Goal: Task Accomplishment & Management: Complete application form

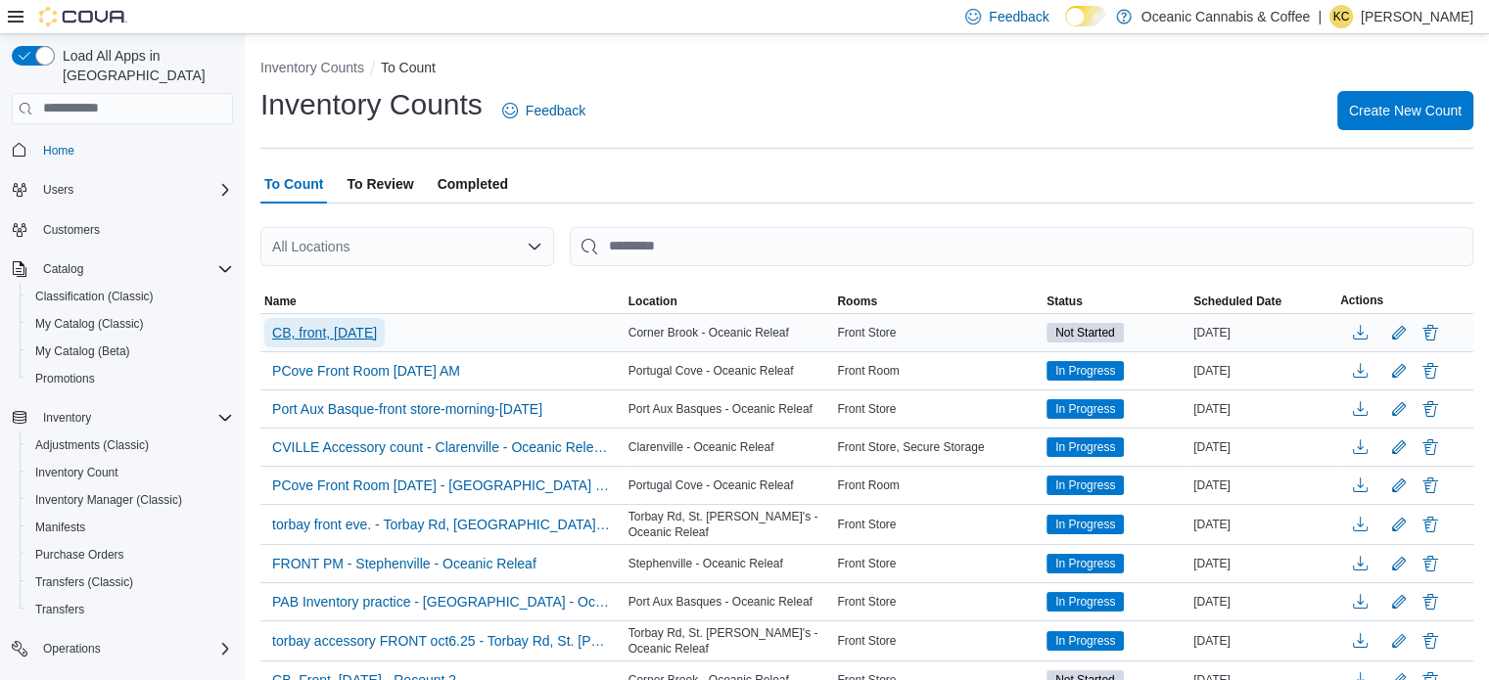
click at [322, 336] on span "CB, front, [DATE]" at bounding box center [324, 333] width 105 height 20
click at [377, 326] on span "CB, front, [DATE]" at bounding box center [324, 333] width 105 height 20
click at [434, 290] on span "Name" at bounding box center [442, 301] width 364 height 23
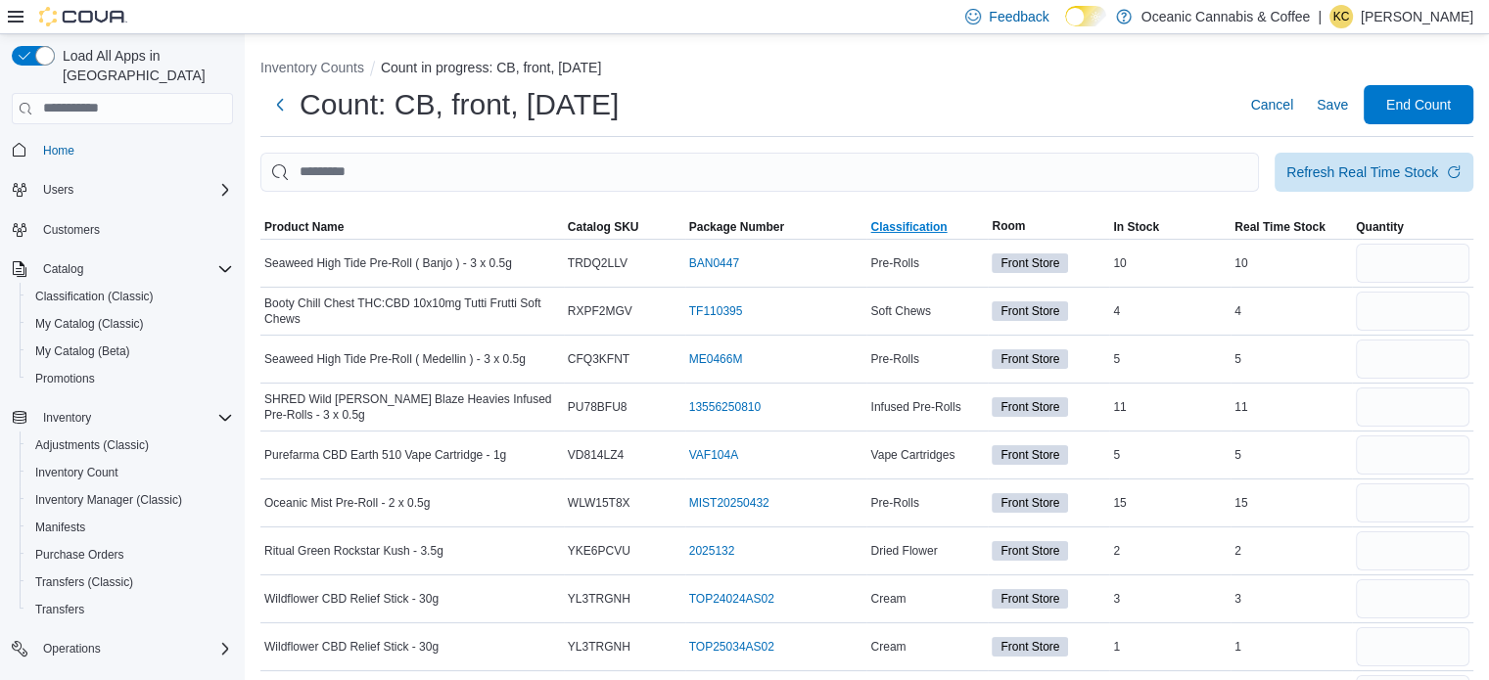
click at [940, 226] on span "Classification" at bounding box center [908, 227] width 76 height 16
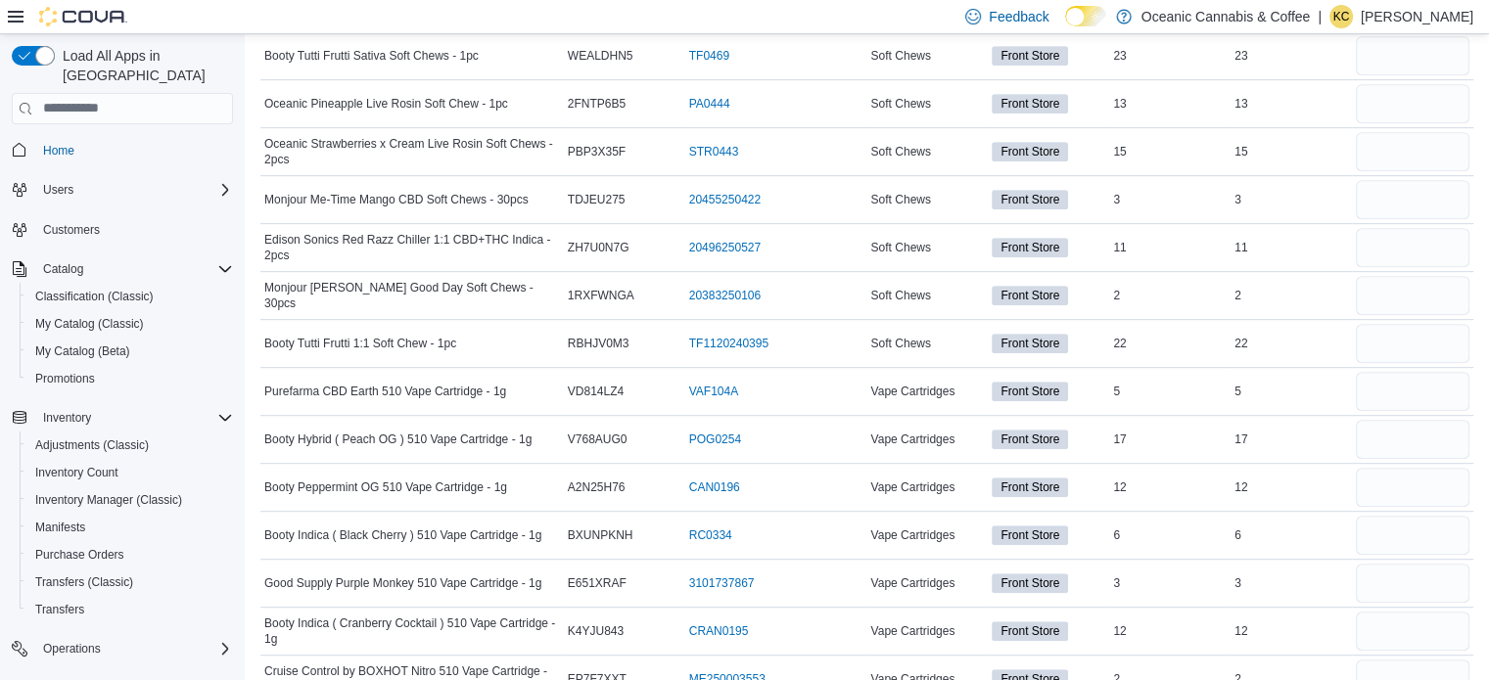
scroll to position [8982, 0]
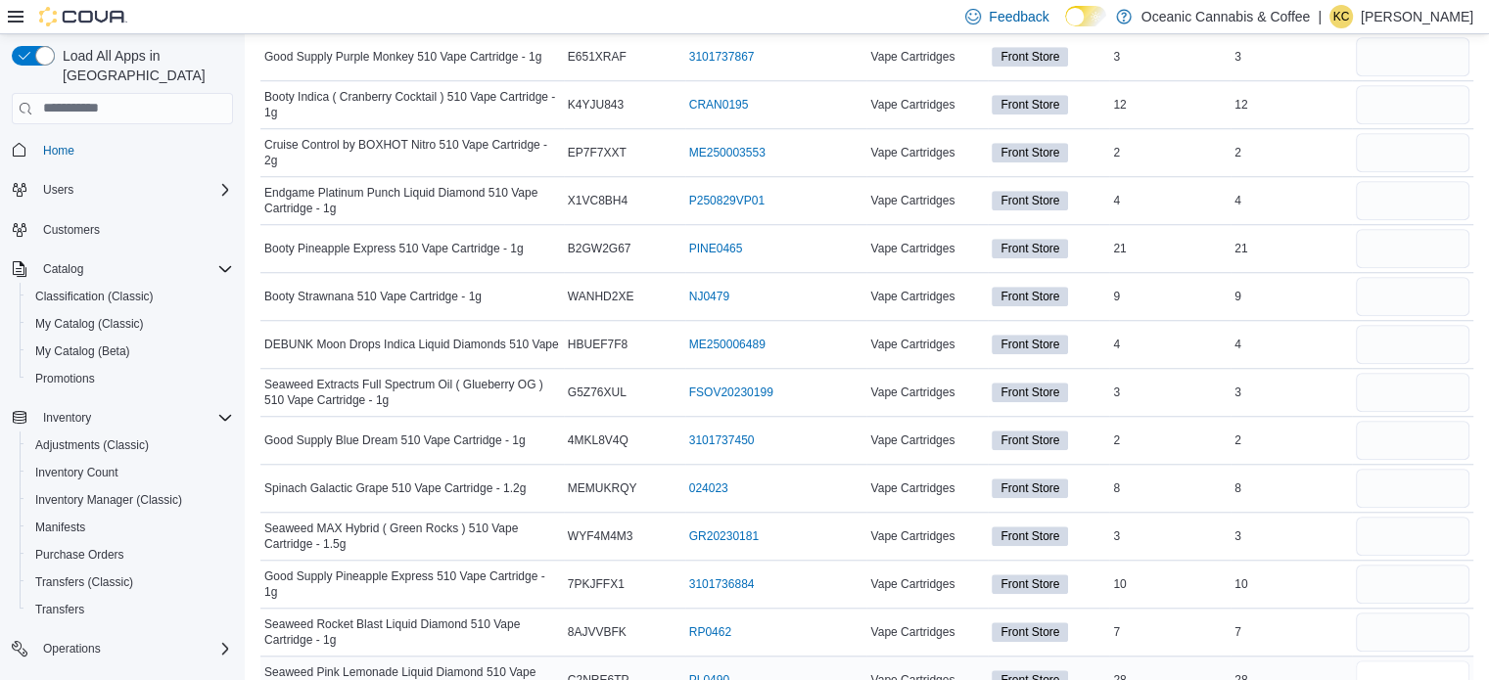
click at [1377, 661] on input "number" at bounding box center [1412, 680] width 114 height 39
type input "**"
click at [1394, 613] on input "number" at bounding box center [1412, 632] width 114 height 39
type input "*"
click at [1436, 565] on input "number" at bounding box center [1412, 584] width 114 height 39
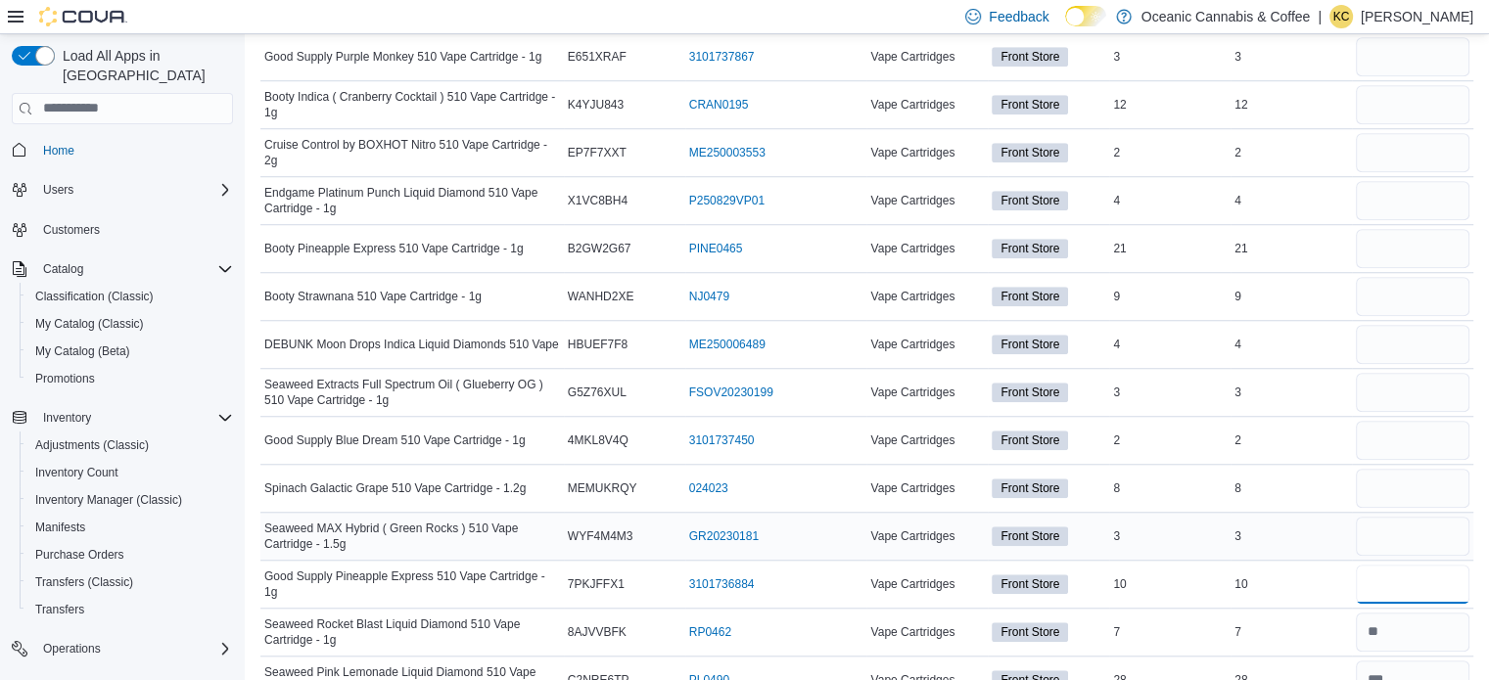
type input "**"
click at [1416, 517] on input "number" at bounding box center [1412, 536] width 114 height 39
type input "*"
click at [1417, 469] on input "number" at bounding box center [1412, 488] width 114 height 39
type input "*"
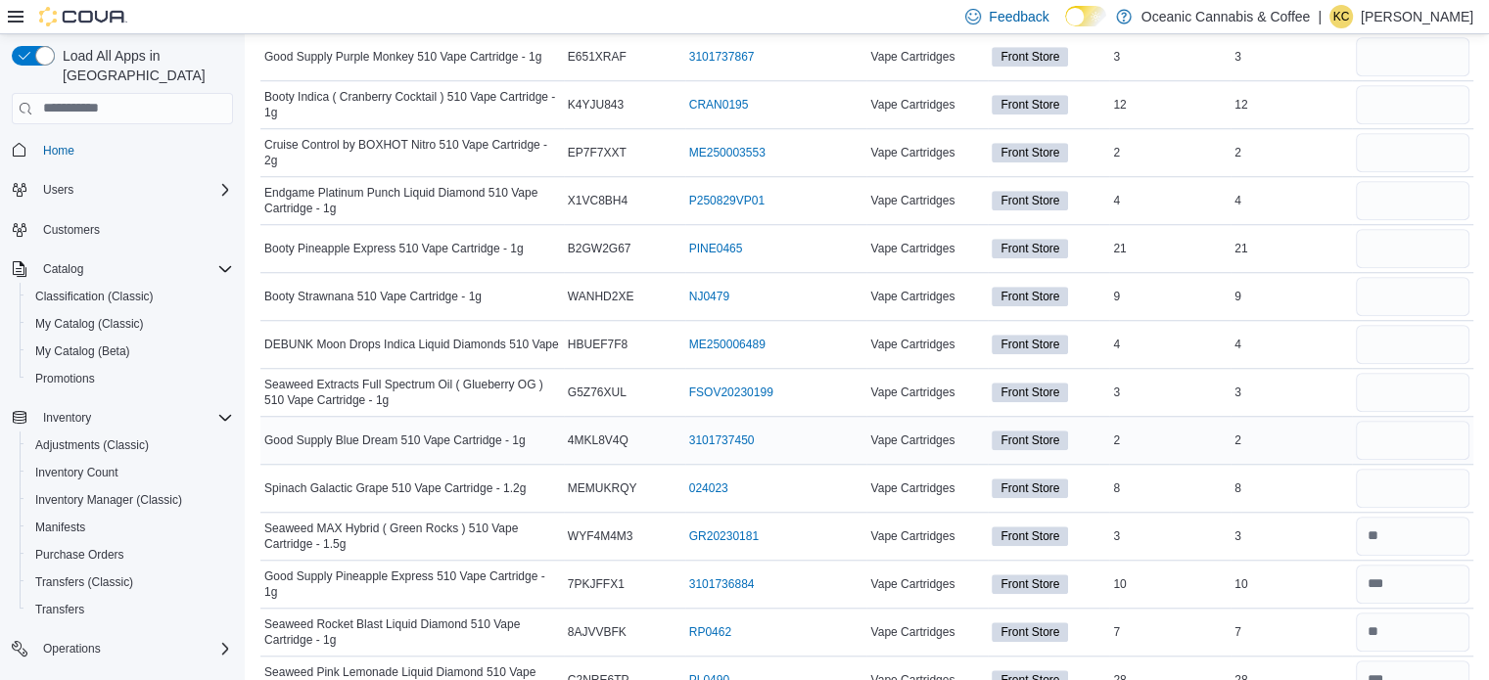
click at [1404, 417] on div at bounding box center [1412, 440] width 121 height 47
click at [1390, 421] on input "number" at bounding box center [1412, 440] width 114 height 39
type input "*"
click at [1406, 373] on input "number" at bounding box center [1412, 392] width 114 height 39
type input "*"
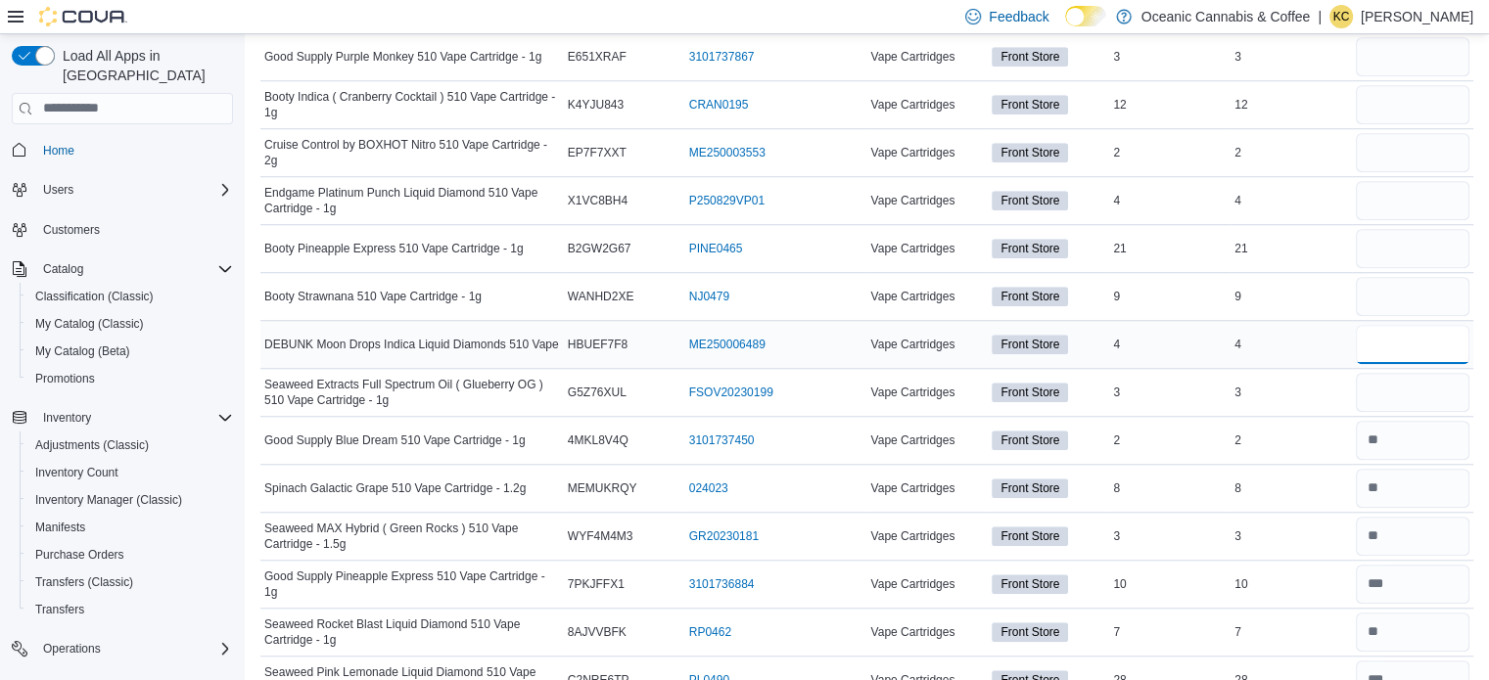
click at [1413, 325] on input "number" at bounding box center [1412, 344] width 114 height 39
type input "*"
click at [1418, 277] on input "number" at bounding box center [1412, 296] width 114 height 39
type input "*"
click at [1397, 229] on input "number" at bounding box center [1412, 248] width 114 height 39
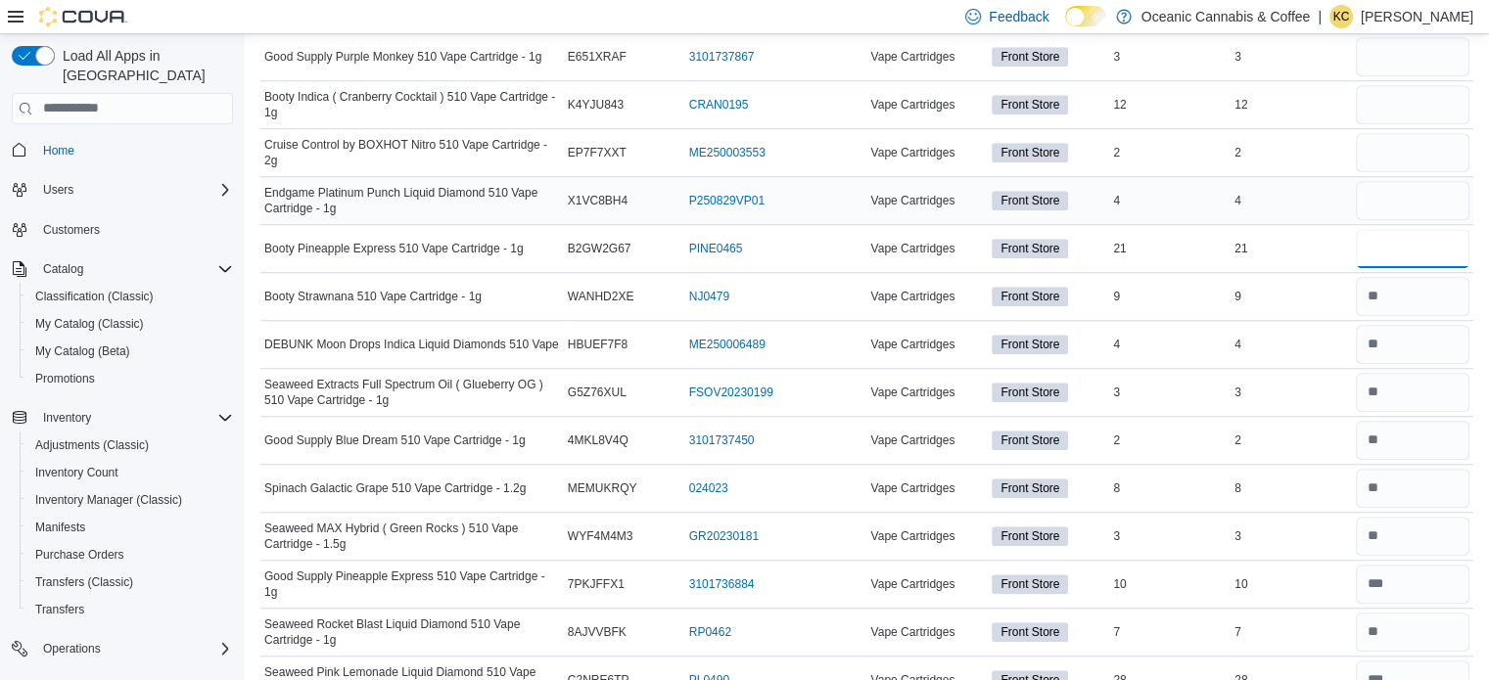
type input "**"
click at [1394, 181] on input "number" at bounding box center [1412, 200] width 114 height 39
type input "*"
click at [1405, 133] on input "number" at bounding box center [1412, 152] width 114 height 39
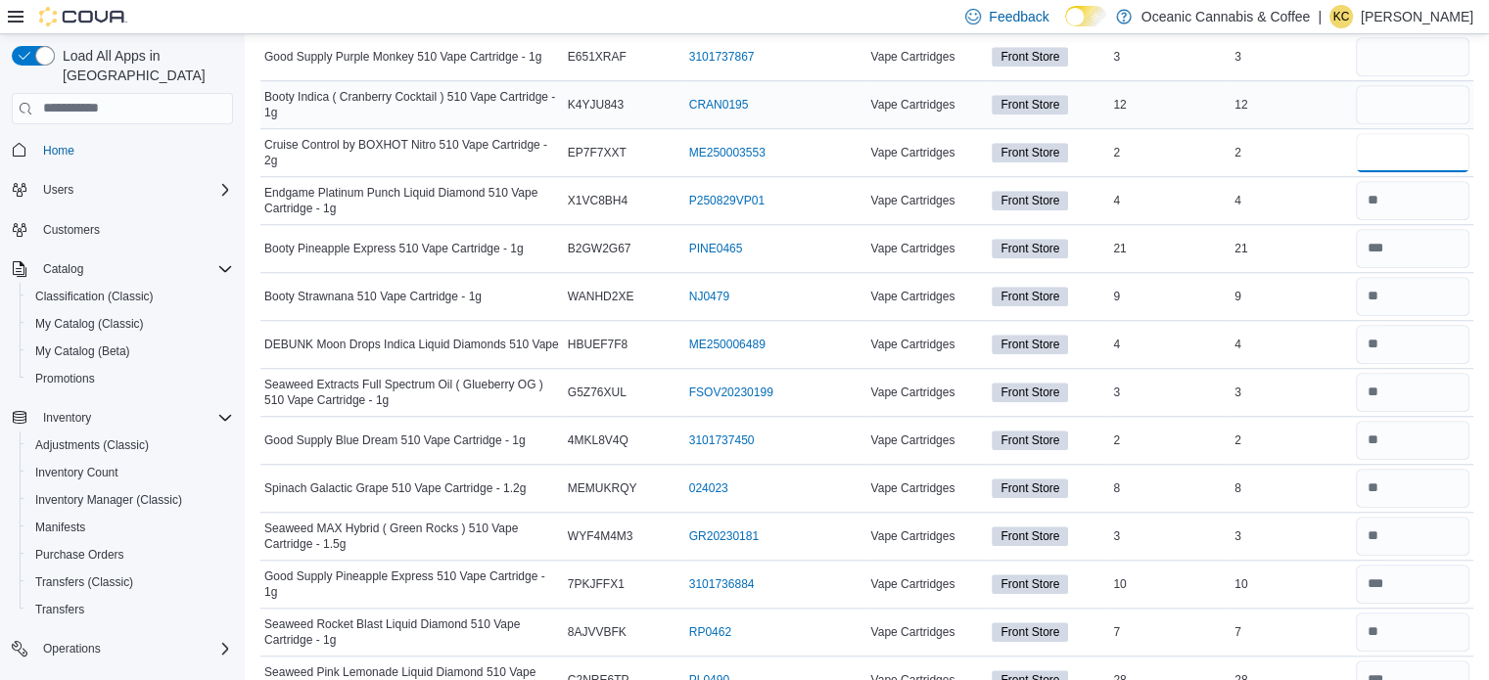
type input "*"
click at [1425, 85] on input "number" at bounding box center [1412, 104] width 114 height 39
type input "**"
click at [1306, 141] on div "2" at bounding box center [1290, 152] width 121 height 23
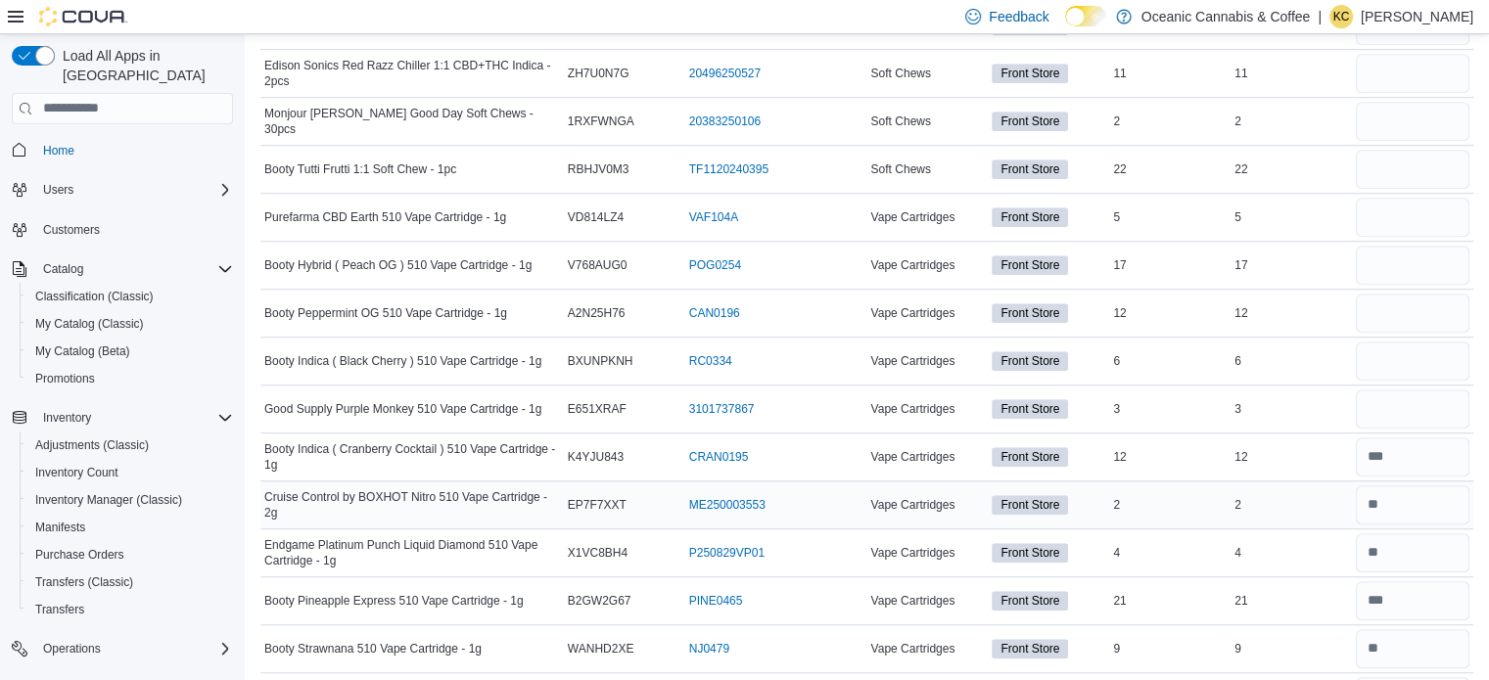
scroll to position [8591, 0]
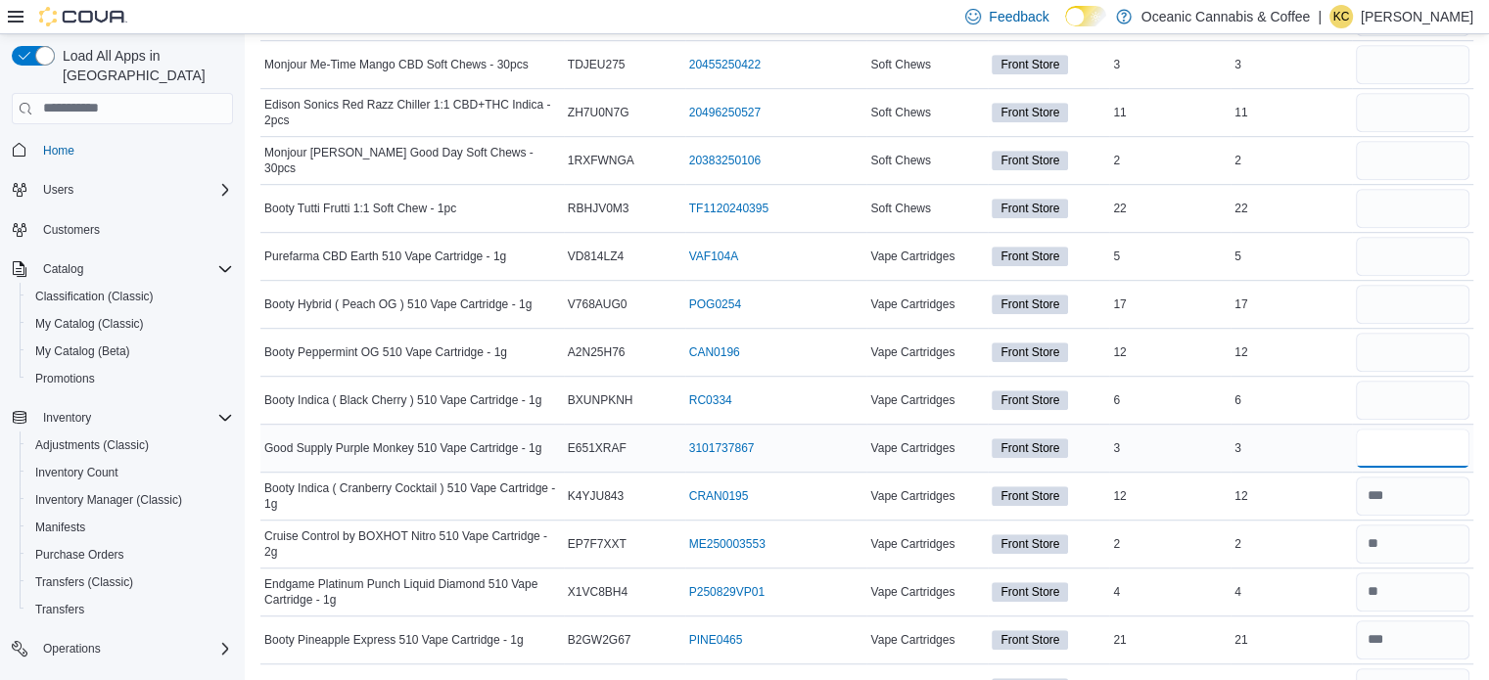
click at [1387, 429] on input "number" at bounding box center [1412, 448] width 114 height 39
type input "*"
click at [1405, 381] on input "number" at bounding box center [1412, 400] width 114 height 39
type input "*"
click at [1411, 333] on input "number" at bounding box center [1412, 352] width 114 height 39
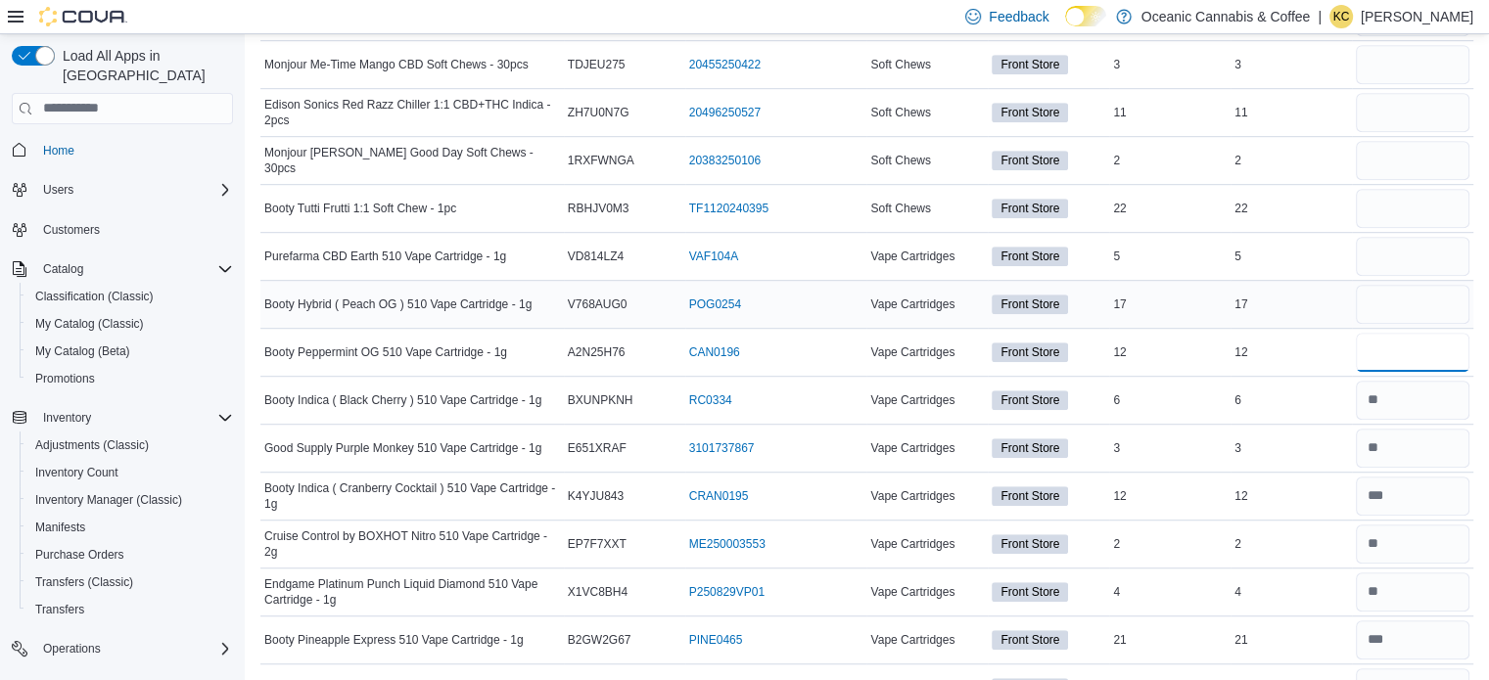
type input "**"
click at [1409, 285] on input "number" at bounding box center [1412, 304] width 114 height 39
type input "**"
click at [1425, 237] on input "number" at bounding box center [1412, 256] width 114 height 39
type input "*"
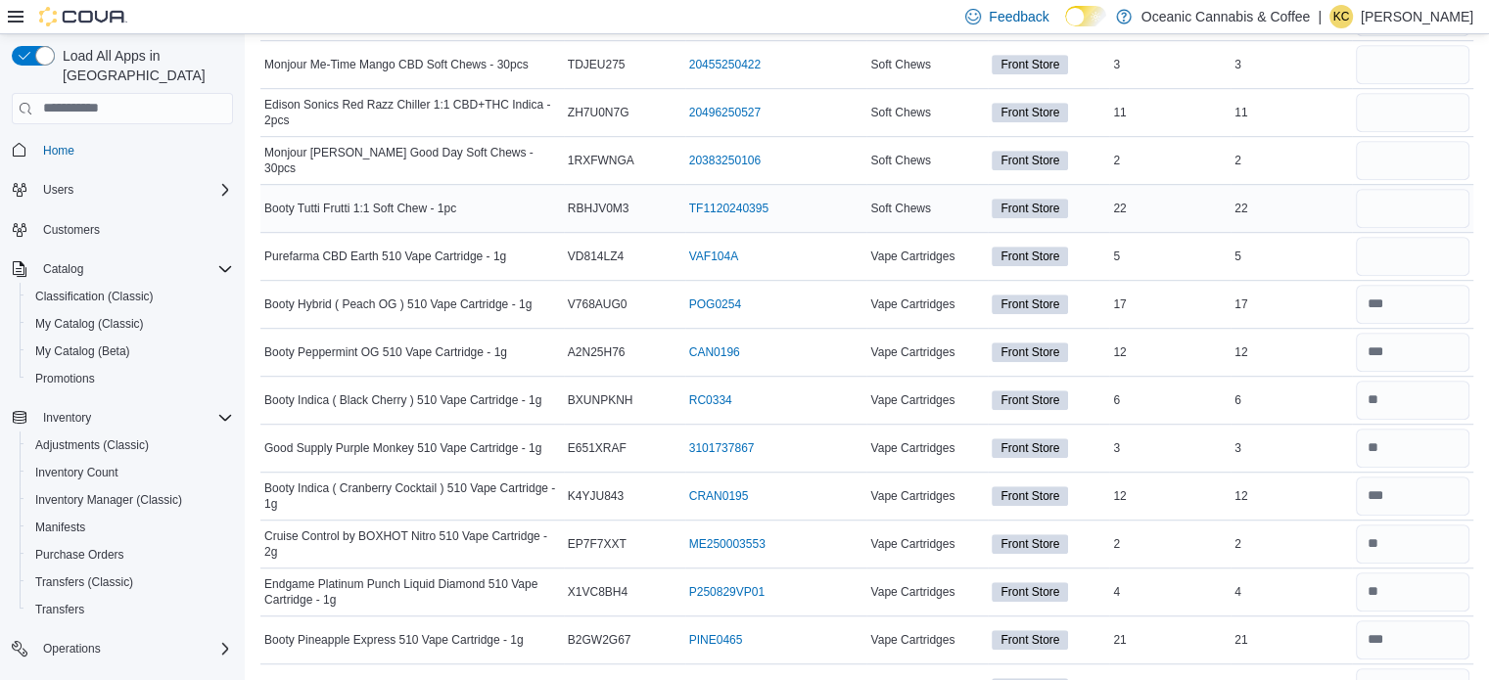
click at [1439, 185] on div at bounding box center [1412, 208] width 121 height 47
click at [1417, 189] on input "number" at bounding box center [1412, 208] width 114 height 39
click at [1417, 189] on input "**" at bounding box center [1412, 208] width 114 height 39
type input "**"
click at [1414, 141] on input "number" at bounding box center [1412, 160] width 114 height 39
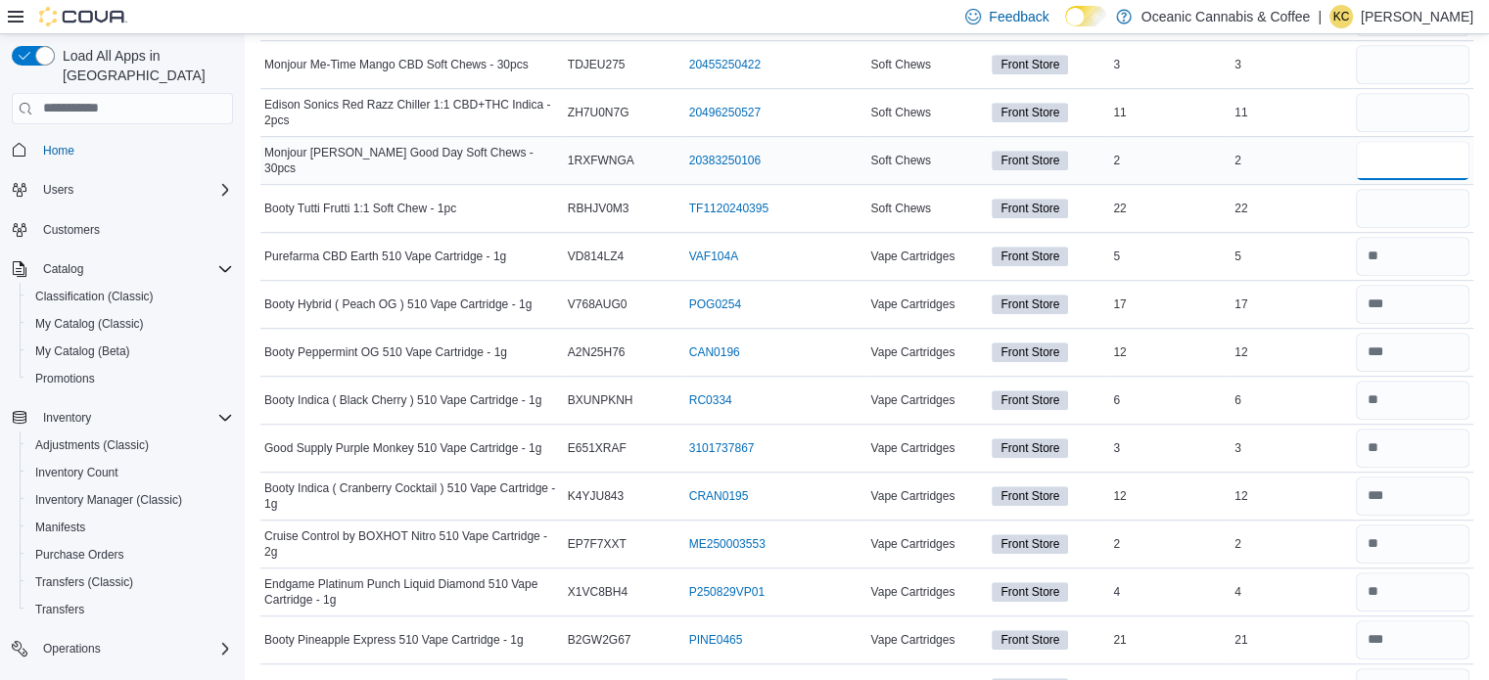
type input "*"
click at [1407, 93] on input "number" at bounding box center [1412, 112] width 114 height 39
type input "**"
click at [1412, 45] on input "number" at bounding box center [1412, 64] width 114 height 39
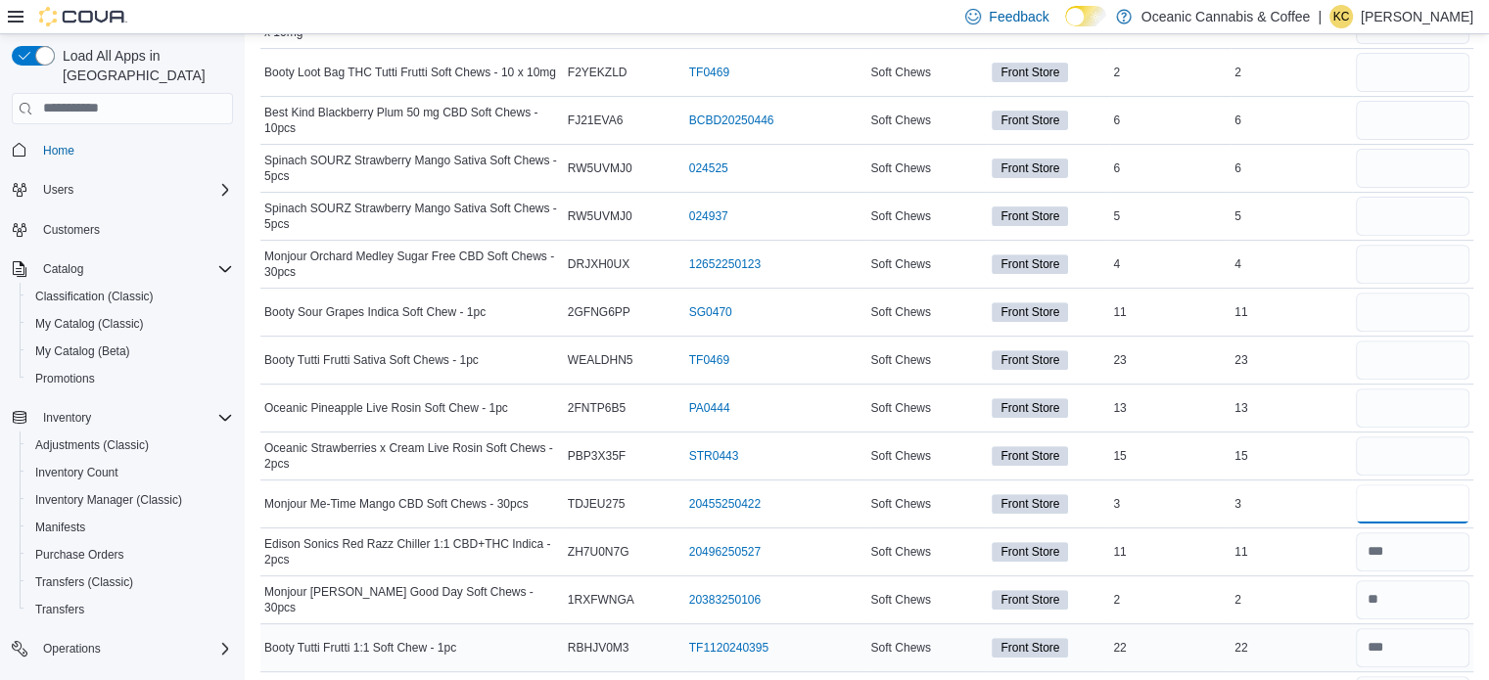
scroll to position [8148, 0]
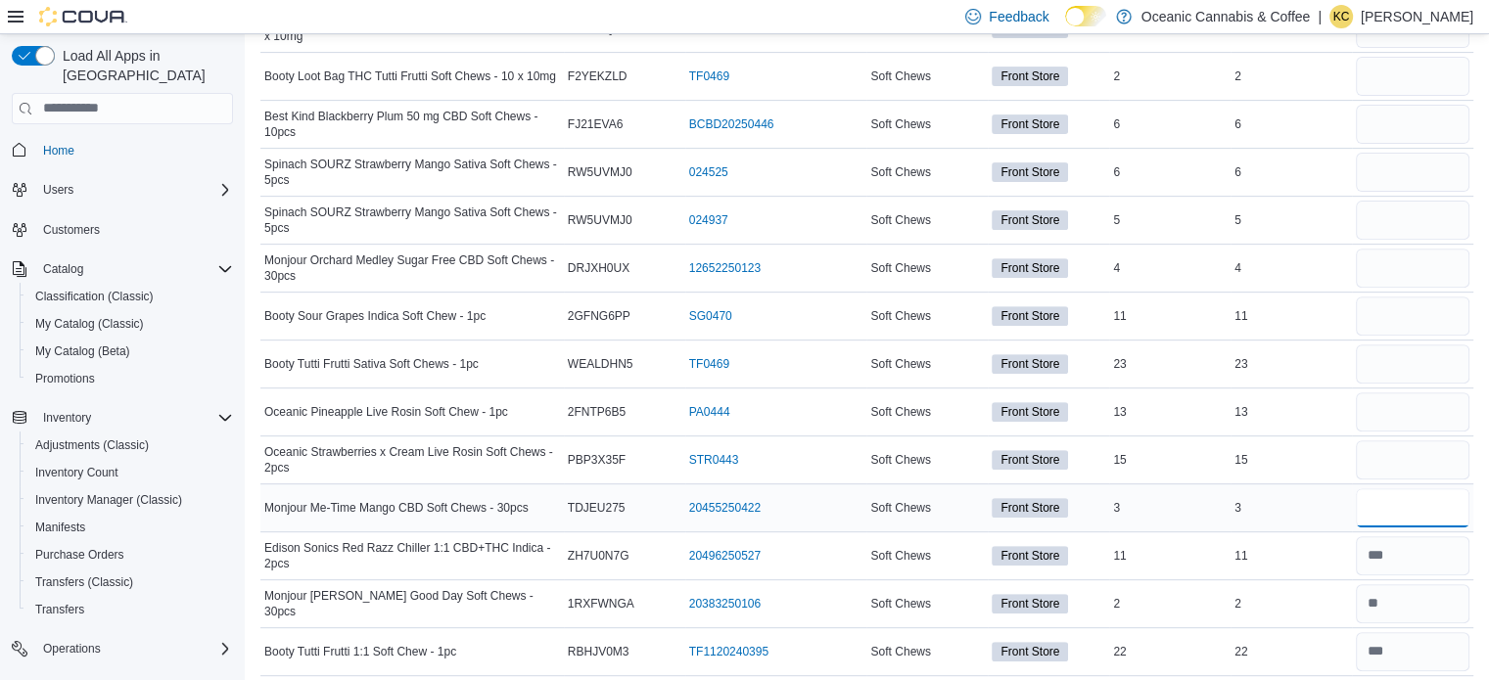
click at [1421, 488] on input "number" at bounding box center [1412, 507] width 114 height 39
type input "*"
click at [1433, 440] on input "number" at bounding box center [1412, 459] width 114 height 39
type input "**"
click at [1443, 392] on input "number" at bounding box center [1412, 411] width 114 height 39
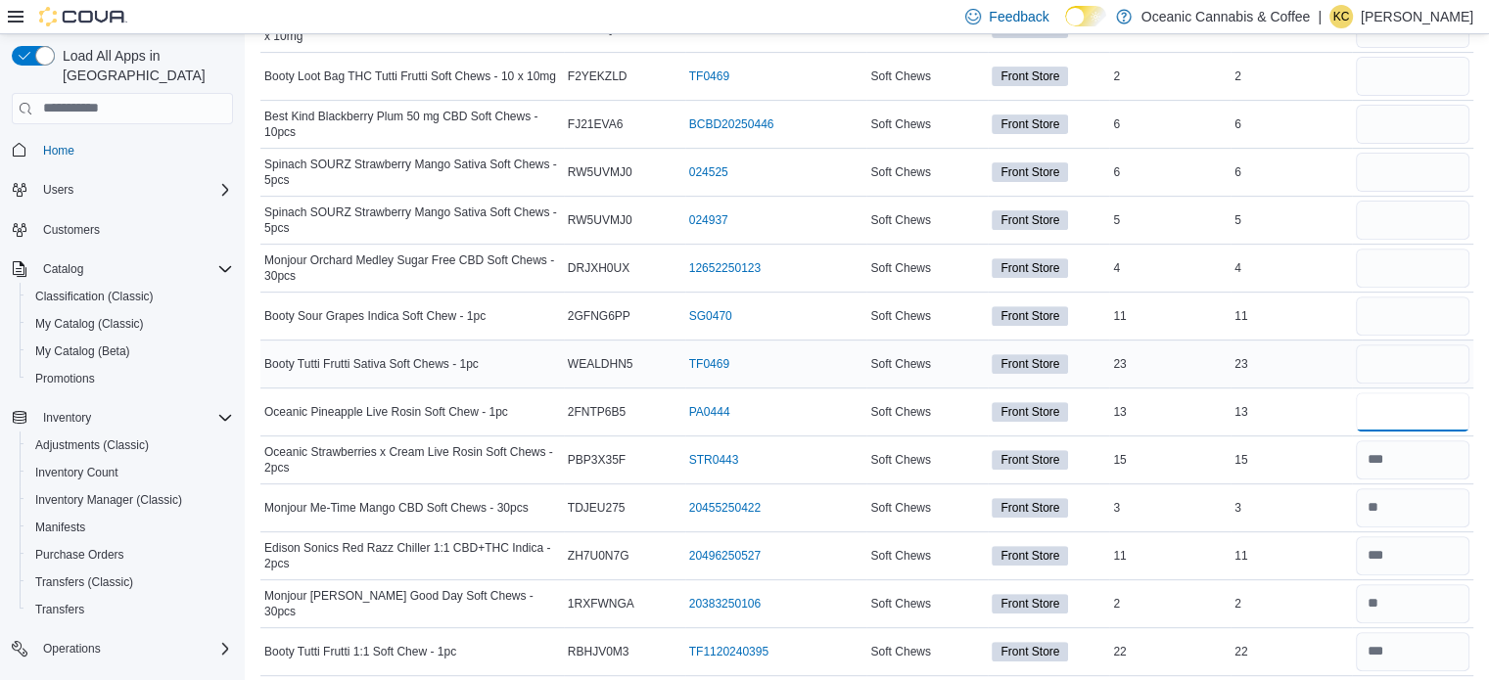
type input "**"
click at [1442, 344] on input "number" at bounding box center [1412, 363] width 114 height 39
type input "**"
click at [1449, 297] on input "number" at bounding box center [1412, 316] width 114 height 39
type input "**"
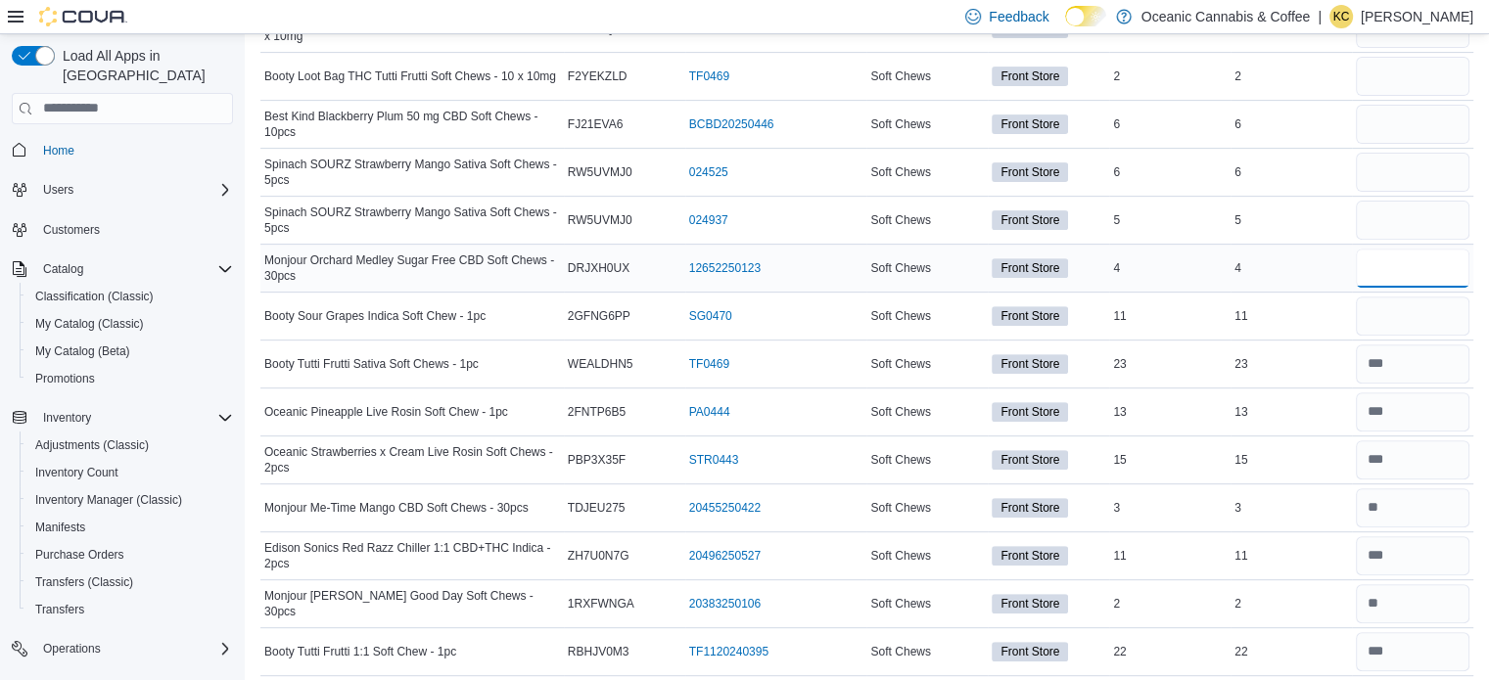
click at [1449, 249] on input "number" at bounding box center [1412, 268] width 114 height 39
type input "*"
click at [1433, 201] on input "number" at bounding box center [1412, 220] width 114 height 39
click at [1433, 201] on input "*" at bounding box center [1412, 220] width 114 height 39
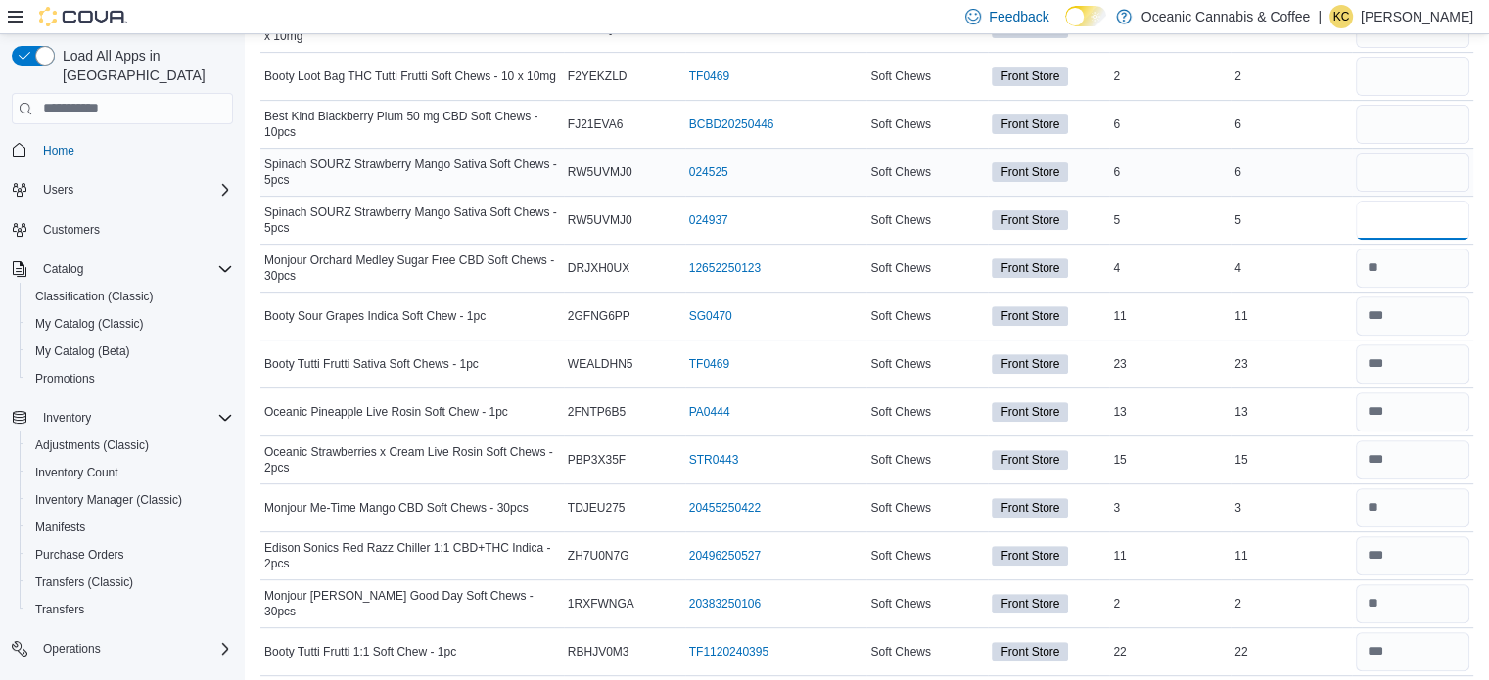
type input "*"
click at [1442, 153] on input "number" at bounding box center [1412, 172] width 114 height 39
type input "*"
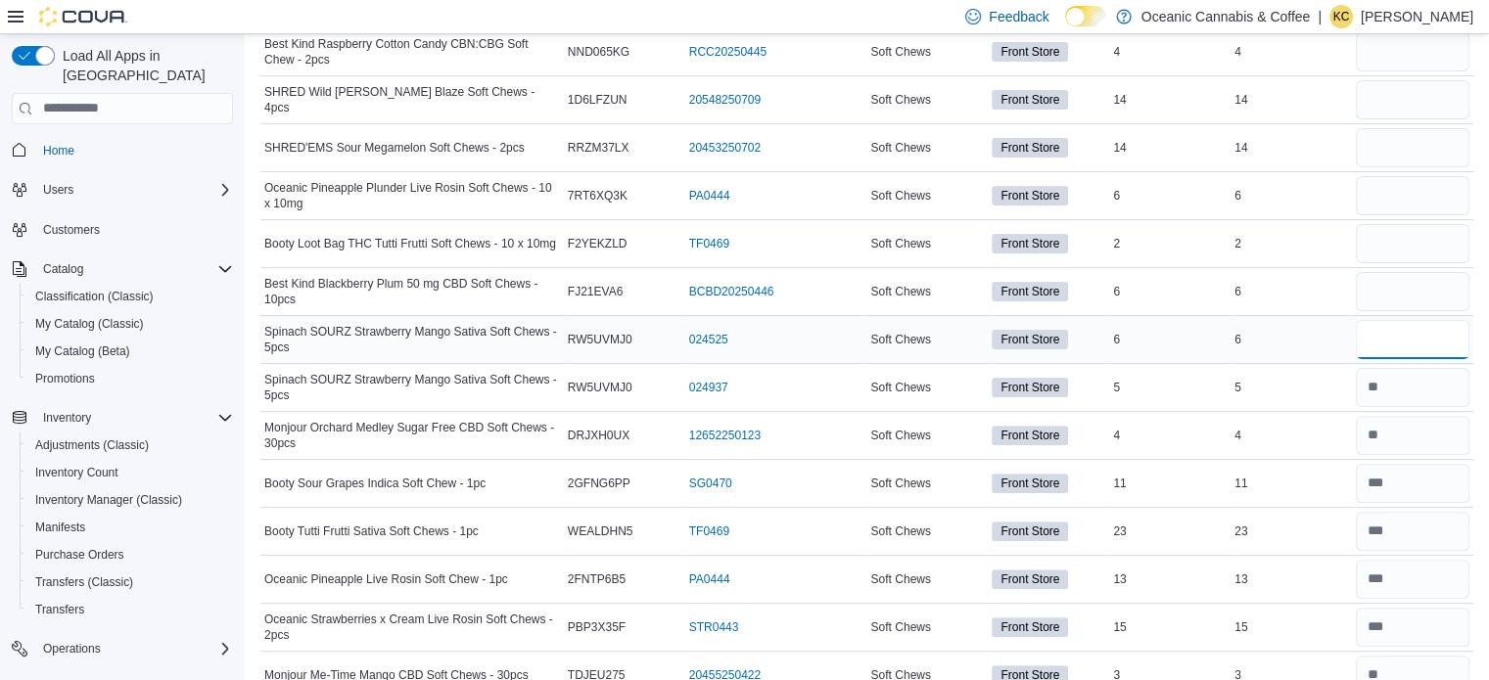
scroll to position [7964, 0]
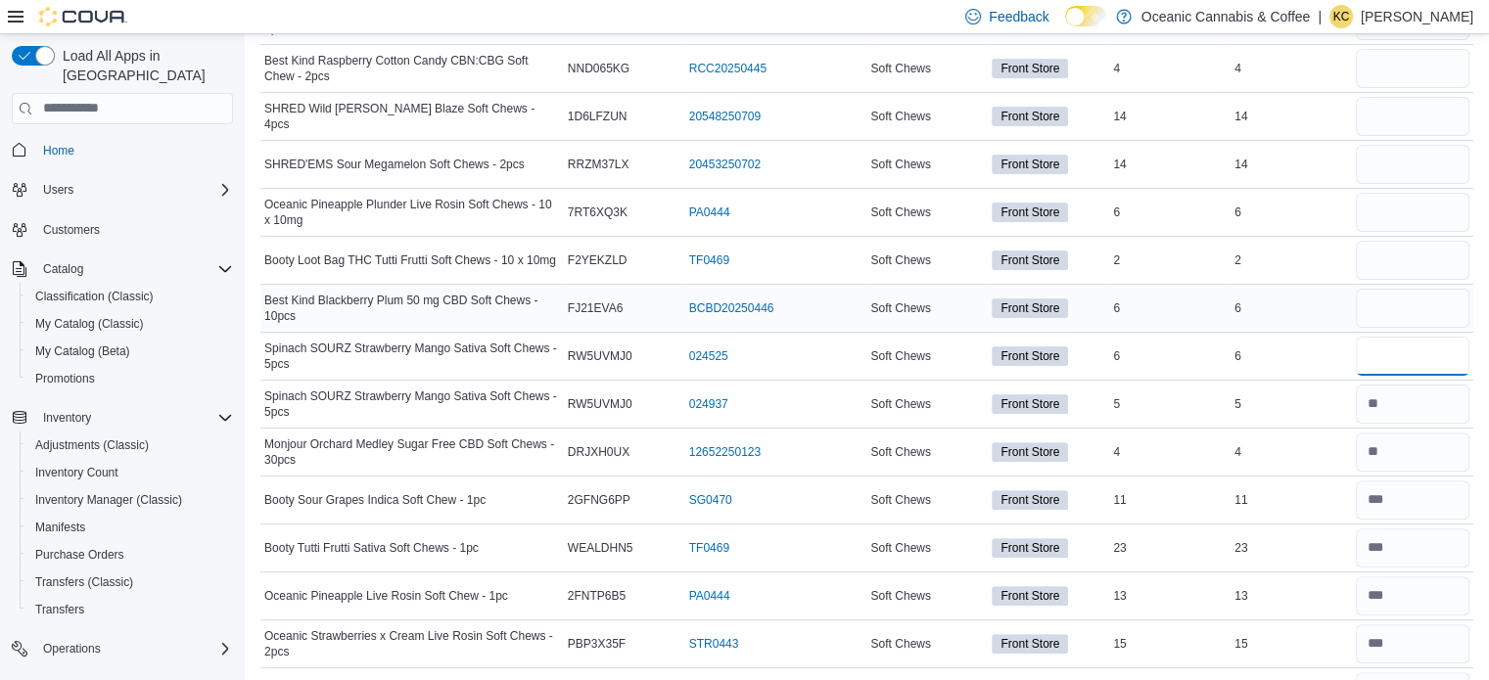
type input "*"
click at [1402, 289] on input "number" at bounding box center [1412, 308] width 114 height 39
type input "*"
click at [1441, 241] on input "number" at bounding box center [1412, 260] width 114 height 39
type input "*"
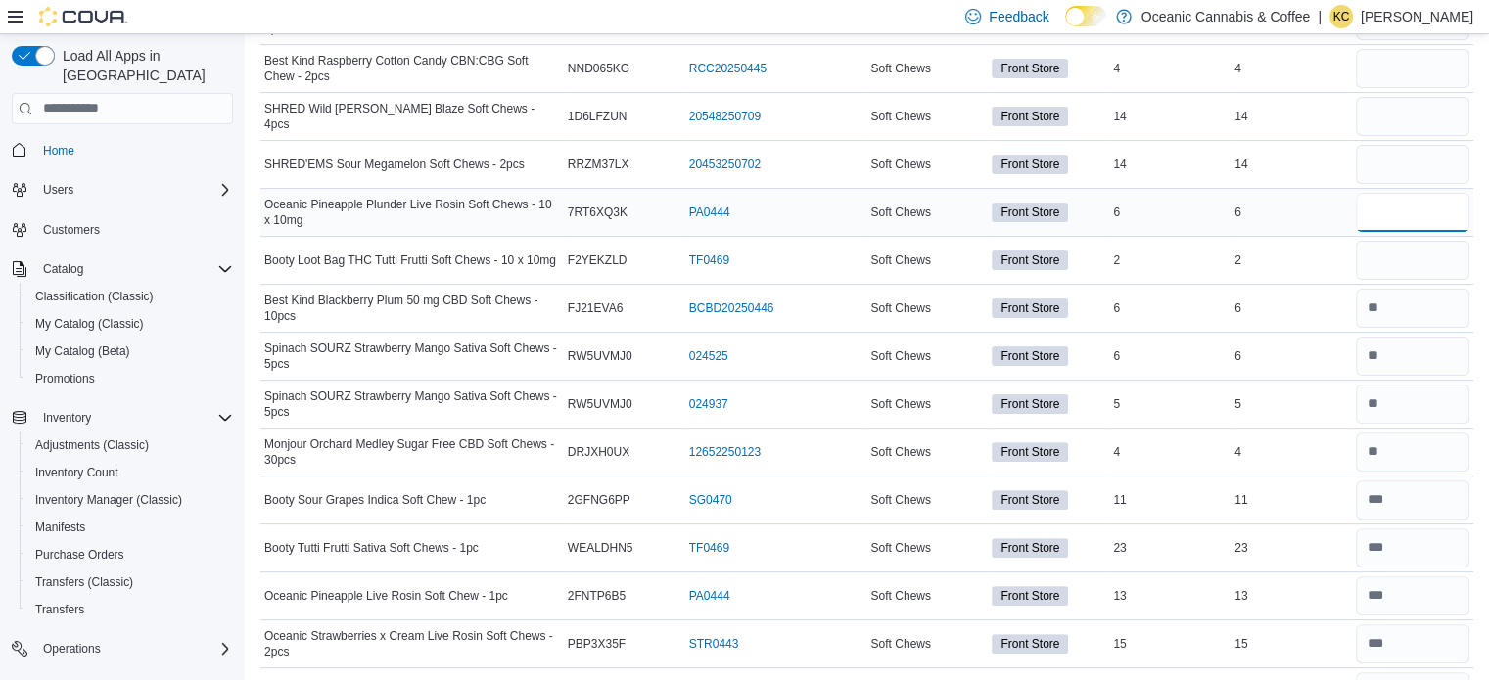
click at [1448, 193] on input "number" at bounding box center [1412, 212] width 114 height 39
type input "*"
click at [1453, 145] on input "number" at bounding box center [1412, 164] width 114 height 39
type input "**"
click at [1325, 236] on td "Real Time Stock 2" at bounding box center [1290, 260] width 121 height 48
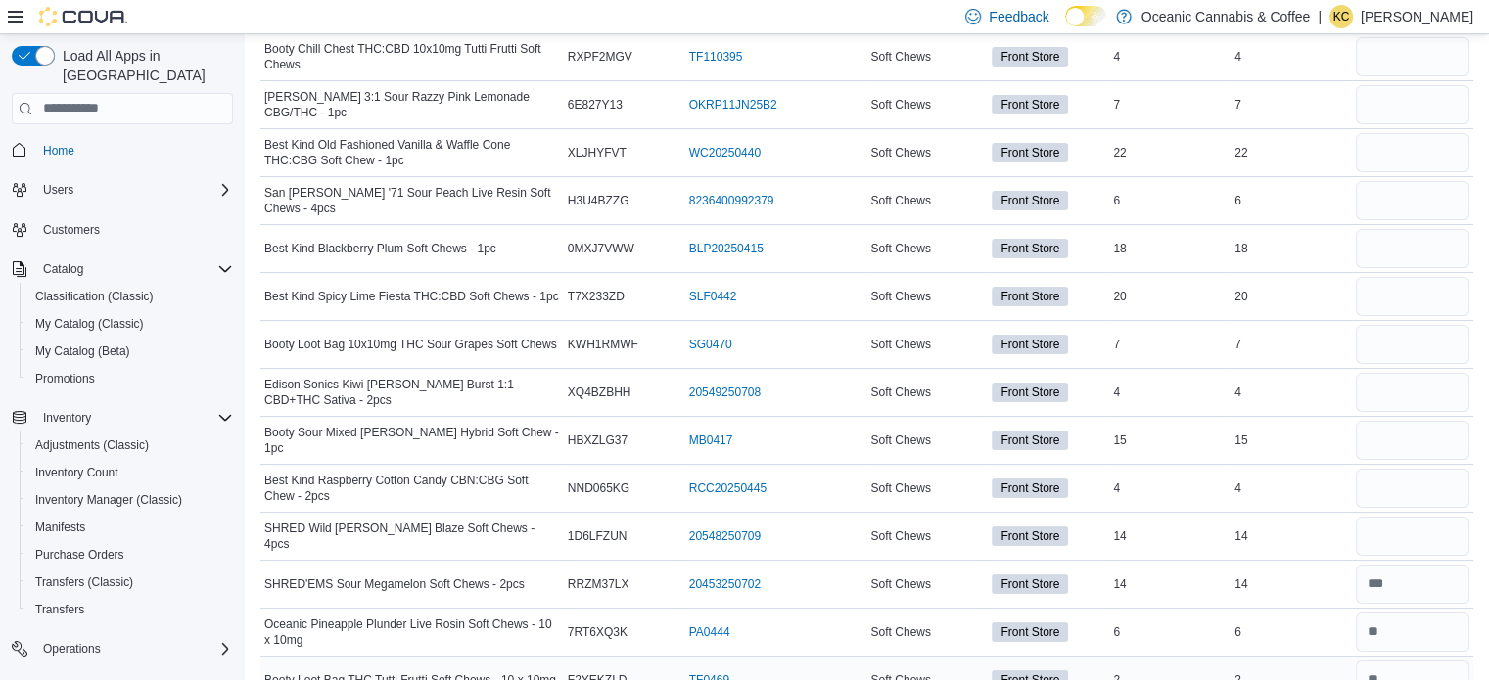
scroll to position [7545, 0]
click at [1413, 516] on input "number" at bounding box center [1412, 535] width 114 height 39
type input "**"
click at [1417, 468] on input "number" at bounding box center [1412, 487] width 114 height 39
type input "*"
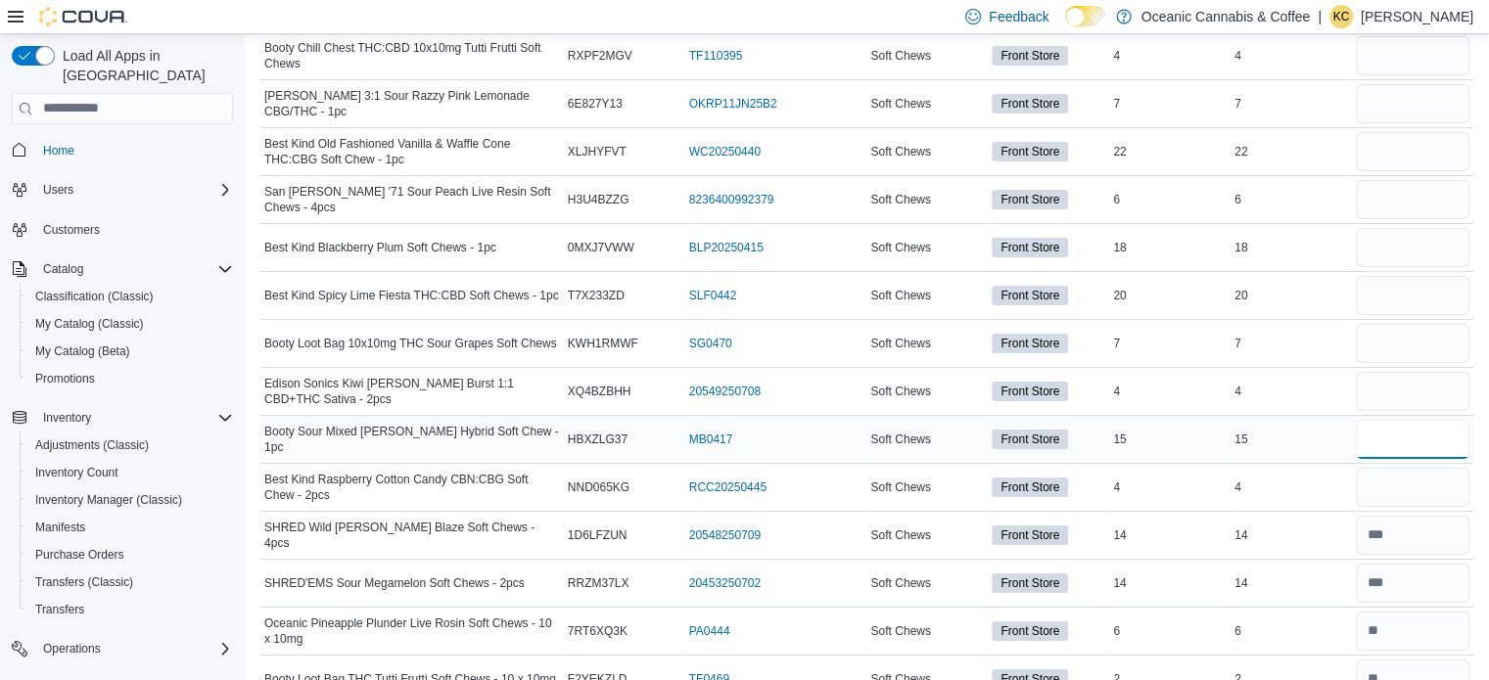
click at [1433, 420] on input "number" at bounding box center [1412, 439] width 114 height 39
type input "**"
click at [1429, 332] on div at bounding box center [1412, 343] width 121 height 47
click at [1417, 372] on input "number" at bounding box center [1412, 391] width 114 height 39
type input "*"
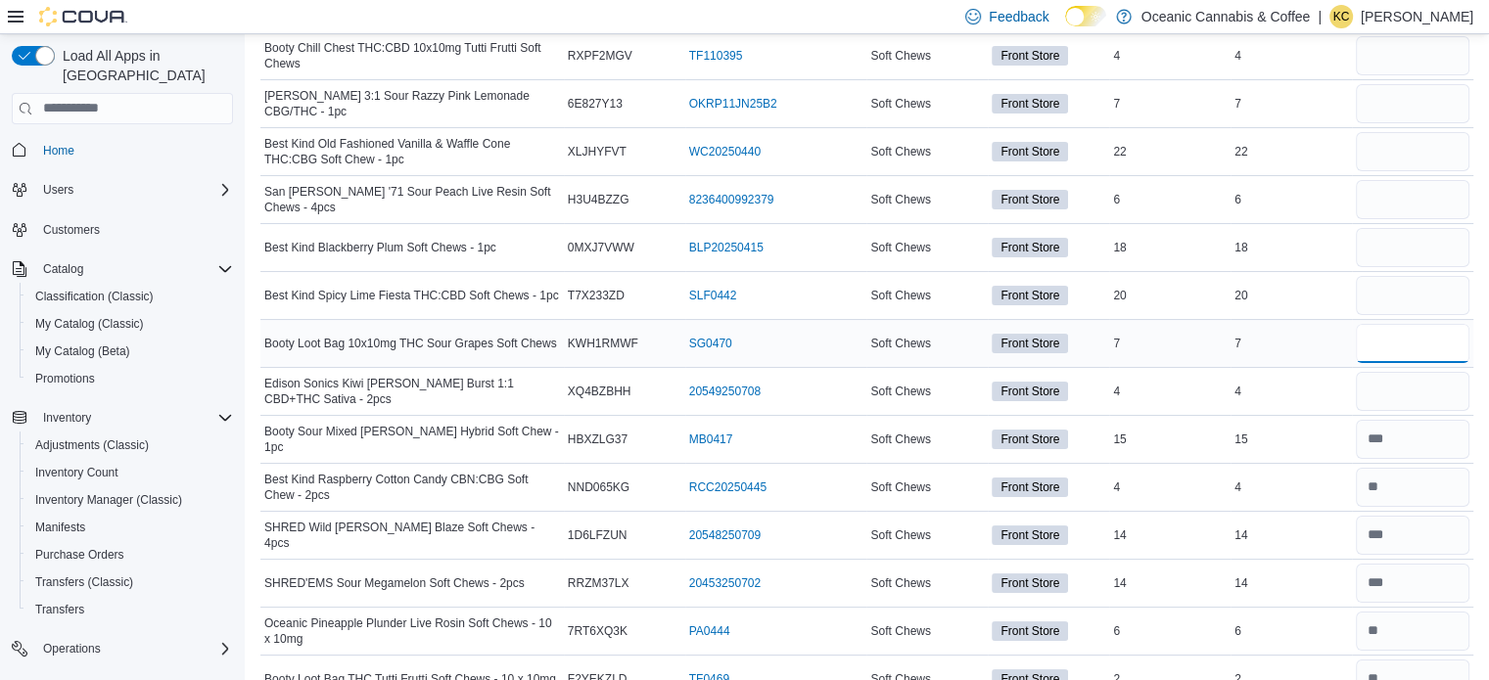
click at [1409, 324] on input "number" at bounding box center [1412, 343] width 114 height 39
click at [1415, 324] on input "*" at bounding box center [1412, 343] width 114 height 39
type input "*"
click at [1419, 276] on input "number" at bounding box center [1412, 295] width 114 height 39
type input "**"
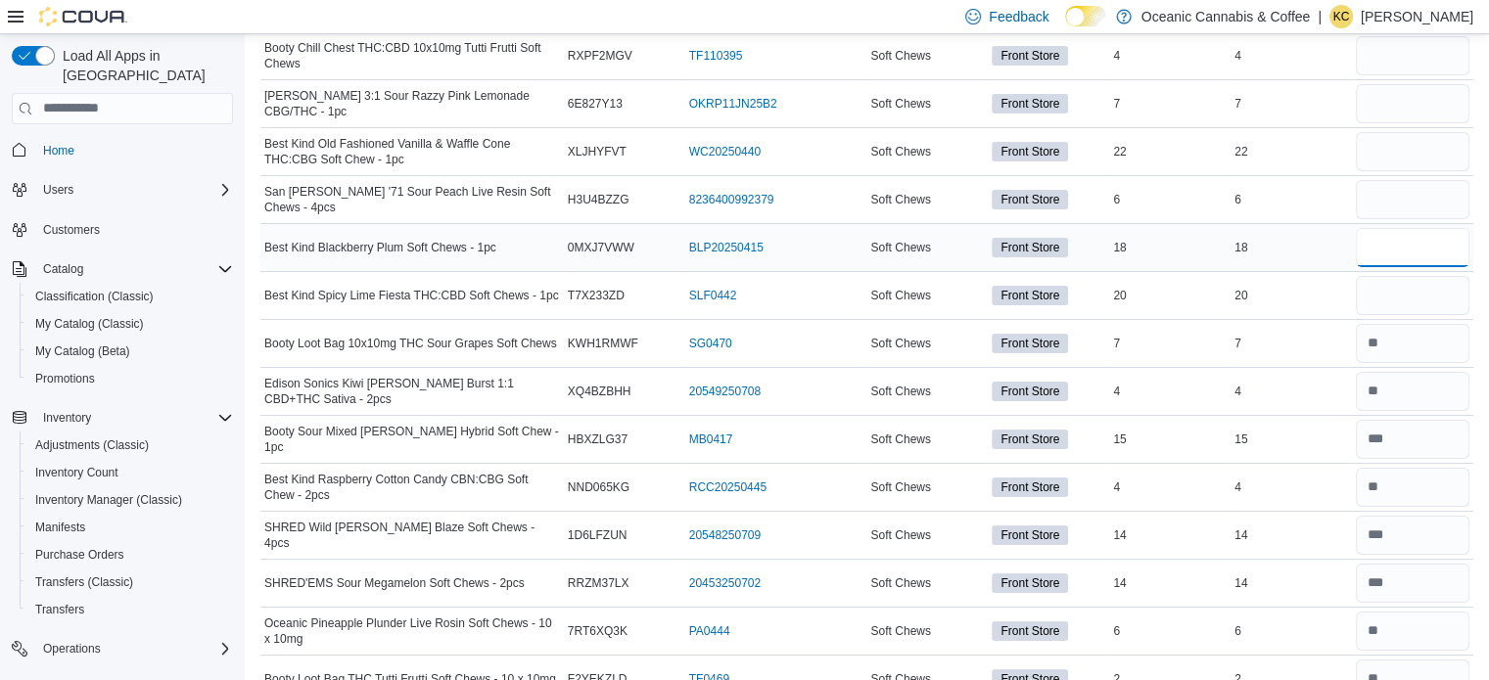
click at [1409, 228] on input "number" at bounding box center [1412, 247] width 114 height 39
type input "**"
click at [1392, 184] on input "number" at bounding box center [1412, 199] width 114 height 39
type input "*"
click at [1401, 132] on input "number" at bounding box center [1412, 151] width 114 height 39
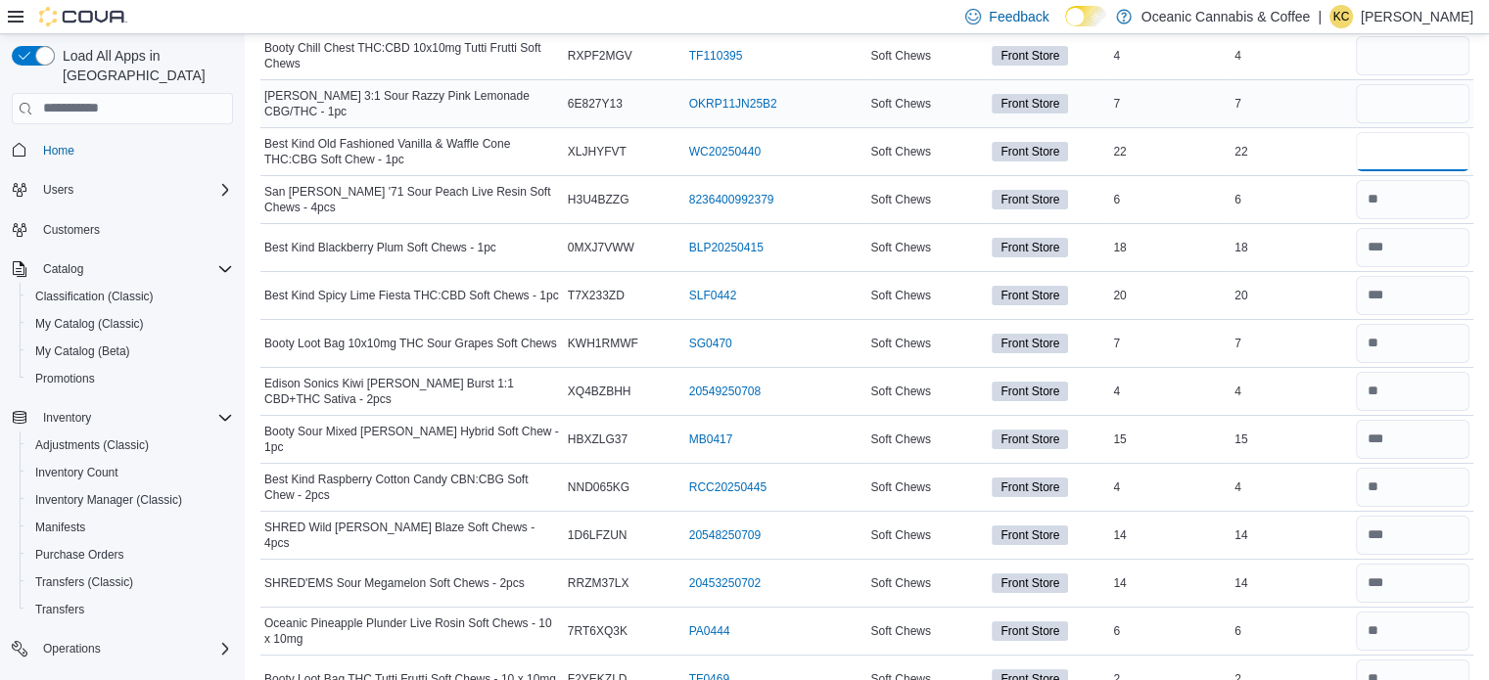
type input "**"
click at [1422, 84] on input "number" at bounding box center [1412, 103] width 114 height 39
type input "*"
click at [1341, 140] on div "22" at bounding box center [1290, 151] width 121 height 23
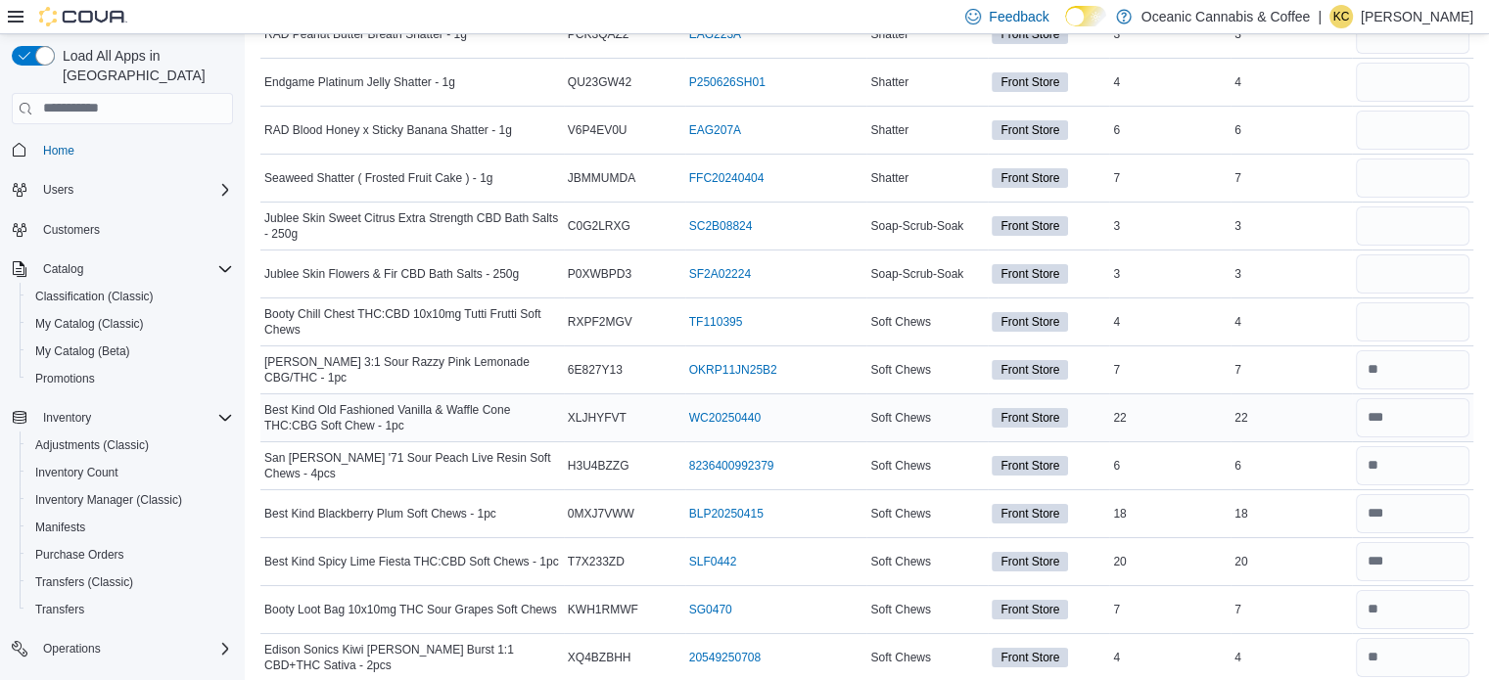
scroll to position [7278, 0]
click at [1409, 303] on input "number" at bounding box center [1412, 322] width 114 height 39
type input "*"
click at [1427, 255] on input "number" at bounding box center [1412, 274] width 114 height 39
type input "*"
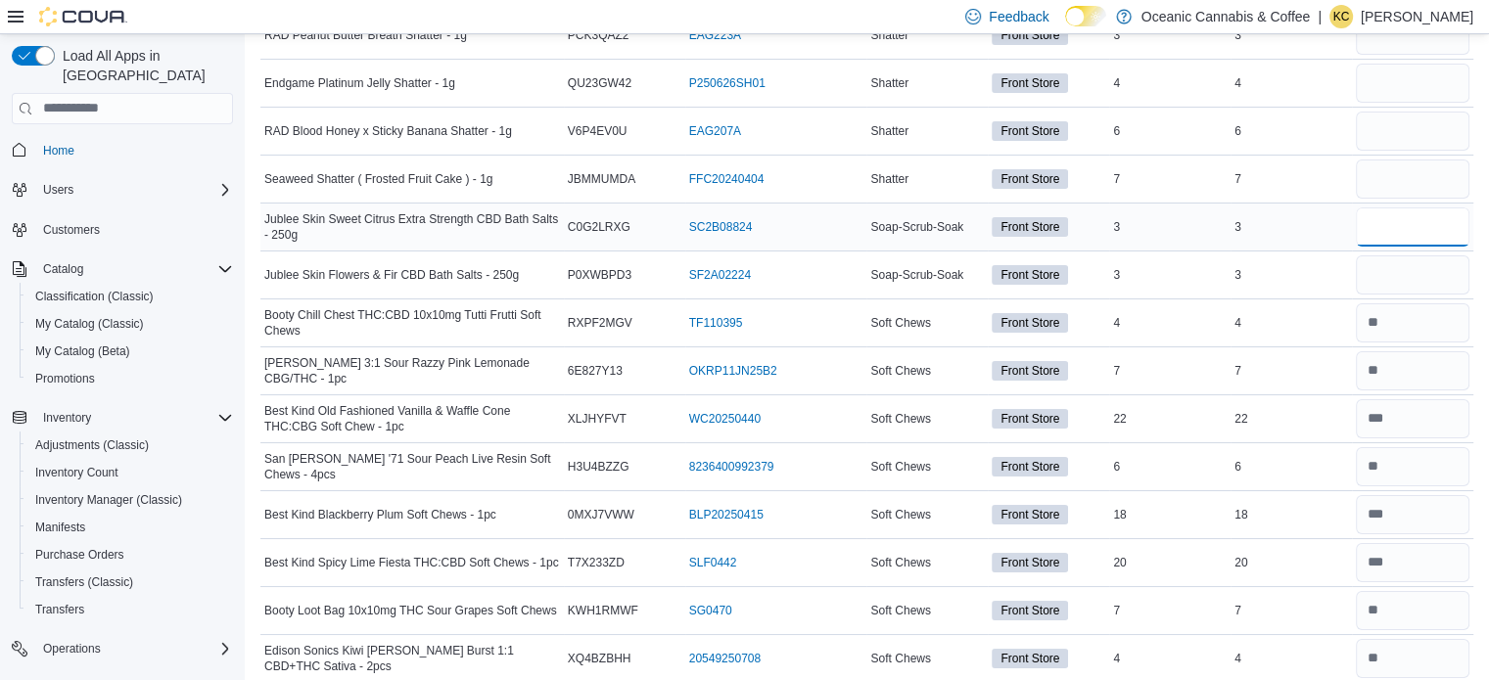
click at [1432, 207] on input "number" at bounding box center [1412, 226] width 114 height 39
type input "*"
click at [1434, 160] on input "number" at bounding box center [1412, 179] width 114 height 39
type input "*"
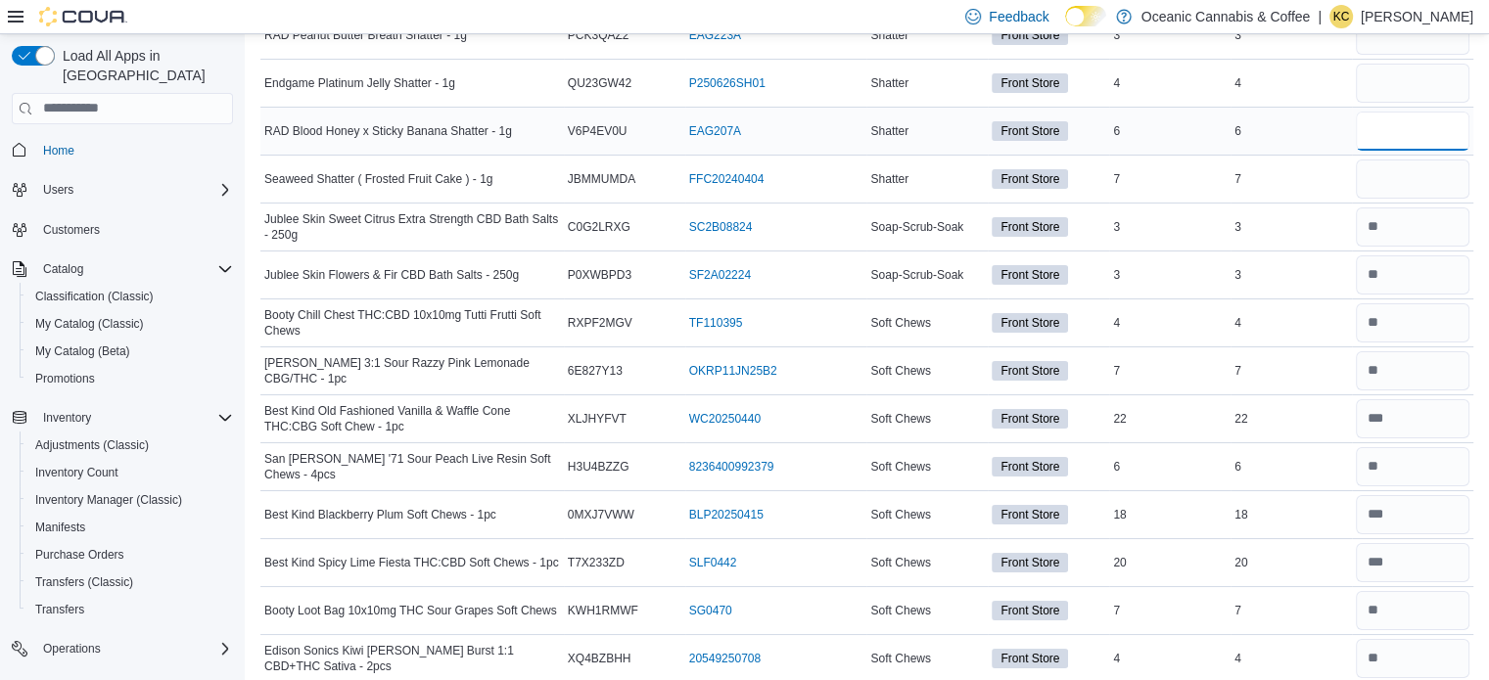
click at [1417, 116] on input "number" at bounding box center [1412, 131] width 114 height 39
type input "*"
click at [1421, 74] on div at bounding box center [1412, 83] width 121 height 47
click at [1421, 68] on input "number" at bounding box center [1412, 83] width 114 height 39
type input "*"
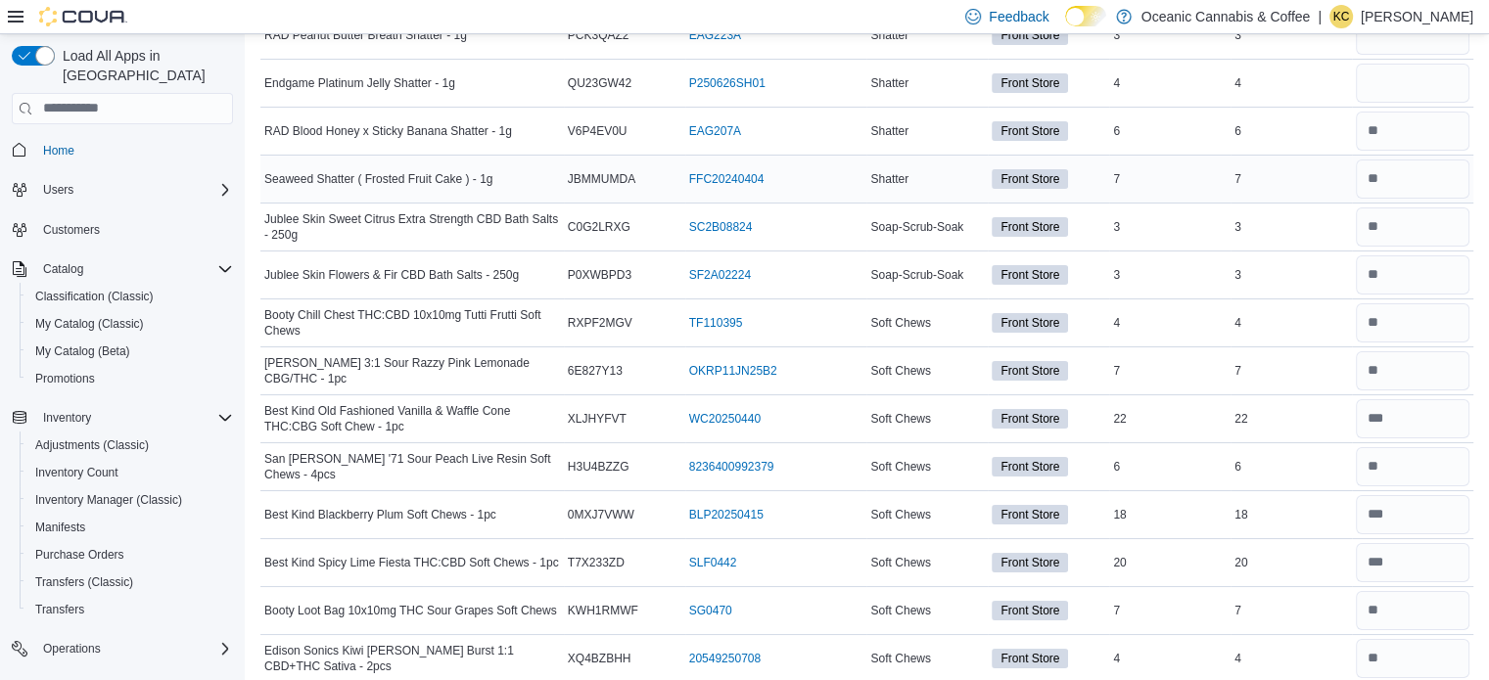
click at [1270, 168] on td "Real Time Stock 7" at bounding box center [1290, 179] width 121 height 48
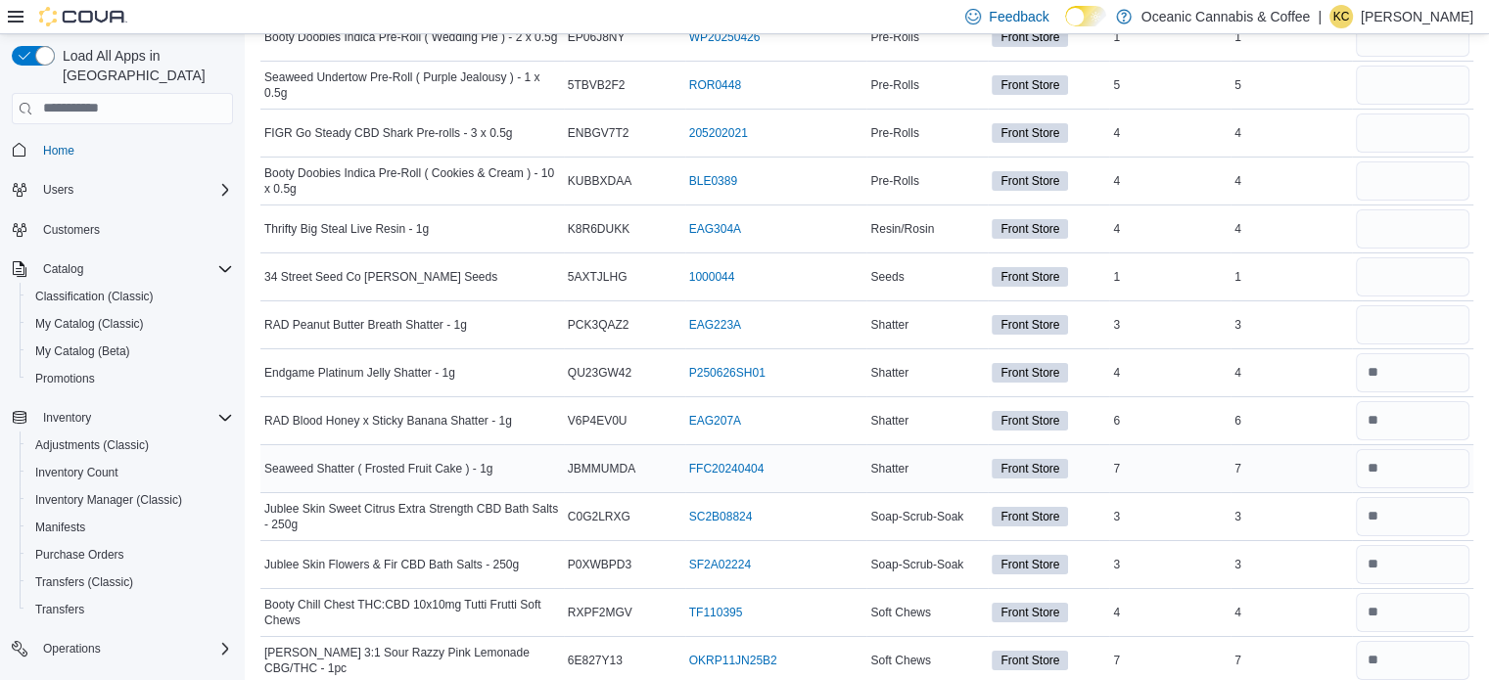
scroll to position [6960, 0]
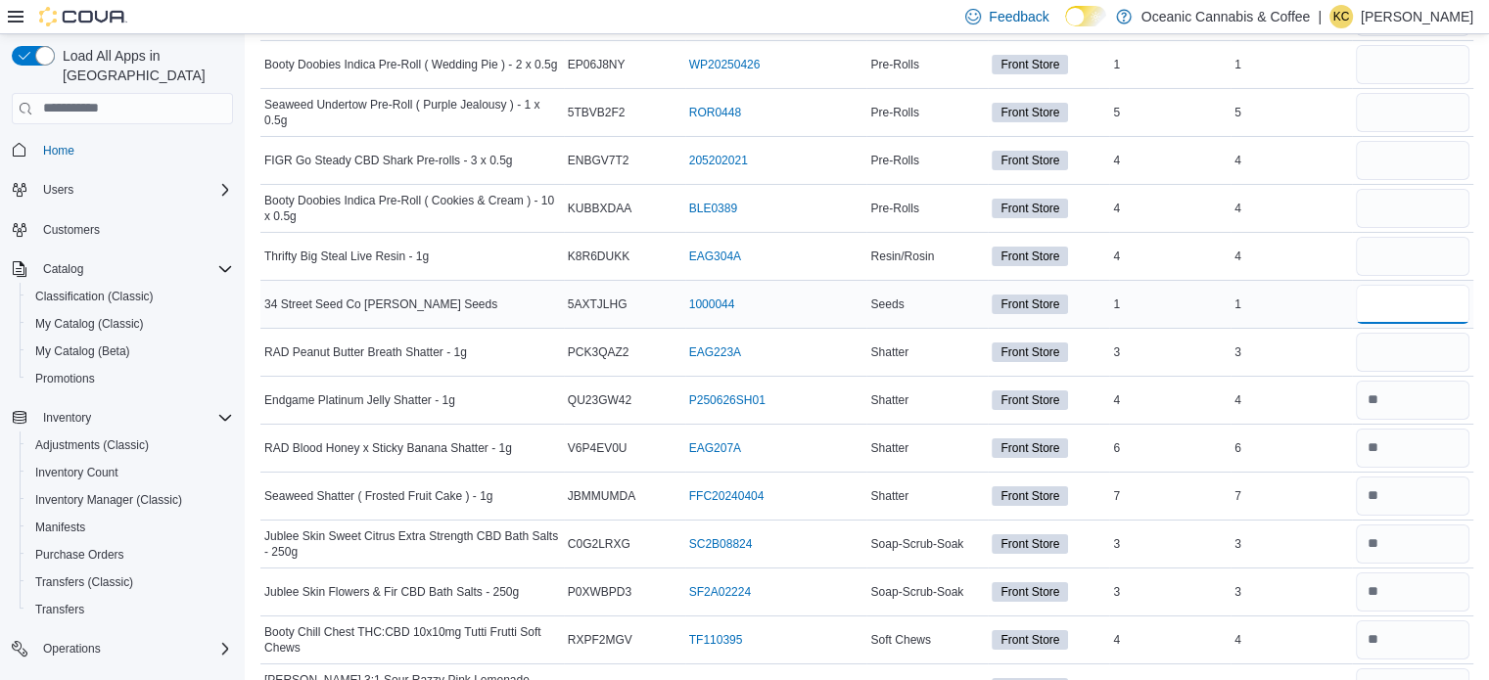
click at [1442, 285] on input "number" at bounding box center [1412, 304] width 114 height 39
type input "*"
click at [1437, 342] on div at bounding box center [1412, 352] width 121 height 47
click at [1437, 333] on input "number" at bounding box center [1412, 352] width 114 height 39
type input "*"
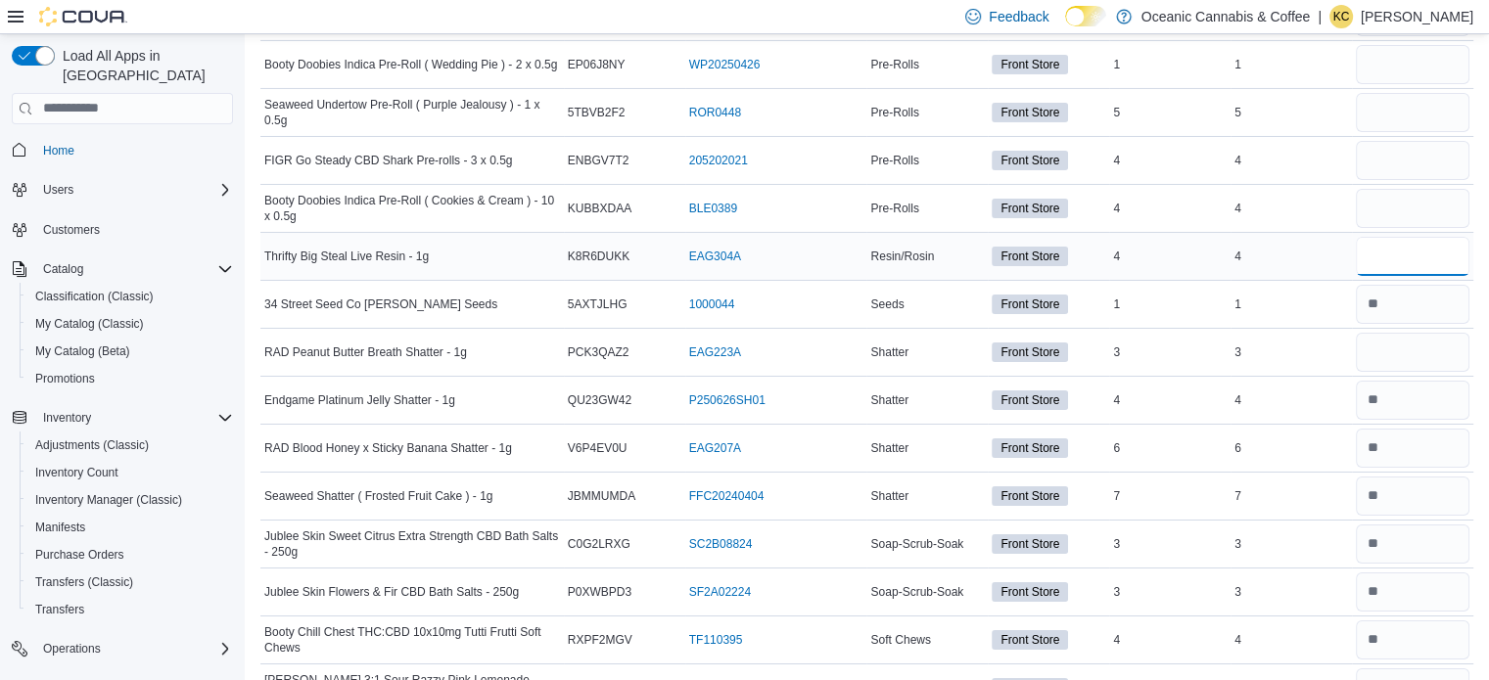
click at [1431, 238] on input "number" at bounding box center [1412, 256] width 114 height 39
type input "*"
click at [1433, 189] on input "number" at bounding box center [1412, 208] width 114 height 39
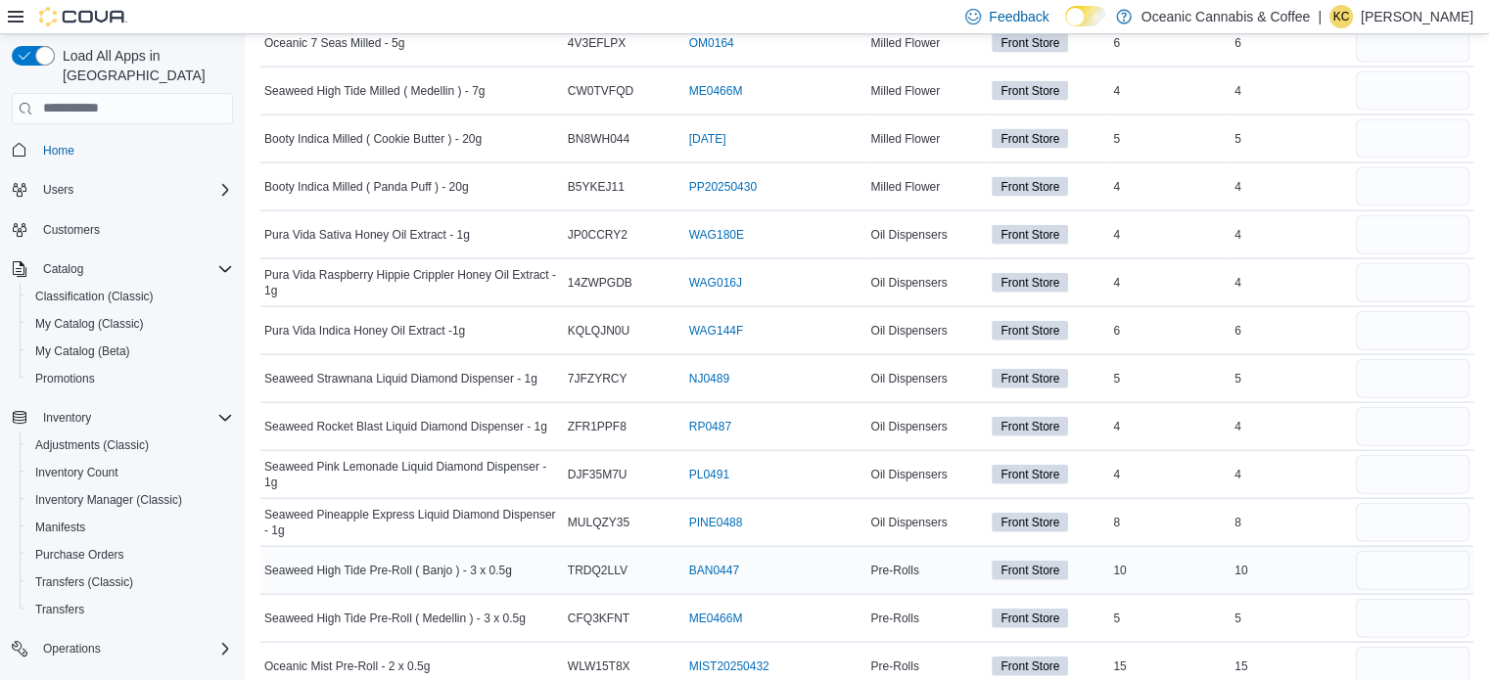
scroll to position [4394, 0]
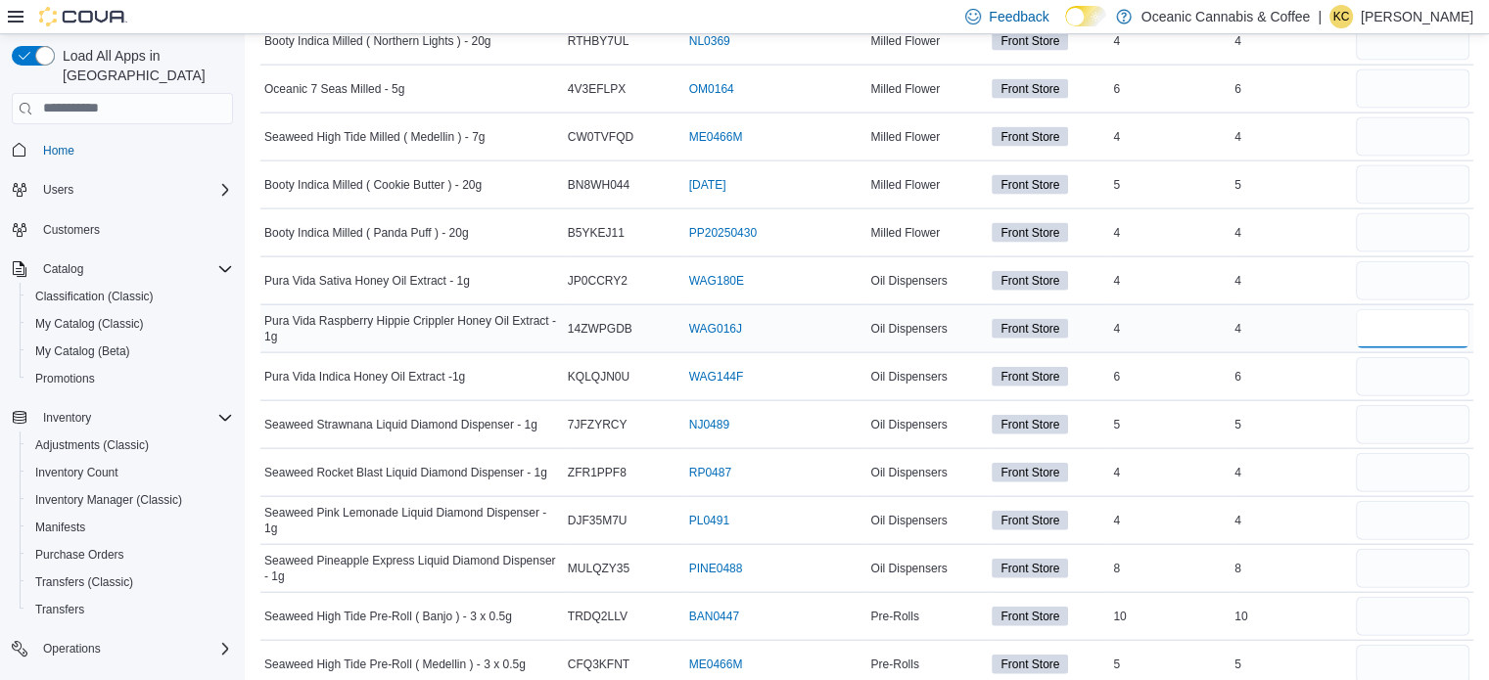
click at [1385, 309] on input "number" at bounding box center [1412, 328] width 114 height 39
type input "*"
click at [1418, 265] on input "number" at bounding box center [1412, 280] width 114 height 39
type input "*"
click at [1413, 367] on input "number" at bounding box center [1412, 376] width 114 height 39
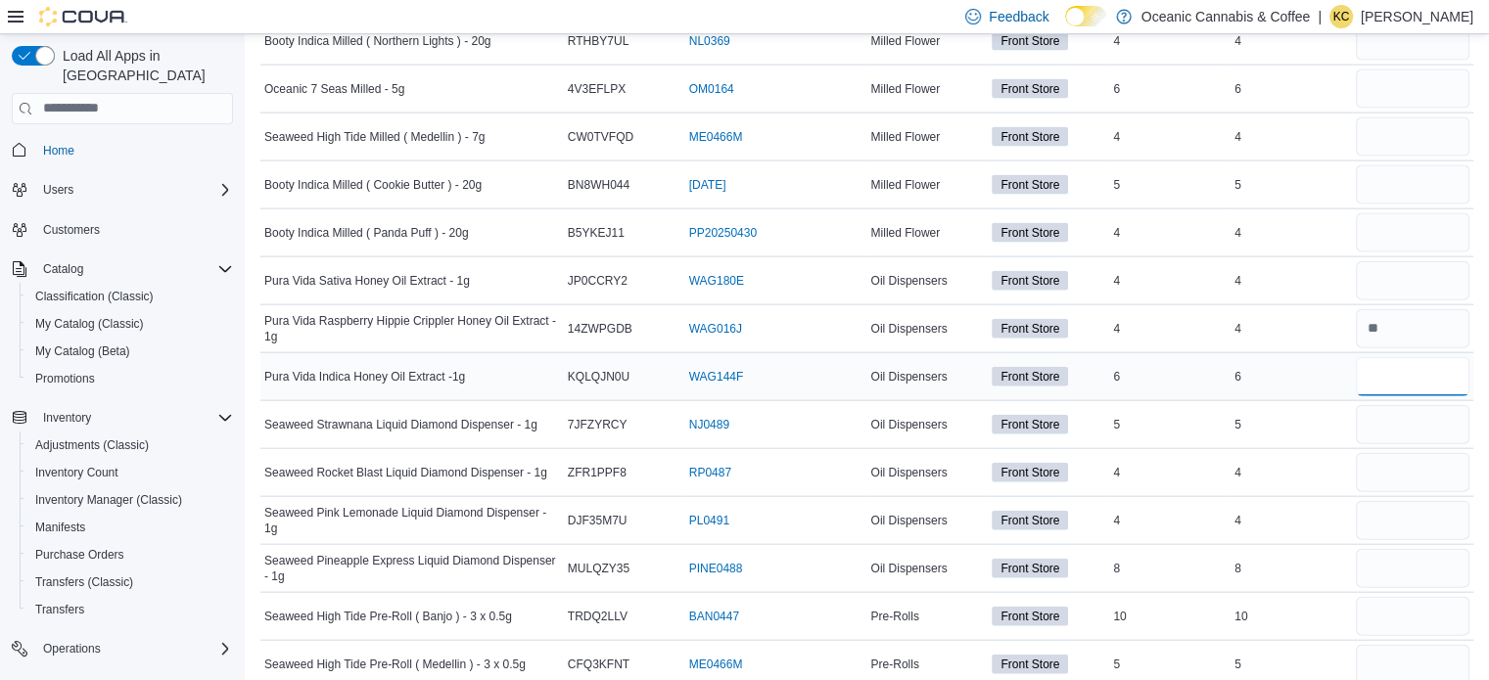
type input "*"
click at [1429, 424] on input "number" at bounding box center [1412, 424] width 114 height 39
type input "*"
click at [1422, 453] on input "number" at bounding box center [1412, 472] width 114 height 39
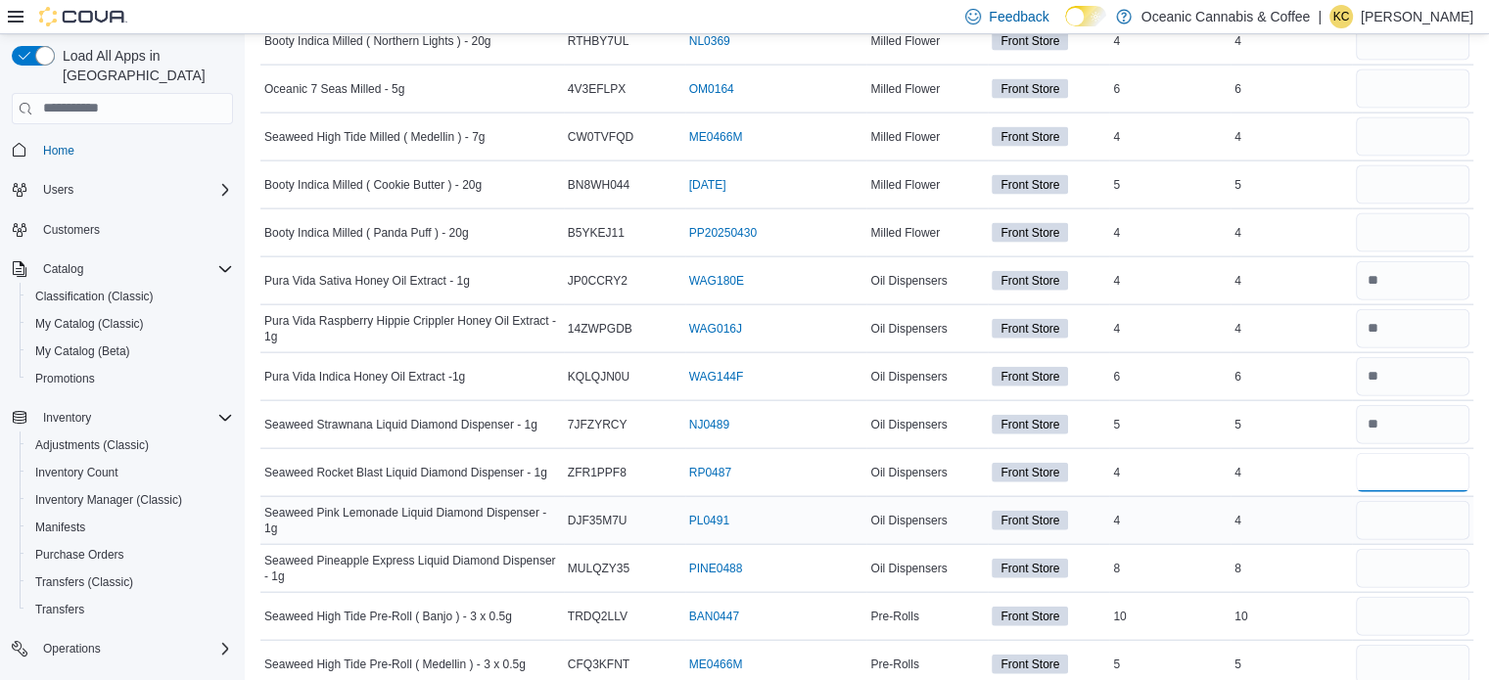
type input "*"
click at [1410, 501] on input "number" at bounding box center [1412, 520] width 114 height 39
type input "*"
click at [1407, 557] on input "number" at bounding box center [1412, 568] width 114 height 39
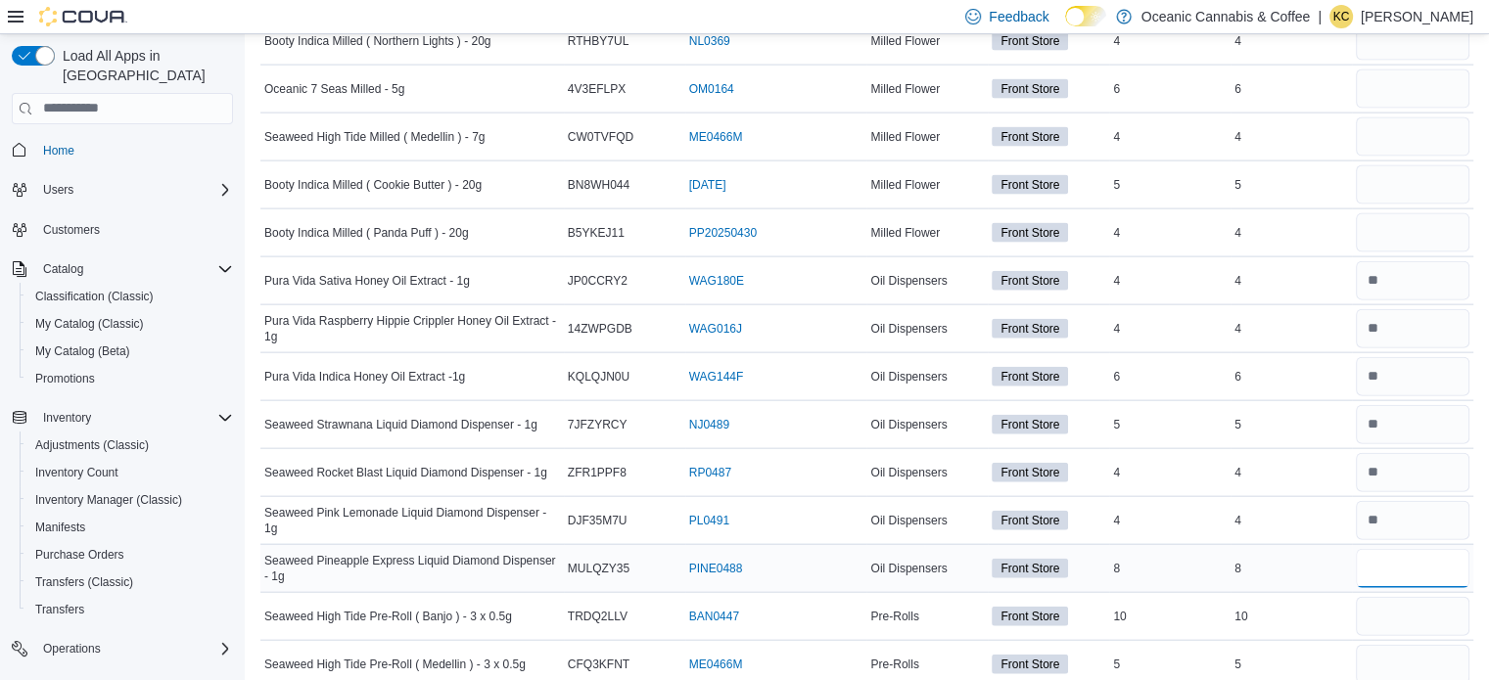
type input "*"
click at [1429, 597] on input "number" at bounding box center [1412, 616] width 114 height 39
click at [1308, 605] on div "10" at bounding box center [1290, 616] width 121 height 23
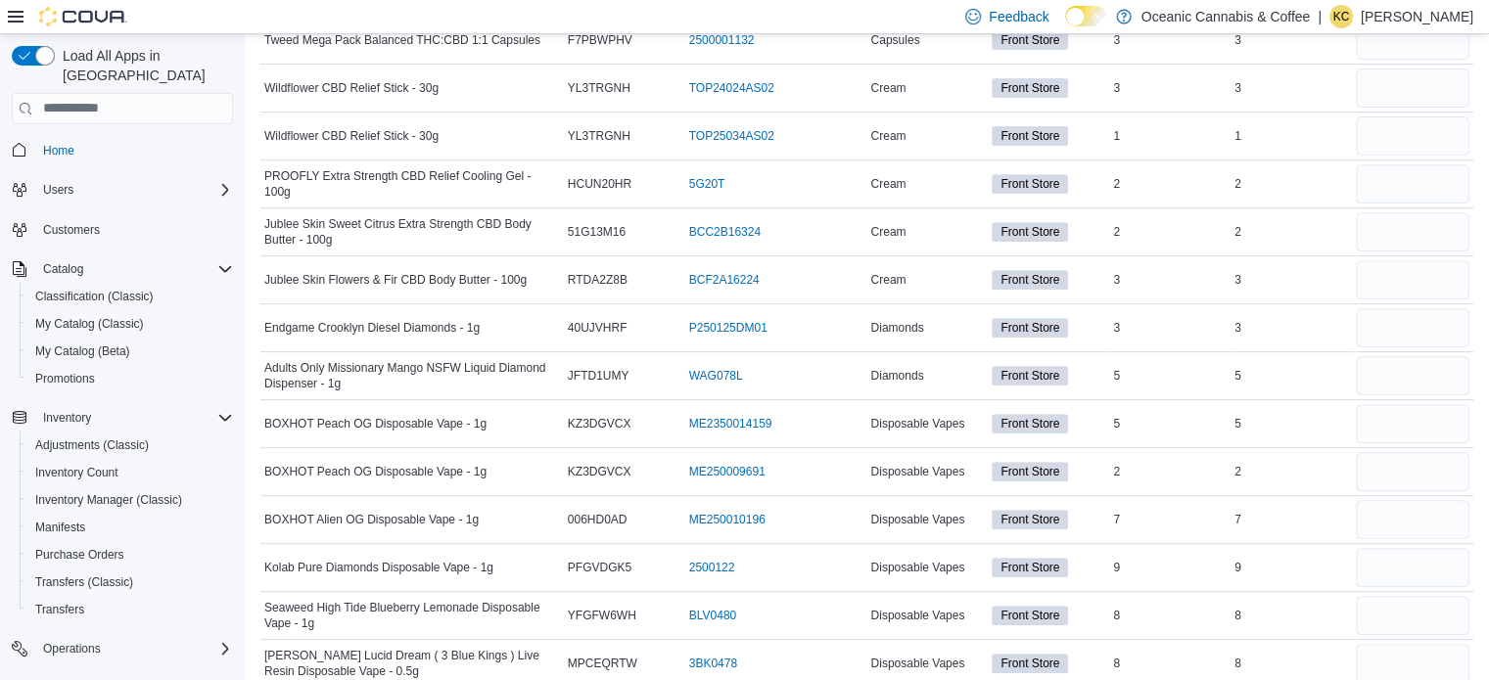
scroll to position [816, 0]
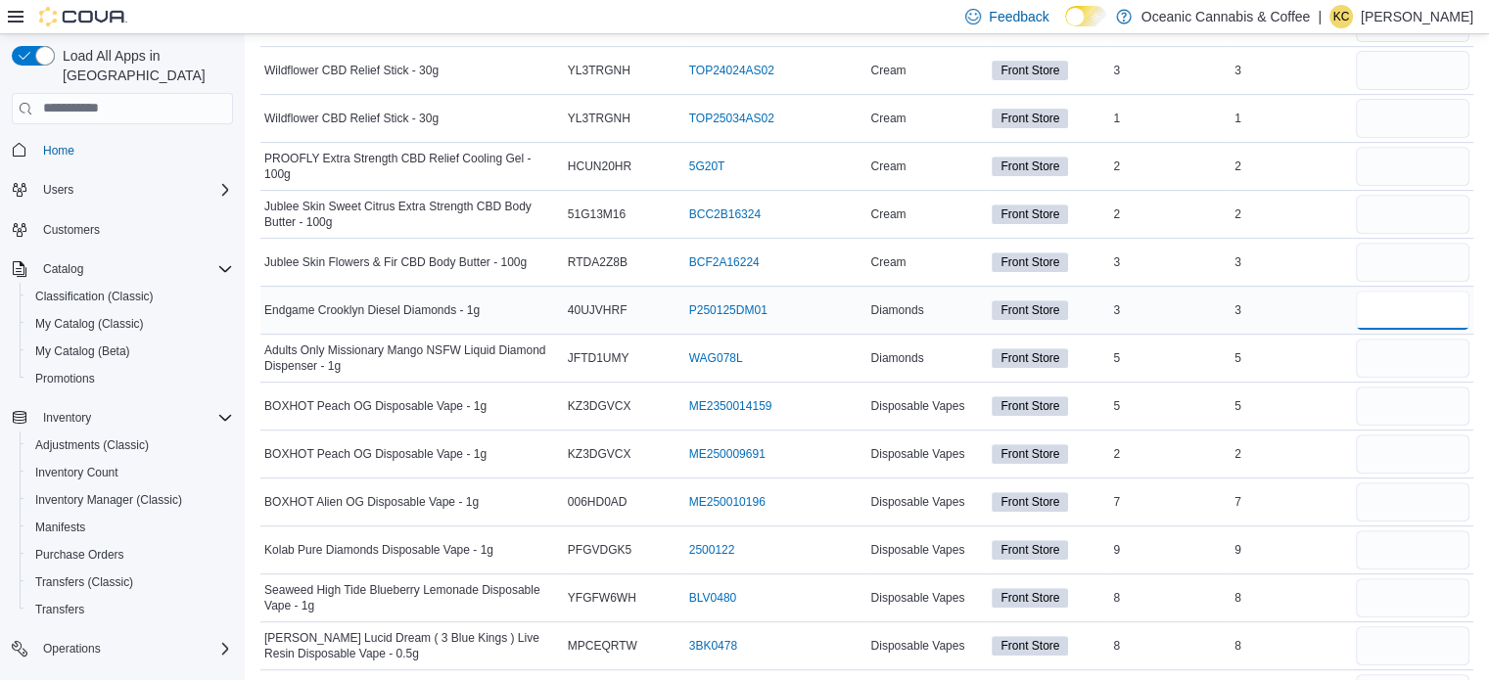
click at [1394, 315] on input "number" at bounding box center [1412, 310] width 114 height 39
type input "*"
click at [1413, 352] on input "number" at bounding box center [1412, 358] width 114 height 39
type input "*"
click at [1416, 422] on div at bounding box center [1412, 406] width 121 height 47
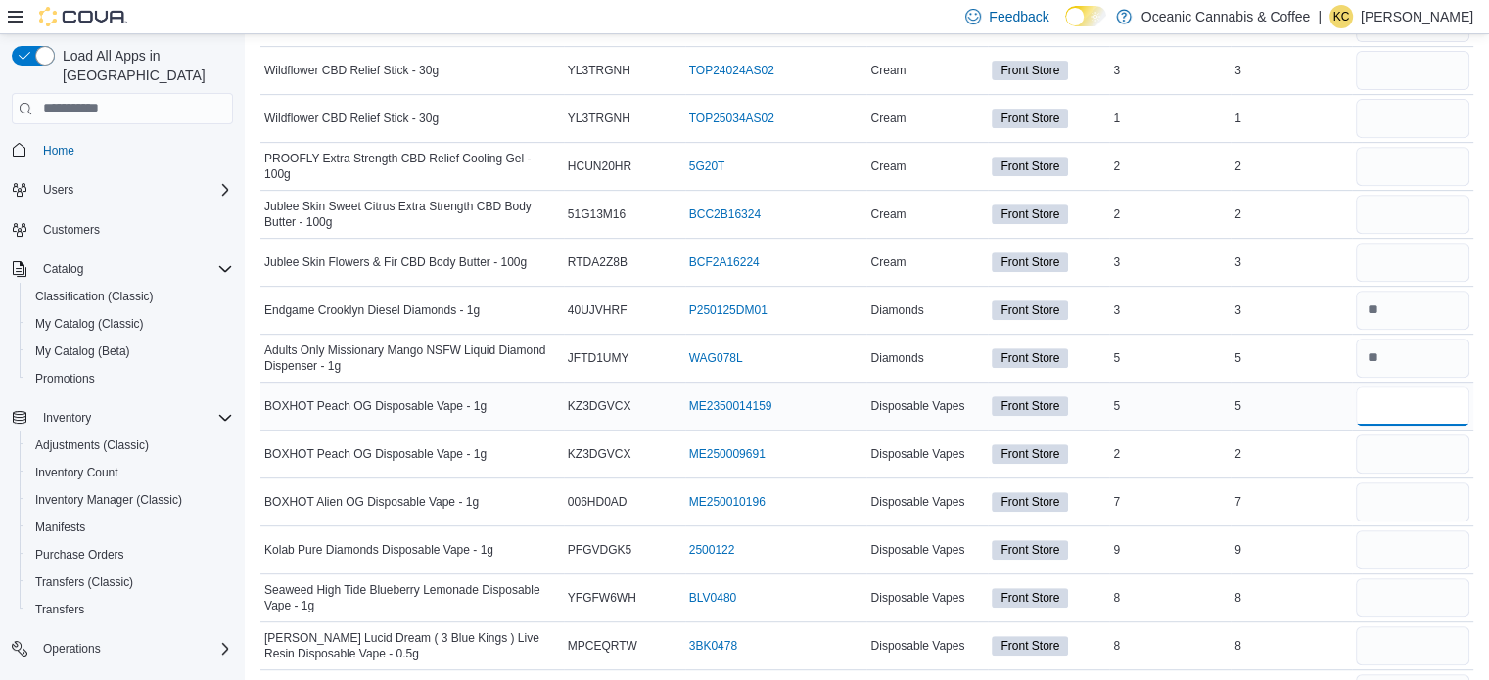
click at [1416, 394] on input "number" at bounding box center [1412, 406] width 114 height 39
type input "*"
click at [1398, 455] on input "number" at bounding box center [1412, 454] width 114 height 39
type input "*"
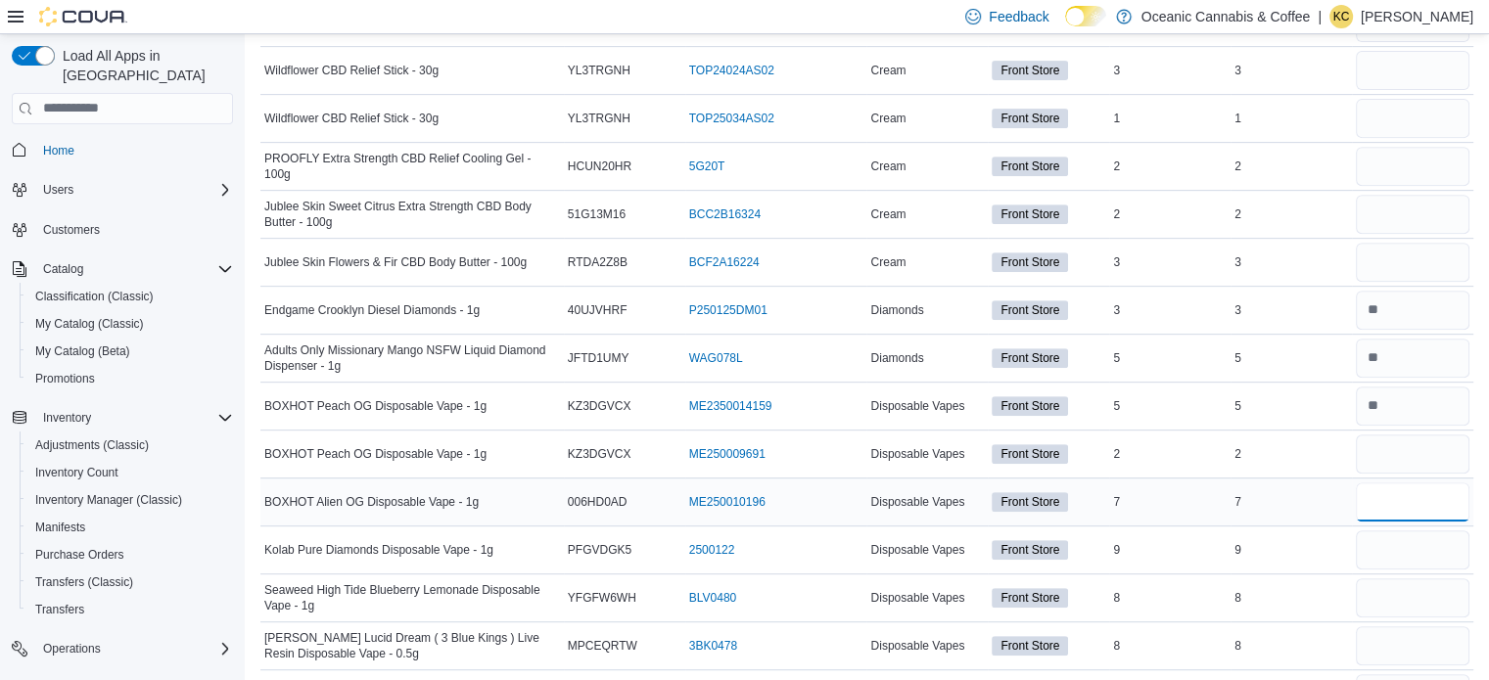
click at [1403, 500] on input "number" at bounding box center [1412, 501] width 114 height 39
type input "*"
click at [1420, 544] on input "number" at bounding box center [1412, 549] width 114 height 39
type input "*"
click at [1401, 598] on input "number" at bounding box center [1412, 597] width 114 height 39
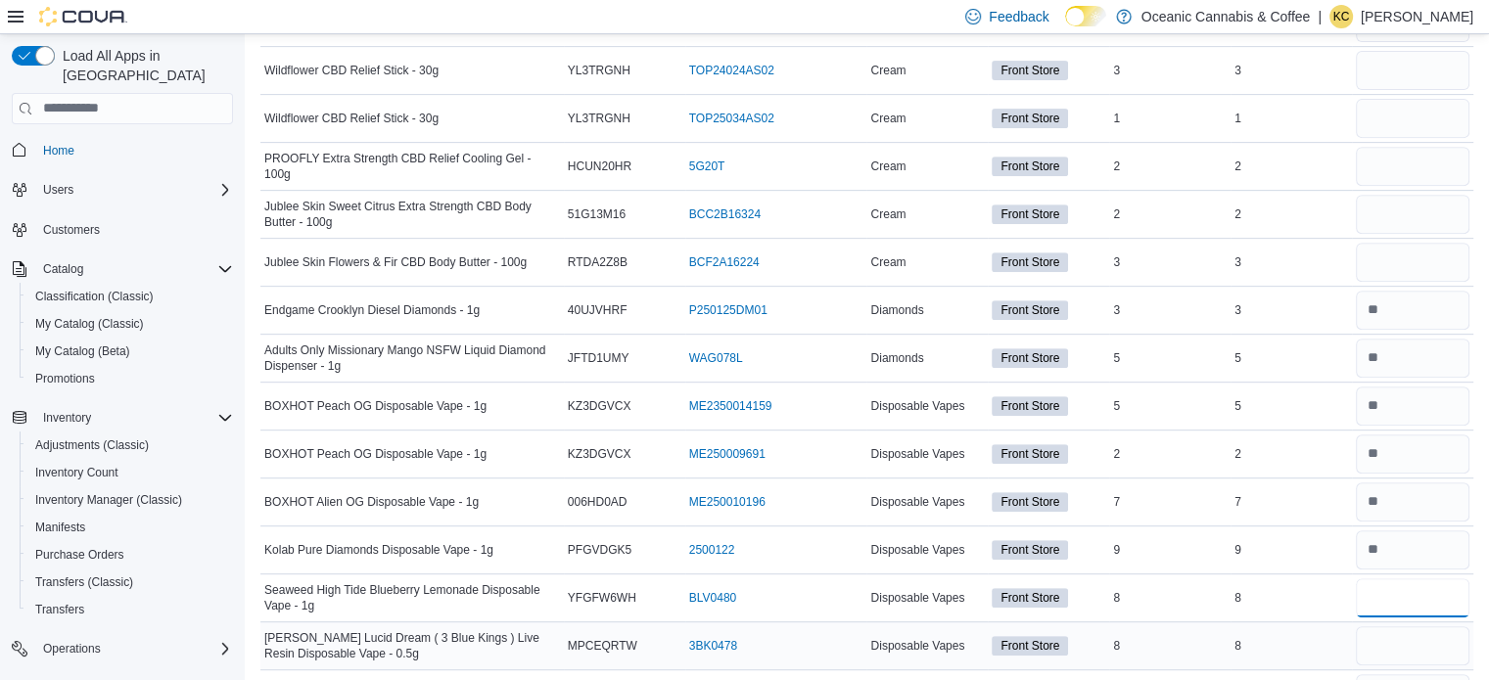
type input "*"
click at [1407, 654] on input "number" at bounding box center [1412, 645] width 114 height 39
type input "*"
click at [1220, 555] on div "9" at bounding box center [1169, 549] width 121 height 23
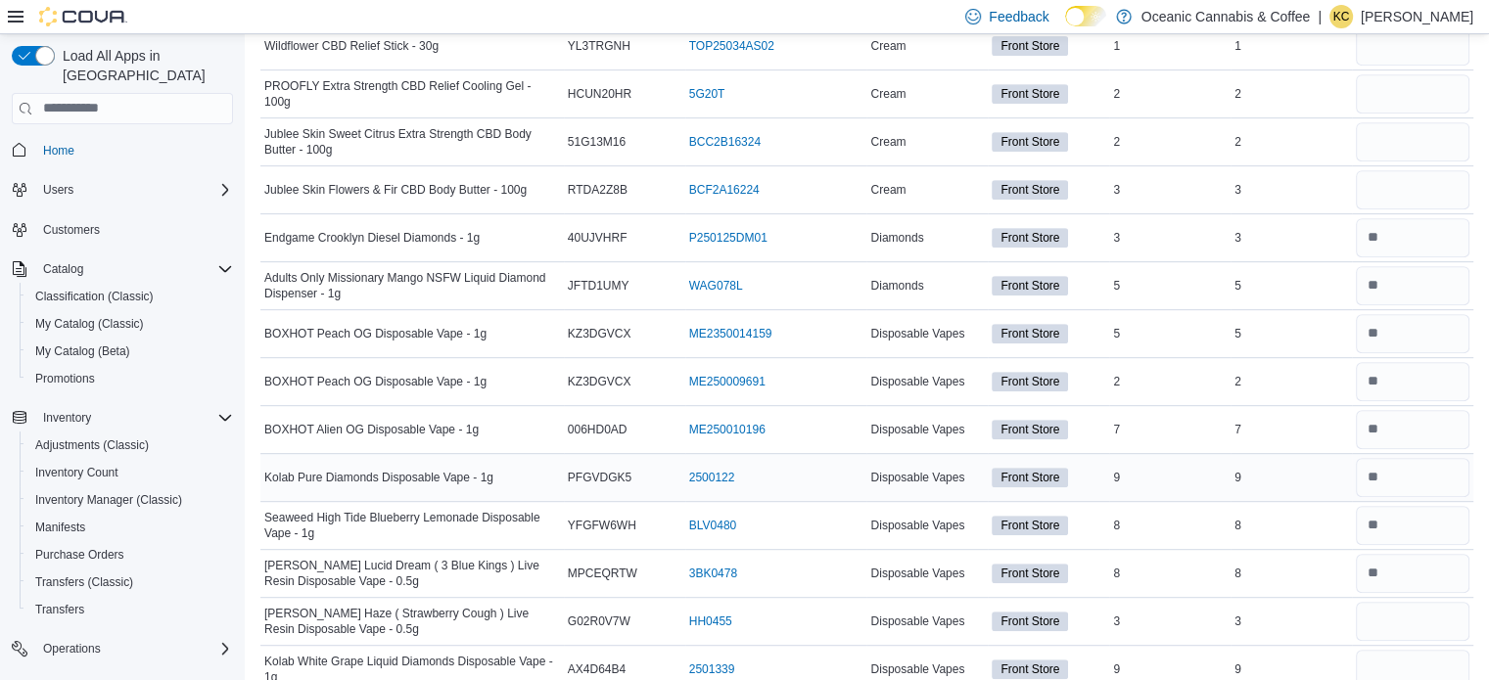
scroll to position [891, 0]
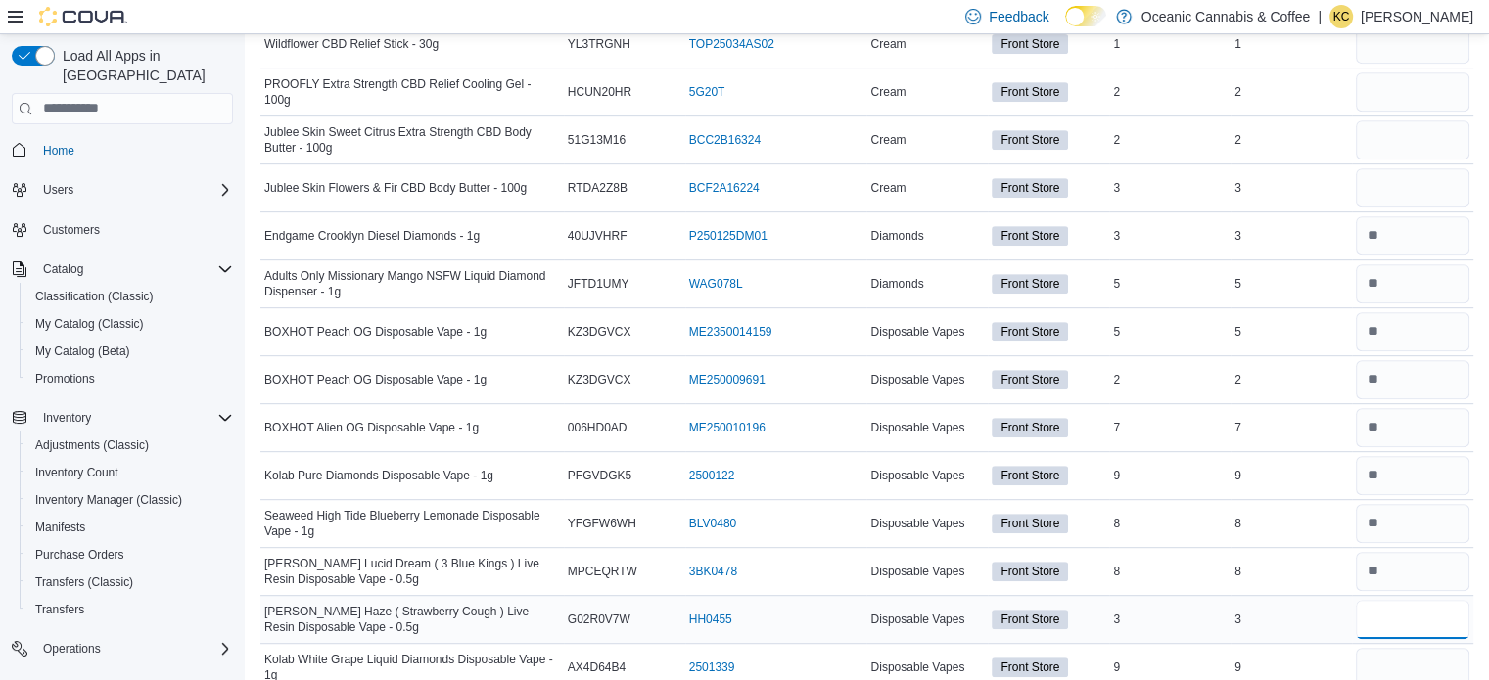
click at [1436, 613] on input "number" at bounding box center [1412, 619] width 114 height 39
click at [1449, 581] on input "number" at bounding box center [1412, 571] width 114 height 39
type input "*"
click at [1423, 609] on input "number" at bounding box center [1412, 619] width 114 height 39
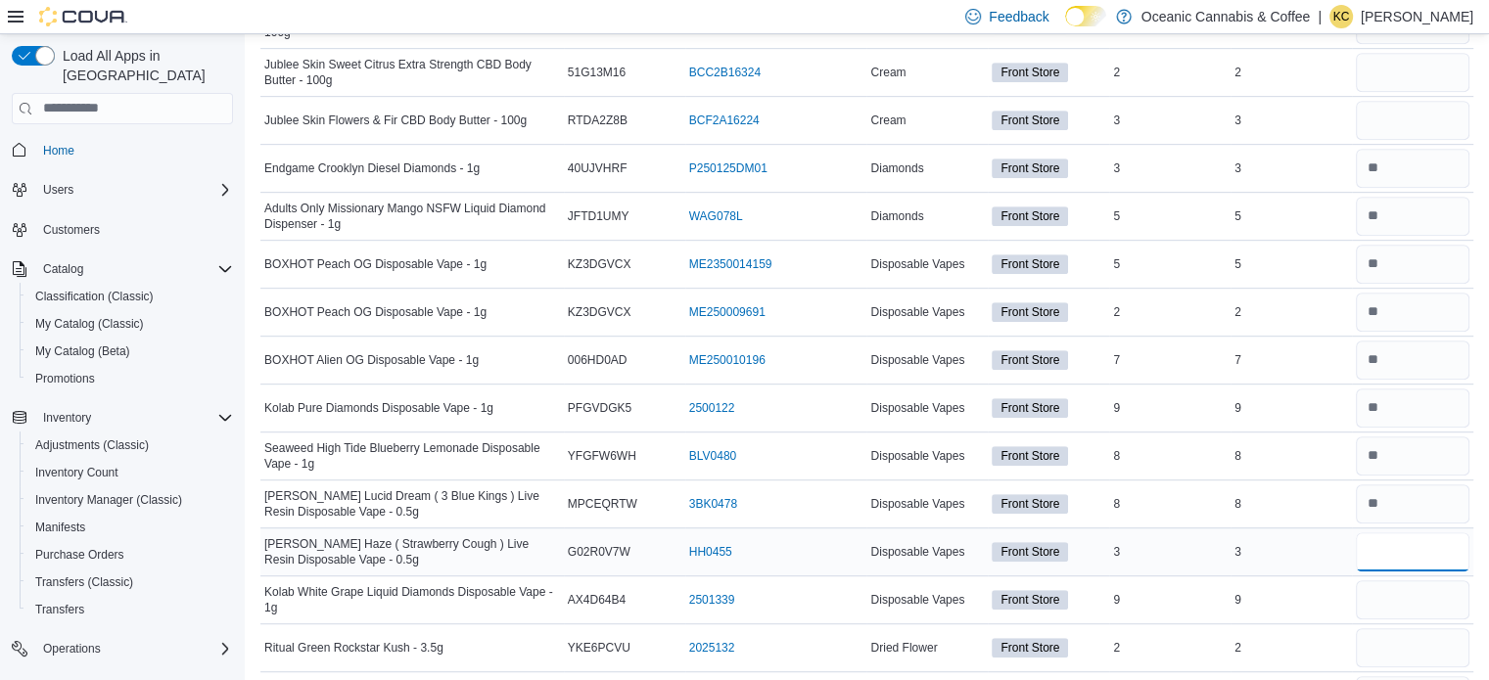
scroll to position [963, 0]
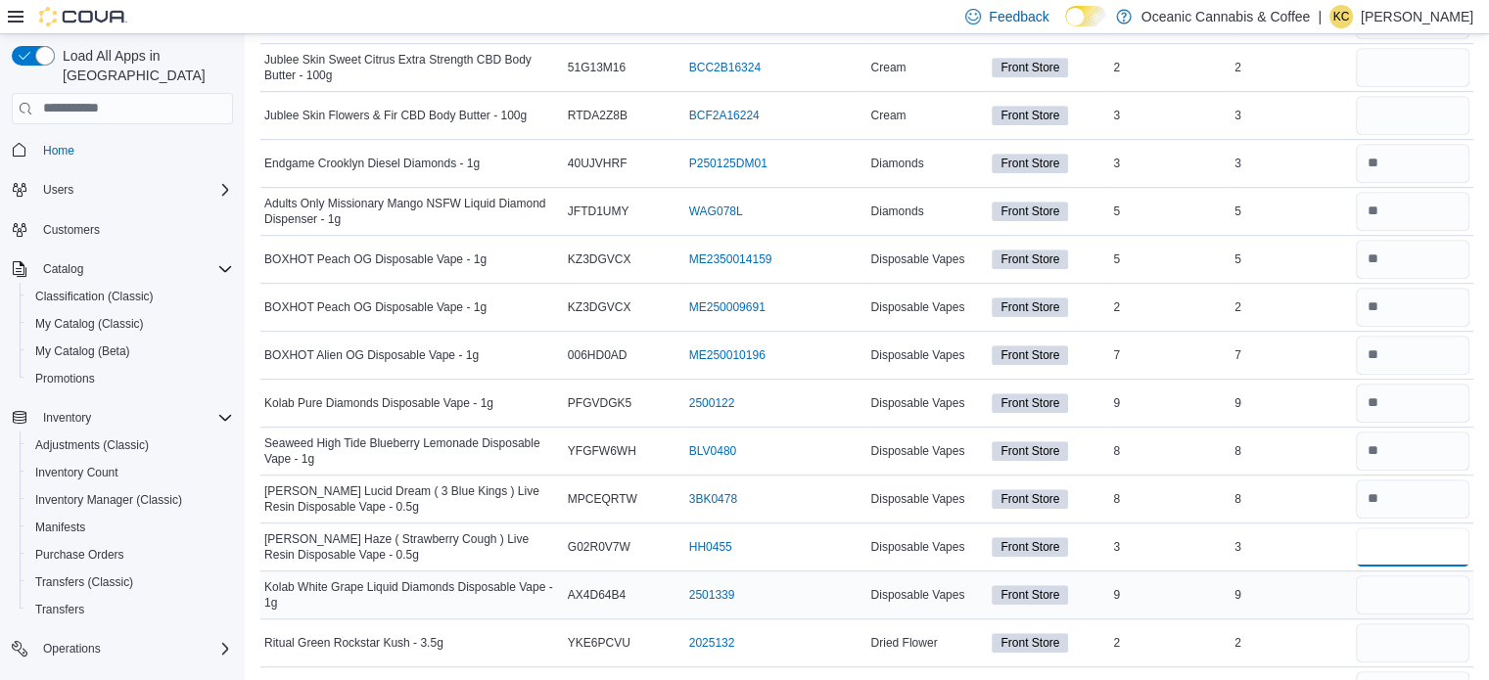
type input "*"
click at [1440, 603] on input "number" at bounding box center [1412, 594] width 114 height 39
type input "*"
click at [1407, 641] on input "number" at bounding box center [1412, 642] width 114 height 39
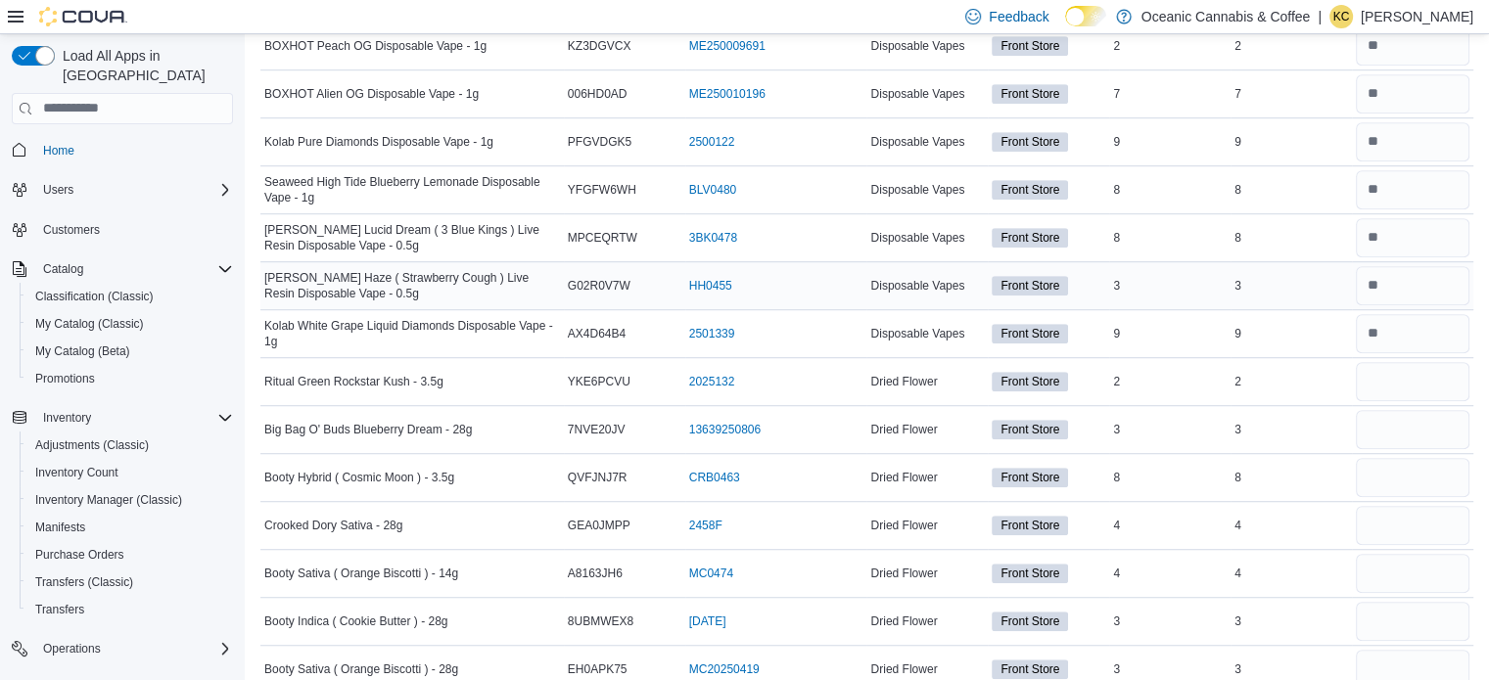
click at [1228, 549] on td "In Stock 4" at bounding box center [1169, 573] width 121 height 48
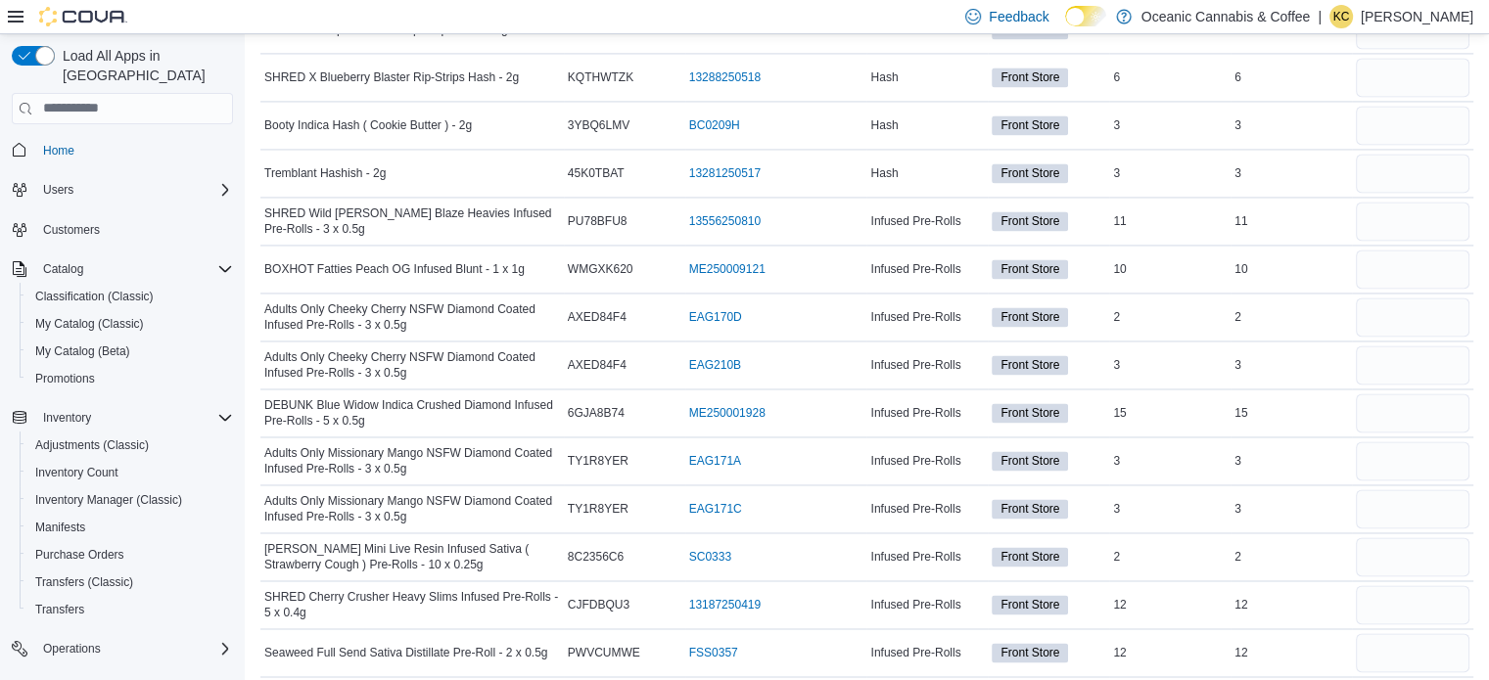
scroll to position [3065, 0]
click at [1411, 200] on input "number" at bounding box center [1412, 219] width 114 height 39
type input "**"
click at [1380, 259] on input "number" at bounding box center [1412, 267] width 114 height 39
type input "**"
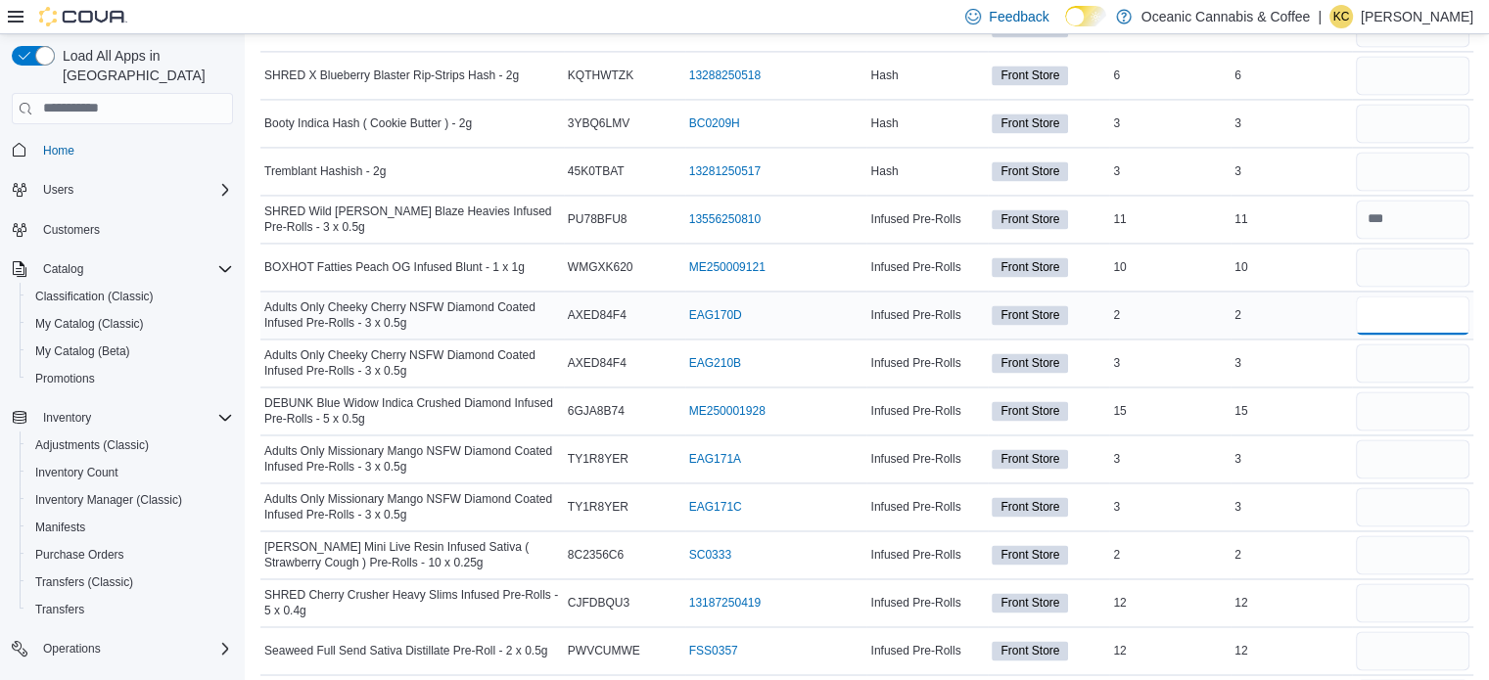
click at [1411, 307] on input "number" at bounding box center [1412, 315] width 114 height 39
type input "*"
click at [1413, 344] on input "number" at bounding box center [1412, 363] width 114 height 39
type input "*"
click at [1429, 402] on input "number" at bounding box center [1412, 410] width 114 height 39
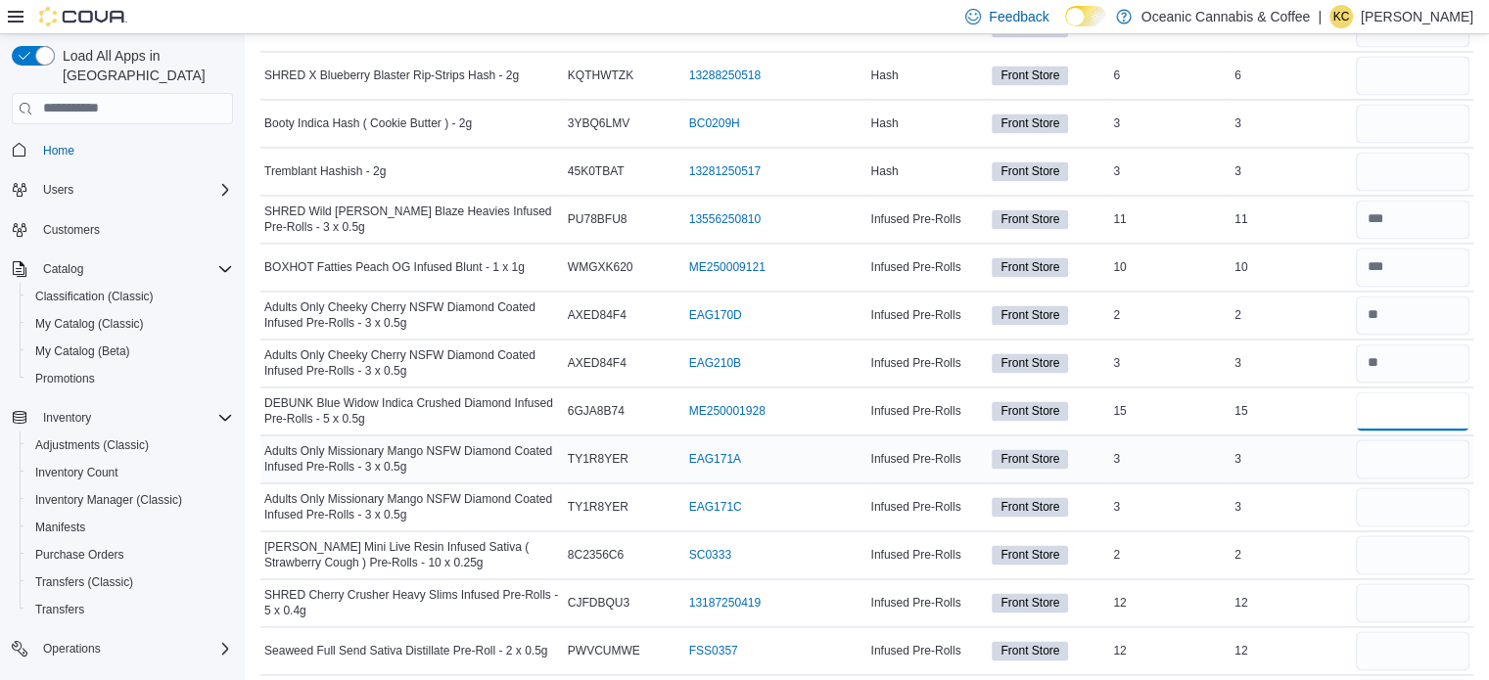
type input "**"
click at [1414, 454] on input "number" at bounding box center [1412, 458] width 114 height 39
type input "*"
click at [1409, 494] on input "number" at bounding box center [1412, 506] width 114 height 39
type input "*"
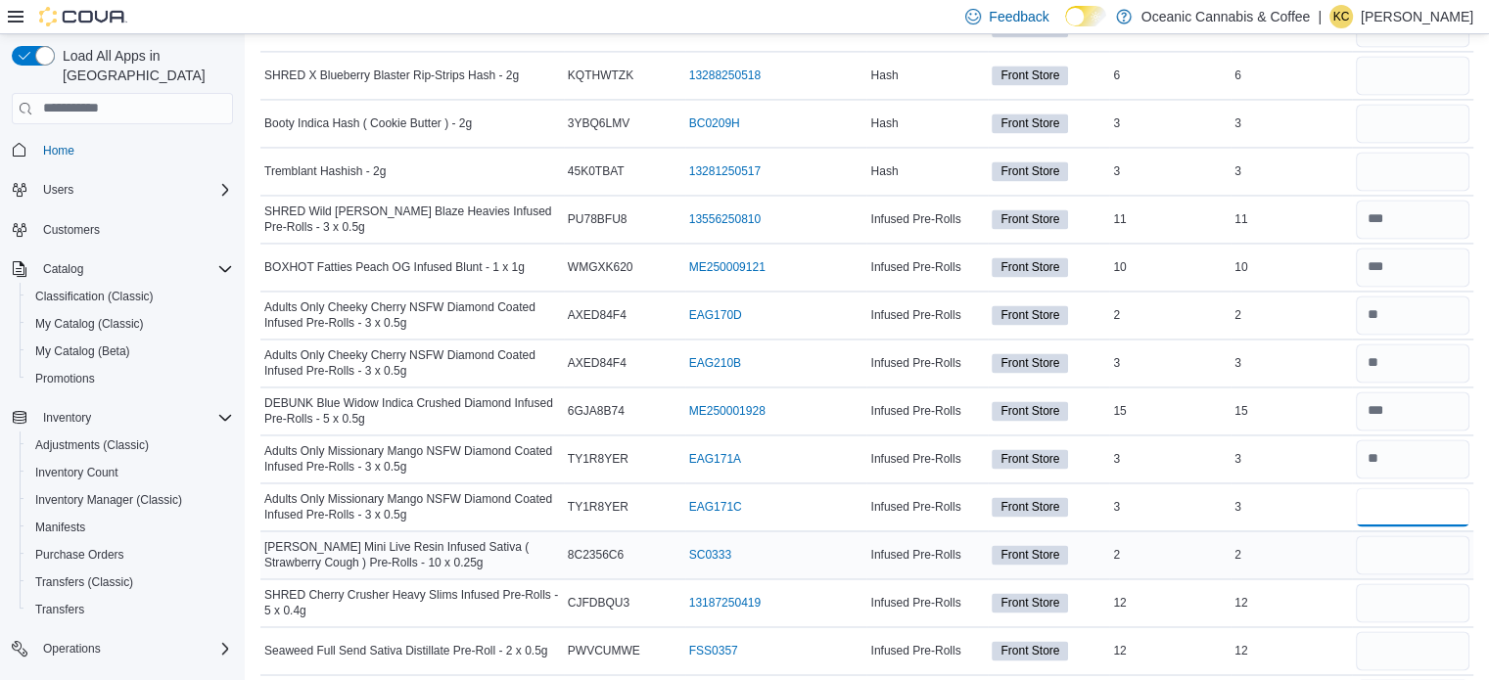
type input "*"
click at [1420, 540] on input "number" at bounding box center [1412, 554] width 114 height 39
type input "*"
click at [1419, 594] on input "number" at bounding box center [1412, 602] width 114 height 39
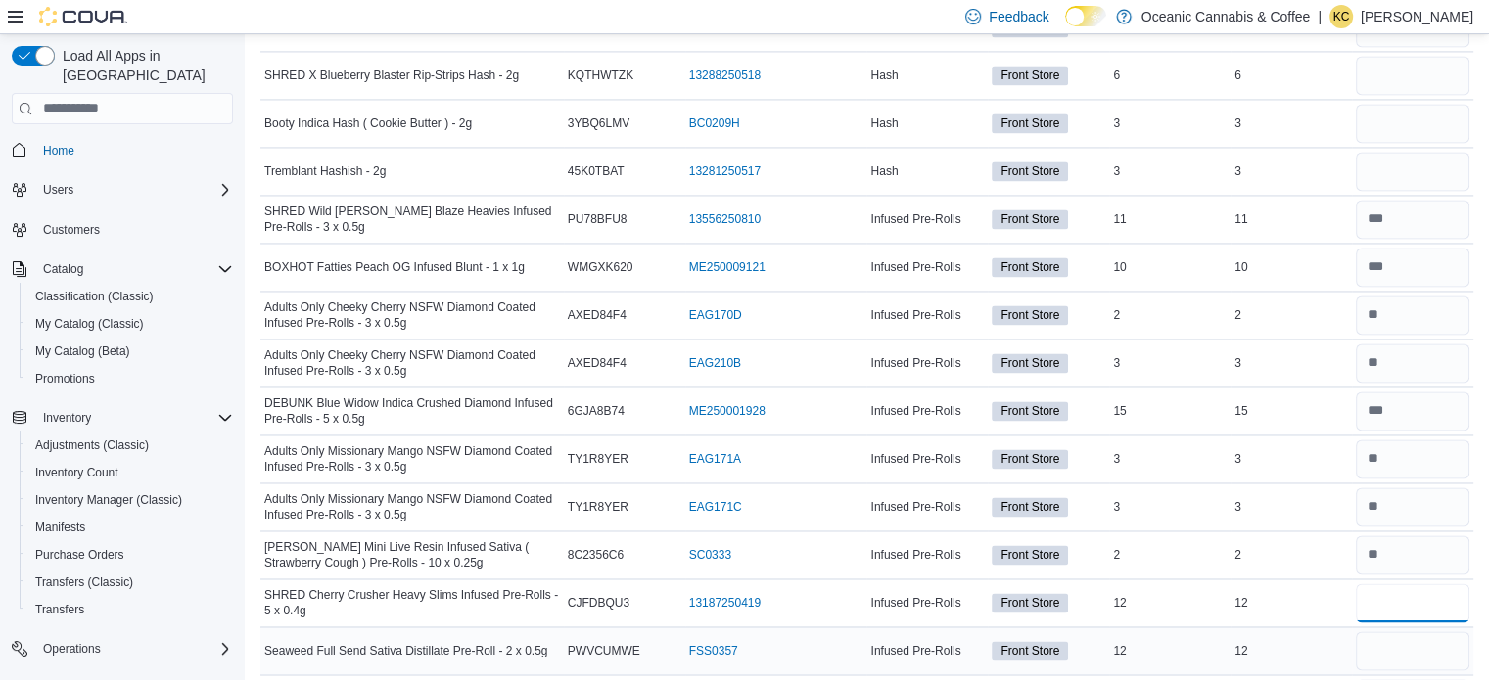
type input "**"
click at [1413, 633] on input "number" at bounding box center [1412, 650] width 114 height 39
type input "**"
click at [1309, 626] on td "Real Time Stock 12" at bounding box center [1290, 650] width 121 height 48
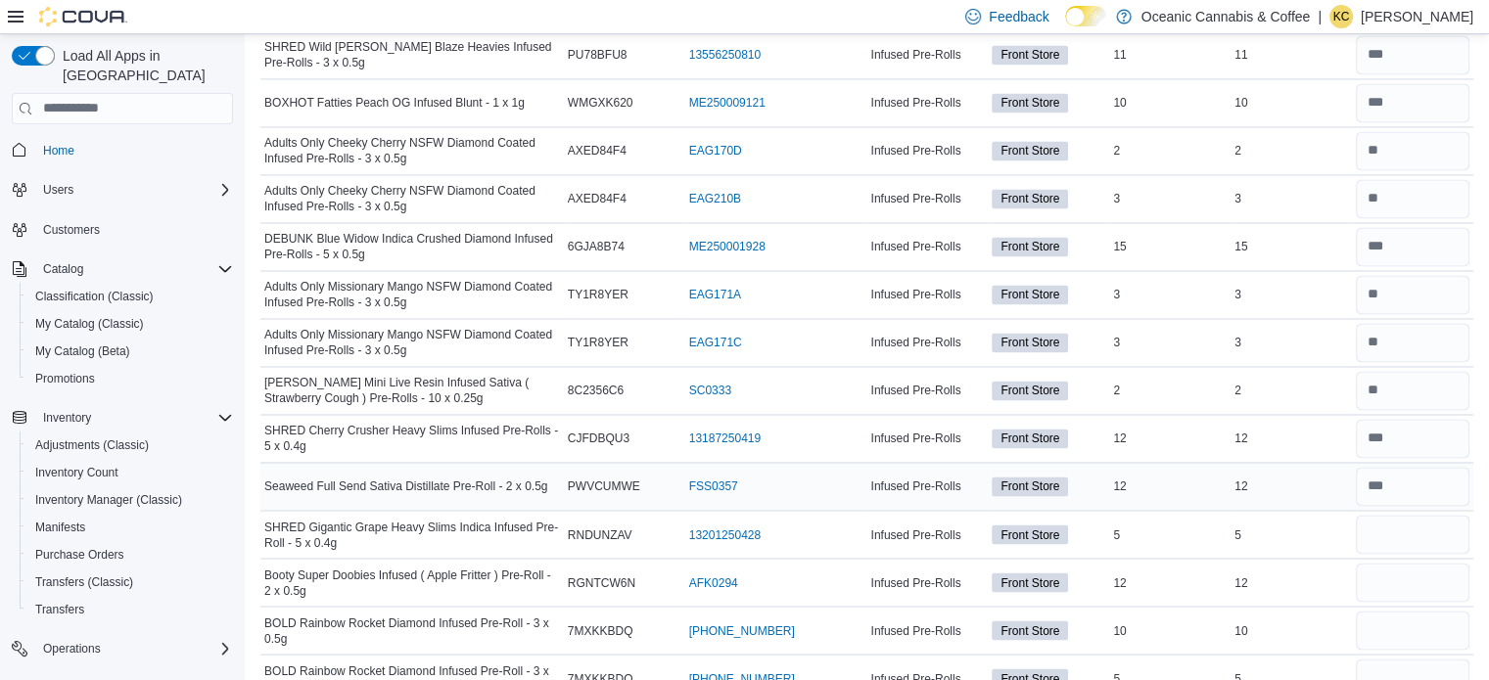
scroll to position [3241, 0]
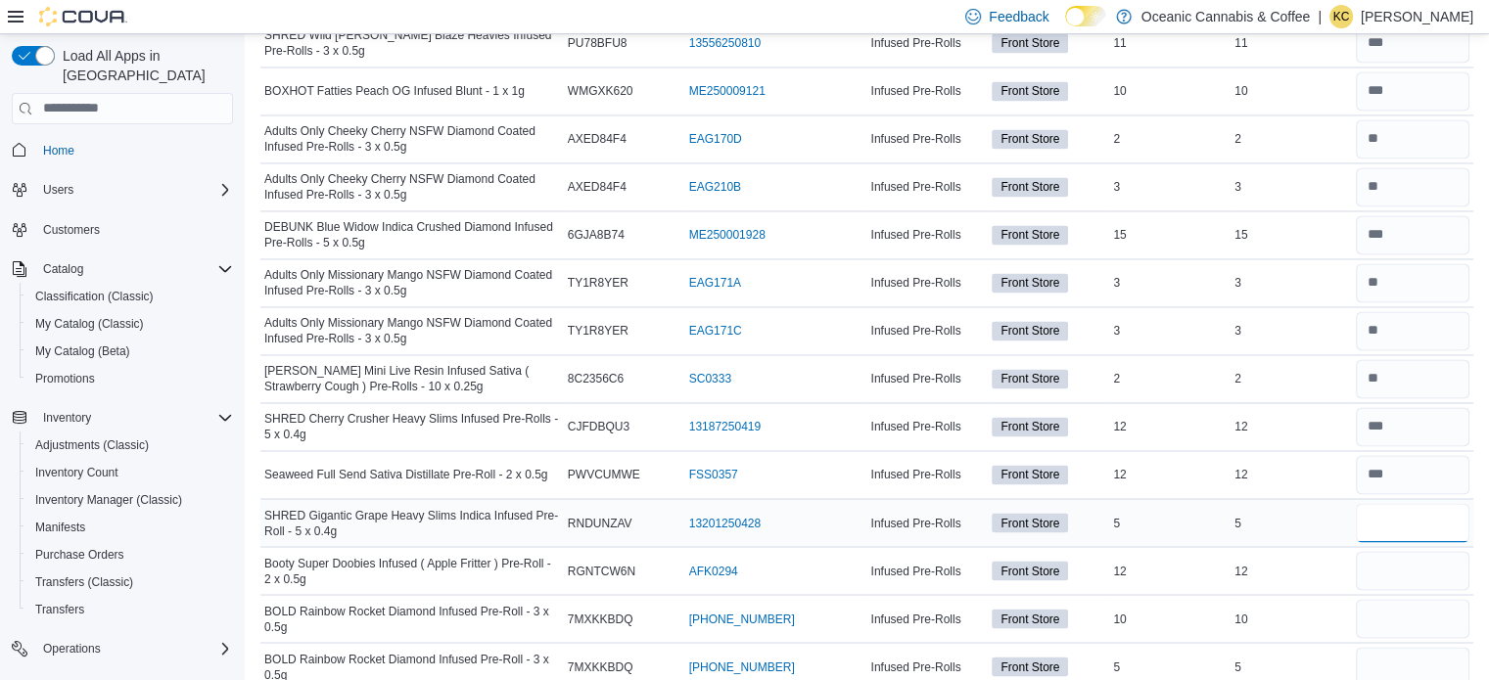
click at [1399, 514] on input "number" at bounding box center [1412, 522] width 114 height 39
type input "*"
click at [1403, 563] on input "number" at bounding box center [1412, 570] width 114 height 39
type input "**"
click at [1401, 613] on input "number" at bounding box center [1412, 618] width 114 height 39
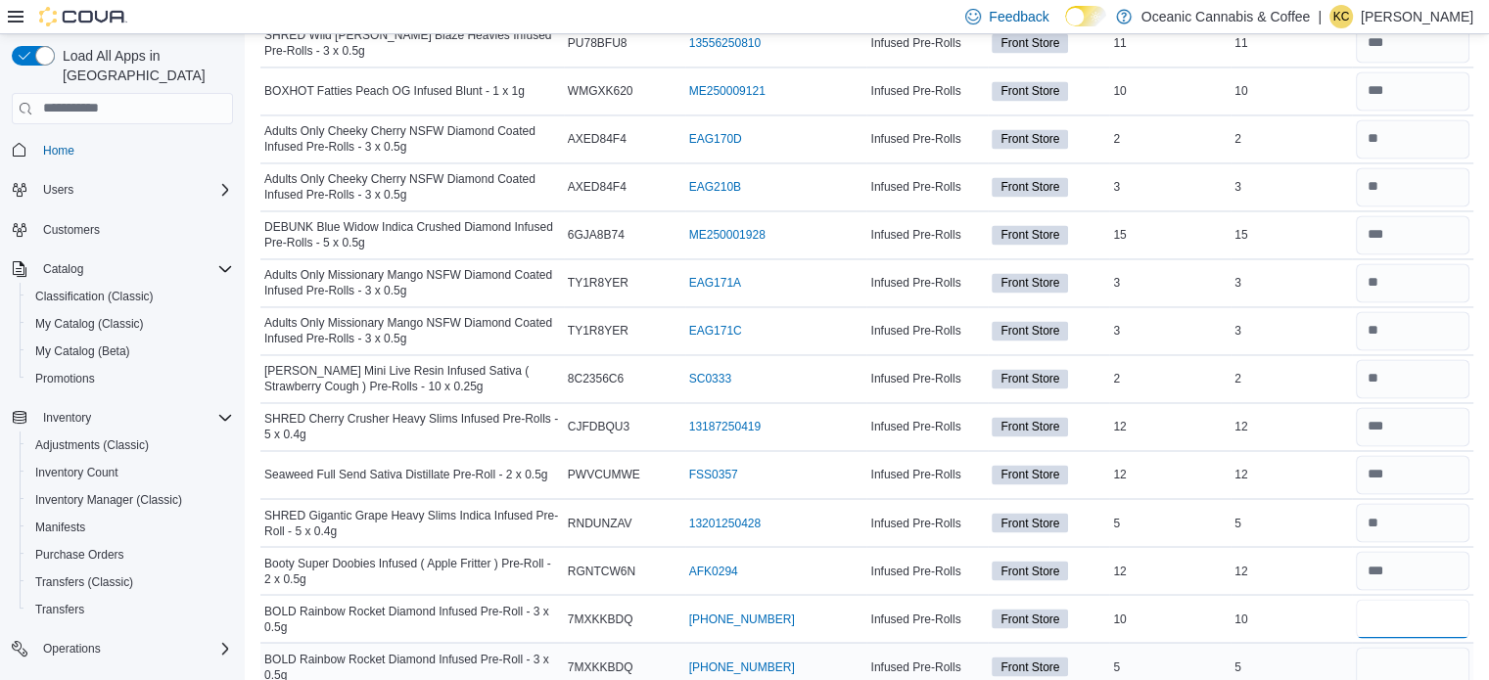
type input "**"
click at [1397, 660] on input "number" at bounding box center [1412, 666] width 114 height 39
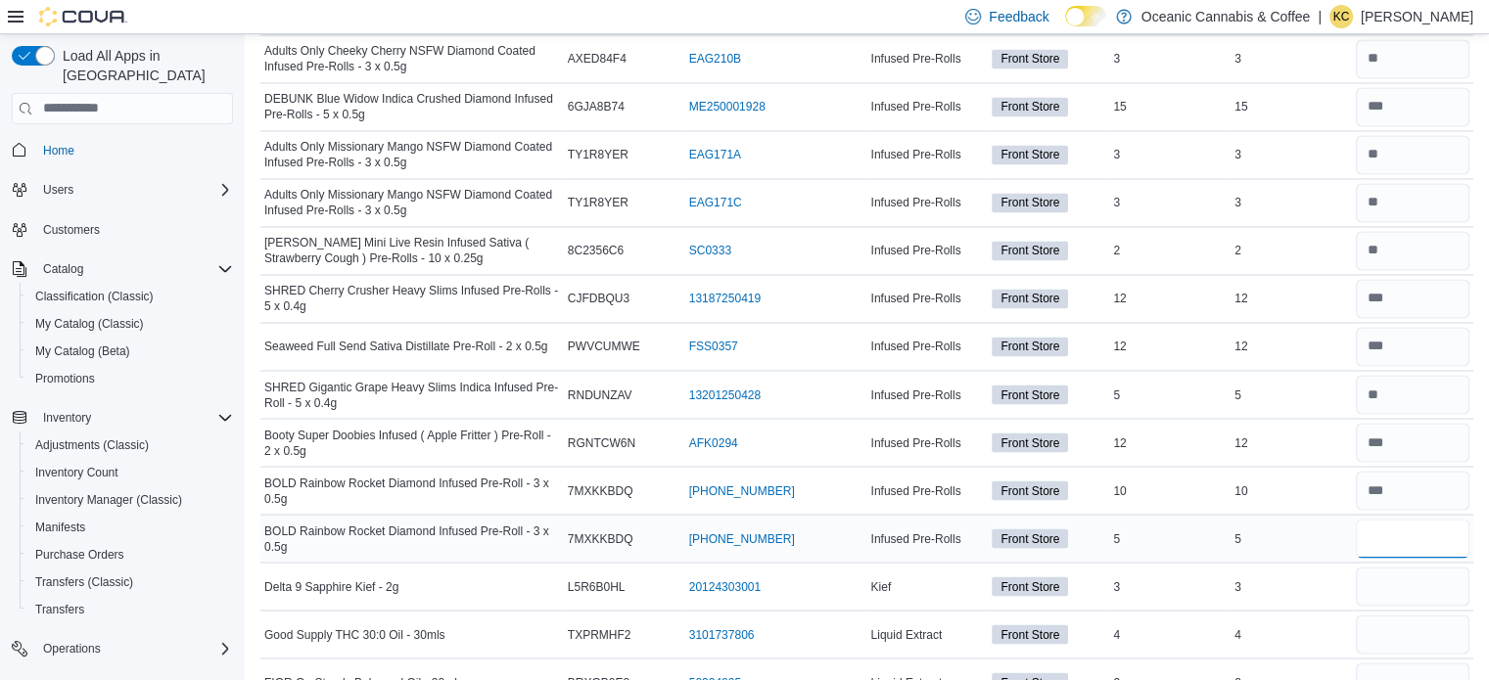
scroll to position [3371, 0]
type input "*"
click at [1404, 567] on input "number" at bounding box center [1412, 585] width 114 height 39
type input "*"
click at [1406, 621] on input "number" at bounding box center [1412, 633] width 114 height 39
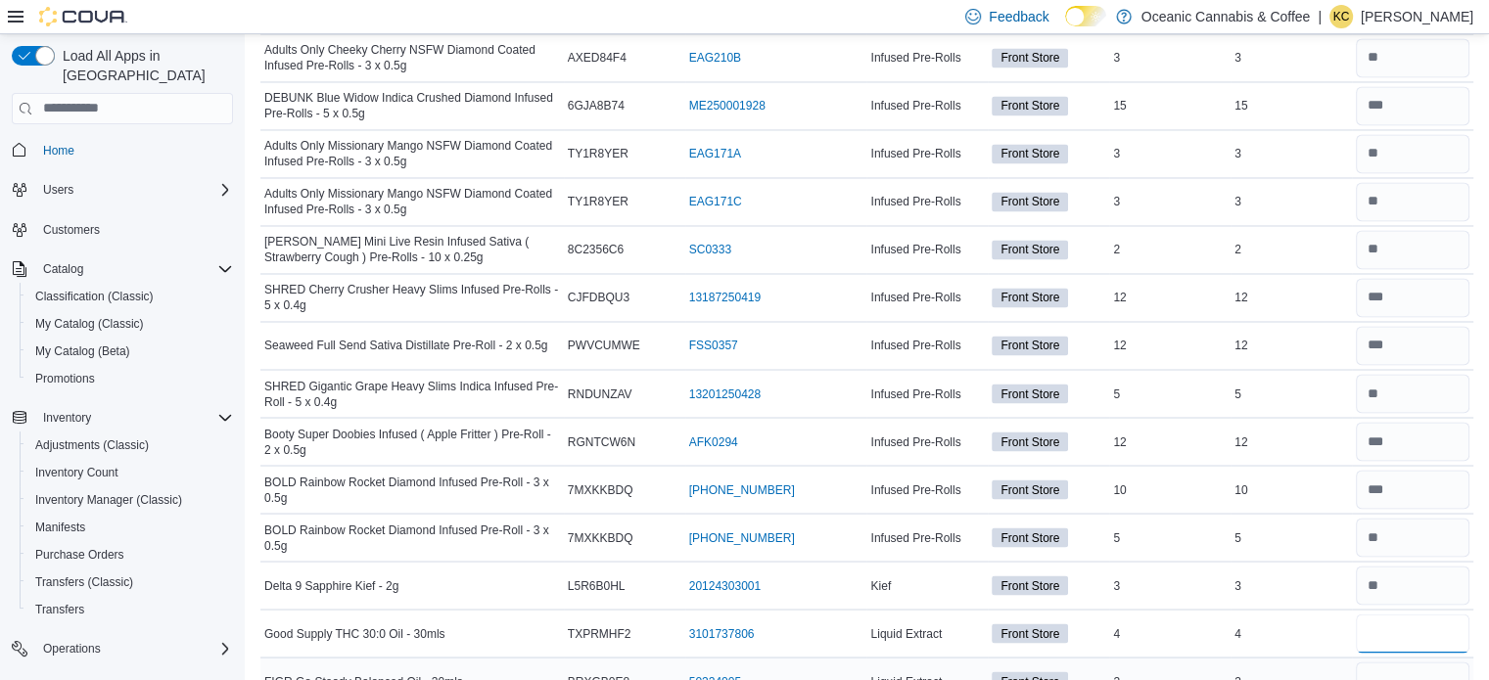
type input "*"
click at [1415, 667] on input "number" at bounding box center [1412, 681] width 114 height 39
type input "*"
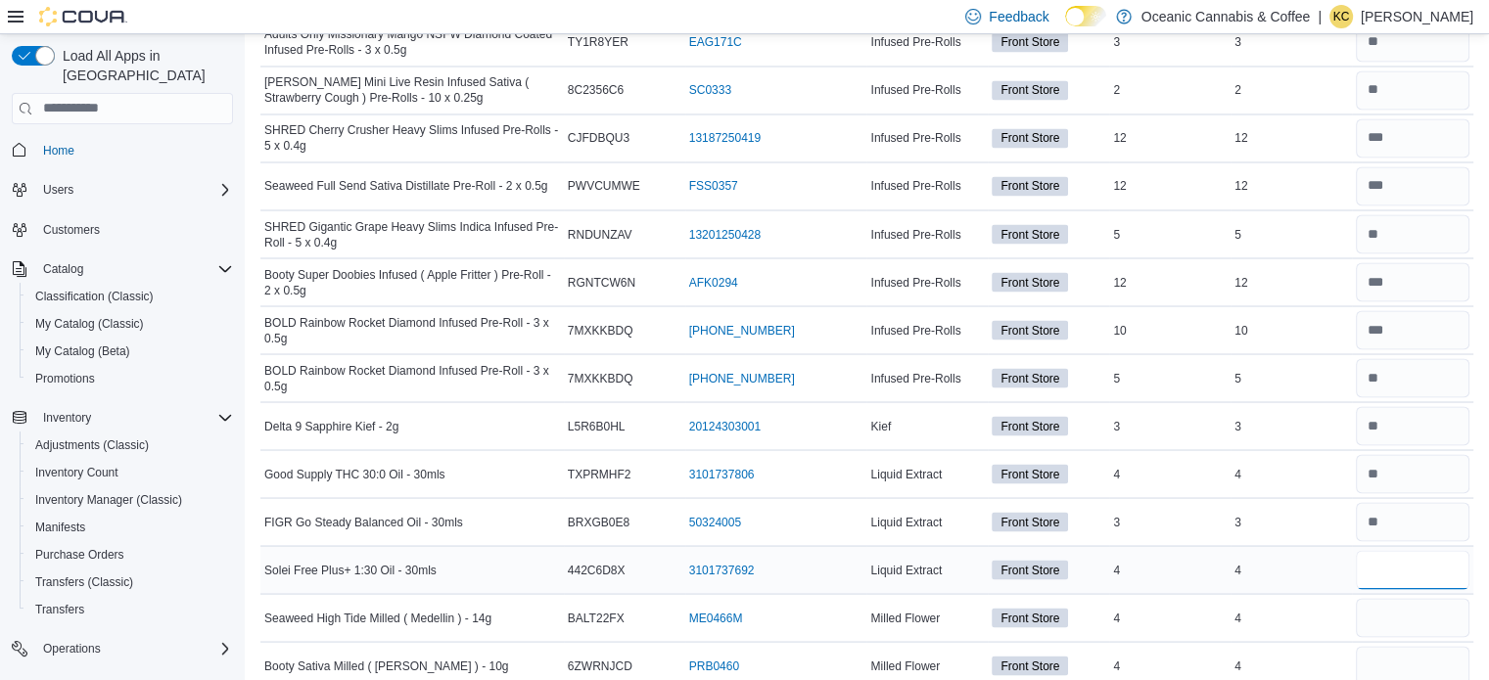
click at [1437, 566] on input "number" at bounding box center [1412, 569] width 114 height 39
type input "*"
click at [1436, 601] on input "number" at bounding box center [1412, 617] width 114 height 39
type input "*"
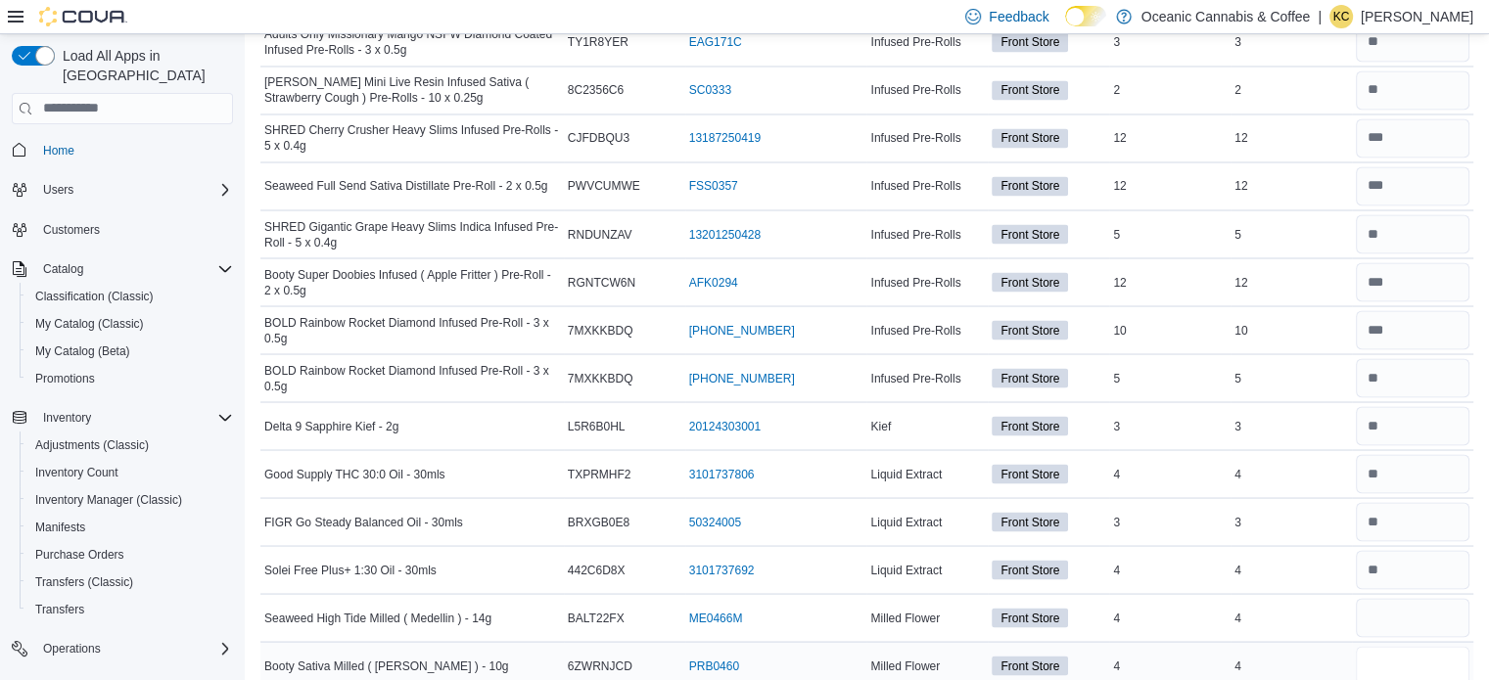
click at [1417, 646] on input "number" at bounding box center [1412, 665] width 114 height 39
type input "*"
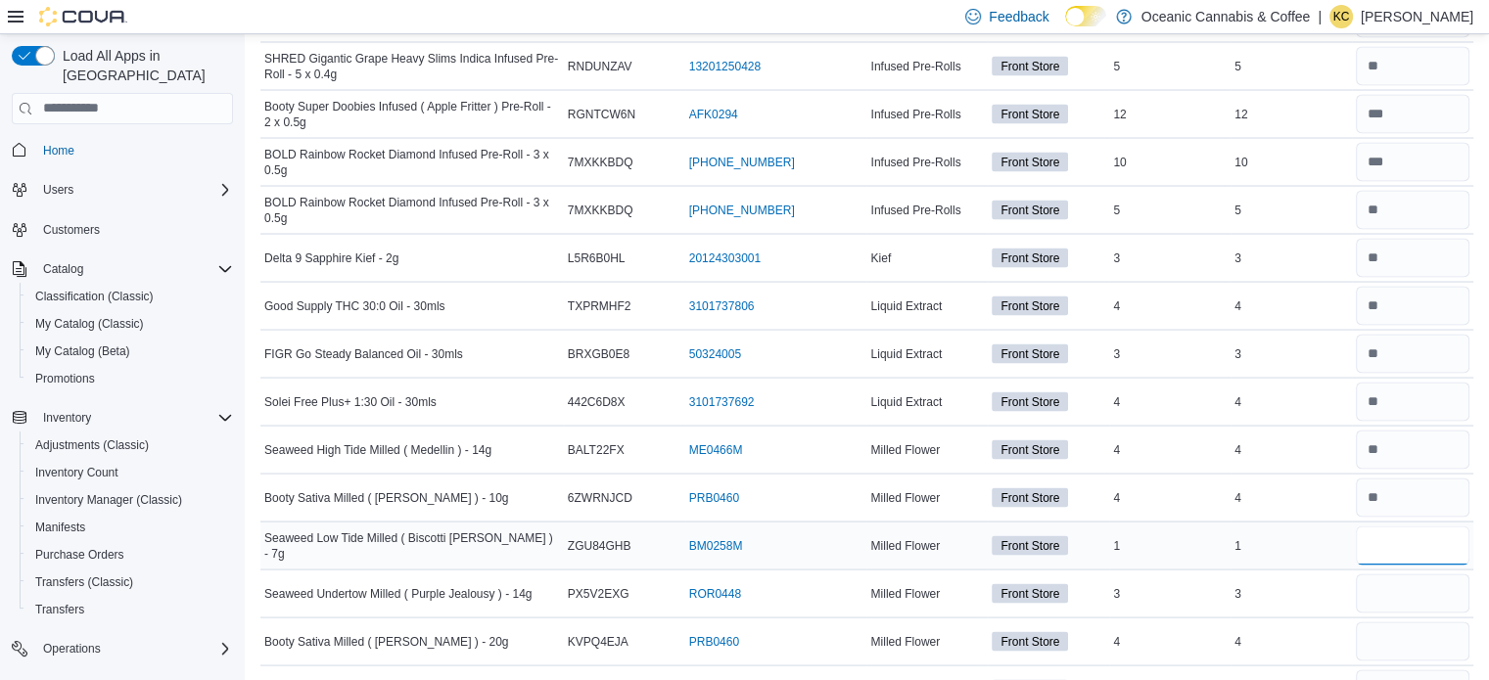
click at [1453, 540] on input "number" at bounding box center [1412, 545] width 114 height 39
type input "*"
click at [1442, 574] on input "number" at bounding box center [1412, 593] width 114 height 39
type input "*"
click at [1433, 627] on input "number" at bounding box center [1412, 640] width 114 height 39
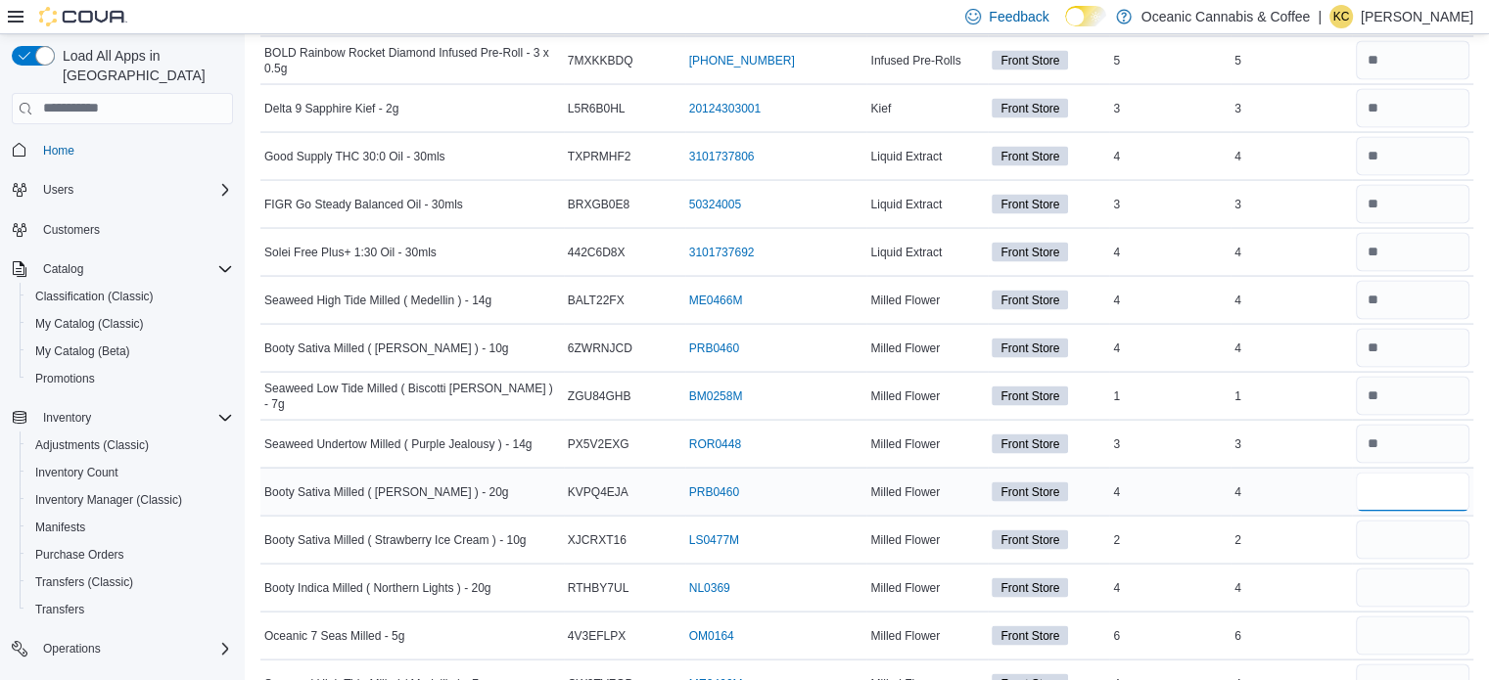
scroll to position [3848, 0]
type input "*"
click at [1409, 520] on input "number" at bounding box center [1412, 539] width 114 height 39
type input "*"
click at [1401, 564] on div at bounding box center [1412, 587] width 121 height 47
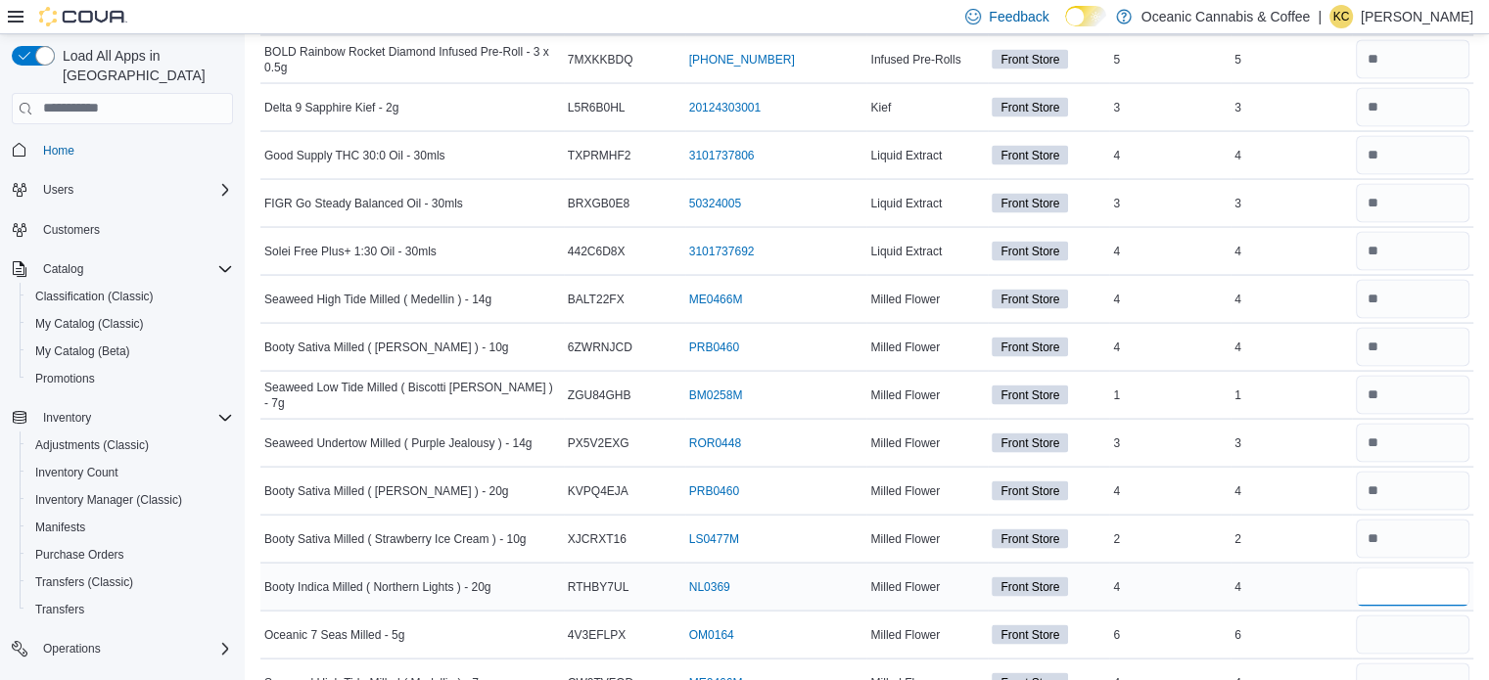
click at [1398, 568] on input "number" at bounding box center [1412, 587] width 114 height 39
type input "*"
click at [1422, 616] on input "number" at bounding box center [1412, 635] width 114 height 39
click at [1419, 636] on input "*" at bounding box center [1412, 635] width 114 height 39
type input "*"
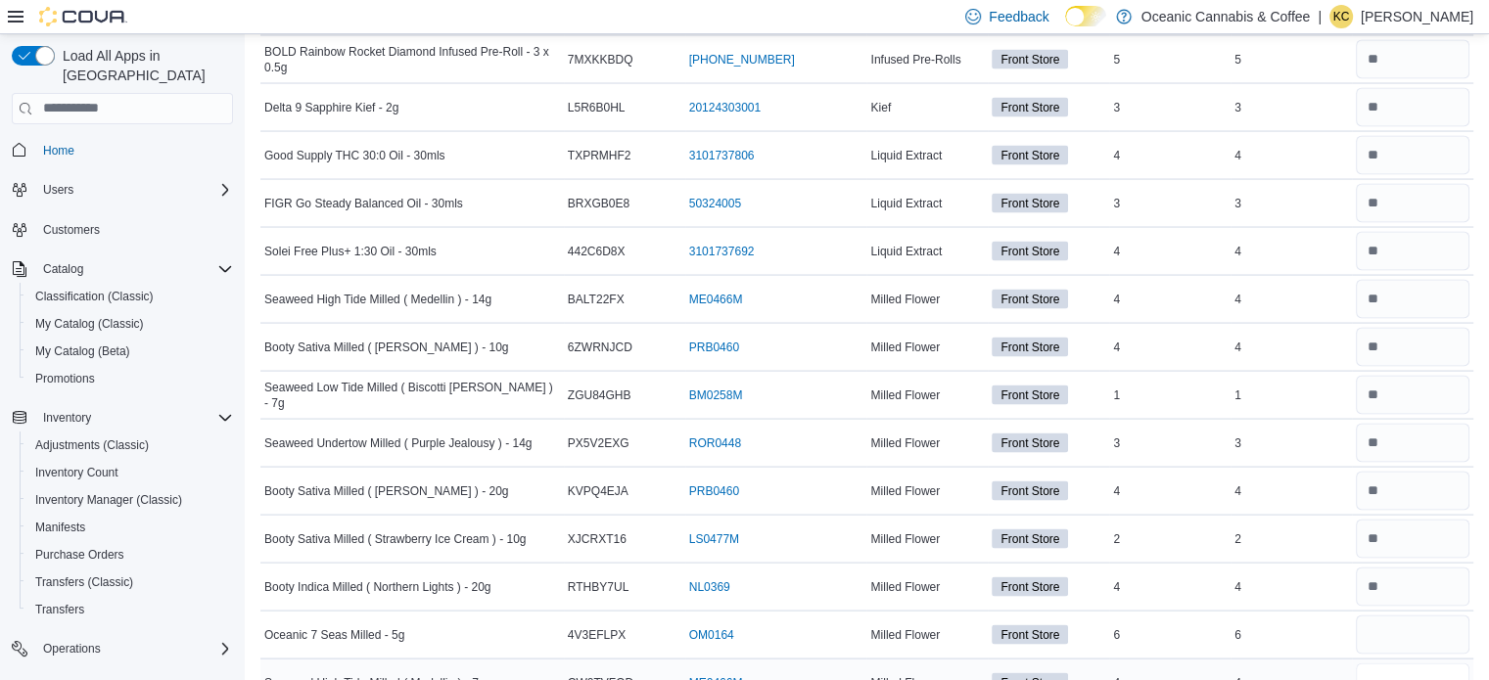
click at [1412, 664] on input "number" at bounding box center [1412, 683] width 114 height 39
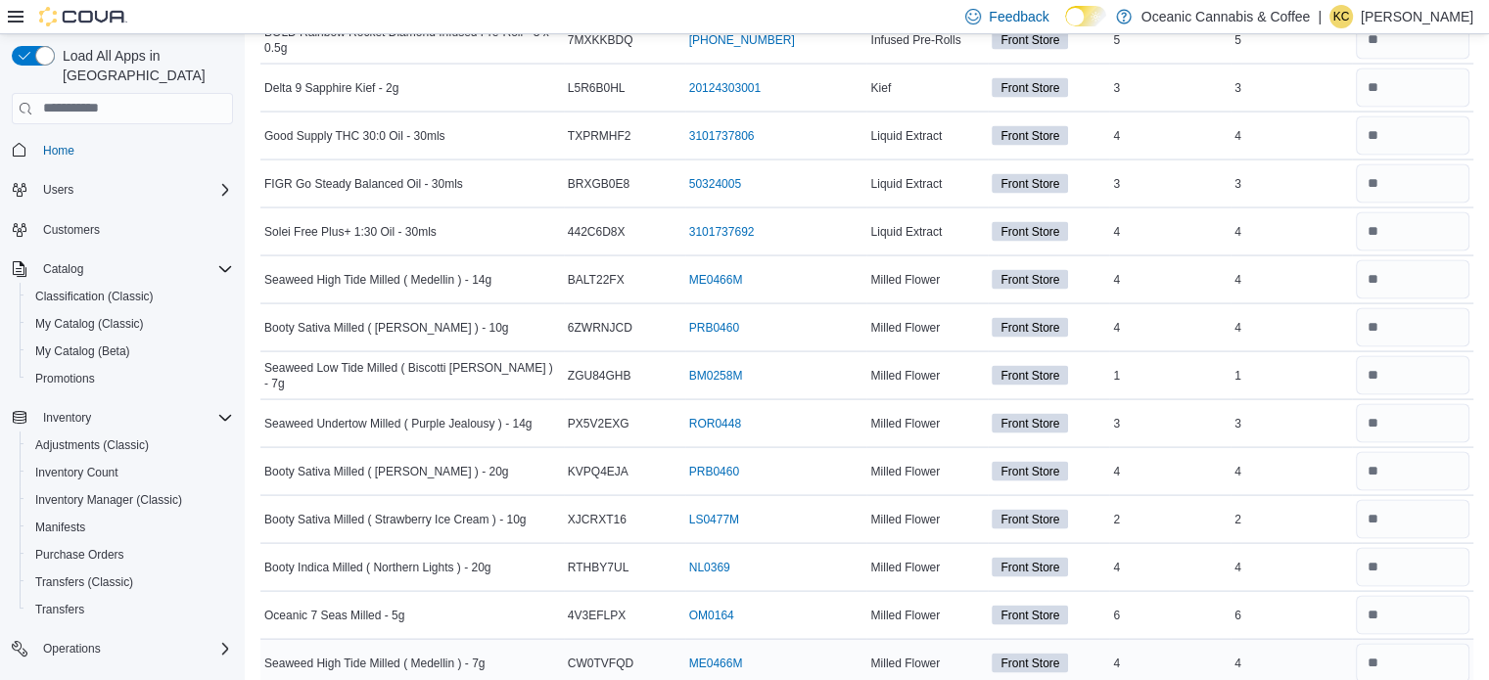
scroll to position [4073, 0]
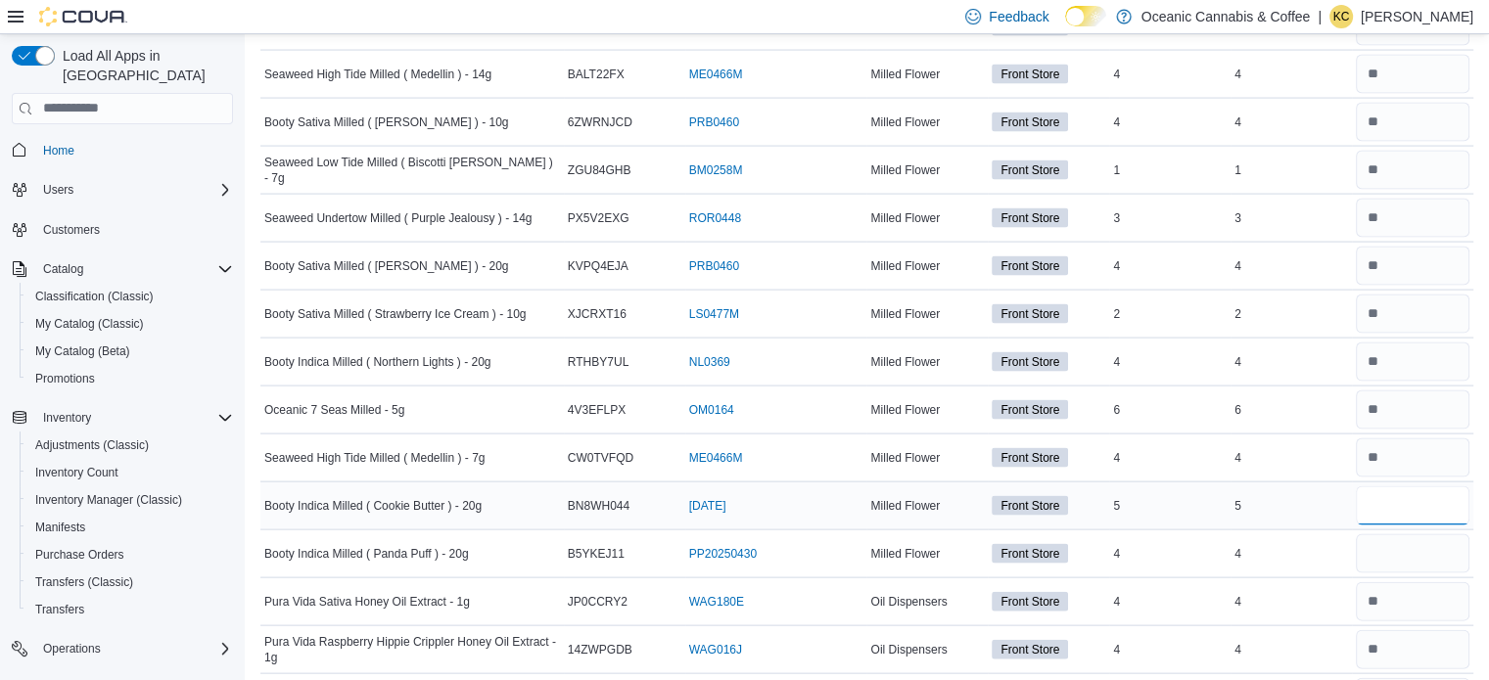
click at [1431, 486] on input "number" at bounding box center [1412, 505] width 114 height 39
click at [1429, 550] on input "number" at bounding box center [1412, 553] width 114 height 39
click at [1348, 542] on div "4" at bounding box center [1290, 553] width 121 height 23
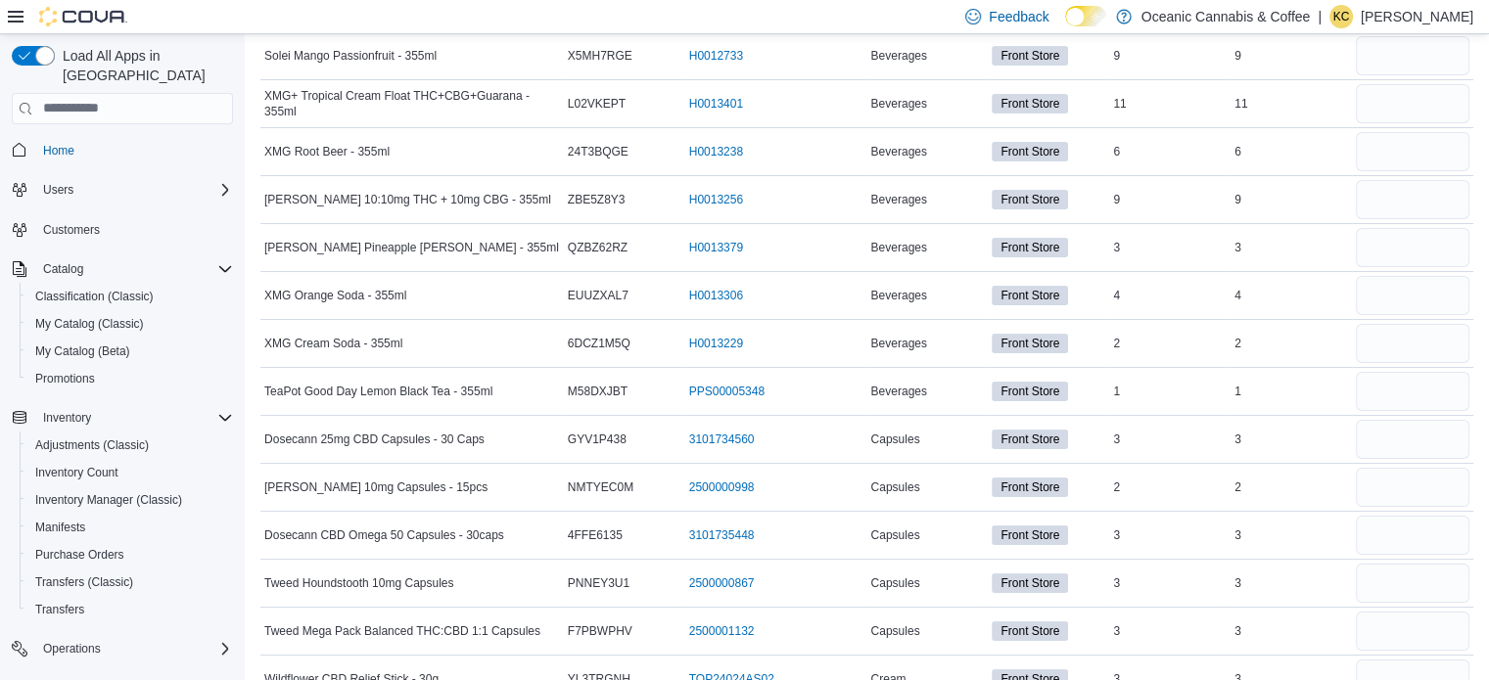
scroll to position [0, 0]
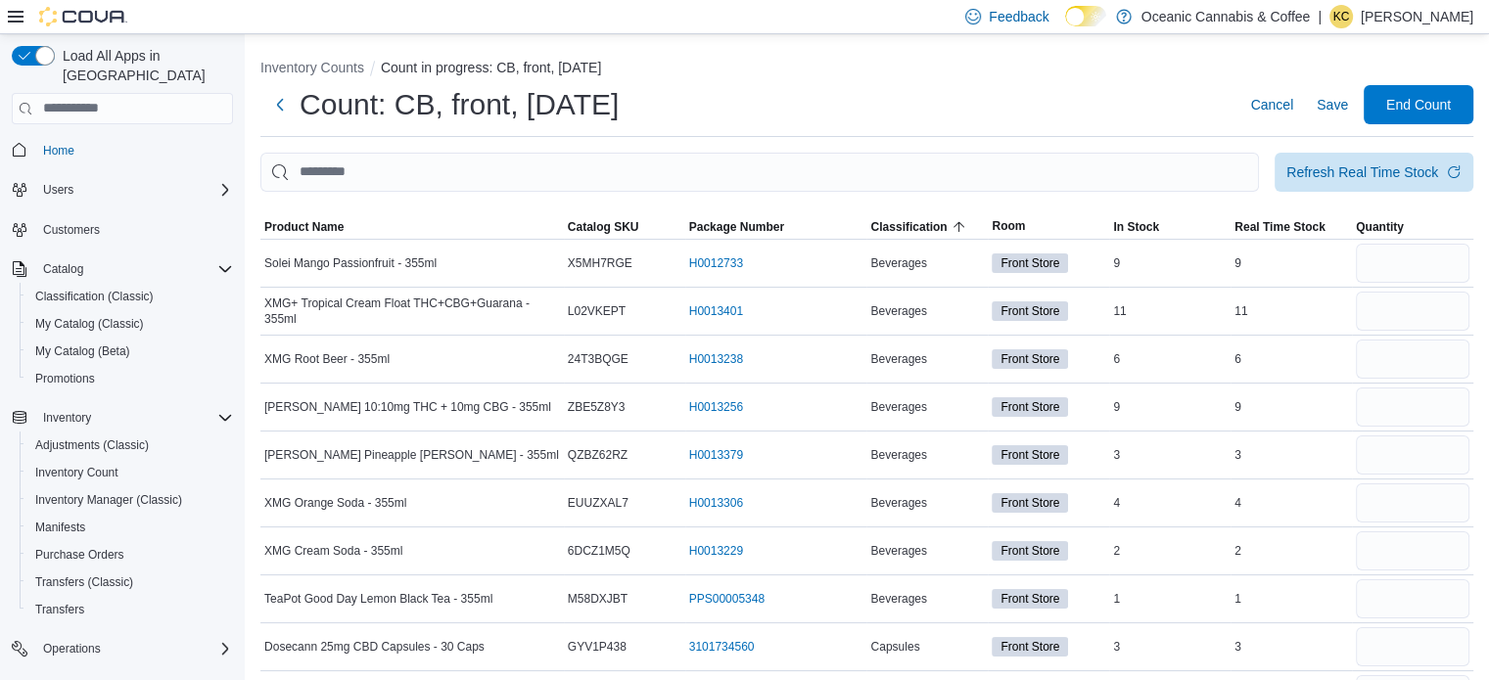
click at [1394, 255] on input "number" at bounding box center [1412, 263] width 114 height 39
click at [1394, 255] on input "*" at bounding box center [1412, 263] width 114 height 39
click at [1401, 297] on input "number" at bounding box center [1412, 311] width 114 height 39
click at [1406, 355] on input "number" at bounding box center [1412, 359] width 114 height 39
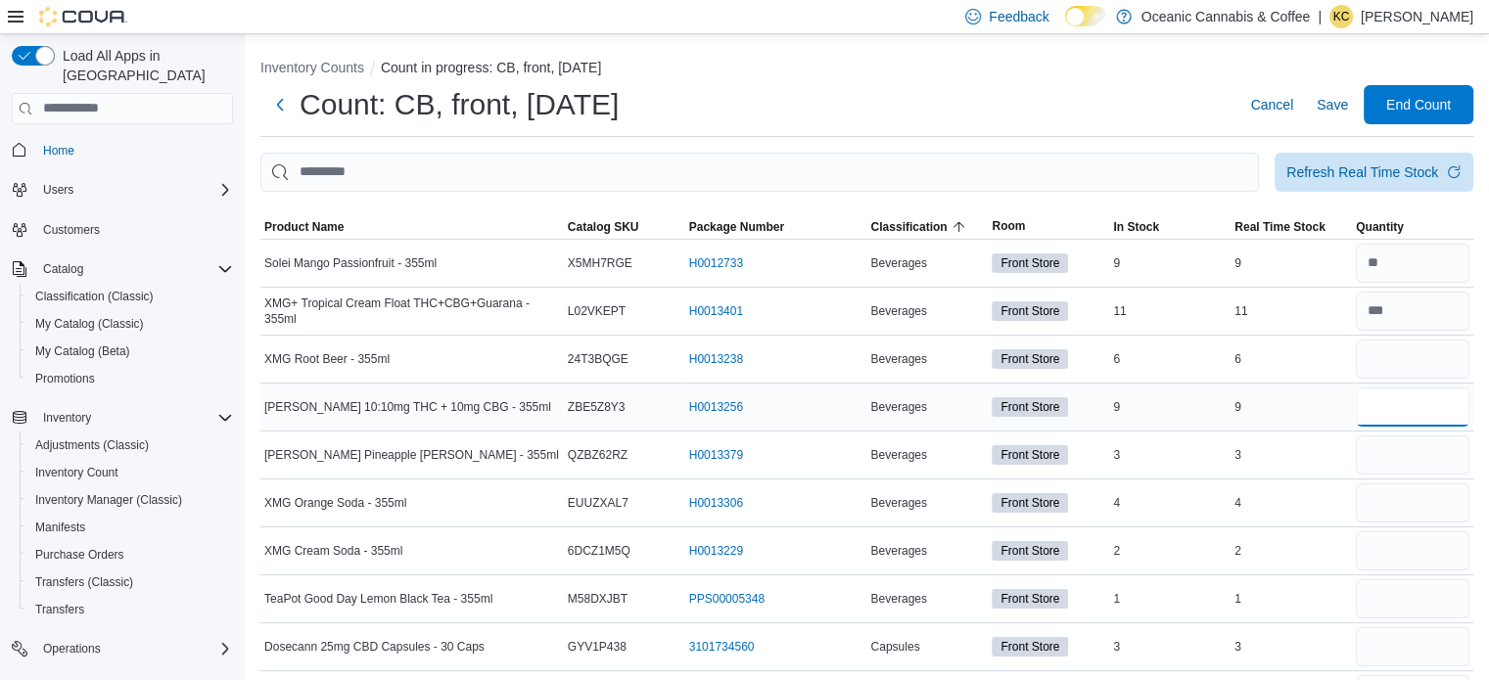
click at [1403, 420] on input "number" at bounding box center [1412, 407] width 114 height 39
click at [1097, 113] on div "Count: CB, front, [DATE] Cancel Save End Count" at bounding box center [866, 104] width 1213 height 39
click at [1352, 447] on div "3" at bounding box center [1290, 454] width 121 height 23
click at [1387, 447] on input "number" at bounding box center [1412, 455] width 114 height 39
click at [1402, 508] on input "number" at bounding box center [1412, 502] width 114 height 39
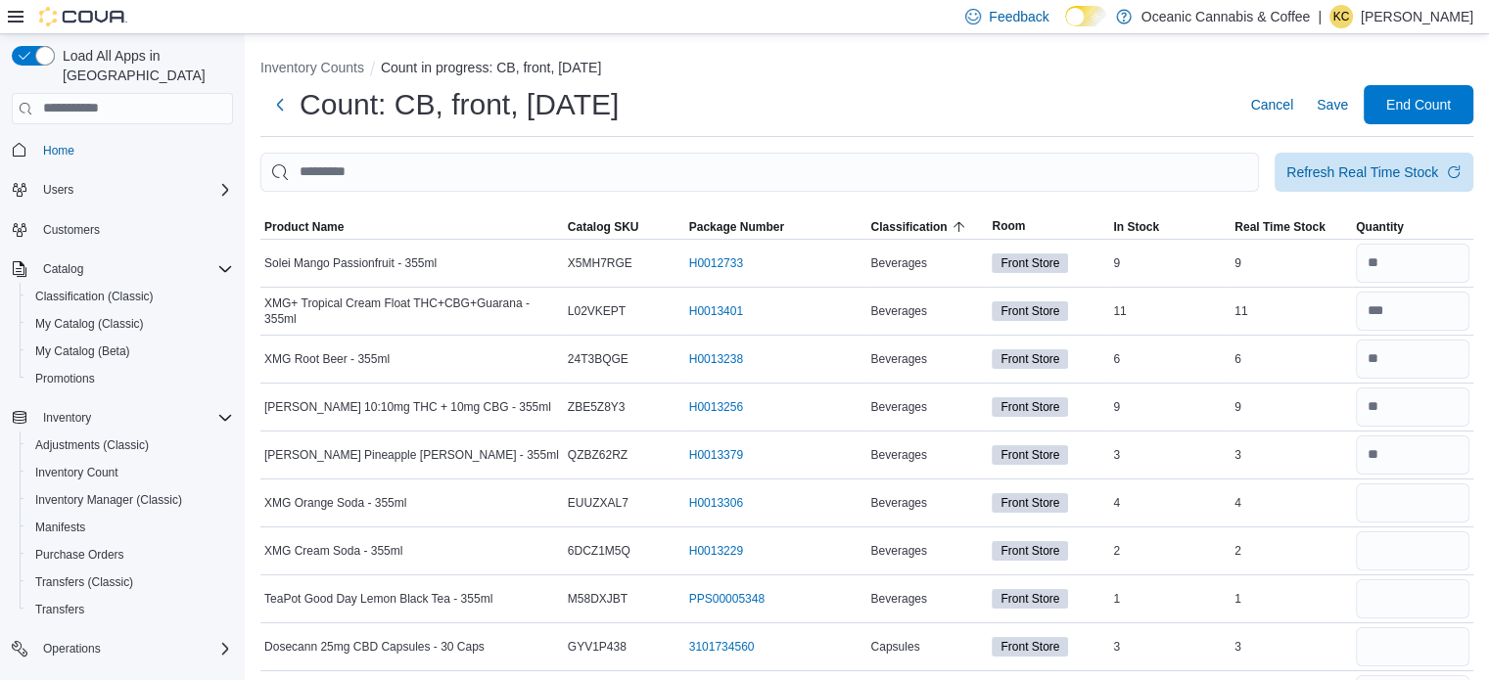
click at [1137, 97] on div "Count: CB, front, [DATE] Cancel Save End Count" at bounding box center [866, 104] width 1213 height 39
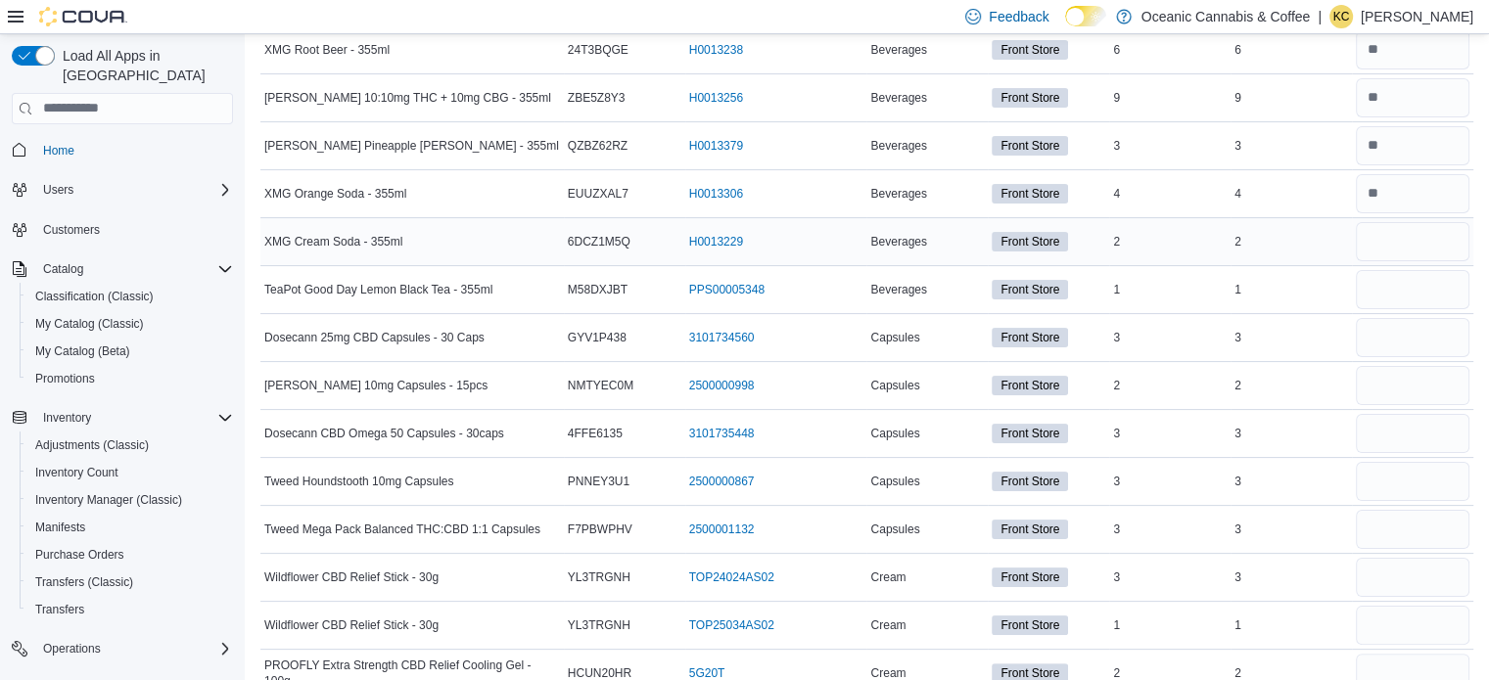
scroll to position [351, 0]
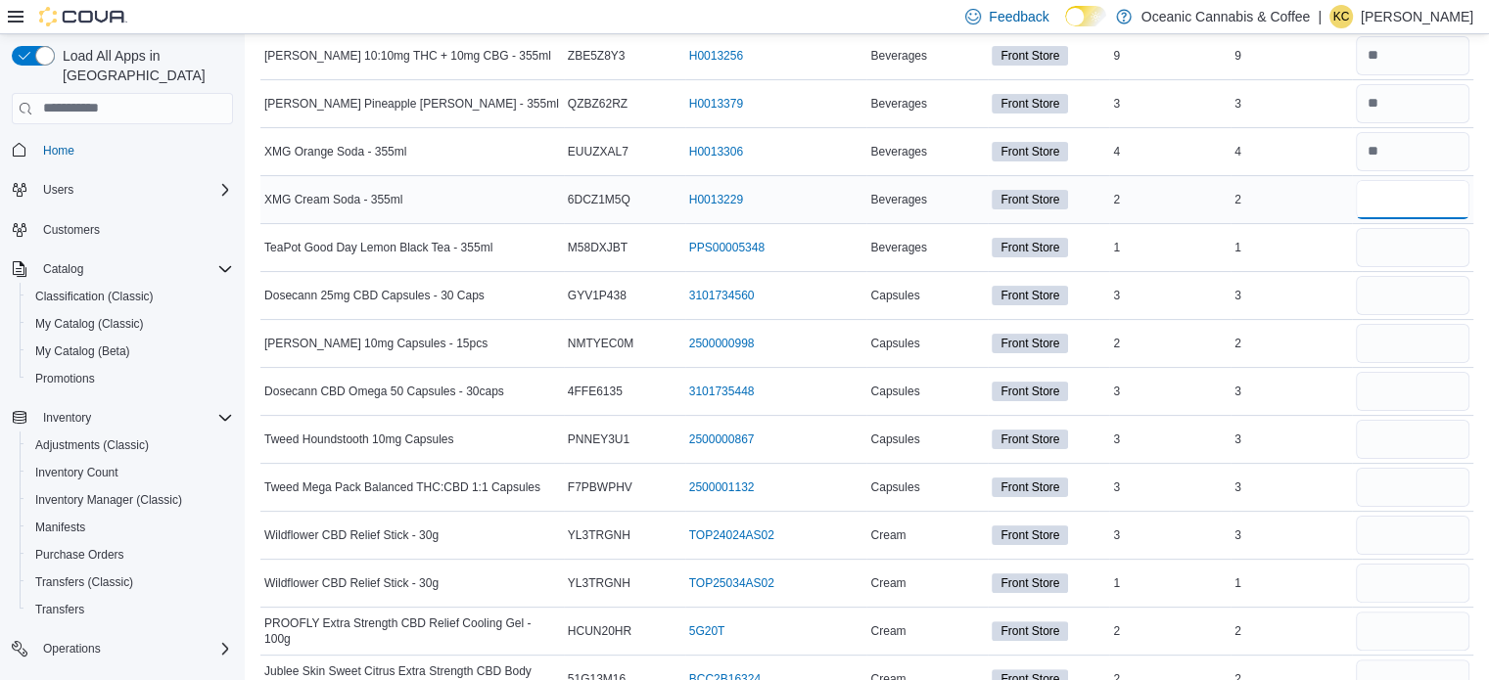
click at [1401, 180] on input "number" at bounding box center [1412, 199] width 114 height 39
click at [1441, 251] on input "number" at bounding box center [1412, 247] width 114 height 39
click at [1432, 297] on input "number" at bounding box center [1412, 295] width 114 height 39
click at [1430, 356] on input "number" at bounding box center [1412, 343] width 114 height 39
click at [1421, 416] on div at bounding box center [1412, 439] width 121 height 47
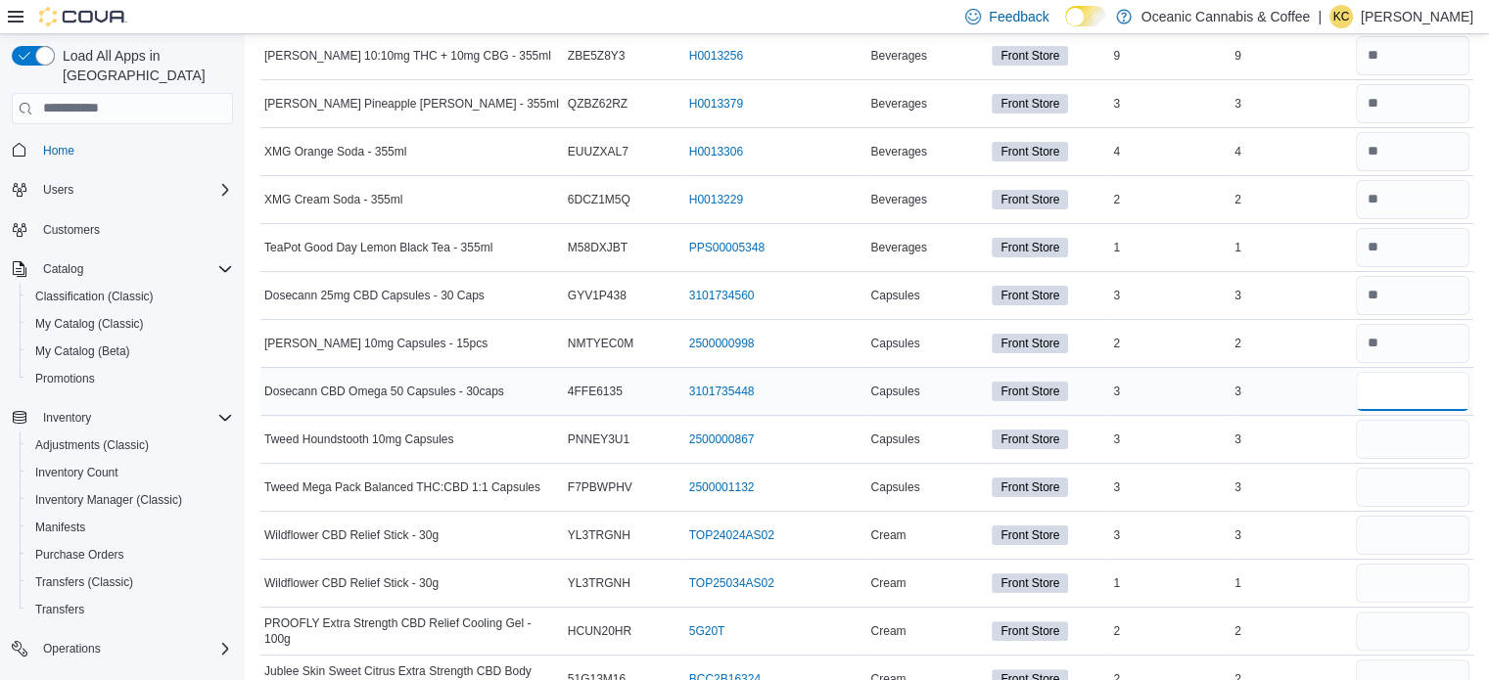
click at [1419, 375] on input "number" at bounding box center [1412, 391] width 114 height 39
click at [1422, 445] on input "number" at bounding box center [1412, 439] width 114 height 39
click at [1424, 478] on input "number" at bounding box center [1412, 487] width 114 height 39
click at [1419, 539] on input "number" at bounding box center [1412, 535] width 114 height 39
click at [1414, 600] on div at bounding box center [1412, 583] width 121 height 47
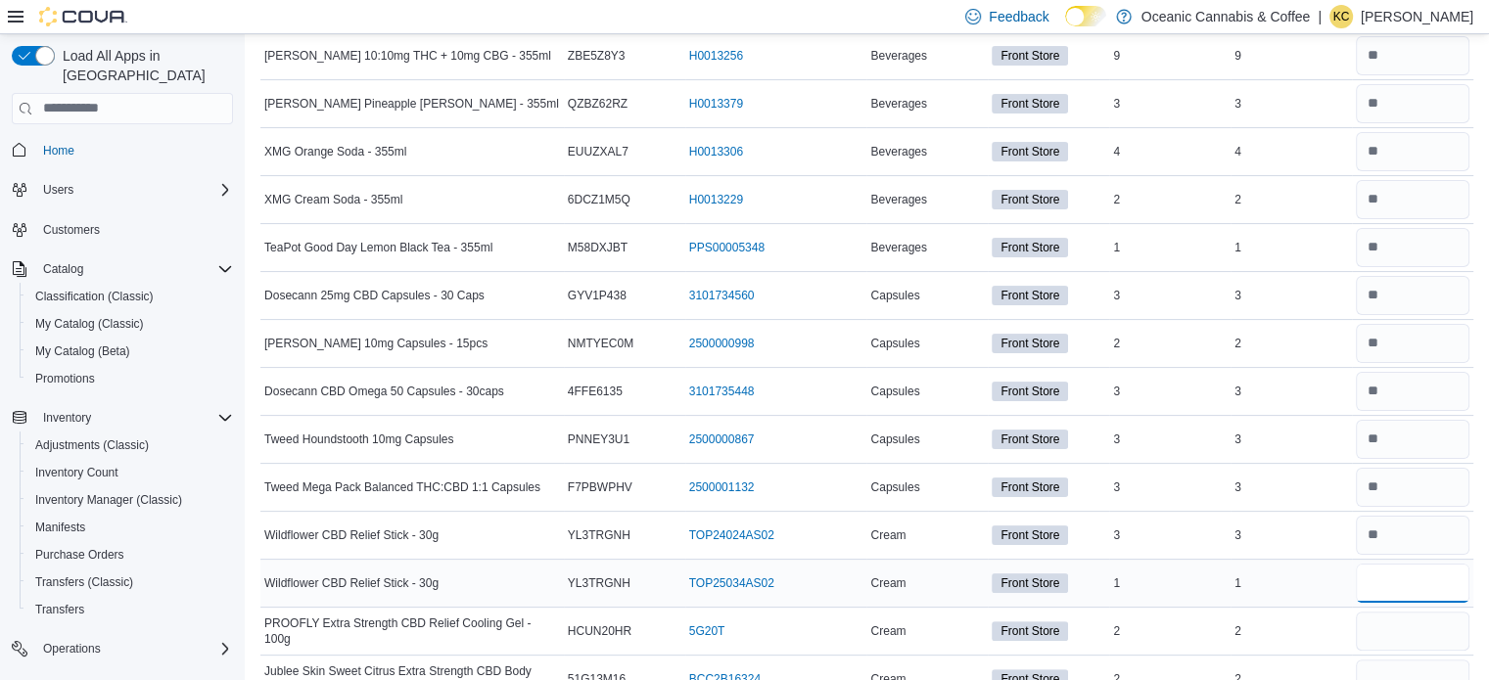
click at [1419, 583] on input "number" at bounding box center [1412, 583] width 114 height 39
click at [1422, 636] on input "number" at bounding box center [1412, 631] width 114 height 39
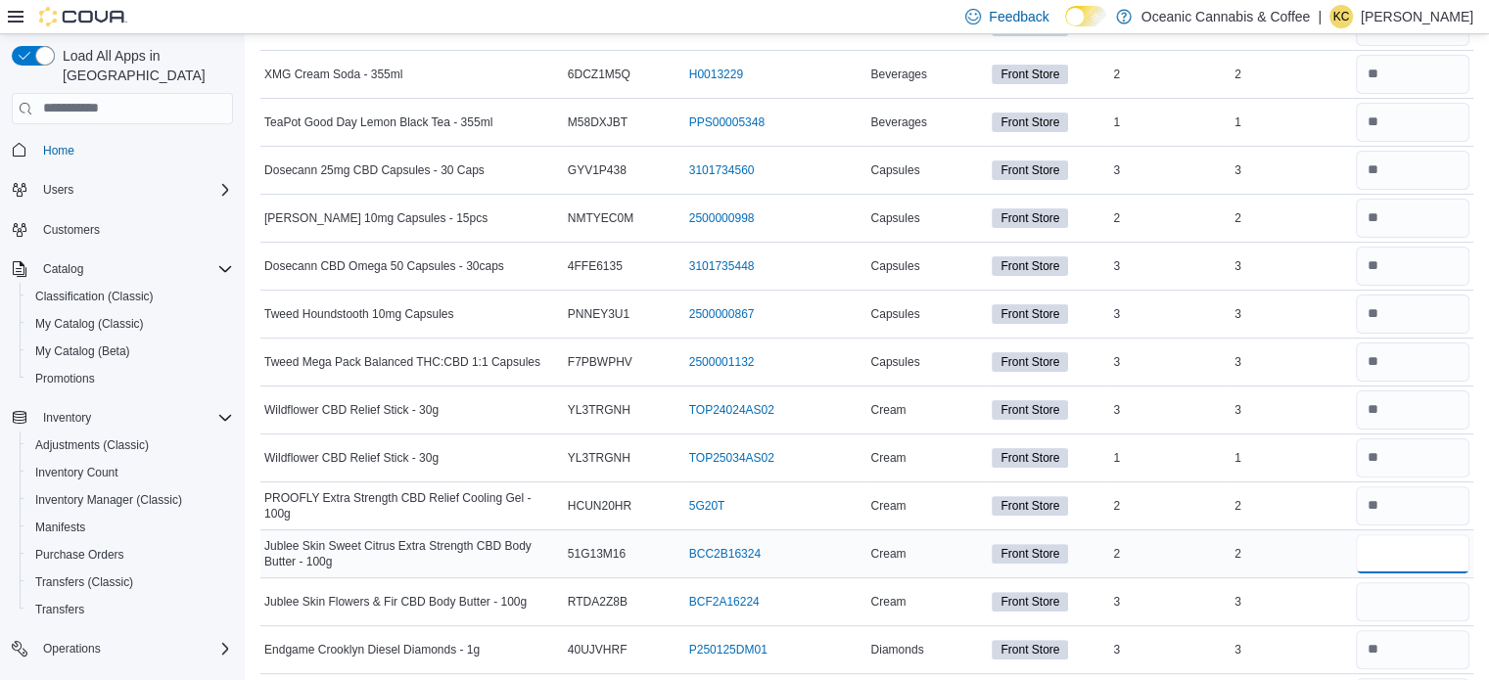
click at [1431, 551] on input "number" at bounding box center [1412, 553] width 114 height 39
click at [1407, 595] on input "number" at bounding box center [1412, 601] width 114 height 39
click at [1200, 548] on div "2" at bounding box center [1169, 553] width 121 height 23
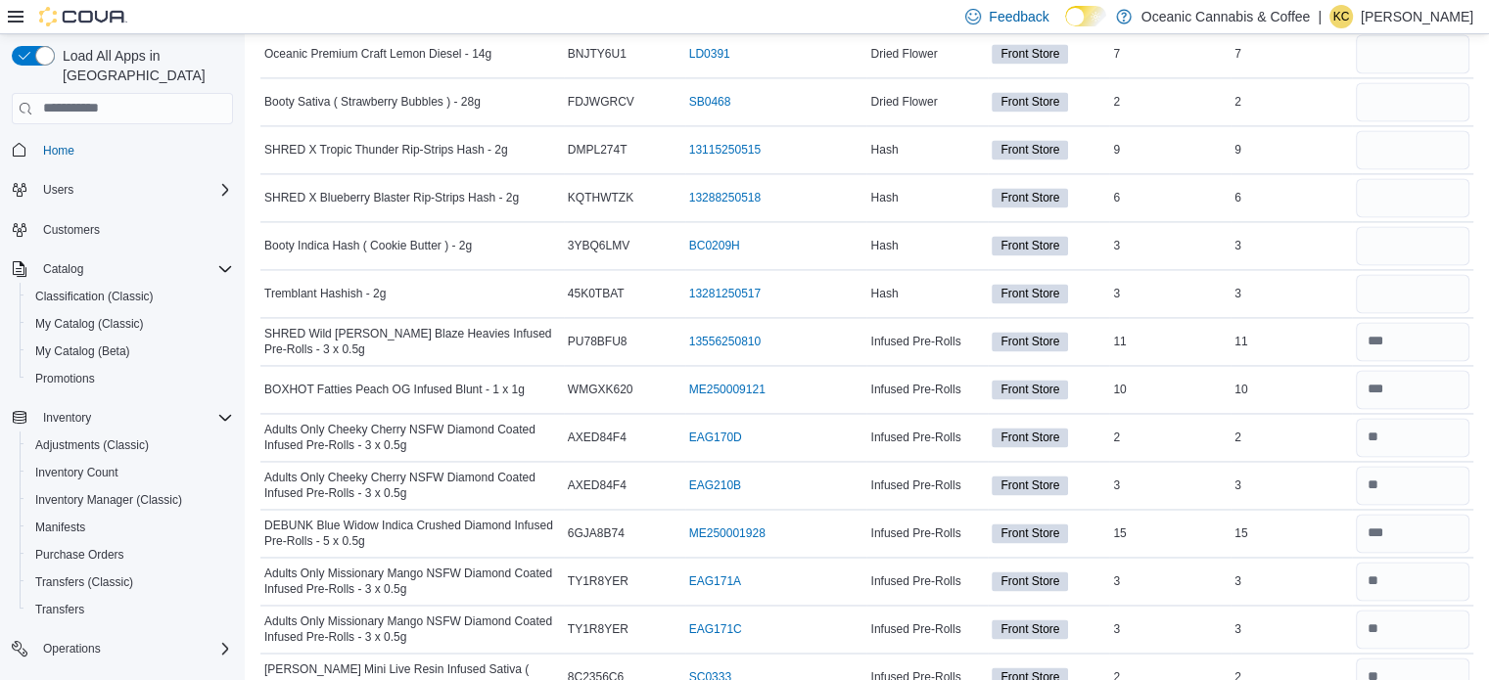
scroll to position [2941, 0]
click at [1423, 132] on input "number" at bounding box center [1412, 151] width 114 height 39
click at [1421, 199] on input "number" at bounding box center [1412, 199] width 114 height 39
click at [1421, 250] on input "number" at bounding box center [1412, 247] width 114 height 39
click at [1409, 277] on input "number" at bounding box center [1412, 295] width 114 height 39
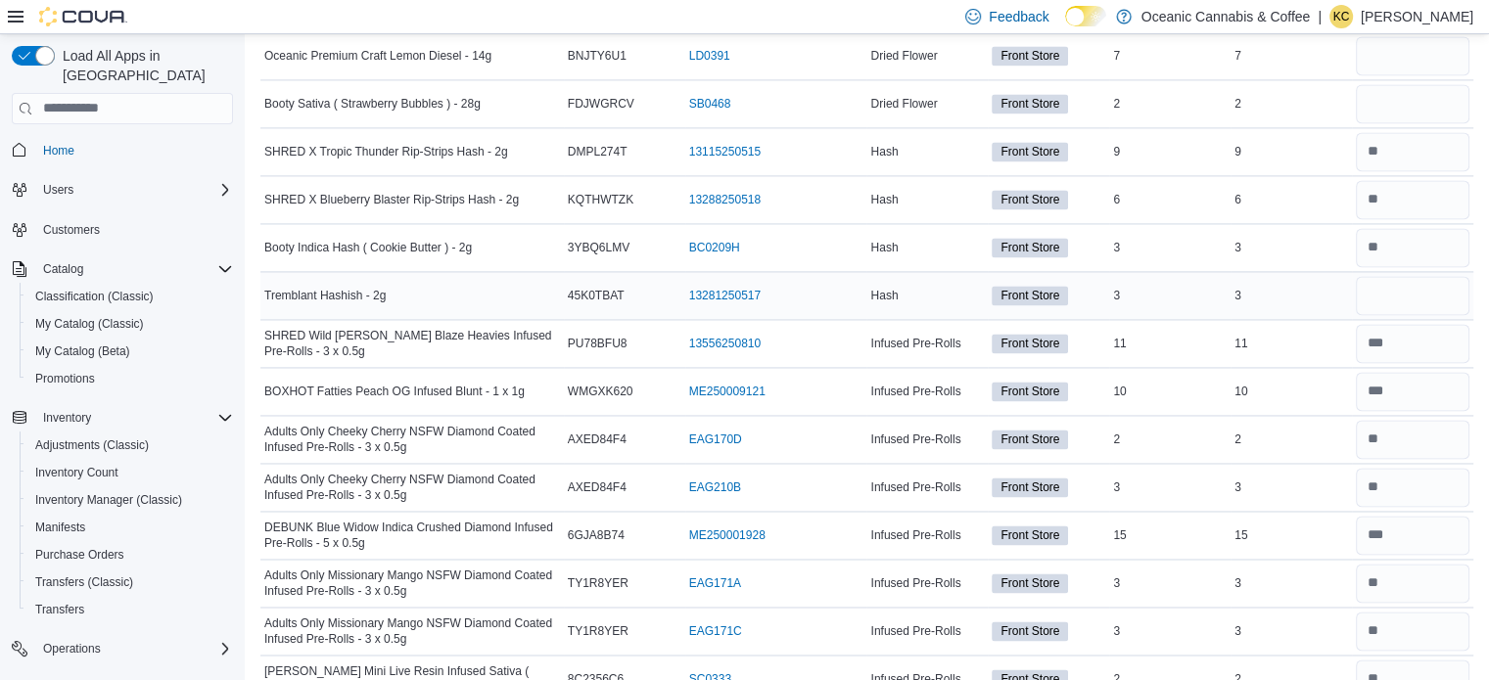
click at [1296, 291] on div "3" at bounding box center [1290, 295] width 121 height 23
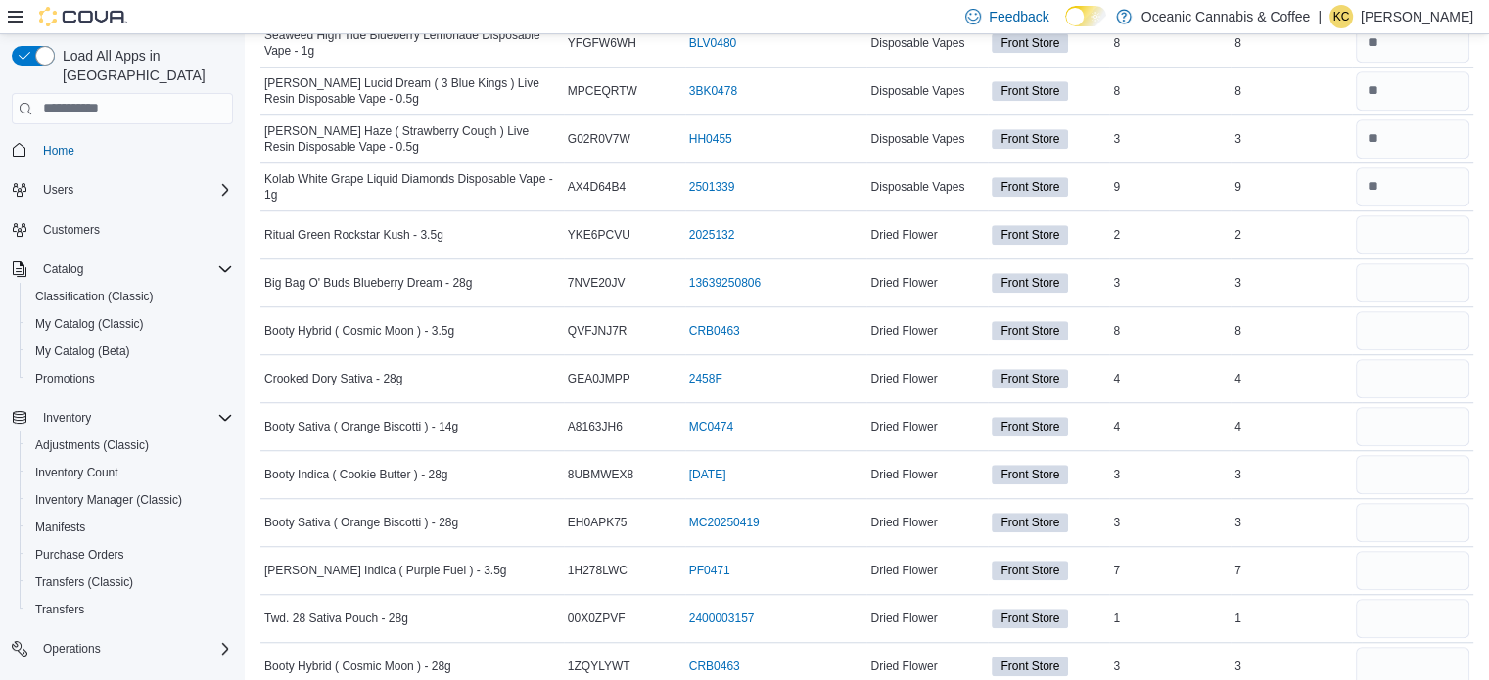
scroll to position [1369, 0]
click at [1385, 230] on input "number" at bounding box center [1412, 236] width 114 height 39
click at [1394, 265] on input "number" at bounding box center [1412, 284] width 114 height 39
click at [1398, 328] on input "number" at bounding box center [1412, 332] width 114 height 39
click at [1401, 378] on input "number" at bounding box center [1412, 380] width 114 height 39
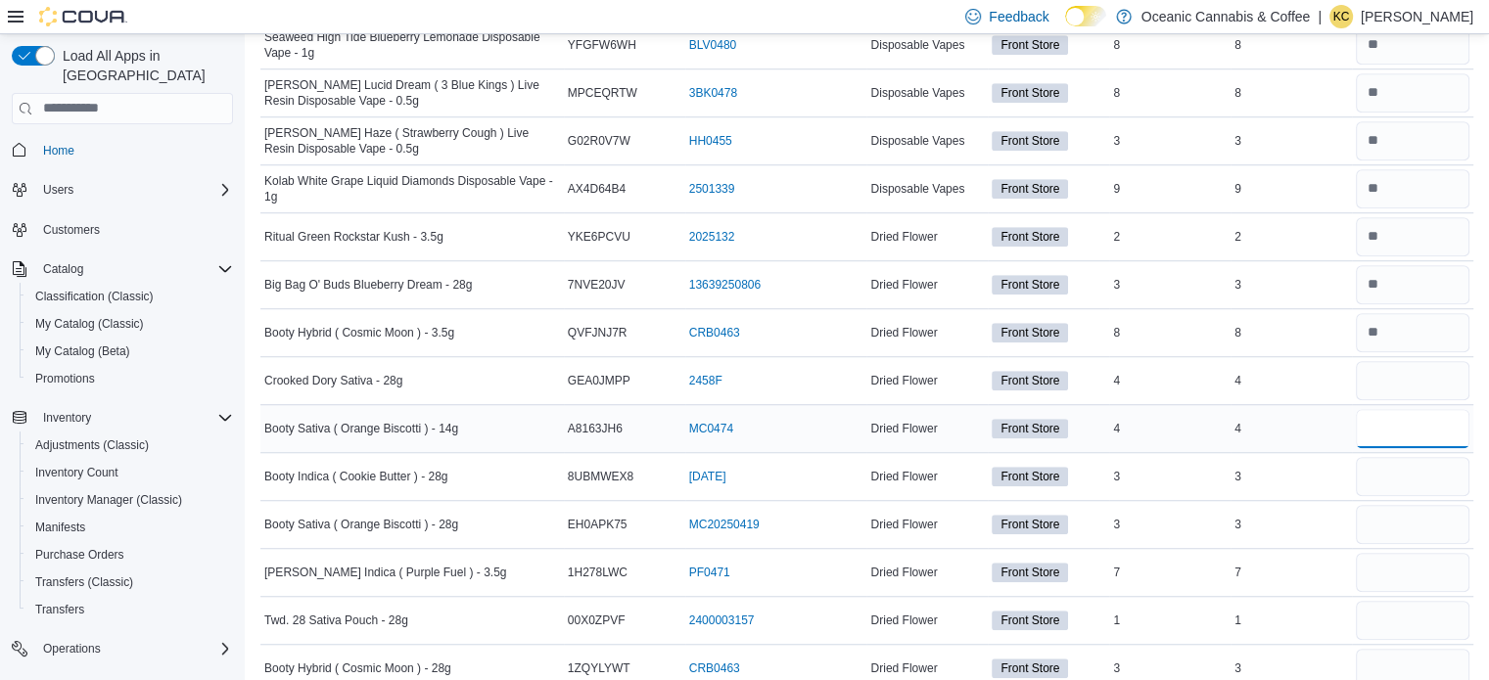
click at [1387, 436] on input "number" at bounding box center [1412, 428] width 114 height 39
click at [1383, 471] on input "number" at bounding box center [1412, 476] width 114 height 39
click at [1386, 501] on div at bounding box center [1412, 524] width 121 height 47
click at [1389, 510] on input "number" at bounding box center [1412, 524] width 114 height 39
click at [1405, 561] on input "number" at bounding box center [1412, 572] width 114 height 39
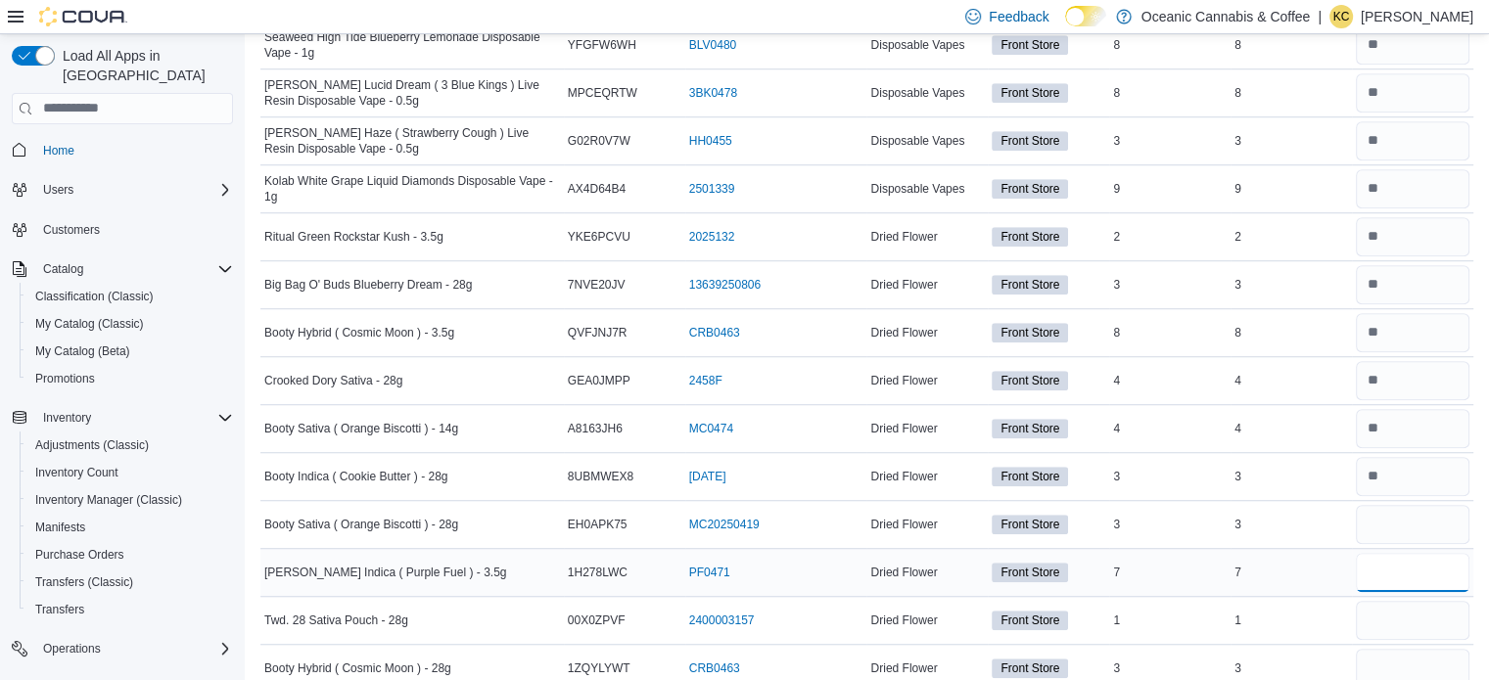
click at [1405, 561] on input "number" at bounding box center [1412, 572] width 114 height 39
click at [1414, 619] on input "number" at bounding box center [1412, 620] width 114 height 39
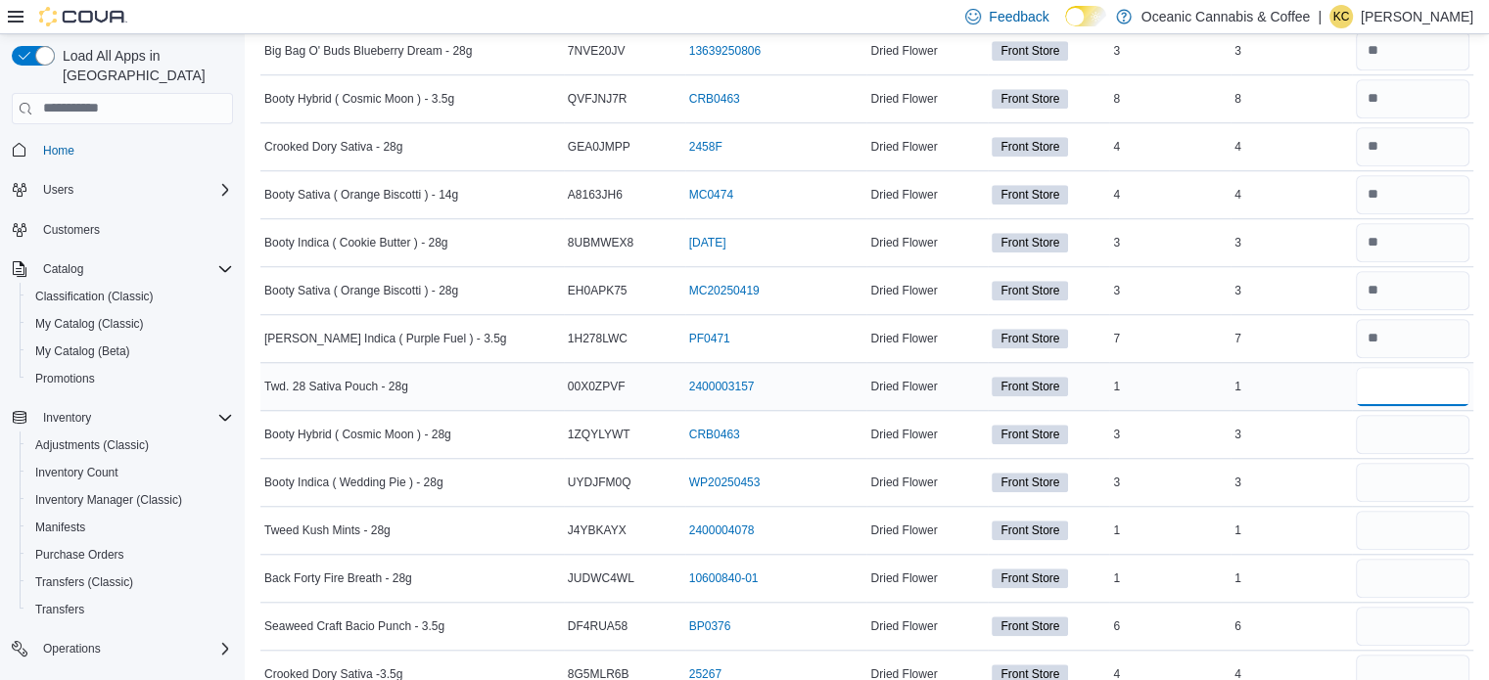
scroll to position [1604, 0]
click at [1406, 441] on input "number" at bounding box center [1412, 433] width 114 height 39
click at [1413, 479] on input "number" at bounding box center [1412, 481] width 114 height 39
click at [1407, 491] on input "*" at bounding box center [1412, 481] width 114 height 39
click at [1401, 522] on input "number" at bounding box center [1412, 529] width 114 height 39
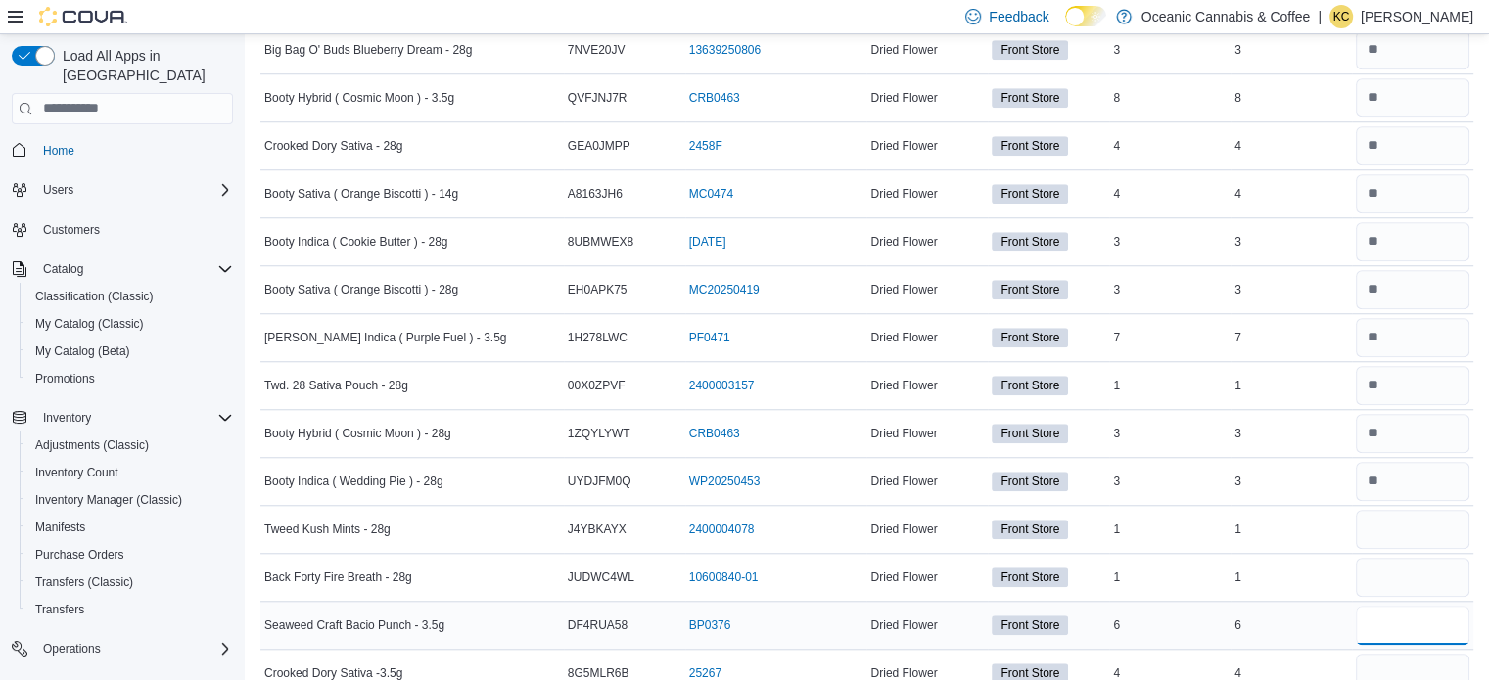
click at [1391, 608] on input "number" at bounding box center [1412, 625] width 114 height 39
click at [1398, 587] on input "number" at bounding box center [1412, 577] width 114 height 39
click at [1400, 639] on div at bounding box center [1412, 625] width 121 height 47
click at [1422, 616] on input "number" at bounding box center [1412, 625] width 114 height 39
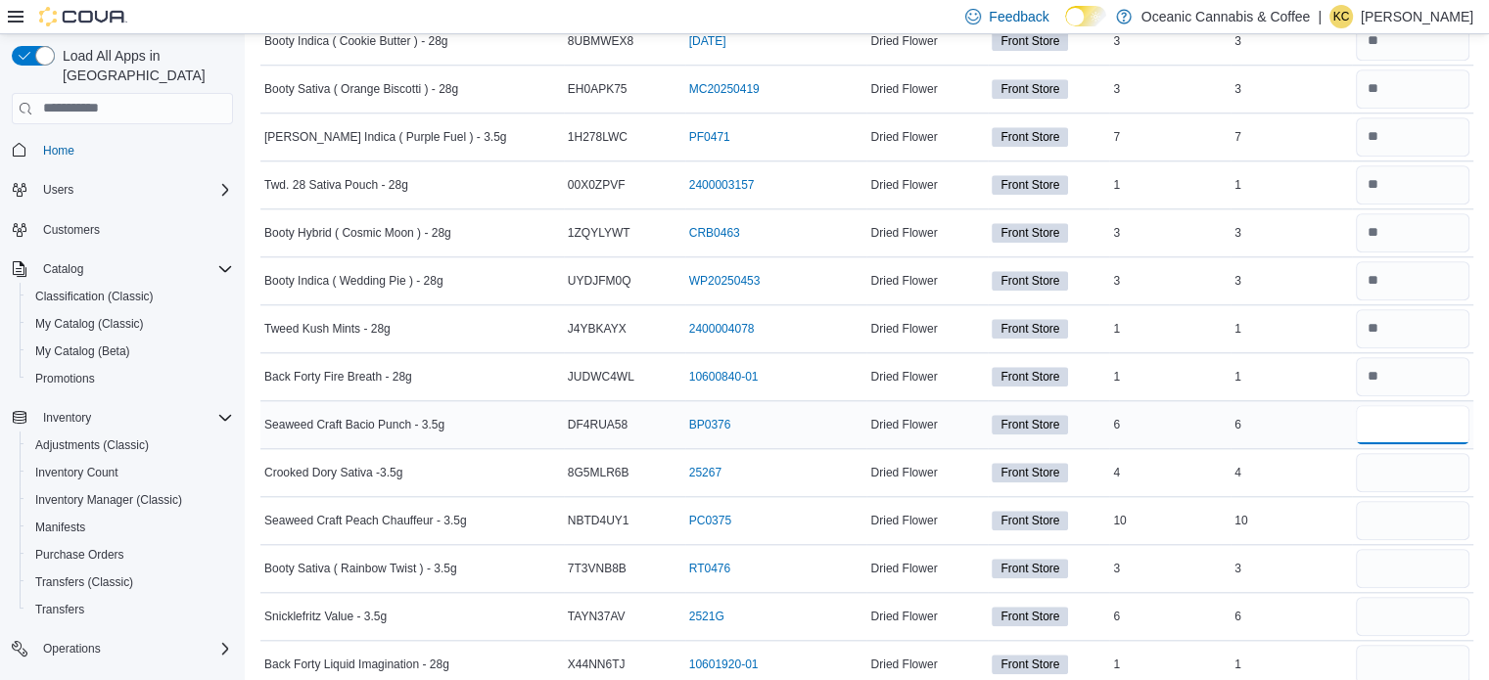
scroll to position [1860, 0]
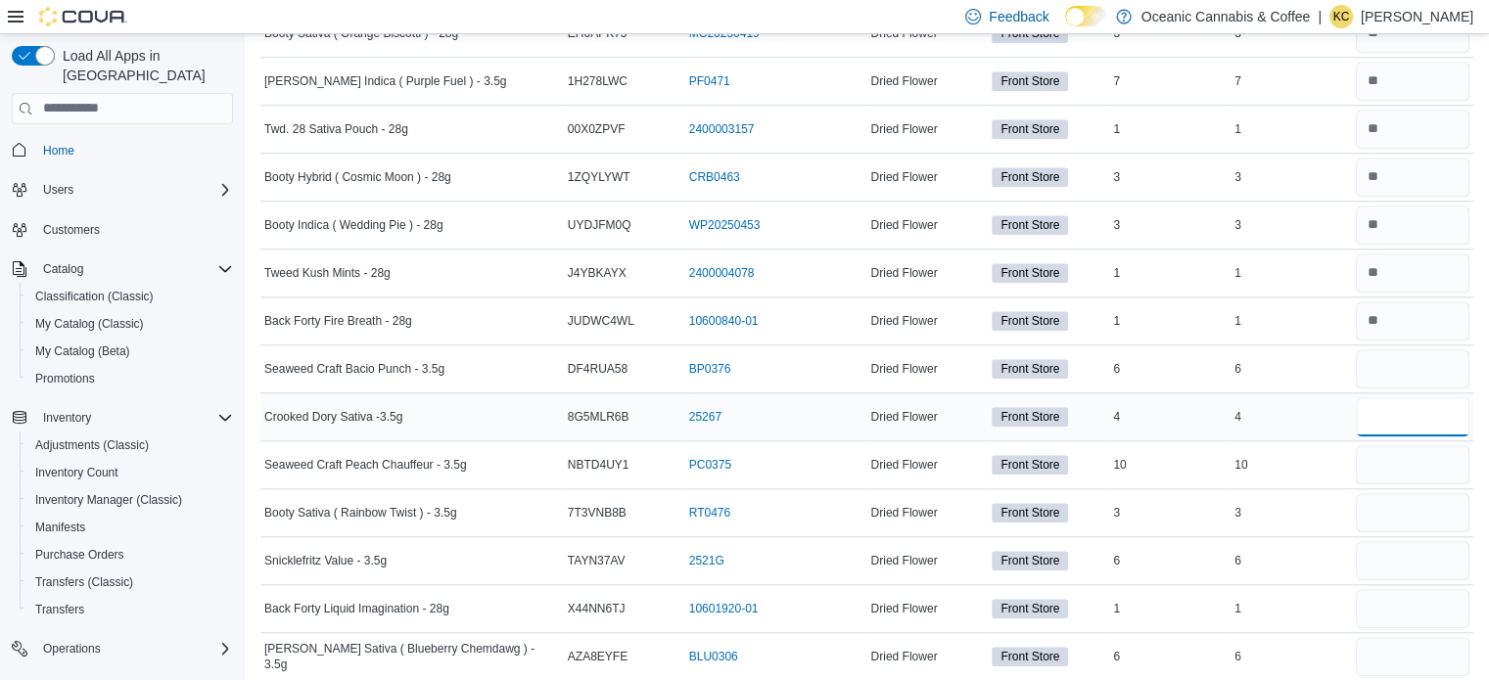
click at [1432, 412] on input "number" at bounding box center [1412, 416] width 114 height 39
click at [1426, 457] on input "number" at bounding box center [1412, 464] width 114 height 39
drag, startPoint x: 1420, startPoint y: 499, endPoint x: 1405, endPoint y: 553, distance: 55.8
click at [1405, 553] on input "number" at bounding box center [1412, 560] width 114 height 39
click at [1428, 508] on input "number" at bounding box center [1412, 512] width 114 height 39
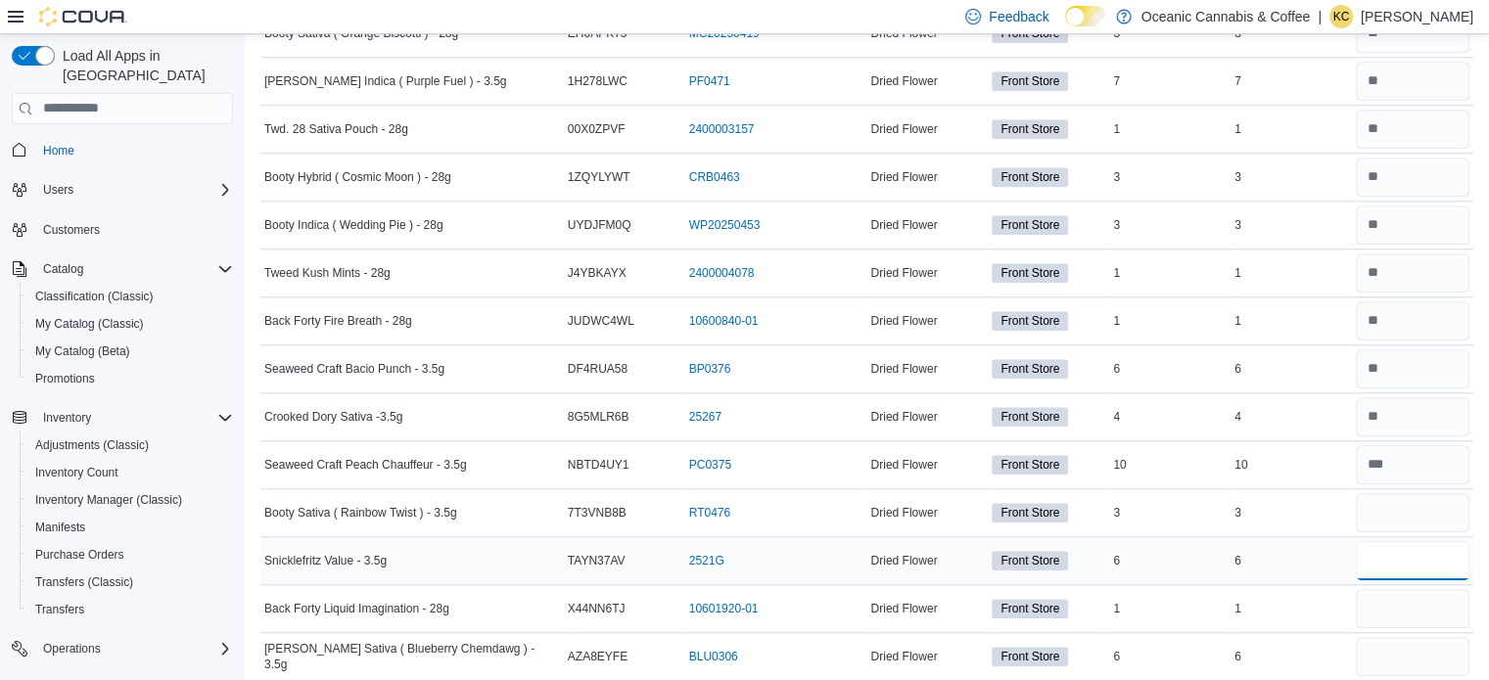
click at [1415, 557] on input "number" at bounding box center [1412, 560] width 114 height 39
click at [1405, 617] on input "number" at bounding box center [1412, 608] width 114 height 39
click at [1308, 553] on div "6" at bounding box center [1290, 560] width 121 height 23
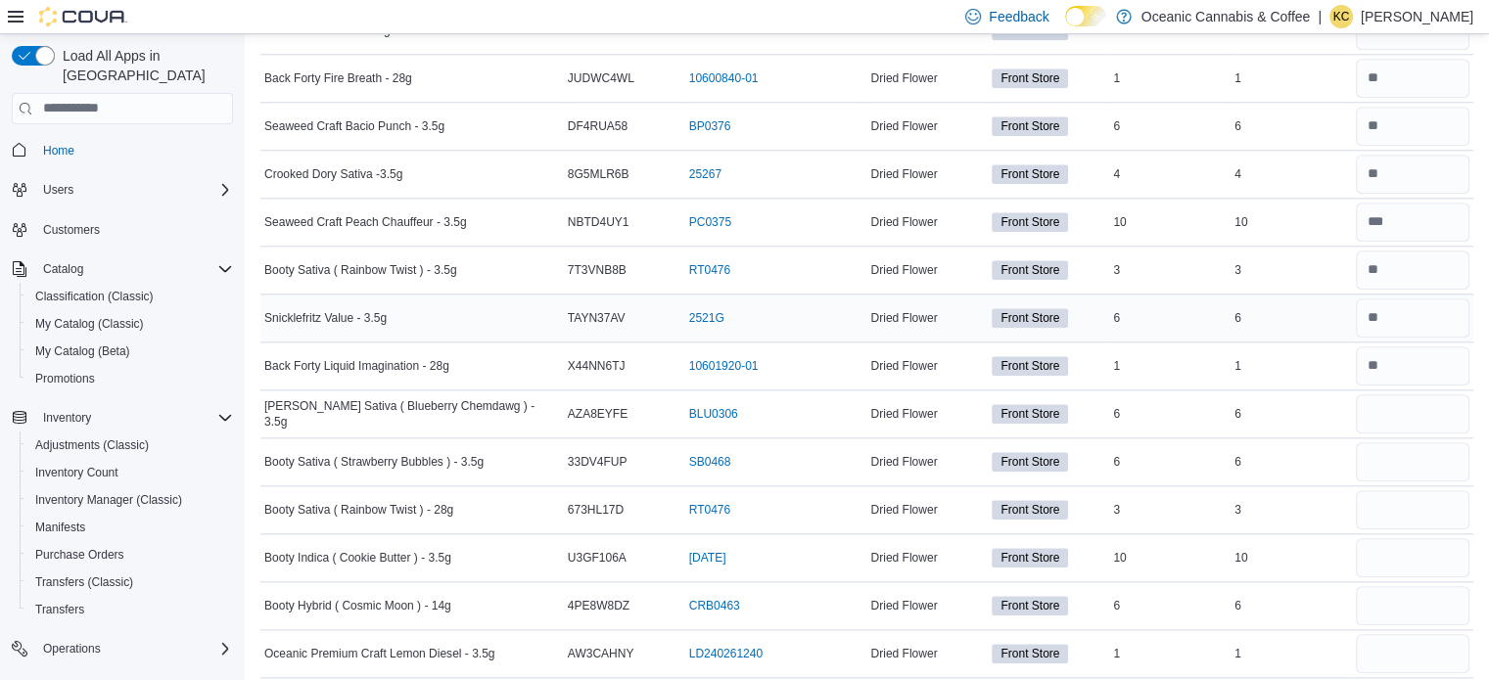
scroll to position [2106, 0]
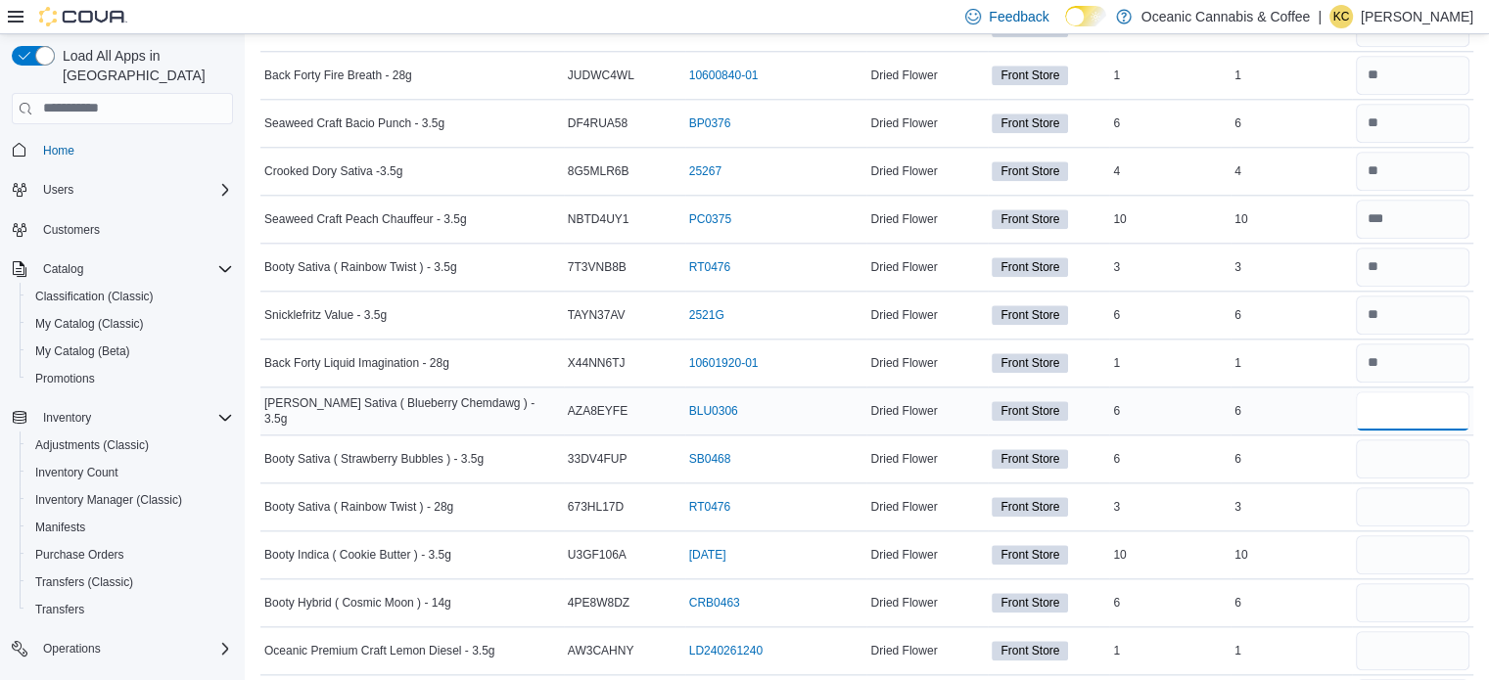
click at [1417, 391] on input "number" at bounding box center [1412, 410] width 114 height 39
click at [1415, 461] on input "number" at bounding box center [1412, 458] width 114 height 39
click at [1405, 487] on input "number" at bounding box center [1412, 506] width 114 height 39
click at [1405, 555] on input "number" at bounding box center [1412, 554] width 114 height 39
click at [1386, 613] on div at bounding box center [1412, 602] width 121 height 47
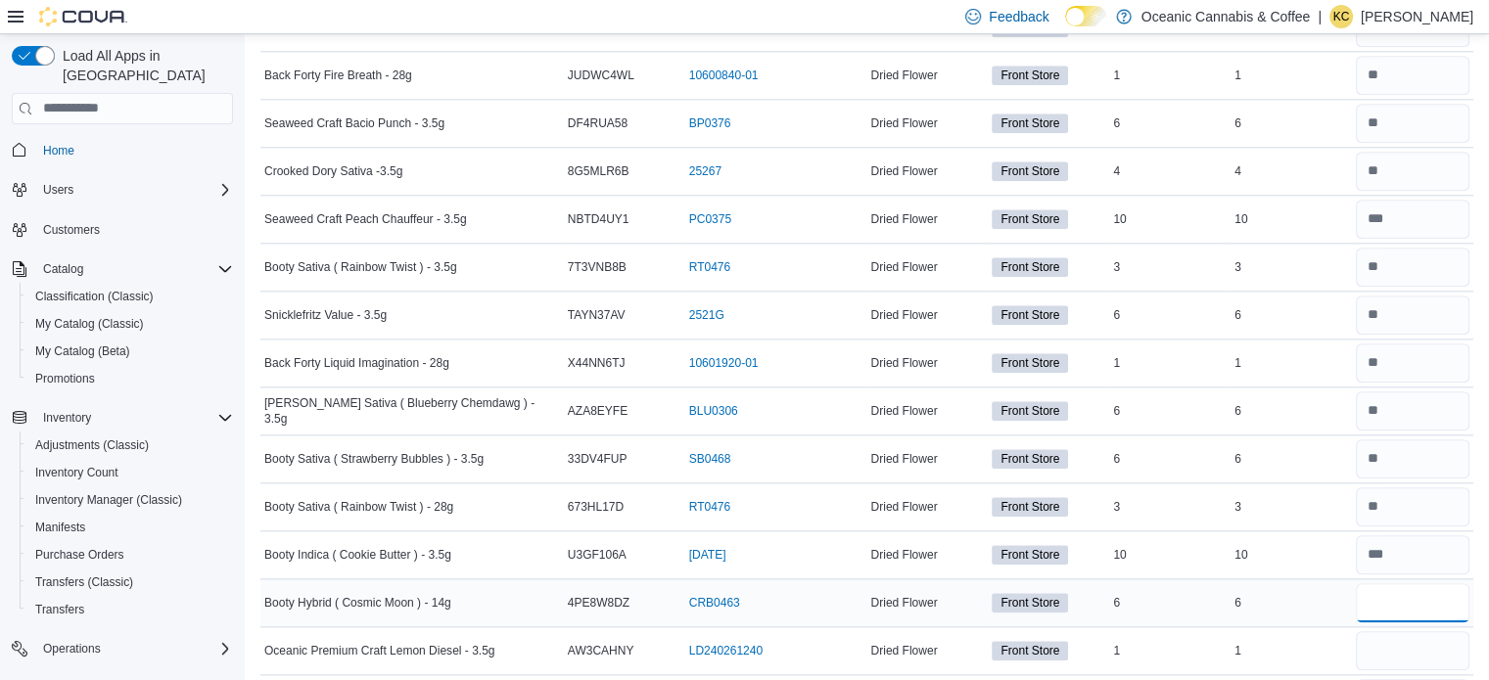
click at [1412, 583] on input "number" at bounding box center [1412, 602] width 114 height 39
click at [1405, 591] on input "*" at bounding box center [1412, 602] width 114 height 39
click at [1405, 631] on input "number" at bounding box center [1412, 650] width 114 height 39
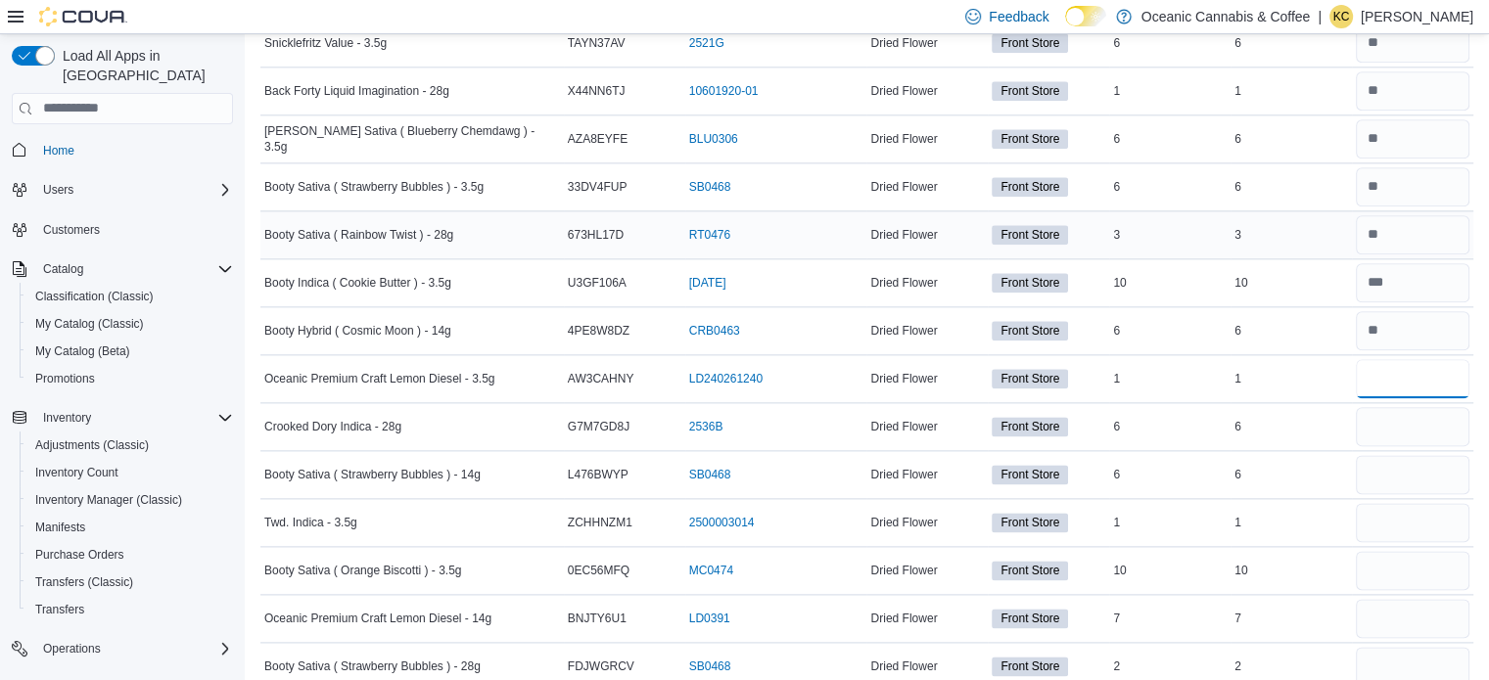
scroll to position [2380, 0]
click at [1414, 416] on input "number" at bounding box center [1412, 424] width 114 height 39
click at [1393, 474] on input "number" at bounding box center [1412, 472] width 114 height 39
click at [1387, 508] on input "number" at bounding box center [1412, 520] width 114 height 39
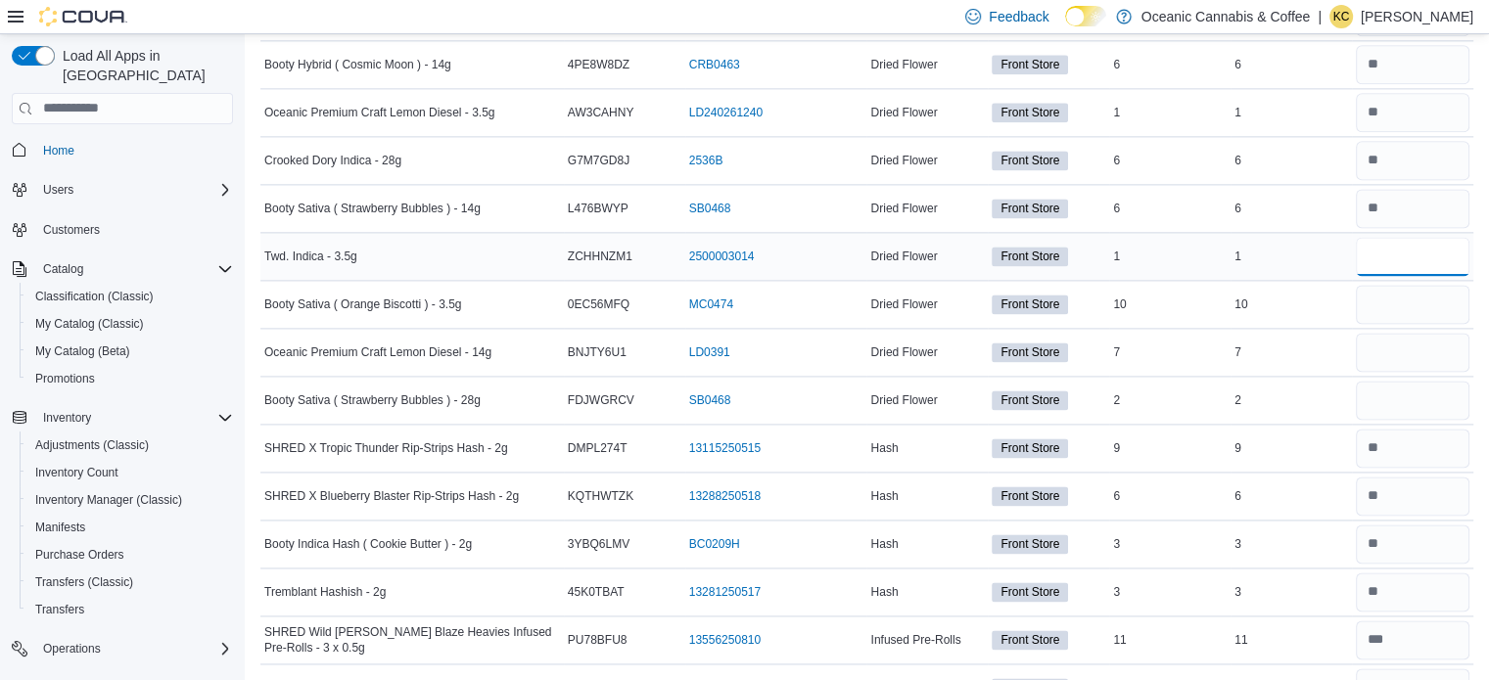
scroll to position [2657, 0]
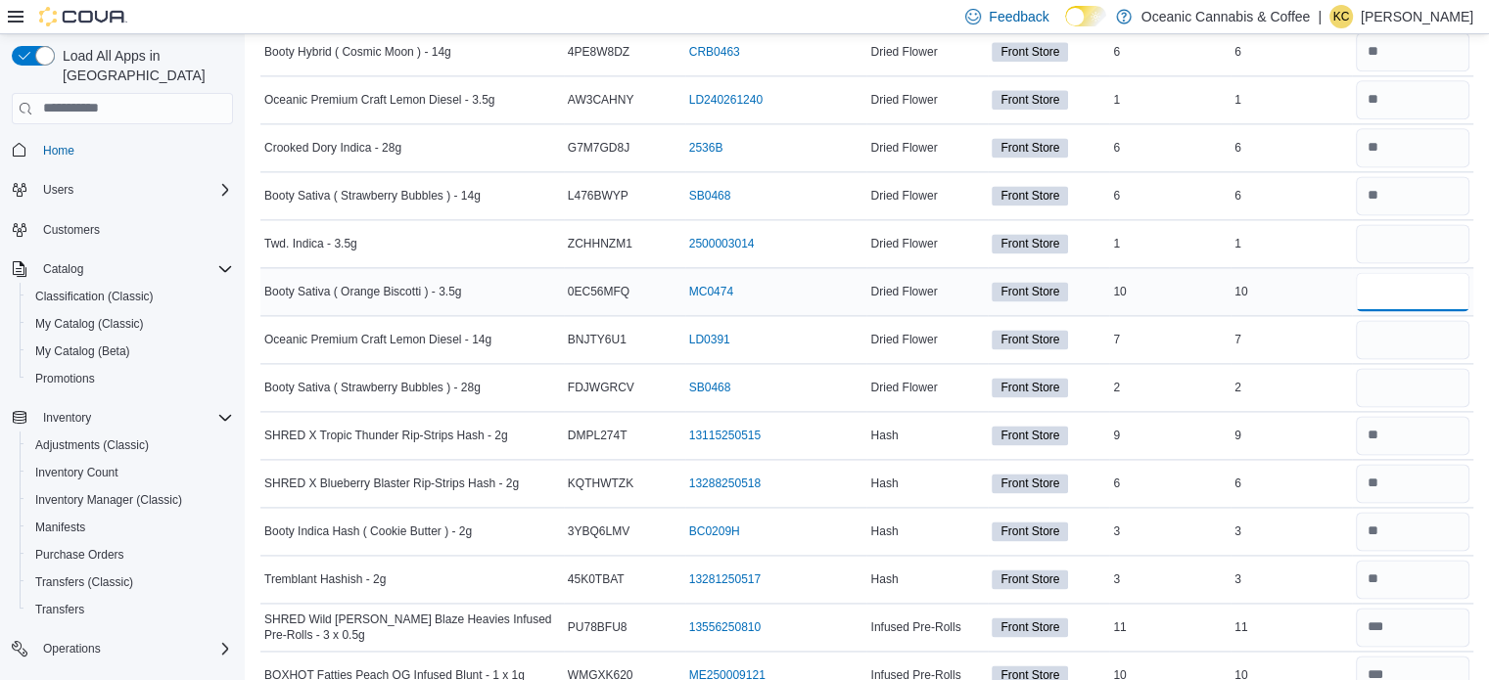
click at [1389, 278] on input "number" at bounding box center [1412, 291] width 114 height 39
click at [1389, 330] on input "number" at bounding box center [1412, 339] width 114 height 39
click at [1387, 374] on input "number" at bounding box center [1412, 387] width 114 height 39
click at [1374, 371] on input "*" at bounding box center [1412, 387] width 114 height 39
click at [1312, 376] on div "2" at bounding box center [1290, 387] width 121 height 23
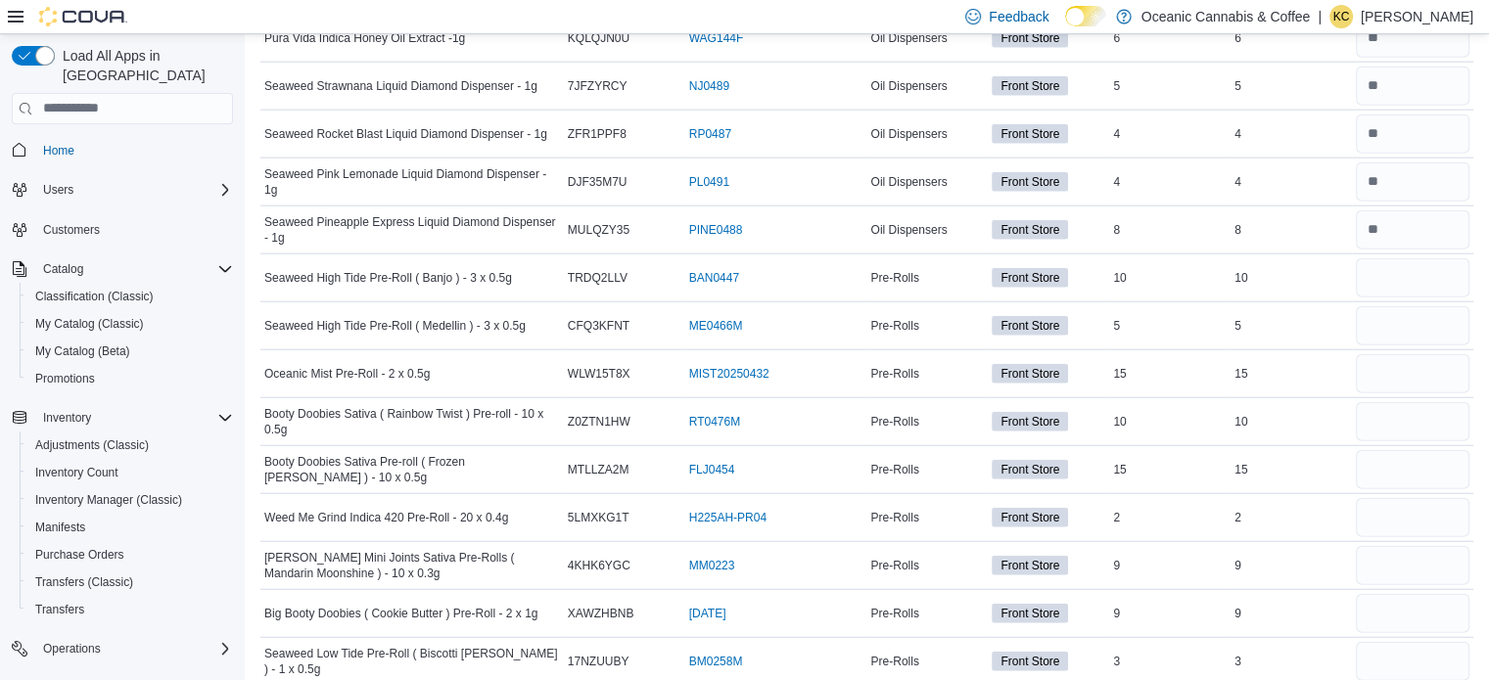
scroll to position [4732, 0]
click at [1398, 259] on input "number" at bounding box center [1412, 278] width 114 height 39
click at [1436, 313] on input "number" at bounding box center [1412, 326] width 114 height 39
click at [1445, 269] on input "number" at bounding box center [1412, 278] width 114 height 39
click at [1409, 355] on input "number" at bounding box center [1412, 374] width 114 height 39
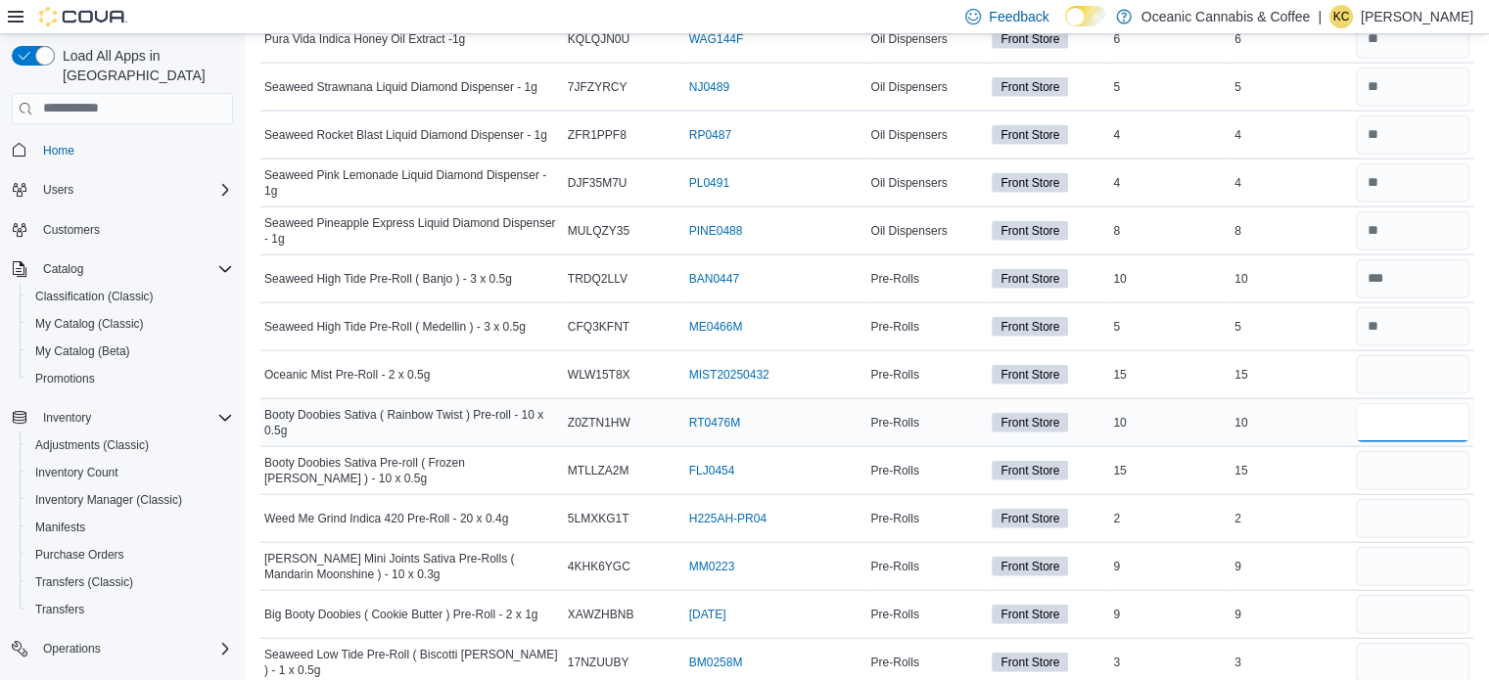
click at [1407, 403] on input "number" at bounding box center [1412, 422] width 114 height 39
click at [1410, 451] on input "number" at bounding box center [1412, 470] width 114 height 39
click at [1433, 403] on input "number" at bounding box center [1412, 422] width 114 height 39
click at [1422, 500] on input "number" at bounding box center [1412, 518] width 114 height 39
click at [1424, 547] on input "number" at bounding box center [1412, 566] width 114 height 39
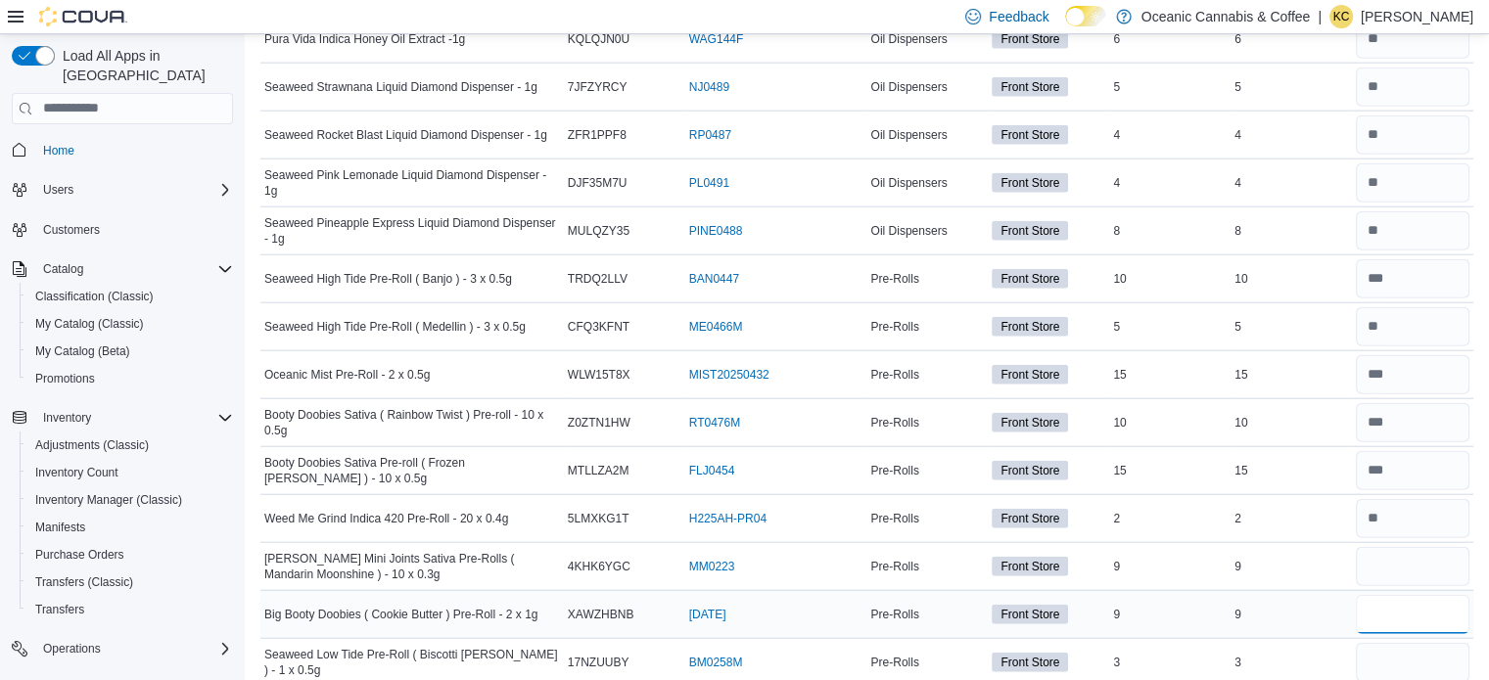
click at [1409, 595] on input "number" at bounding box center [1412, 614] width 114 height 39
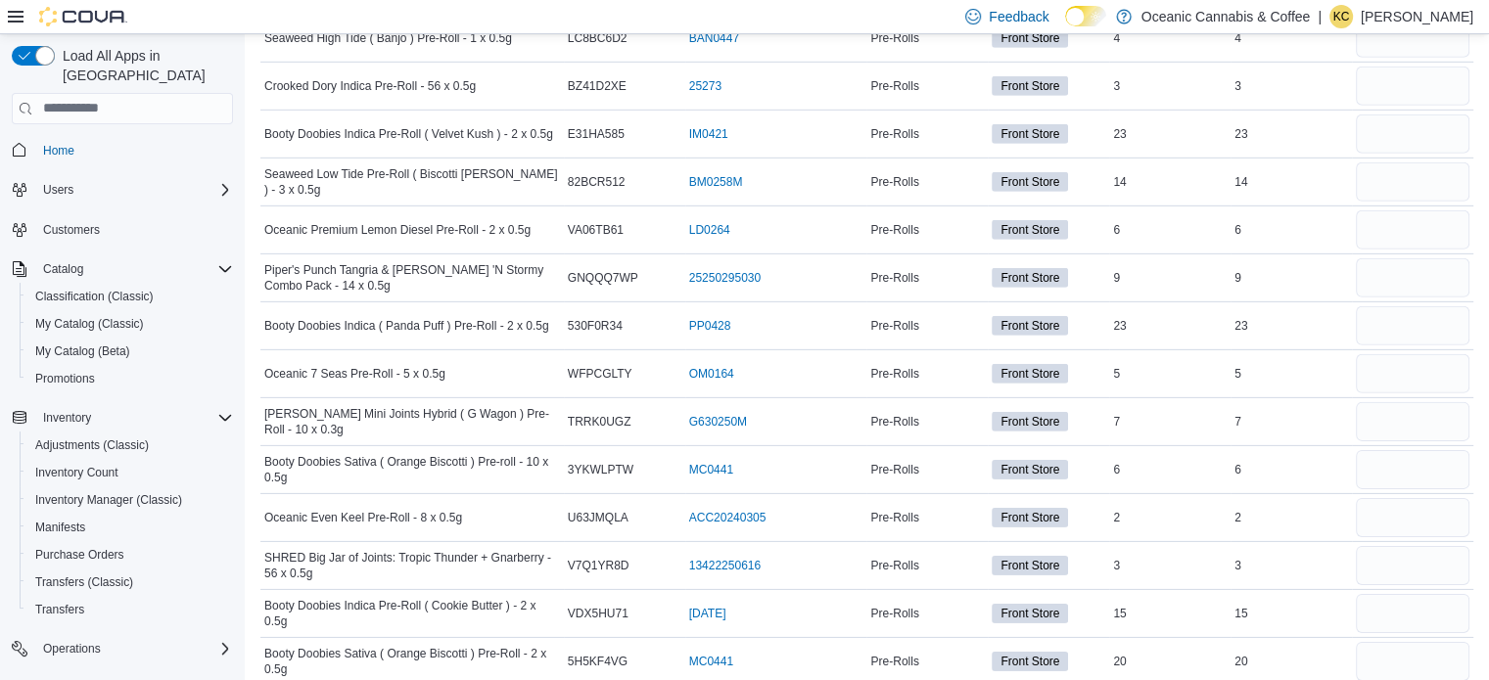
scroll to position [6077, 0]
click at [1409, 593] on input "number" at bounding box center [1412, 612] width 114 height 39
click at [1298, 555] on td "Real Time Stock 3" at bounding box center [1290, 564] width 121 height 48
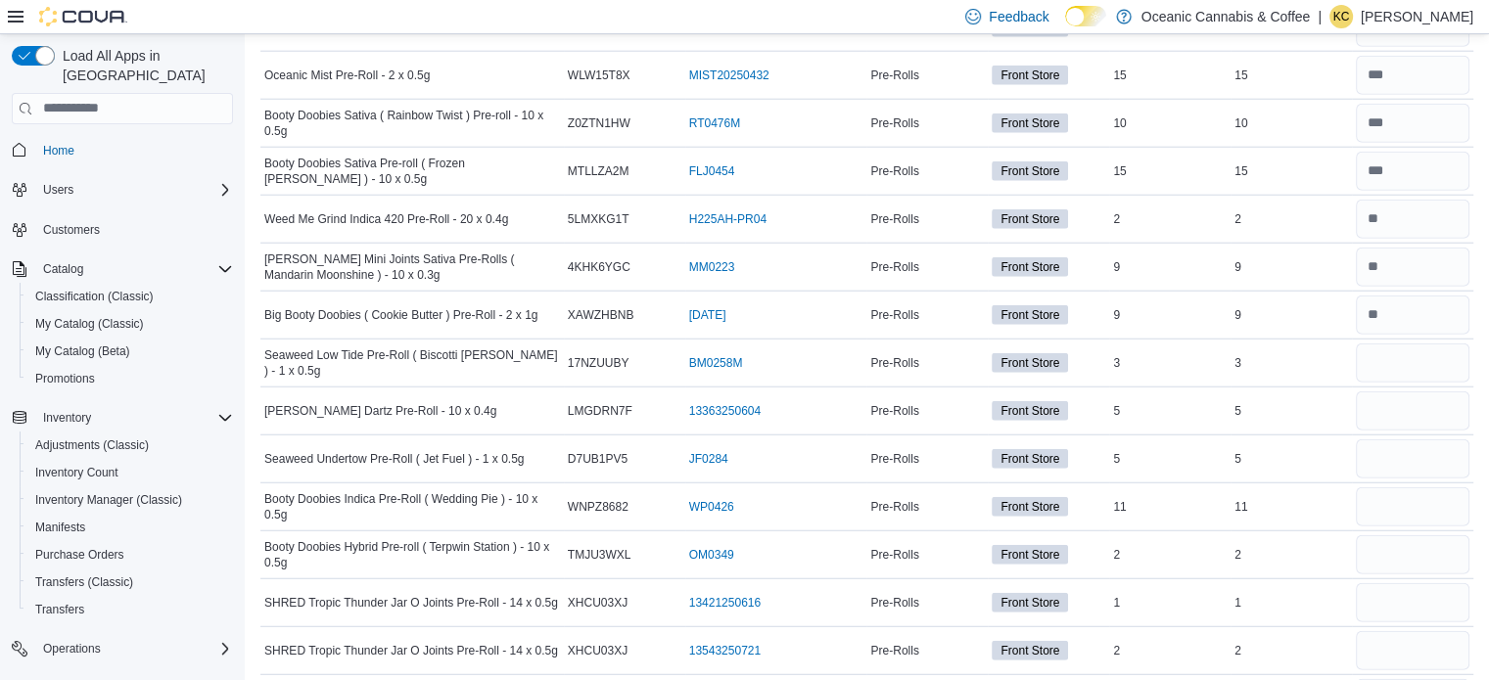
scroll to position [5030, 0]
click at [1399, 344] on input "number" at bounding box center [1412, 363] width 114 height 39
click at [1401, 392] on input "number" at bounding box center [1412, 411] width 114 height 39
click at [1425, 445] on input "number" at bounding box center [1412, 459] width 114 height 39
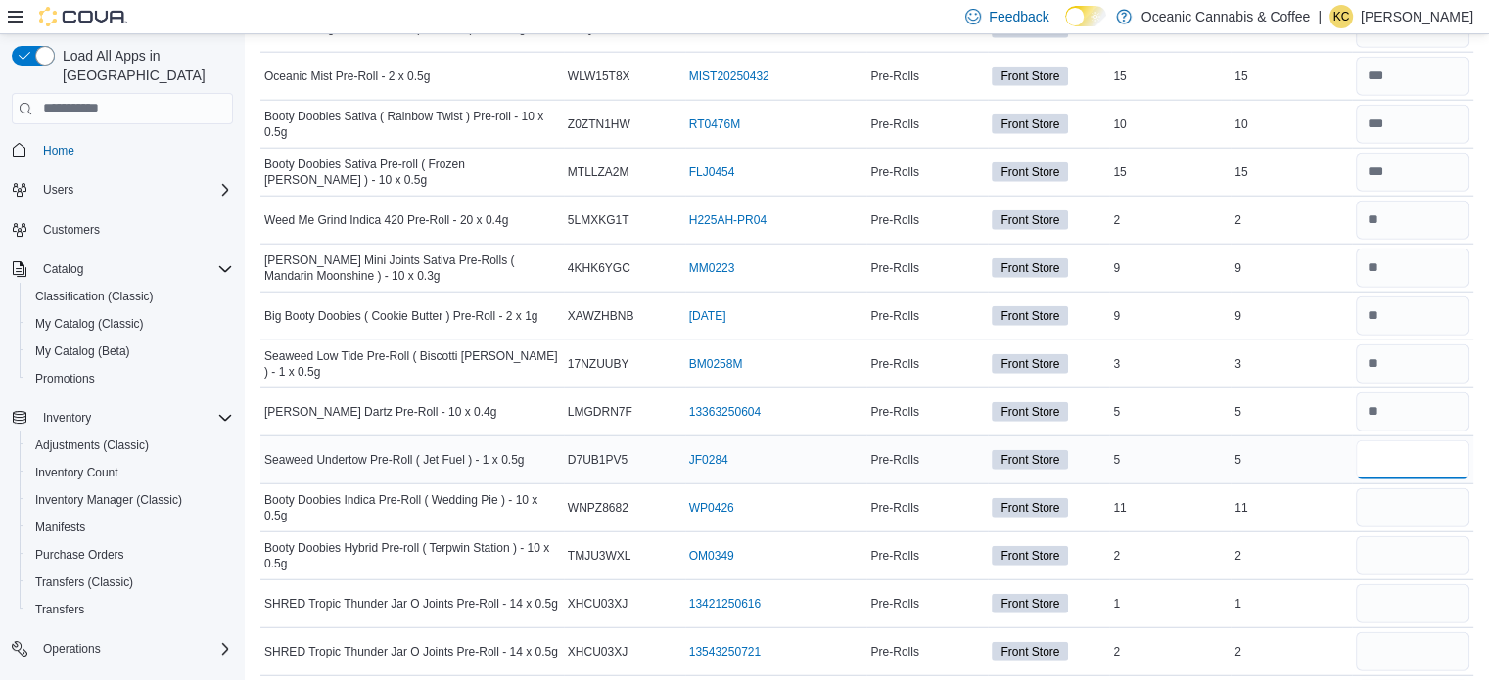
click at [1425, 445] on input "number" at bounding box center [1412, 459] width 114 height 39
click at [1415, 502] on input "number" at bounding box center [1412, 507] width 114 height 39
drag, startPoint x: 1415, startPoint y: 502, endPoint x: 1428, endPoint y: 480, distance: 25.9
click at [1428, 488] on input "number" at bounding box center [1412, 507] width 114 height 39
click at [1421, 536] on input "number" at bounding box center [1412, 555] width 114 height 39
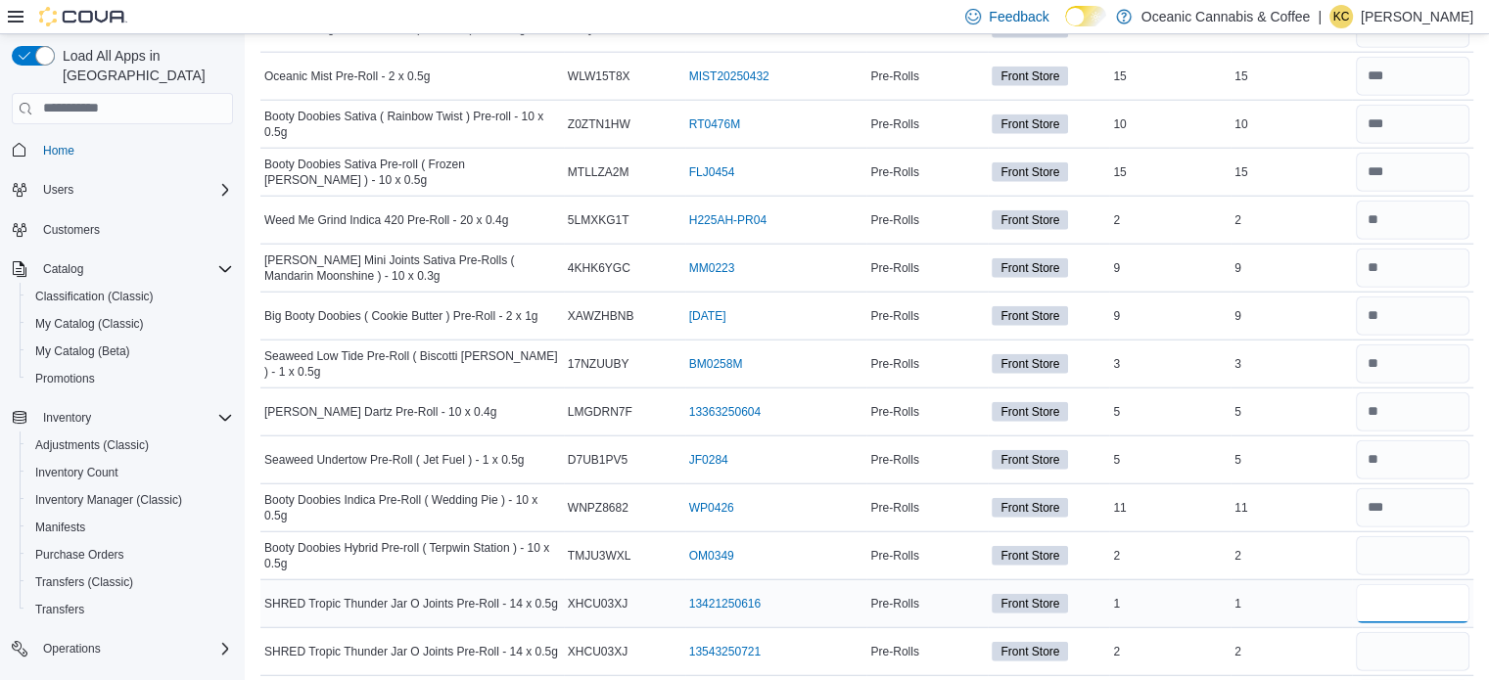
click at [1421, 584] on input "number" at bounding box center [1412, 603] width 114 height 39
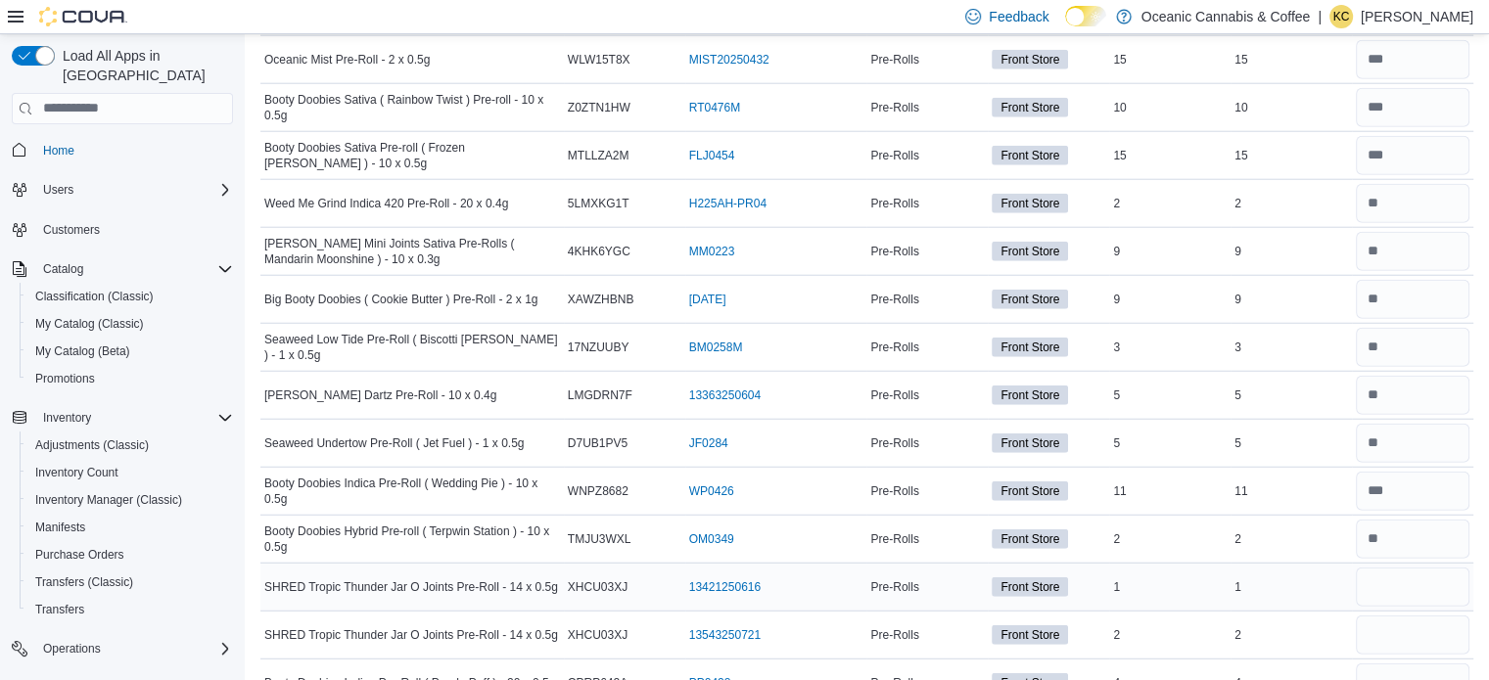
scroll to position [5058, 0]
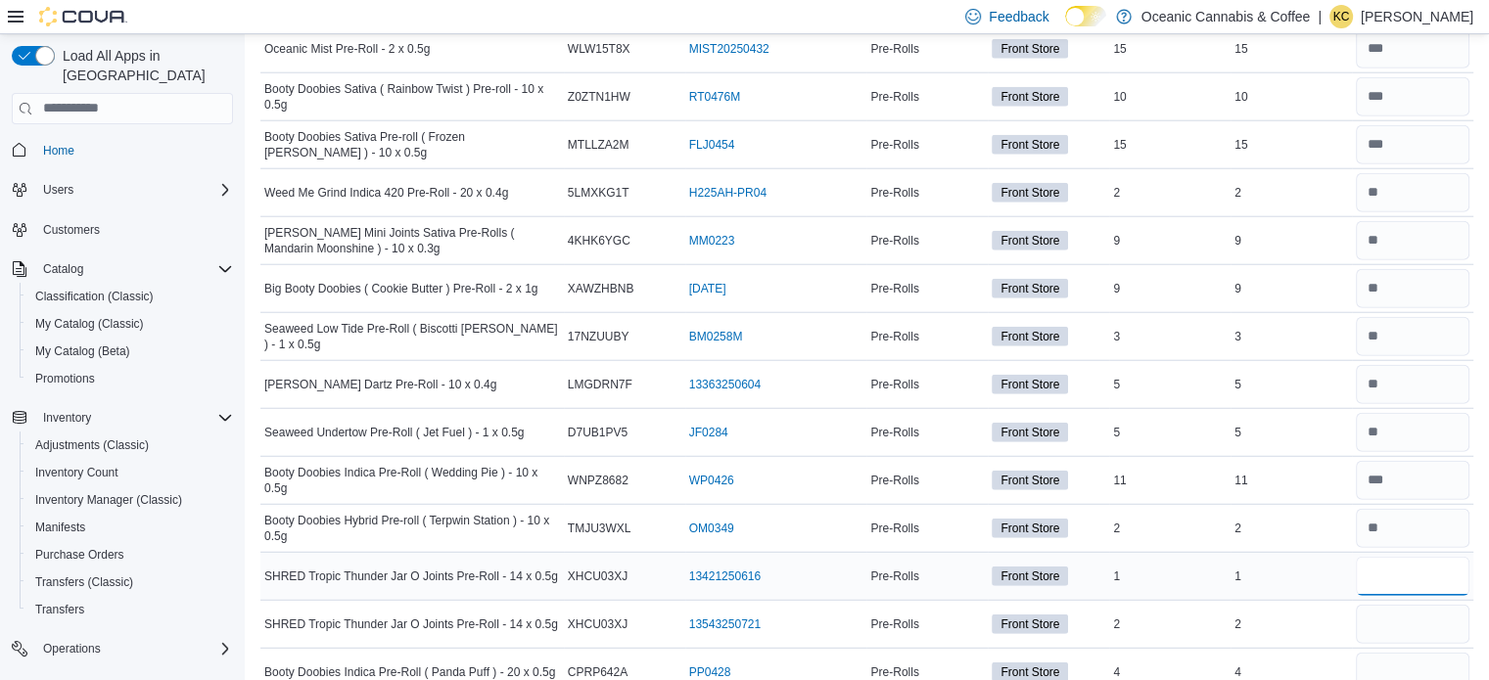
click at [1435, 557] on input "number" at bounding box center [1412, 576] width 114 height 39
click at [1437, 605] on input "number" at bounding box center [1412, 624] width 114 height 39
click at [1254, 613] on div "2" at bounding box center [1290, 624] width 121 height 23
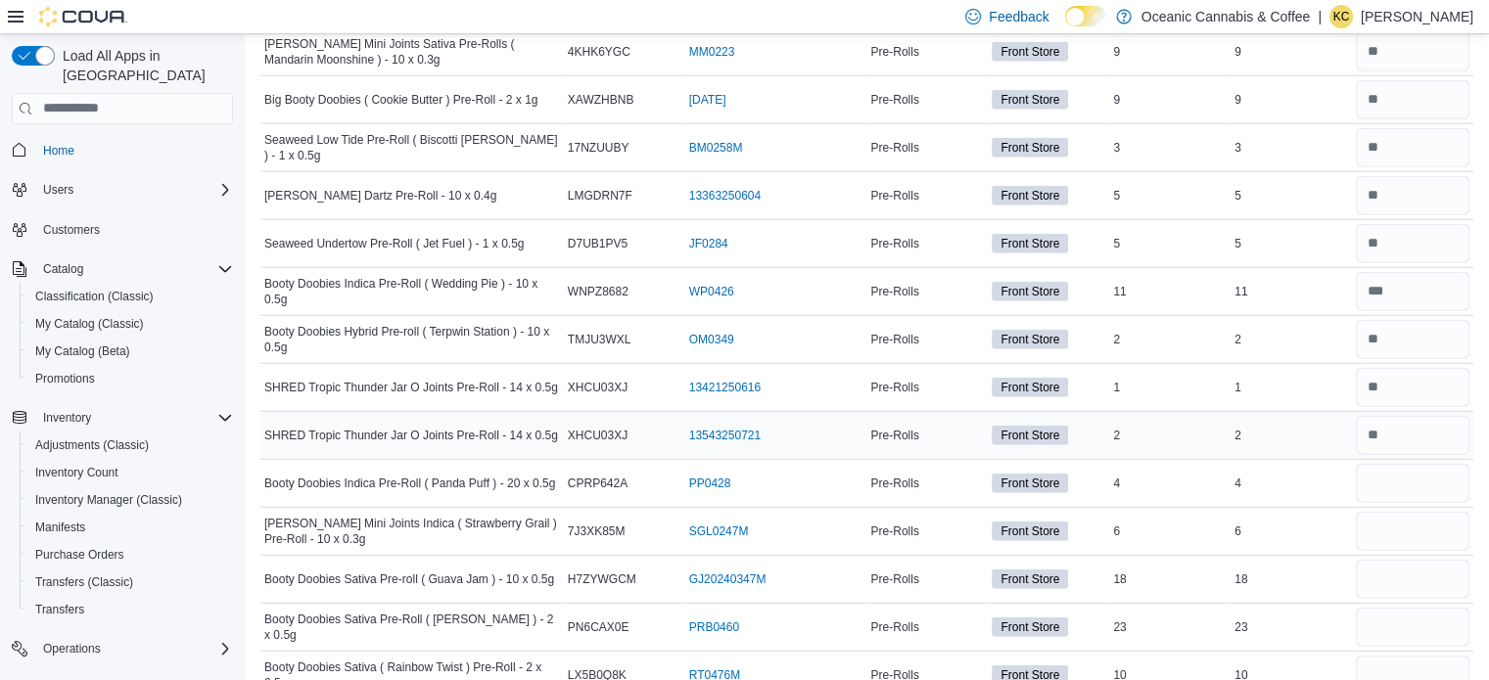
scroll to position [5252, 0]
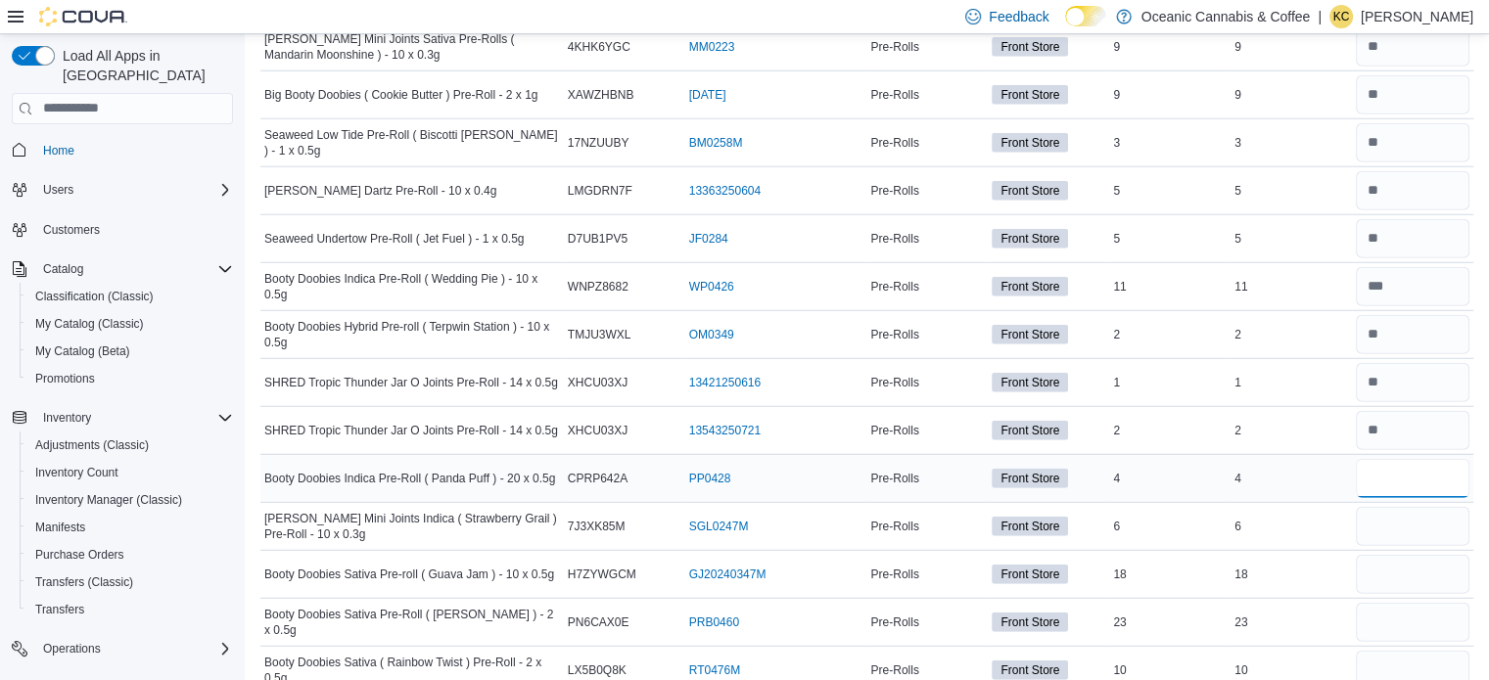
click at [1413, 459] on input "number" at bounding box center [1412, 478] width 114 height 39
click at [1408, 516] on input "number" at bounding box center [1412, 526] width 114 height 39
click at [1407, 555] on input "number" at bounding box center [1412, 574] width 114 height 39
click at [1288, 502] on td "Real Time Stock 6" at bounding box center [1290, 526] width 121 height 48
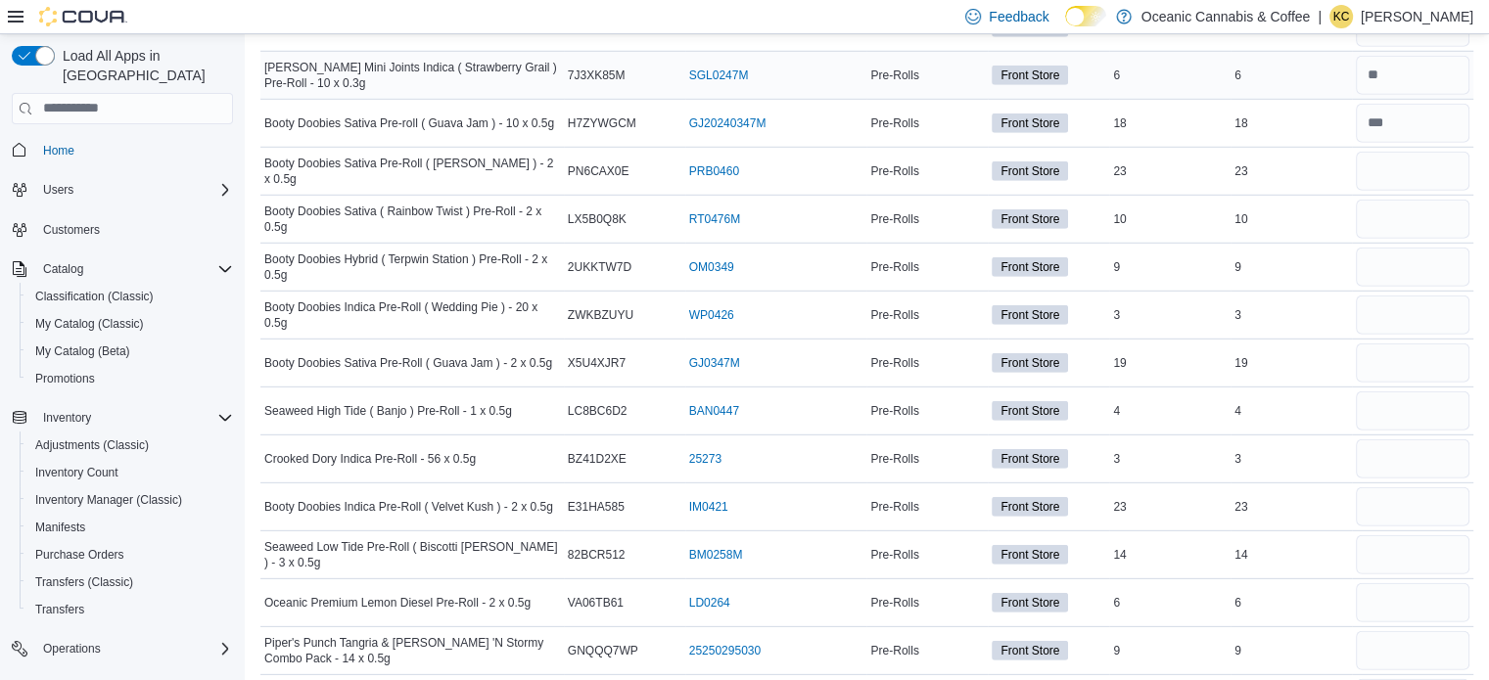
scroll to position [5705, 0]
drag, startPoint x: 1288, startPoint y: 488, endPoint x: 1312, endPoint y: 417, distance: 75.5
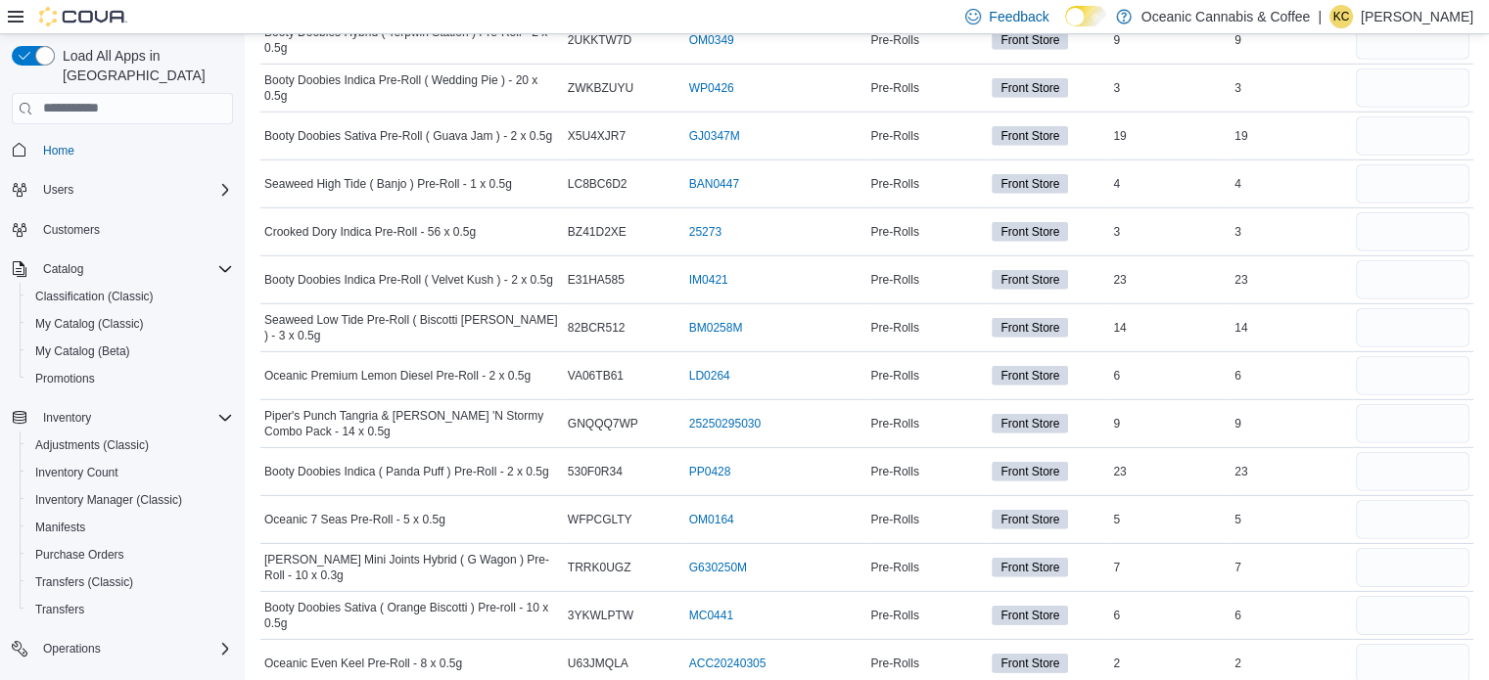
scroll to position [5611, 0]
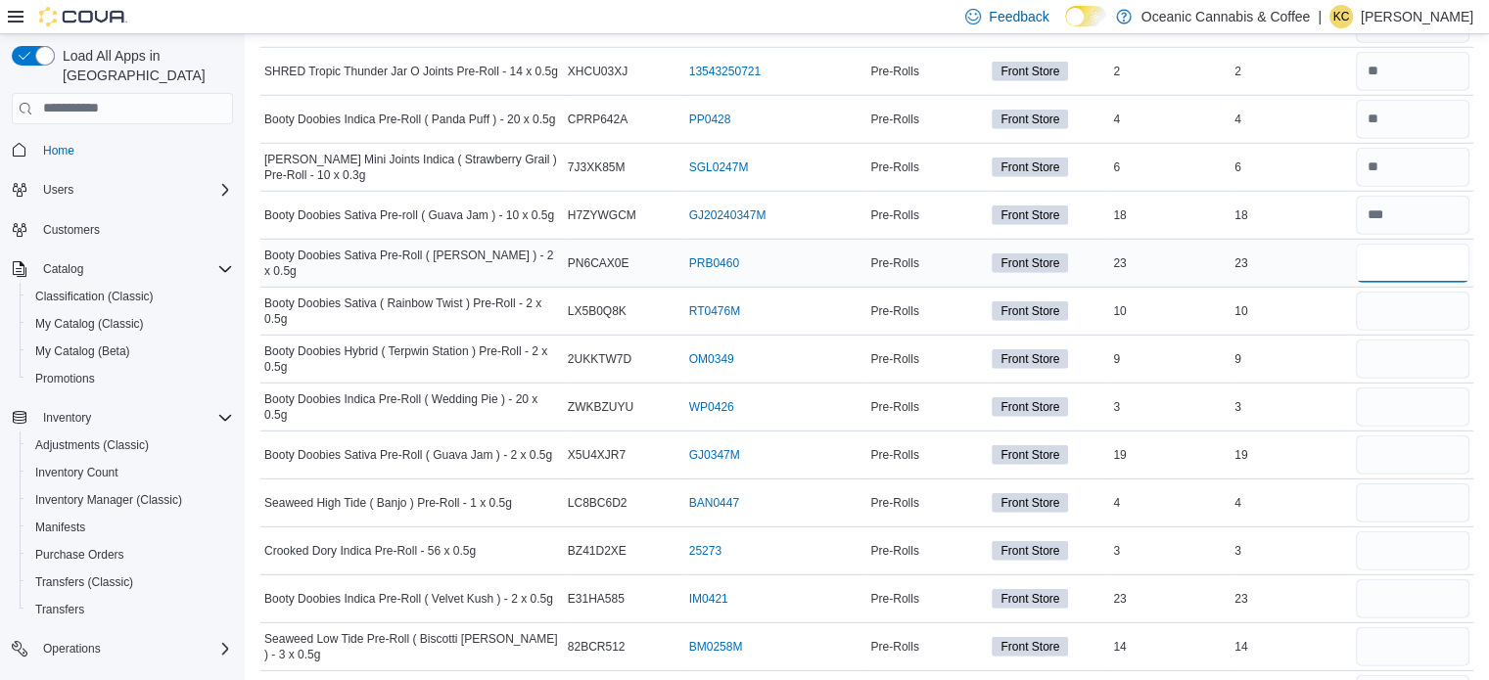
click at [1445, 244] on input "number" at bounding box center [1412, 263] width 114 height 39
click at [1413, 531] on input "number" at bounding box center [1412, 550] width 114 height 39
click at [1413, 244] on input "number" at bounding box center [1412, 263] width 114 height 39
click at [1401, 292] on input "number" at bounding box center [1412, 311] width 114 height 39
click at [1421, 347] on input "number" at bounding box center [1412, 359] width 114 height 39
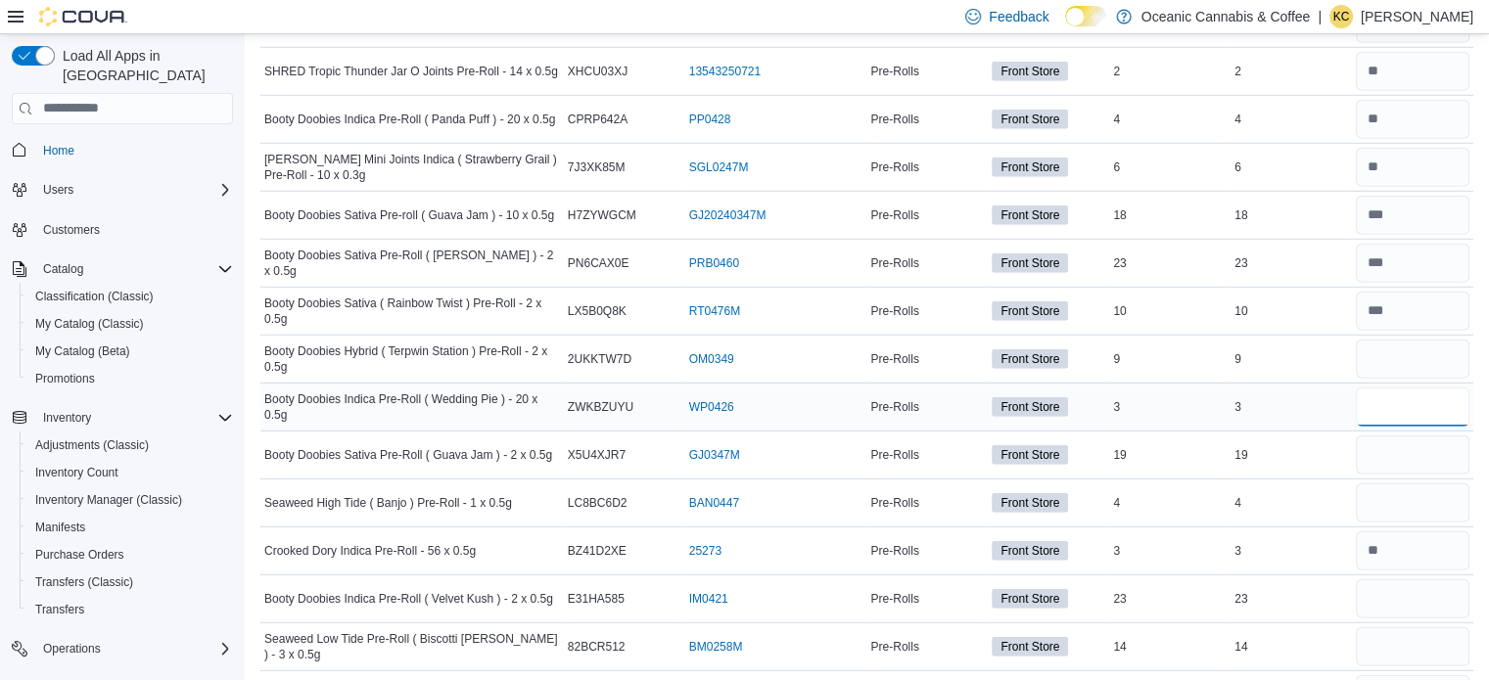
click at [1420, 388] on input "number" at bounding box center [1412, 407] width 114 height 39
click at [1422, 436] on input "number" at bounding box center [1412, 455] width 114 height 39
click at [1453, 388] on input "number" at bounding box center [1412, 407] width 114 height 39
click at [1428, 500] on div at bounding box center [1412, 503] width 121 height 47
click at [1429, 483] on input "number" at bounding box center [1412, 502] width 114 height 39
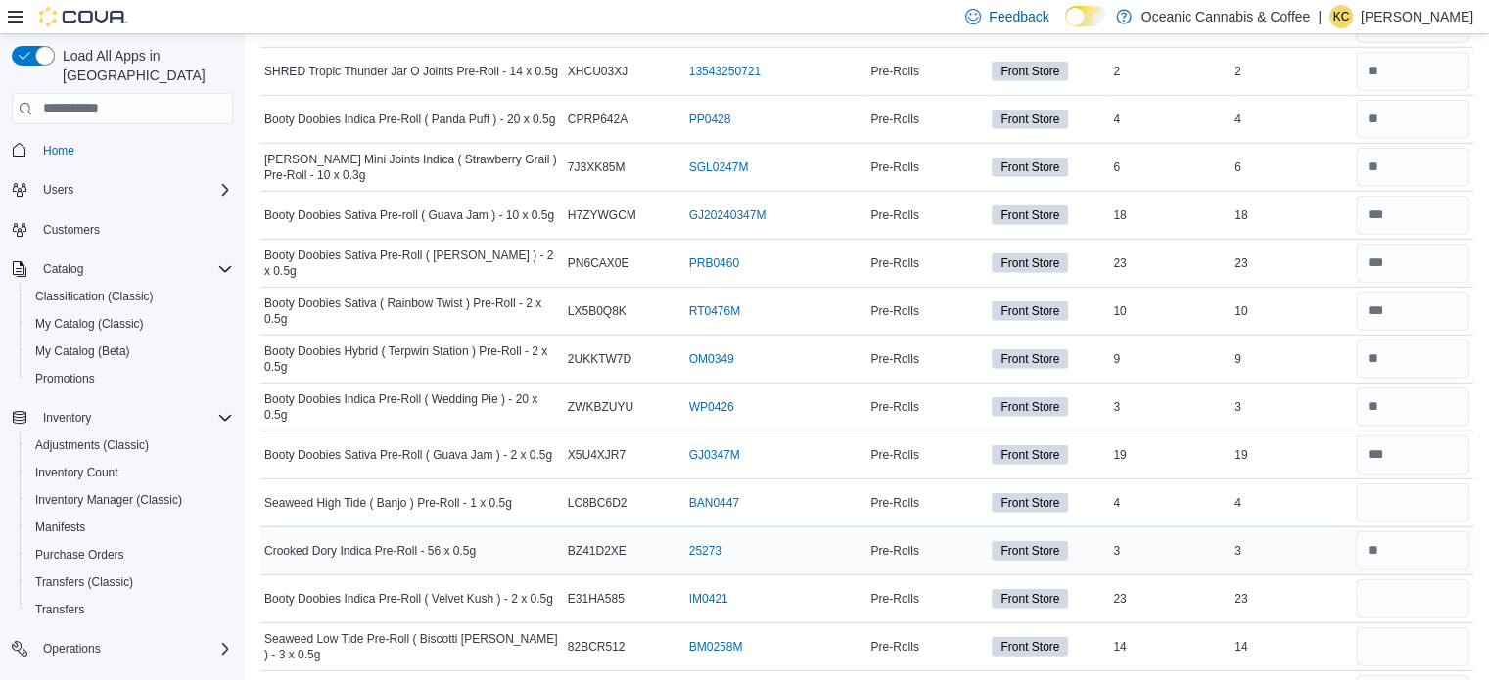
click at [1319, 543] on td "Real Time Stock 3" at bounding box center [1290, 551] width 121 height 48
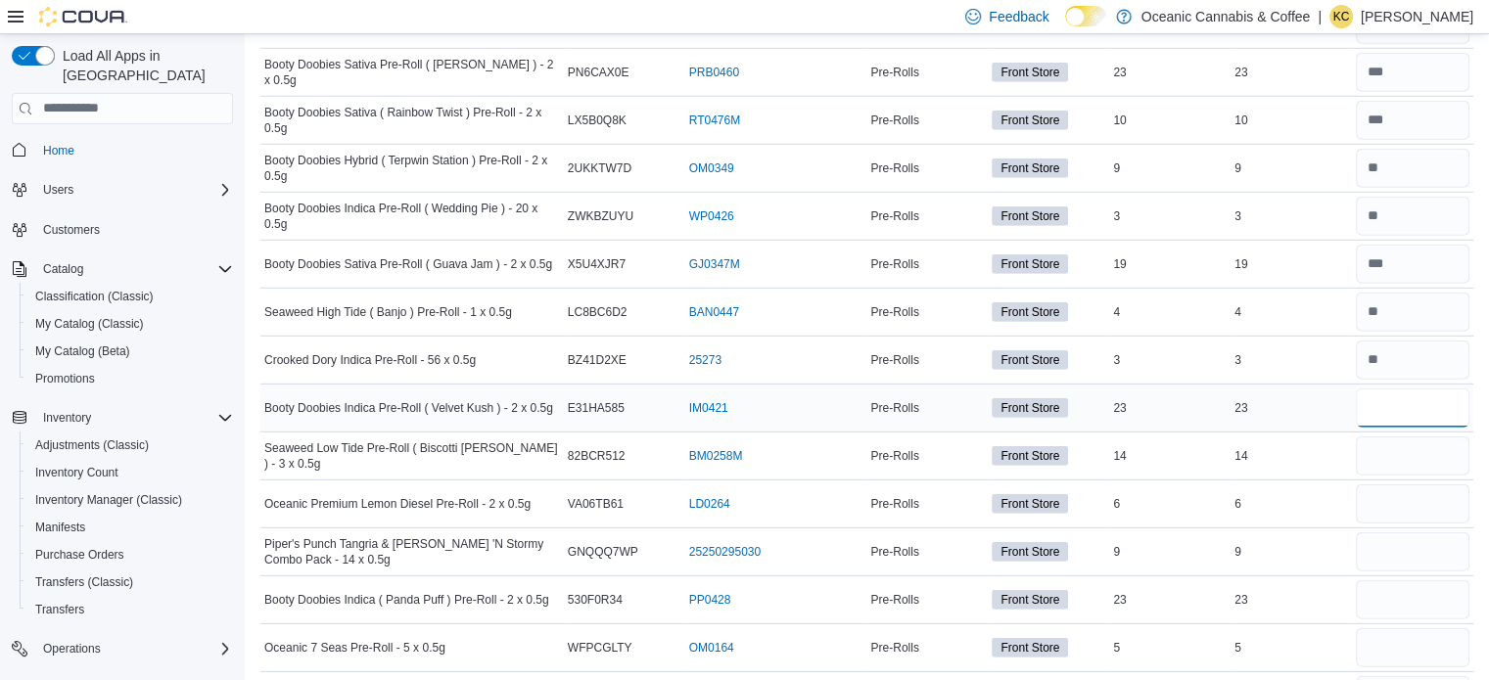
click at [1423, 389] on input "number" at bounding box center [1412, 408] width 114 height 39
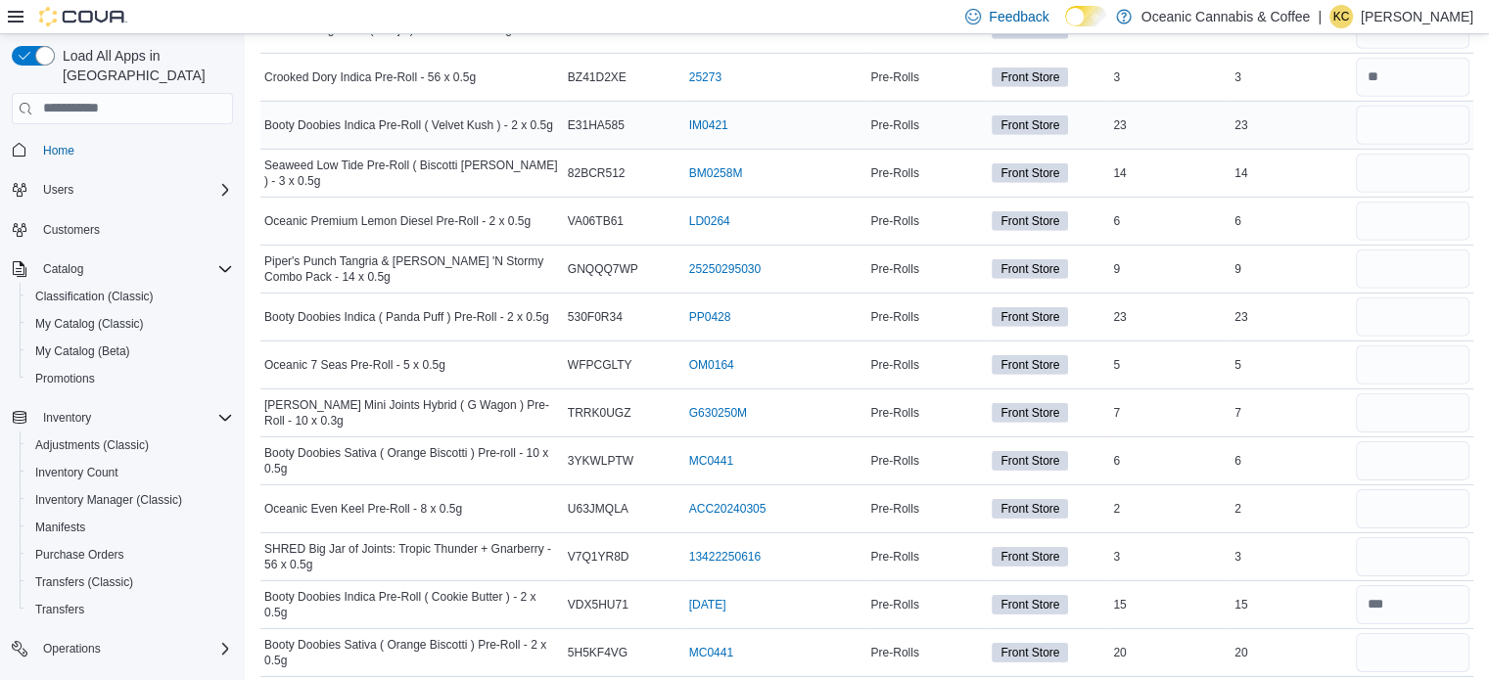
scroll to position [6083, 0]
click at [1405, 108] on input "number" at bounding box center [1412, 127] width 114 height 39
click at [1421, 156] on input "number" at bounding box center [1412, 175] width 114 height 39
click at [1413, 204] on input "number" at bounding box center [1412, 223] width 114 height 39
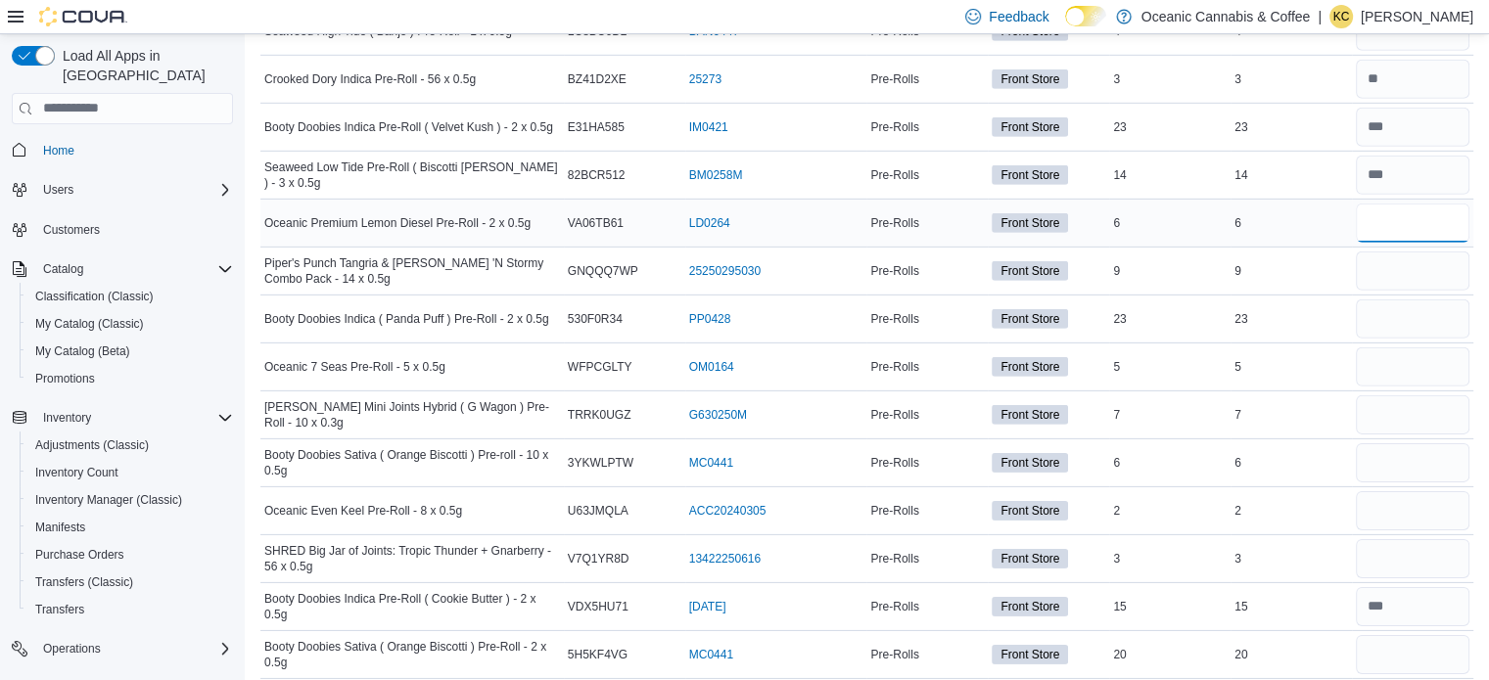
drag, startPoint x: 1413, startPoint y: 195, endPoint x: 1436, endPoint y: 186, distance: 24.2
click at [1436, 204] on input "number" at bounding box center [1412, 223] width 114 height 39
click at [1433, 252] on input "number" at bounding box center [1412, 271] width 114 height 39
click at [1438, 299] on input "number" at bounding box center [1412, 318] width 114 height 39
click at [1433, 347] on input "number" at bounding box center [1412, 366] width 114 height 39
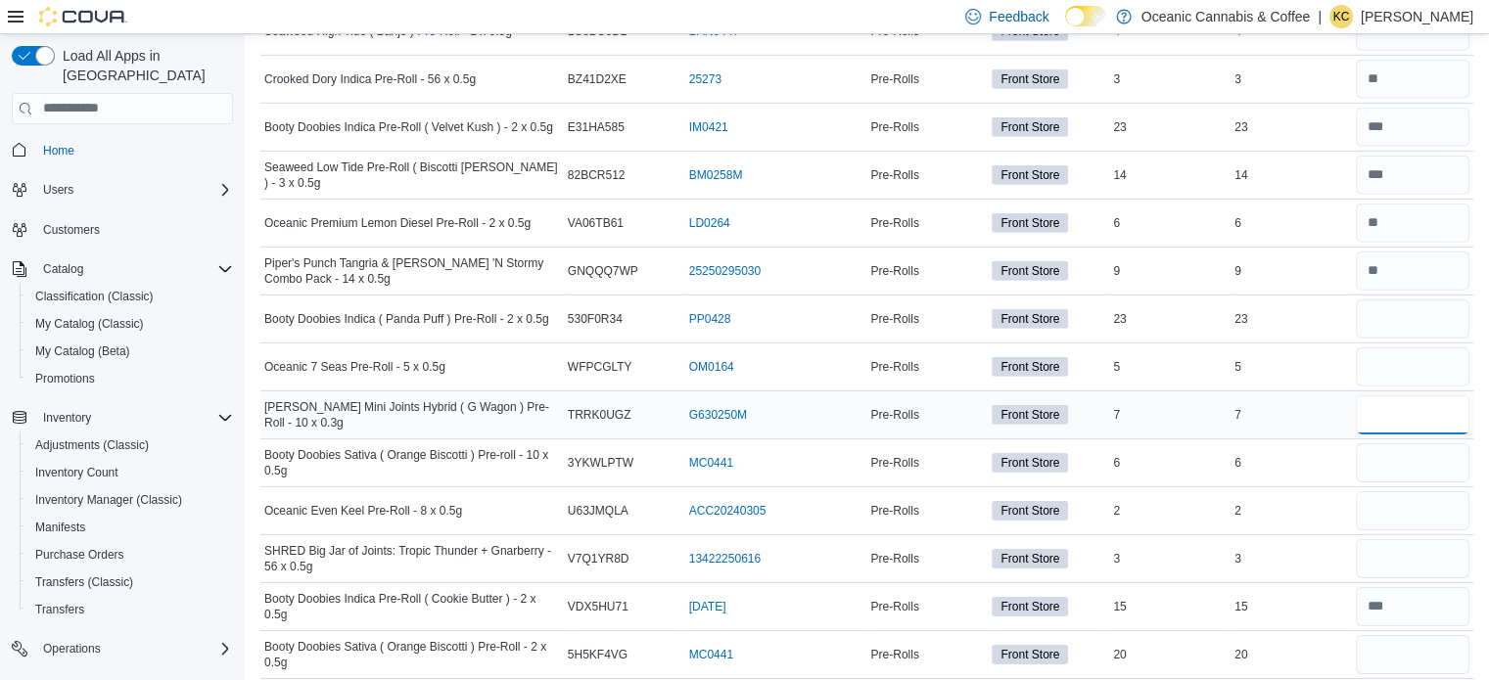
click at [1413, 395] on input "number" at bounding box center [1412, 414] width 114 height 39
click at [1415, 445] on input "number" at bounding box center [1412, 462] width 114 height 39
click at [1421, 316] on div at bounding box center [1412, 319] width 121 height 47
click at [1419, 299] on input "number" at bounding box center [1412, 318] width 114 height 39
click at [1432, 502] on input "number" at bounding box center [1412, 510] width 114 height 39
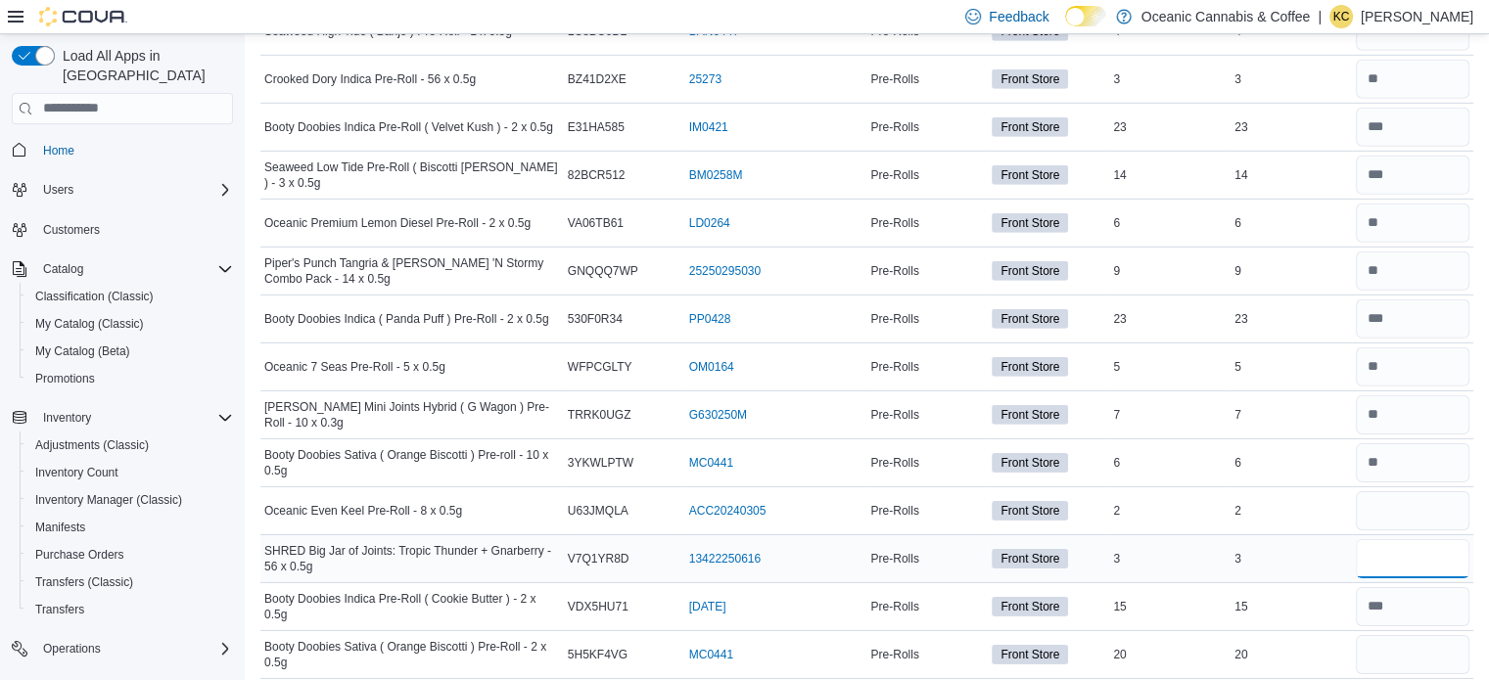
click at [1425, 539] on input "number" at bounding box center [1412, 558] width 114 height 39
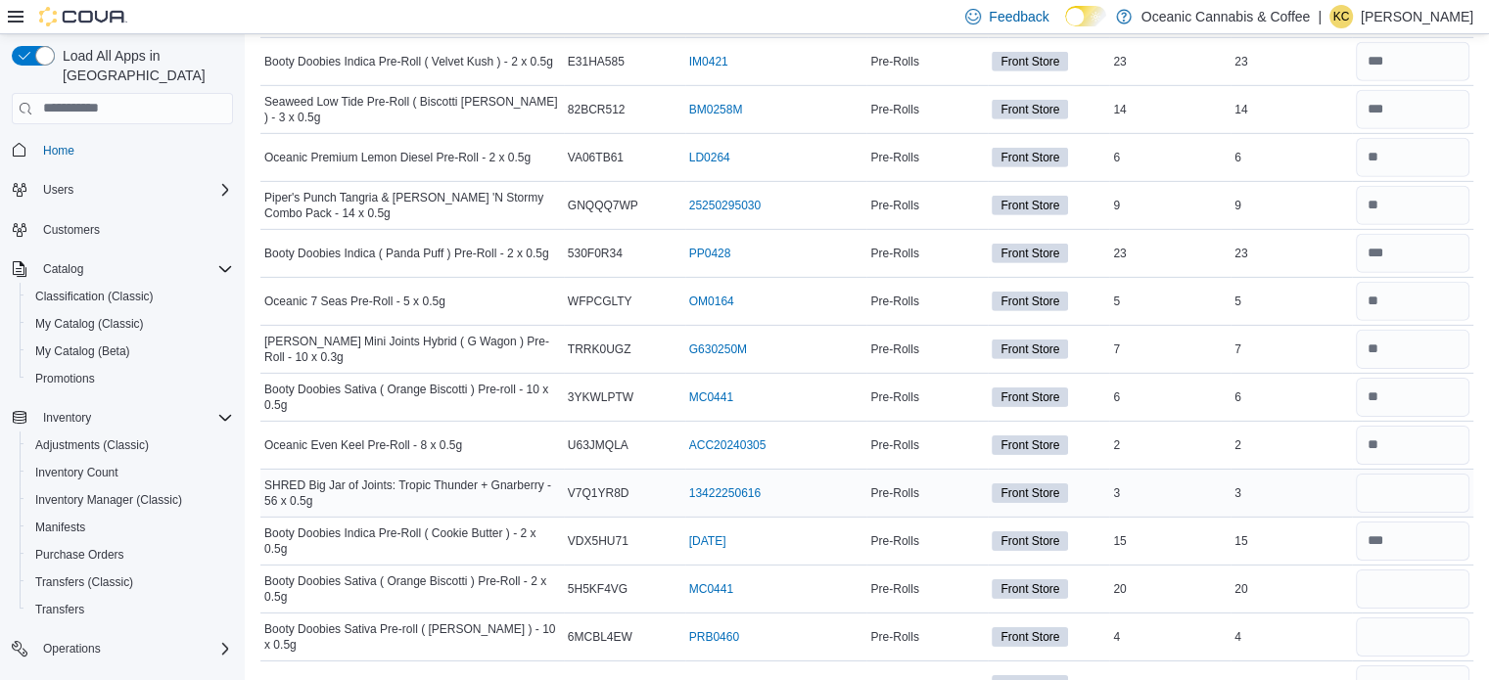
scroll to position [6149, 0]
click at [1412, 473] on input "number" at bounding box center [1412, 492] width 114 height 39
click at [1402, 569] on input "number" at bounding box center [1412, 588] width 114 height 39
click at [1401, 617] on input "number" at bounding box center [1412, 636] width 114 height 39
click at [1352, 576] on div "20" at bounding box center [1290, 587] width 121 height 23
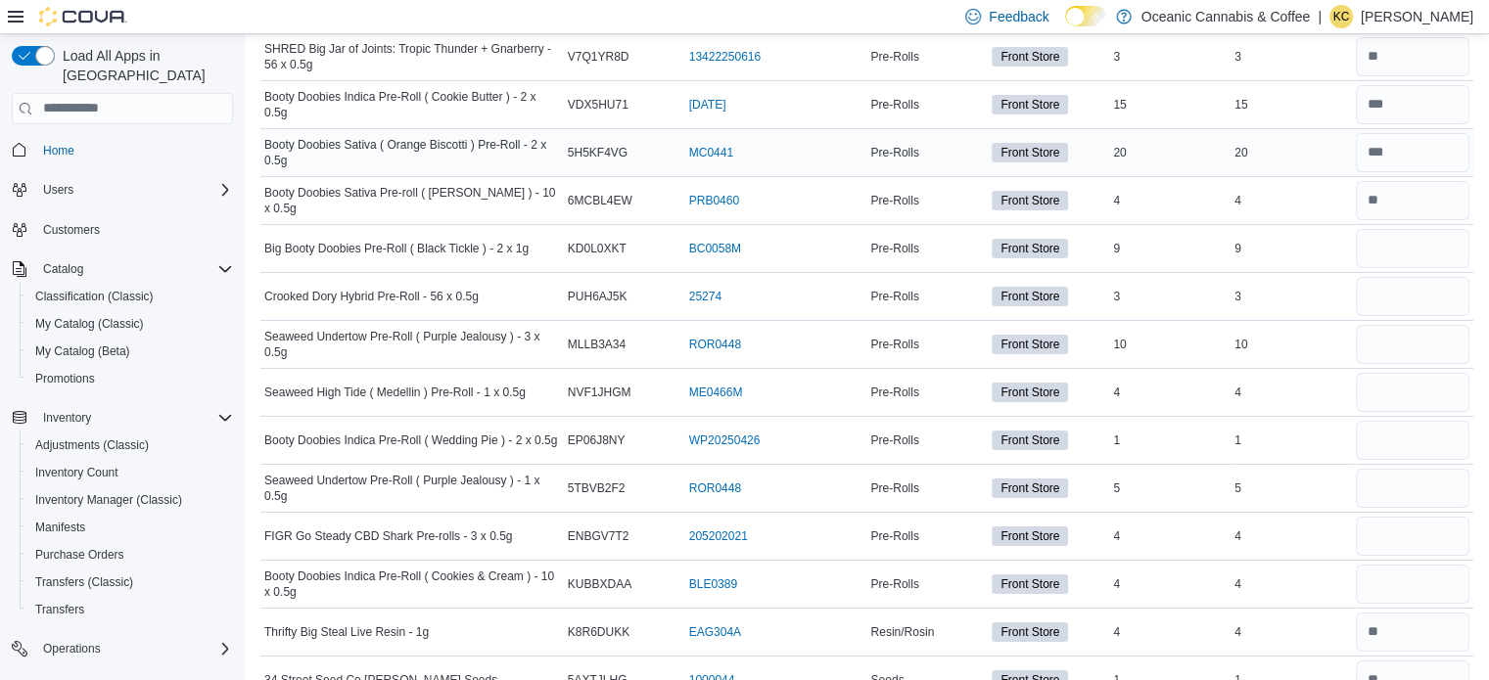
scroll to position [6578, 0]
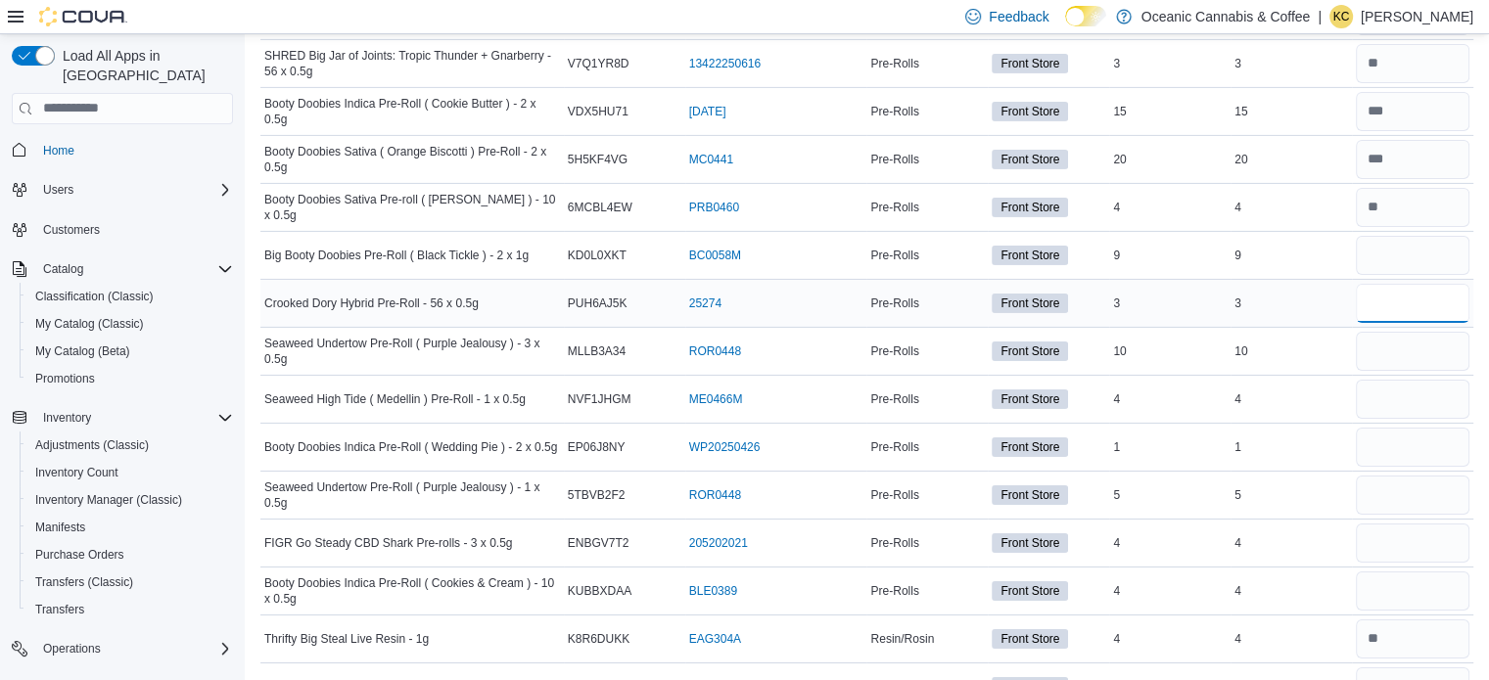
click at [1401, 284] on input "number" at bounding box center [1412, 303] width 114 height 39
click at [1404, 236] on input "number" at bounding box center [1412, 255] width 114 height 39
click at [1400, 332] on input "number" at bounding box center [1412, 351] width 114 height 39
click at [1398, 380] on input "number" at bounding box center [1412, 399] width 114 height 39
click at [1413, 332] on input "number" at bounding box center [1412, 351] width 114 height 39
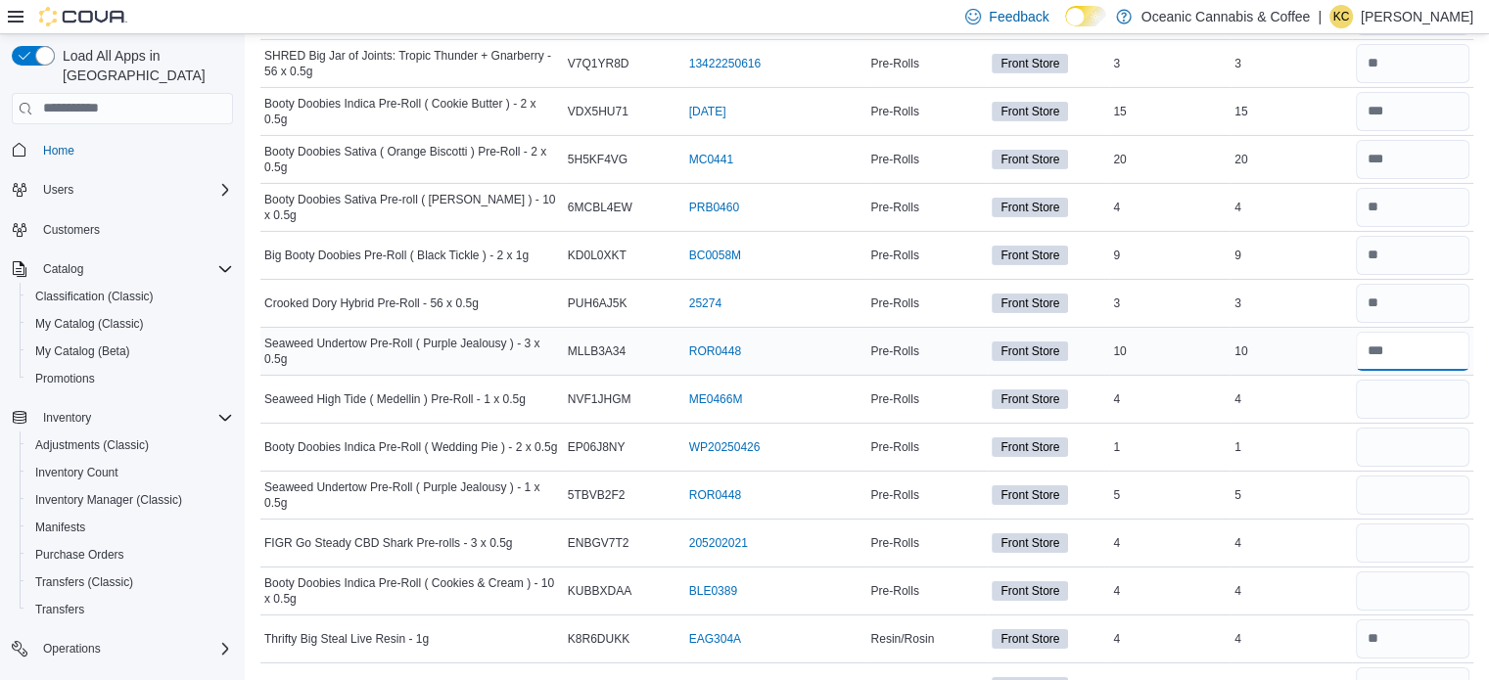
click at [1413, 332] on input "number" at bounding box center [1412, 351] width 114 height 39
click at [1404, 380] on input "number" at bounding box center [1412, 399] width 114 height 39
click at [1409, 472] on div at bounding box center [1412, 495] width 121 height 47
click at [1429, 428] on input "number" at bounding box center [1412, 447] width 114 height 39
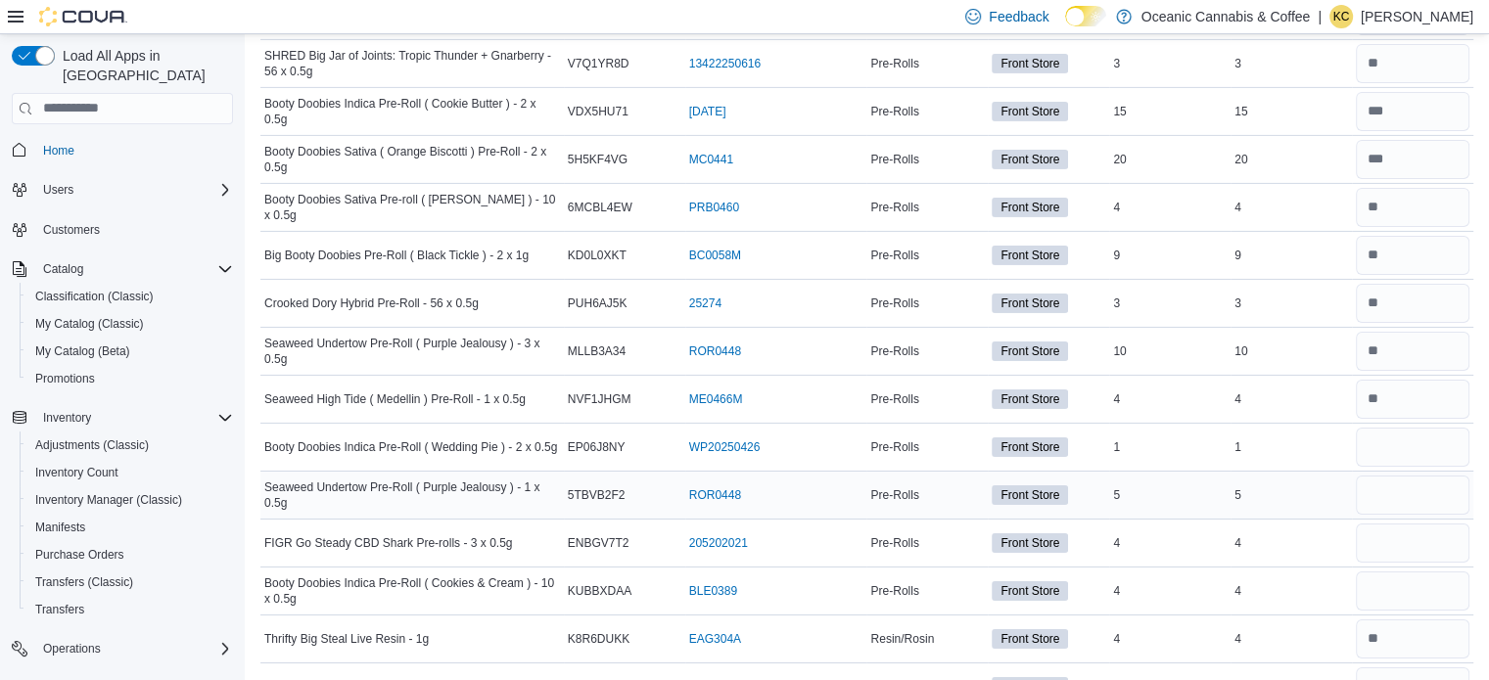
click at [1420, 487] on div at bounding box center [1412, 495] width 121 height 47
click at [1425, 476] on input "number" at bounding box center [1412, 495] width 114 height 39
click at [1401, 526] on input "number" at bounding box center [1412, 543] width 114 height 39
click at [1407, 581] on div at bounding box center [1412, 591] width 121 height 47
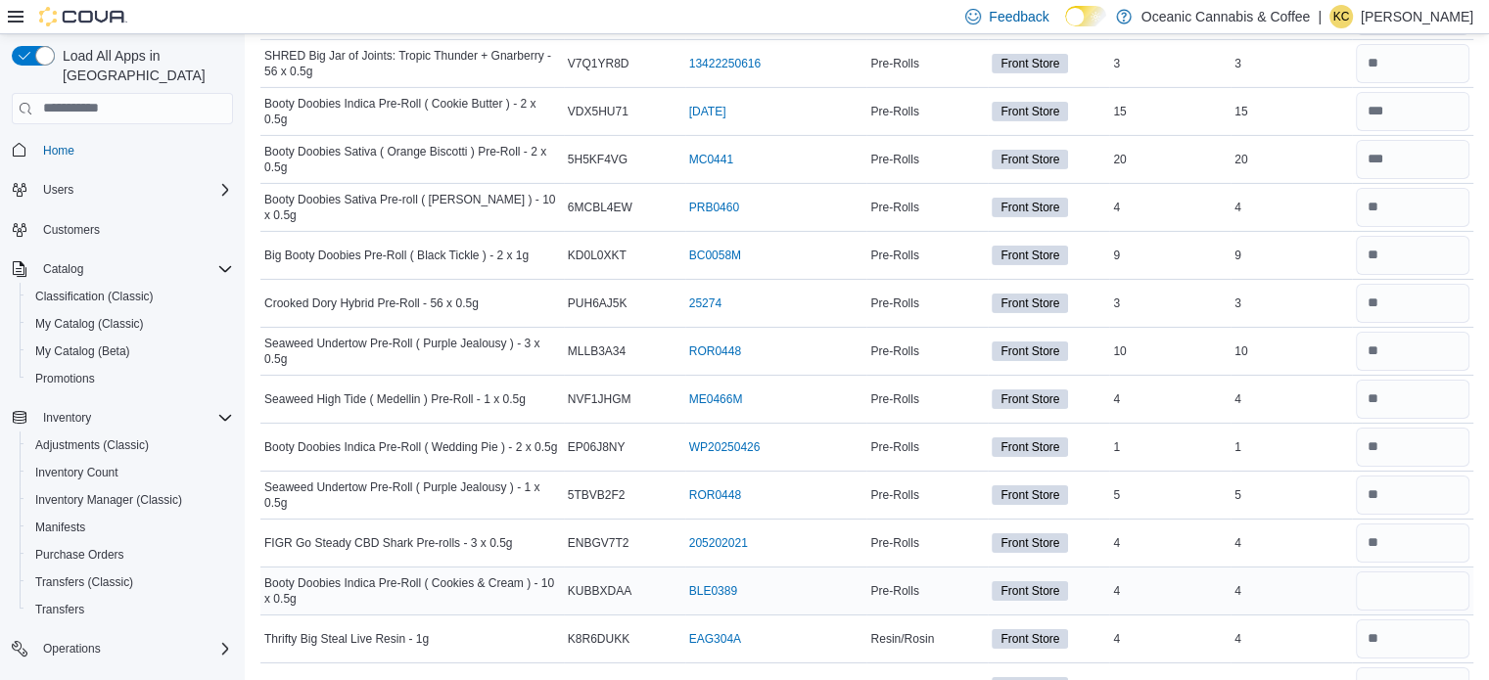
click at [1420, 568] on div at bounding box center [1412, 591] width 121 height 47
click at [1420, 572] on input "number" at bounding box center [1412, 591] width 114 height 39
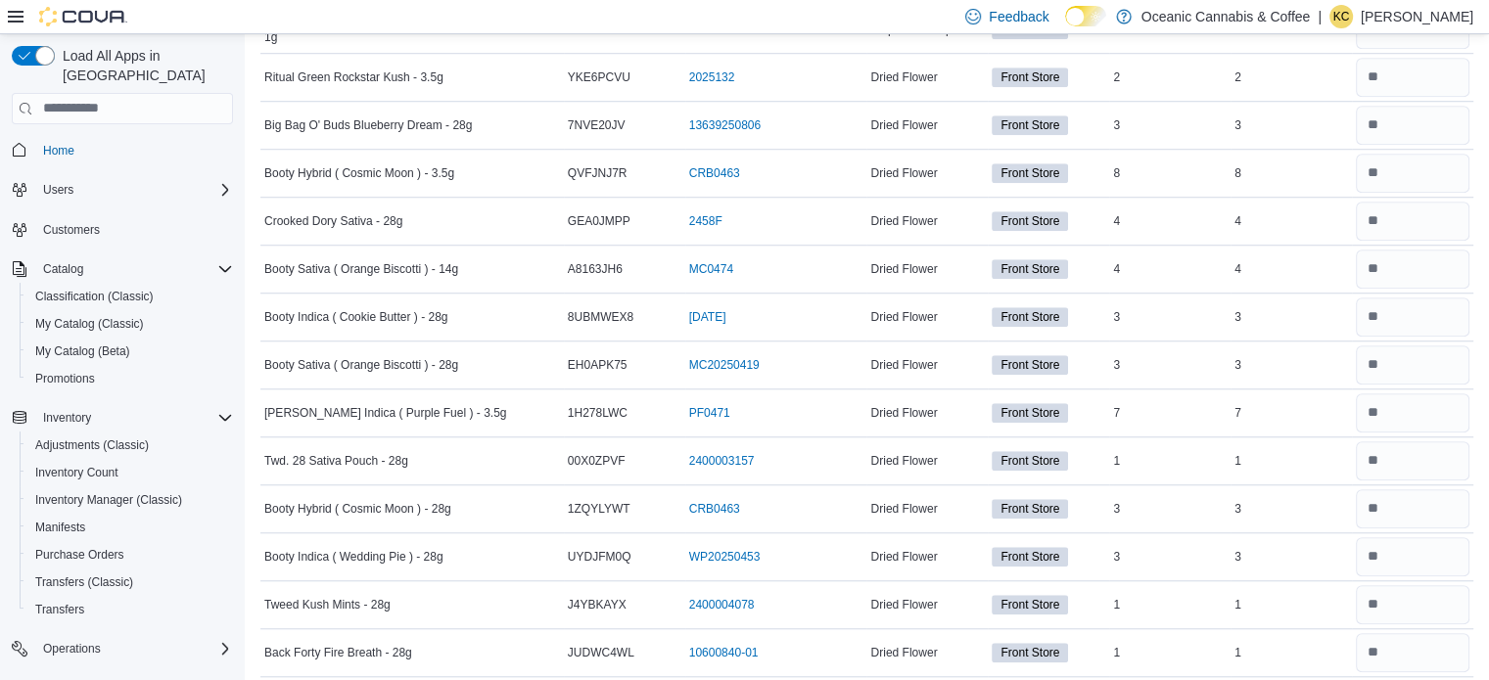
scroll to position [0, 0]
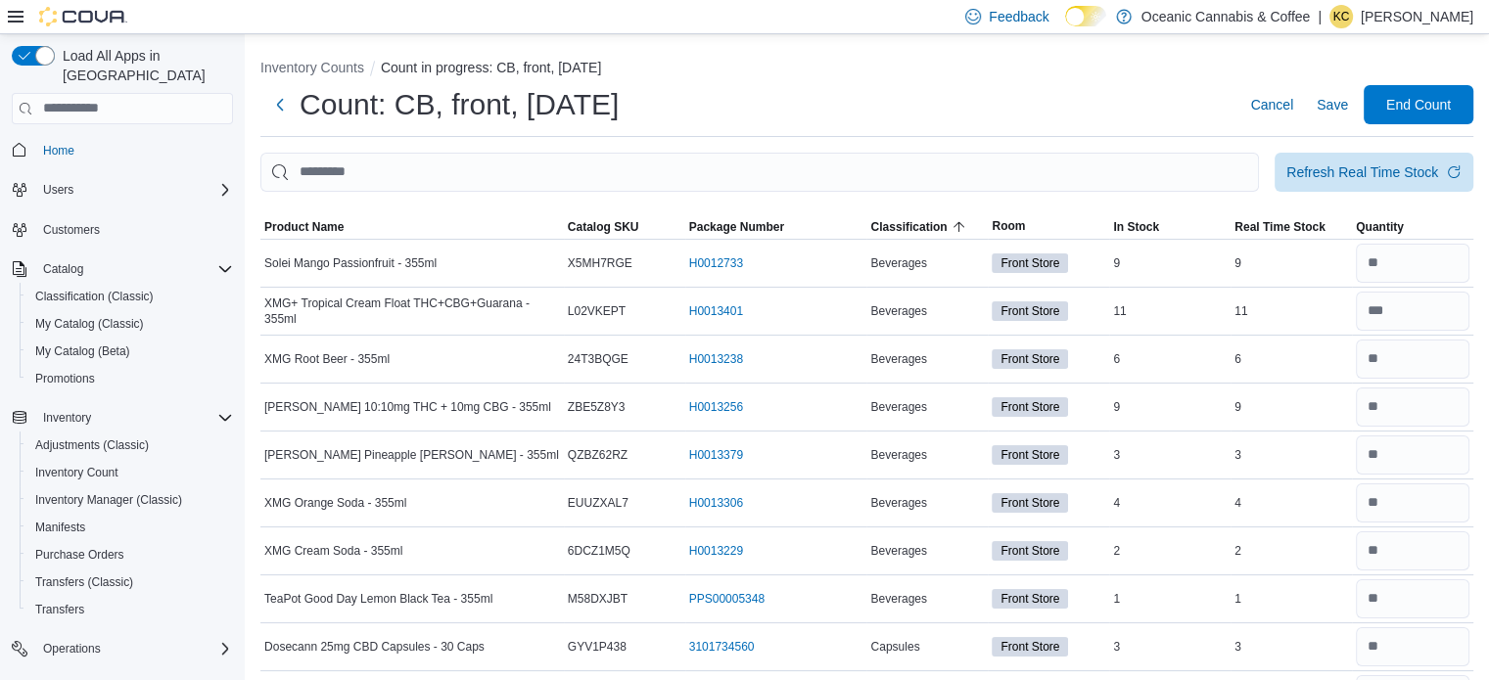
click at [1437, 192] on div at bounding box center [866, 203] width 1213 height 23
click at [1437, 191] on div "Refresh Real Time Stock" at bounding box center [1373, 172] width 199 height 39
click at [1415, 86] on span "End Count" at bounding box center [1418, 103] width 86 height 39
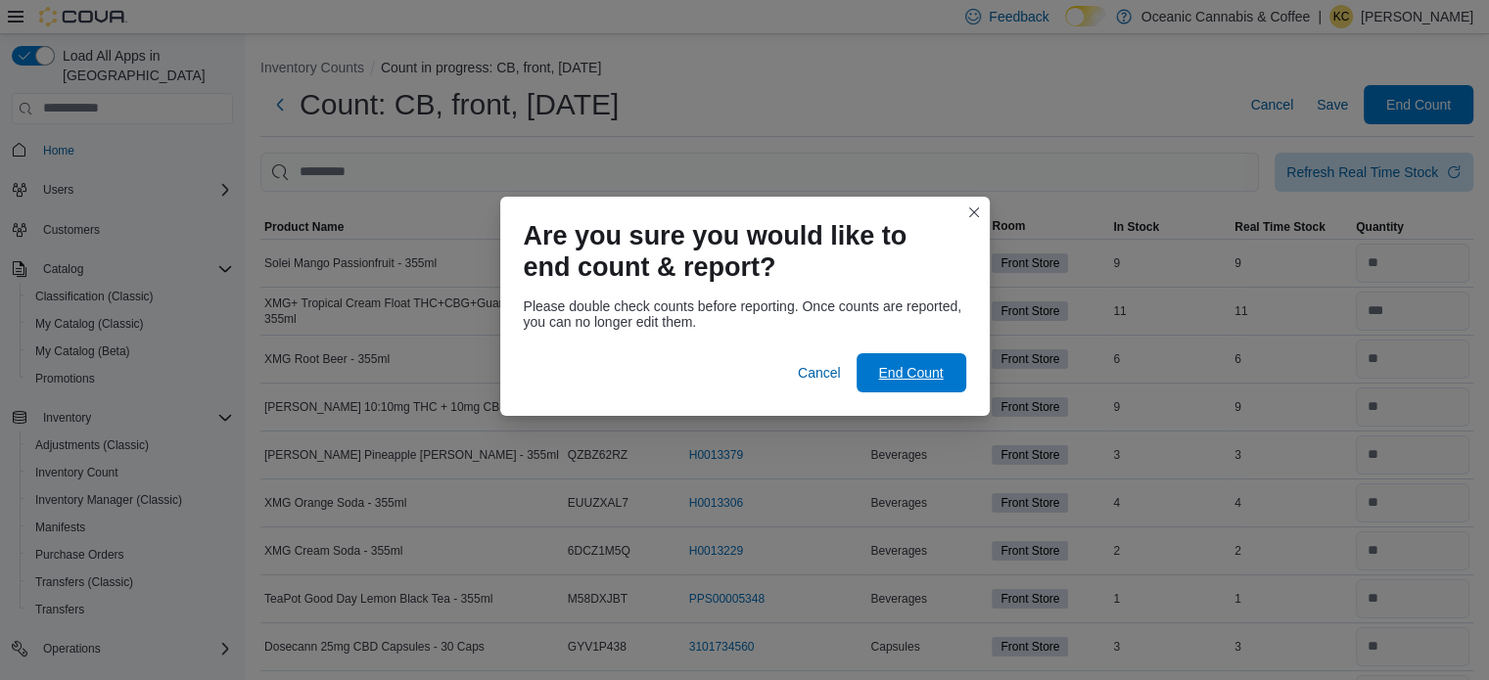
drag, startPoint x: 938, startPoint y: 363, endPoint x: 720, endPoint y: 726, distance: 423.1
click at [720, 679] on html "Feedback Dark Mode Oceanic Cannabis & Coffee | KC [PERSON_NAME] Load All Apps i…" at bounding box center [744, 340] width 1489 height 680
click at [943, 369] on span "End Count" at bounding box center [911, 371] width 86 height 39
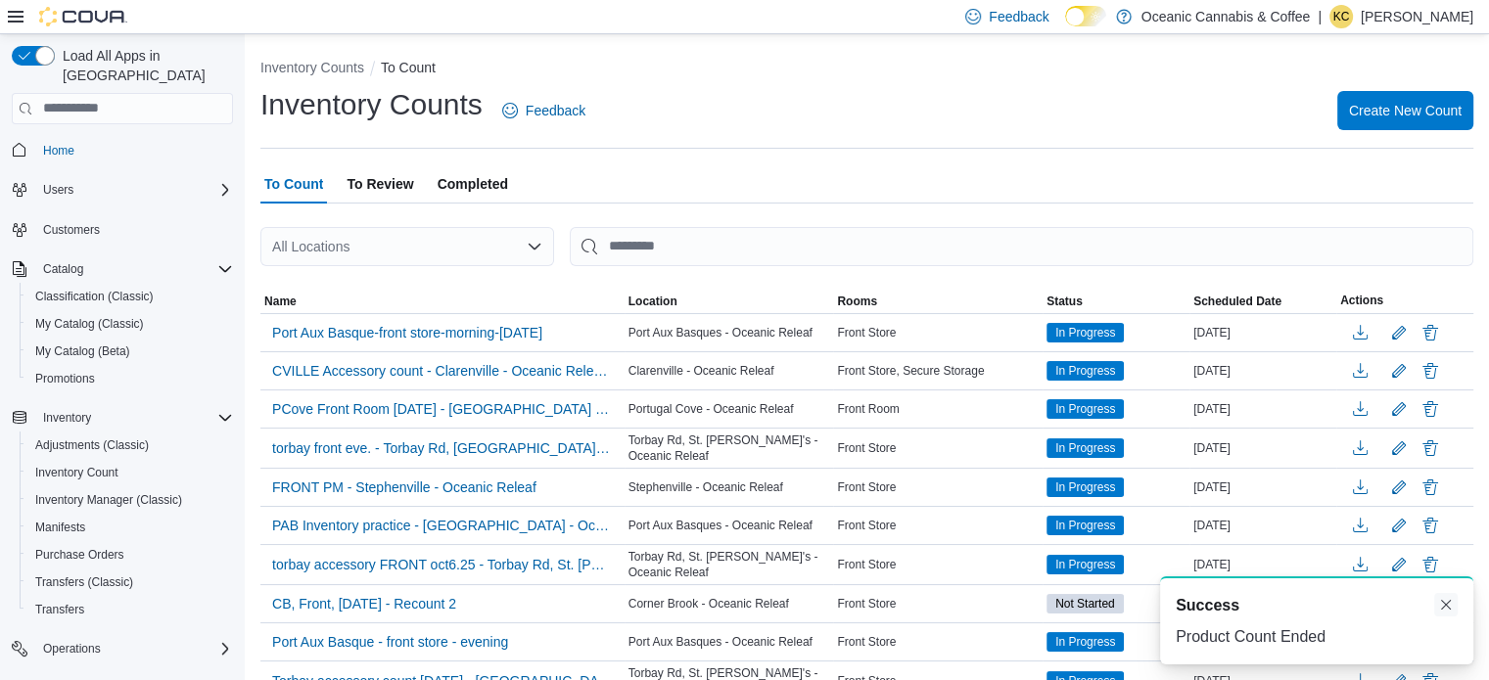
click at [1453, 614] on button "Dismiss toast" at bounding box center [1445, 604] width 23 height 23
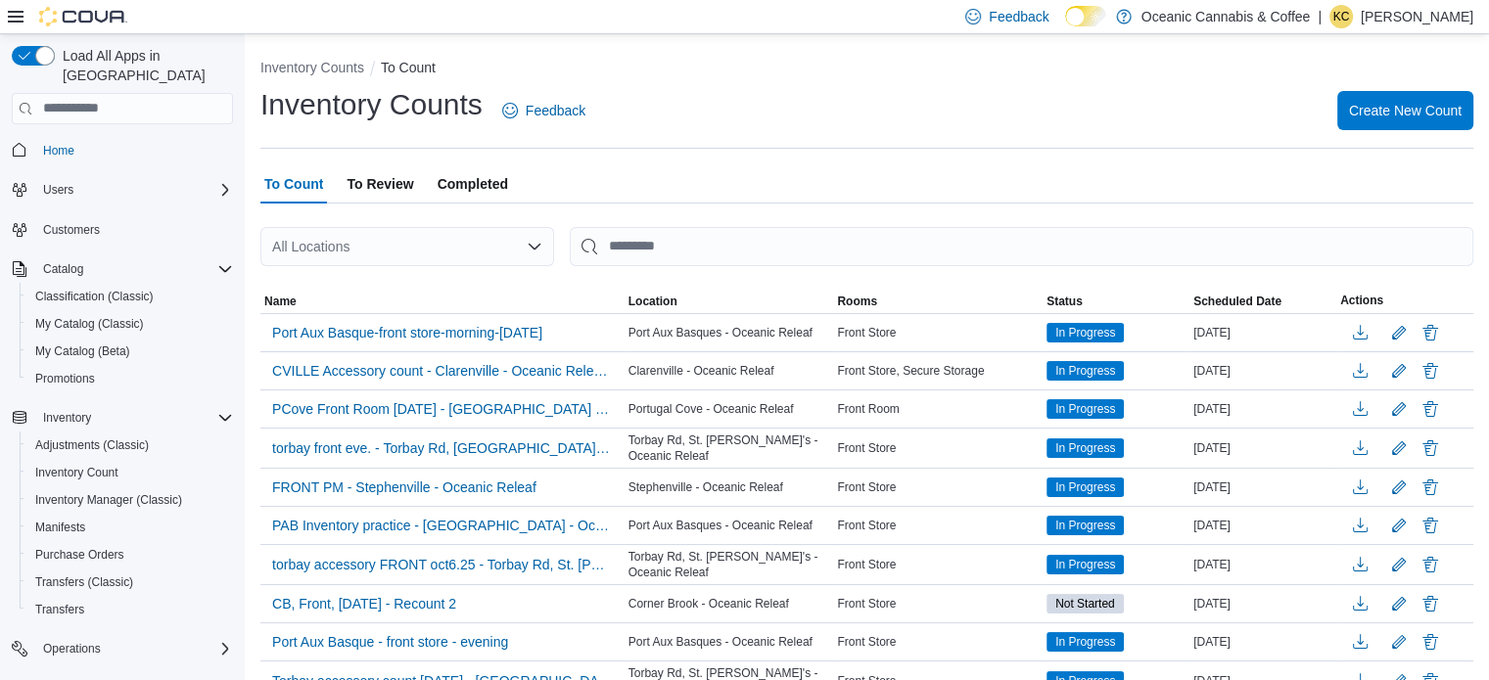
click at [376, 175] on span "To Review" at bounding box center [379, 183] width 67 height 39
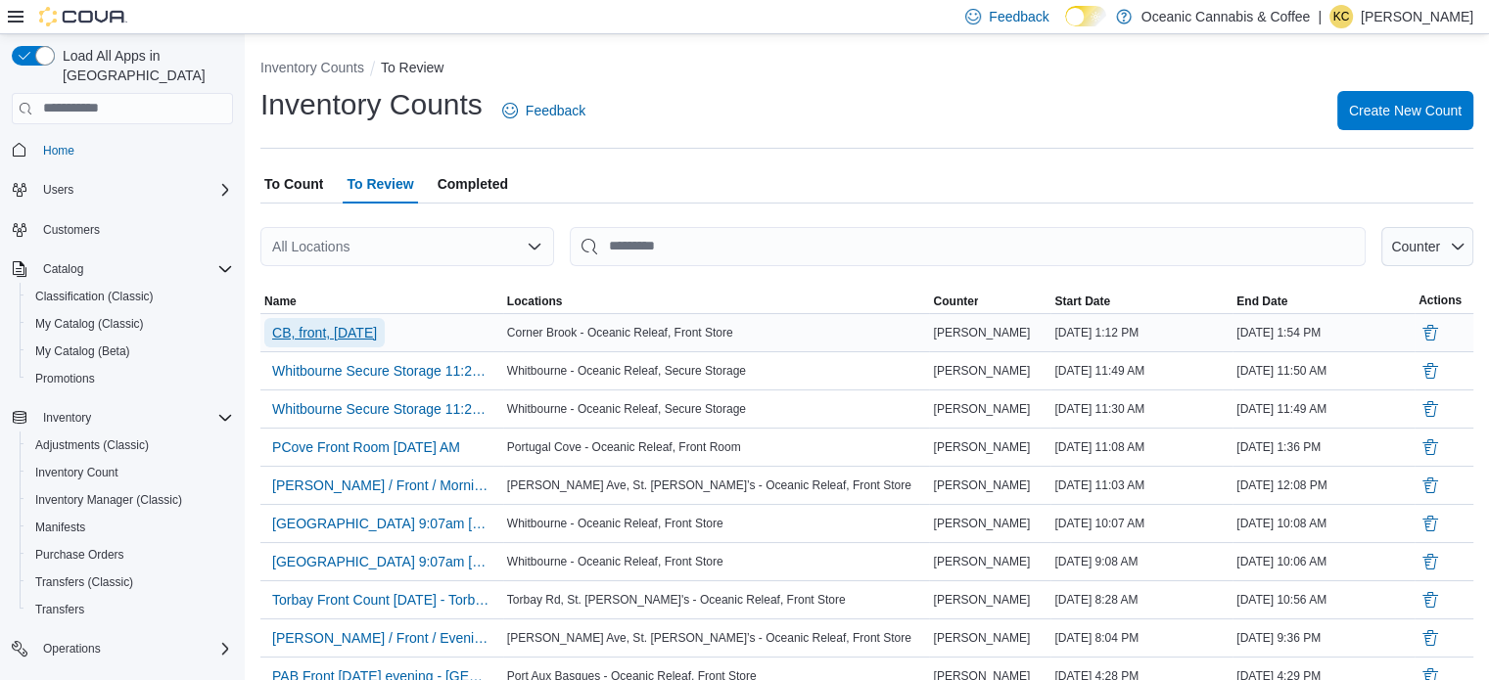
click at [342, 340] on span "CB, front, [DATE]" at bounding box center [324, 333] width 105 height 20
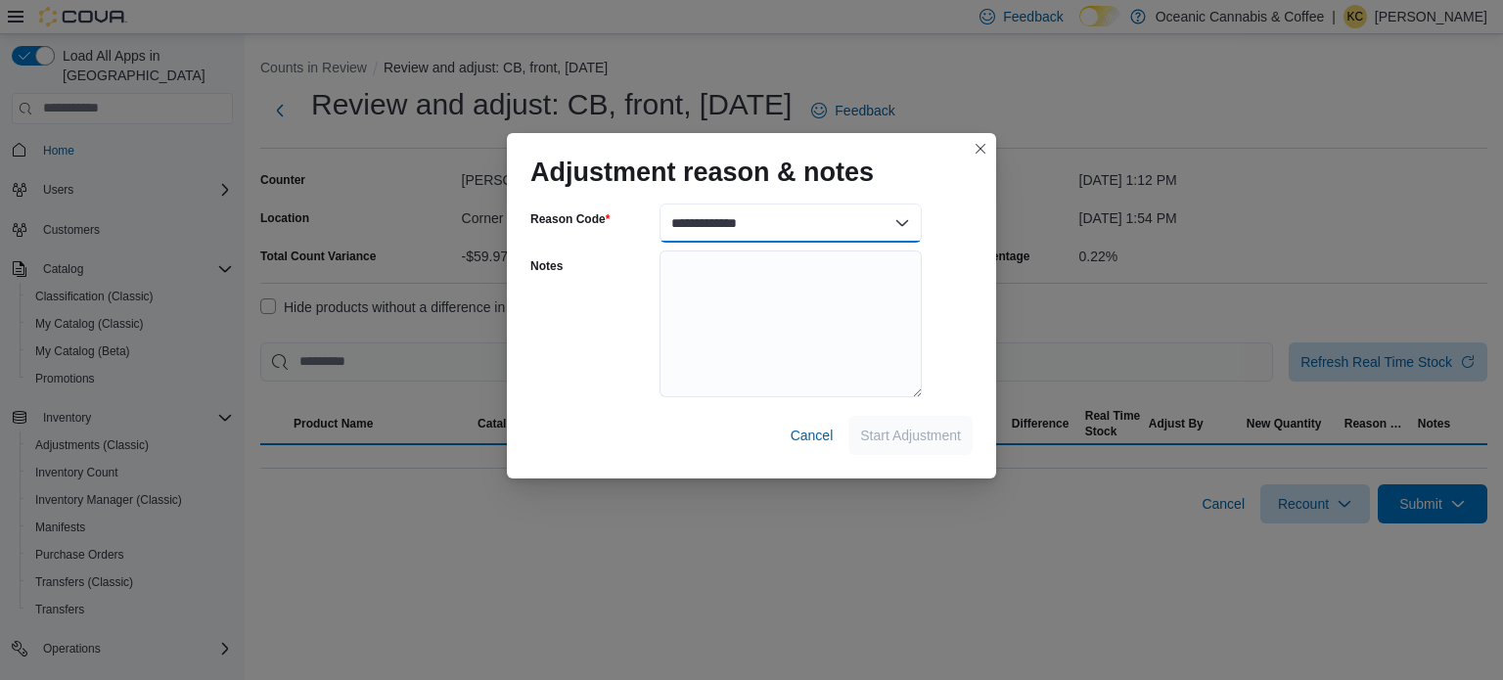
click at [863, 232] on select "**********" at bounding box center [791, 223] width 262 height 39
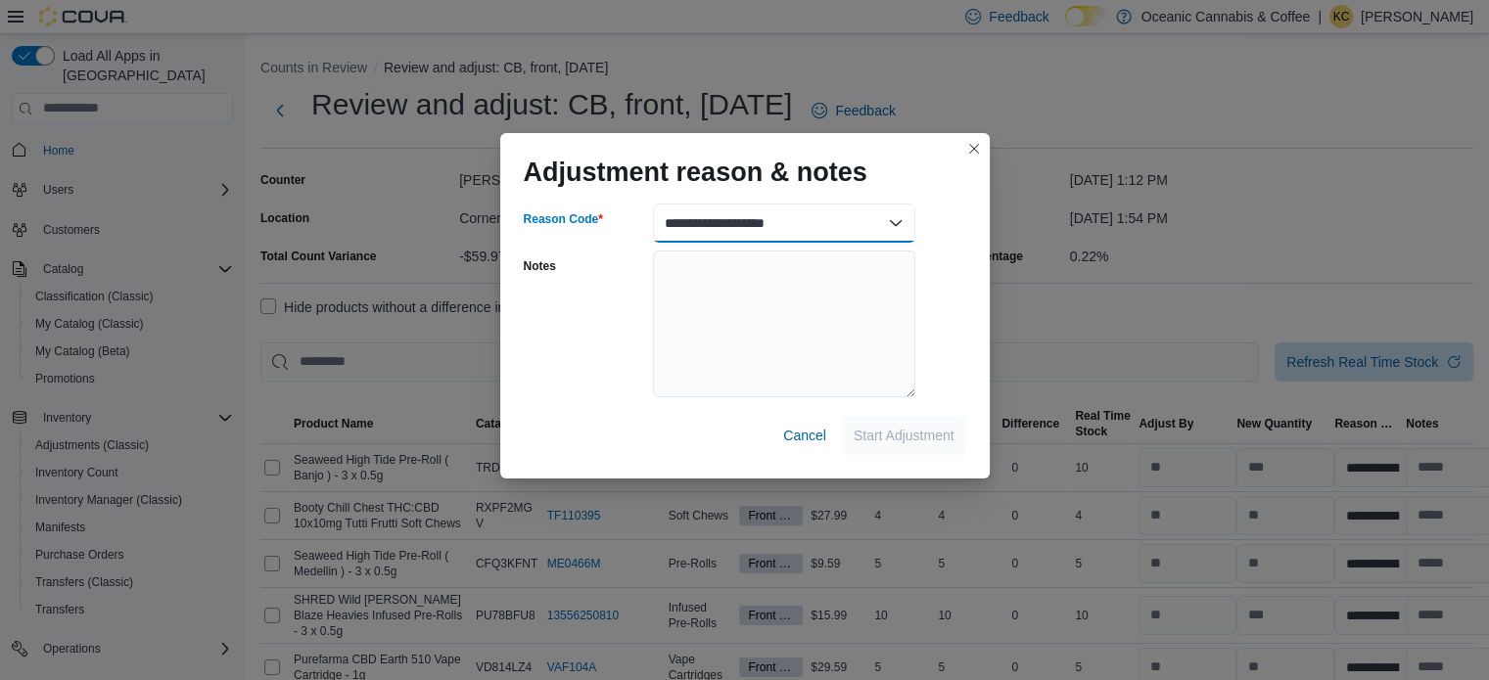
click at [653, 204] on select "**********" at bounding box center [784, 223] width 262 height 39
click at [939, 436] on span "Start Adjustment" at bounding box center [903, 435] width 101 height 20
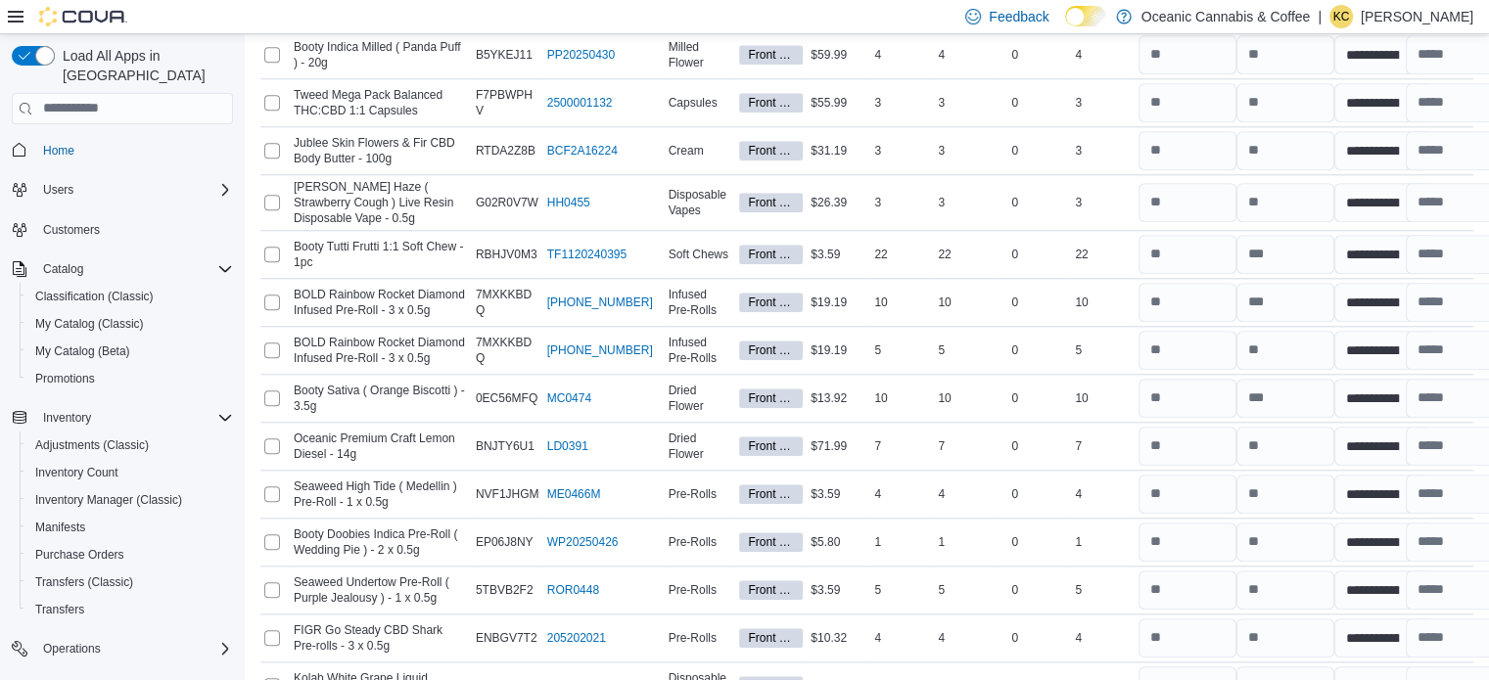
scroll to position [9376, 0]
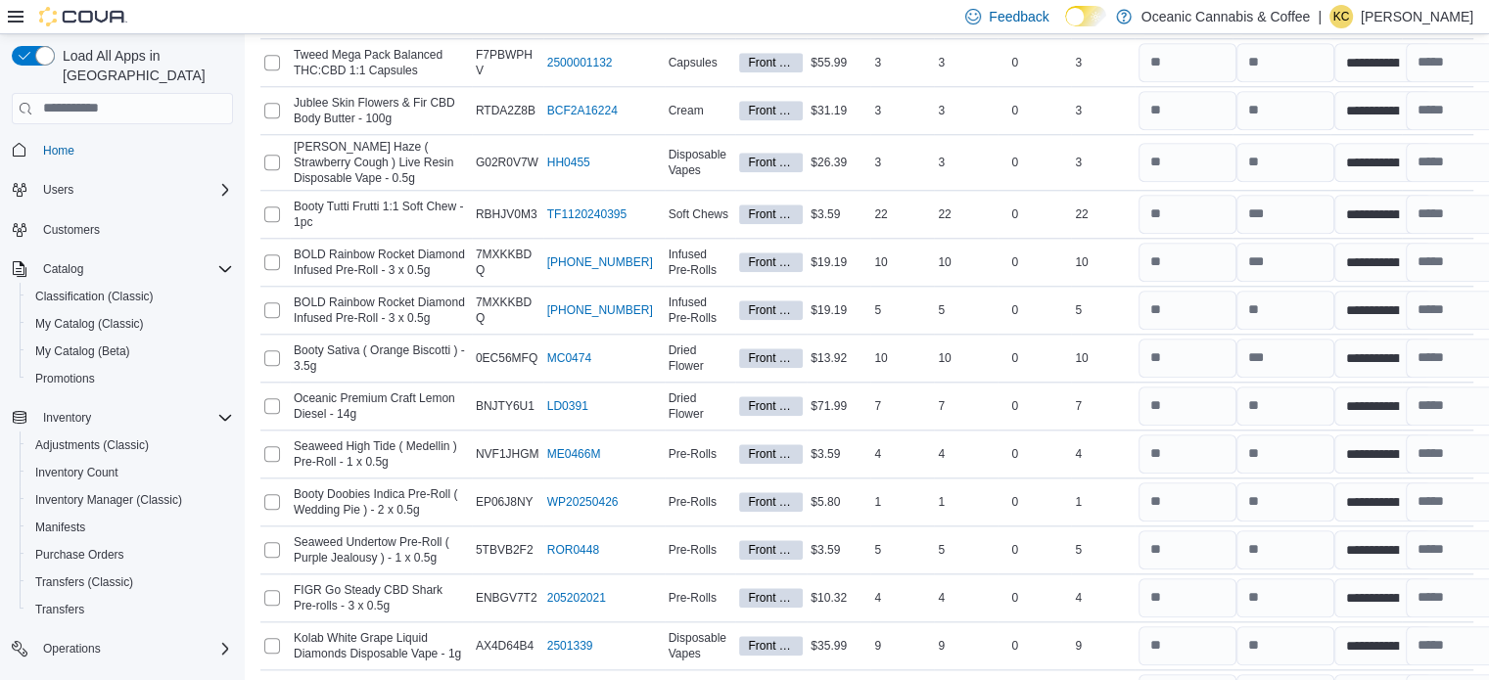
click at [1307, 586] on span "Recount all with differences" at bounding box center [1315, 597] width 167 height 39
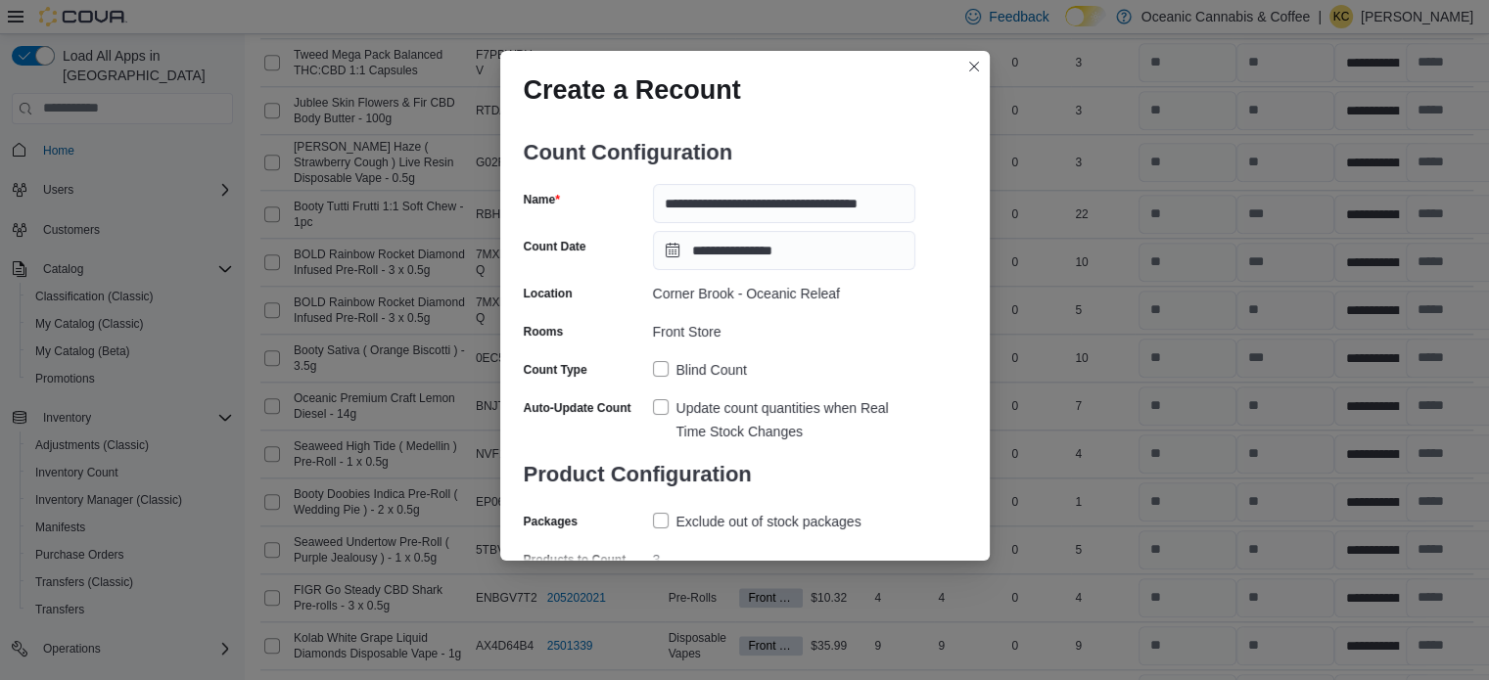
scroll to position [68, 0]
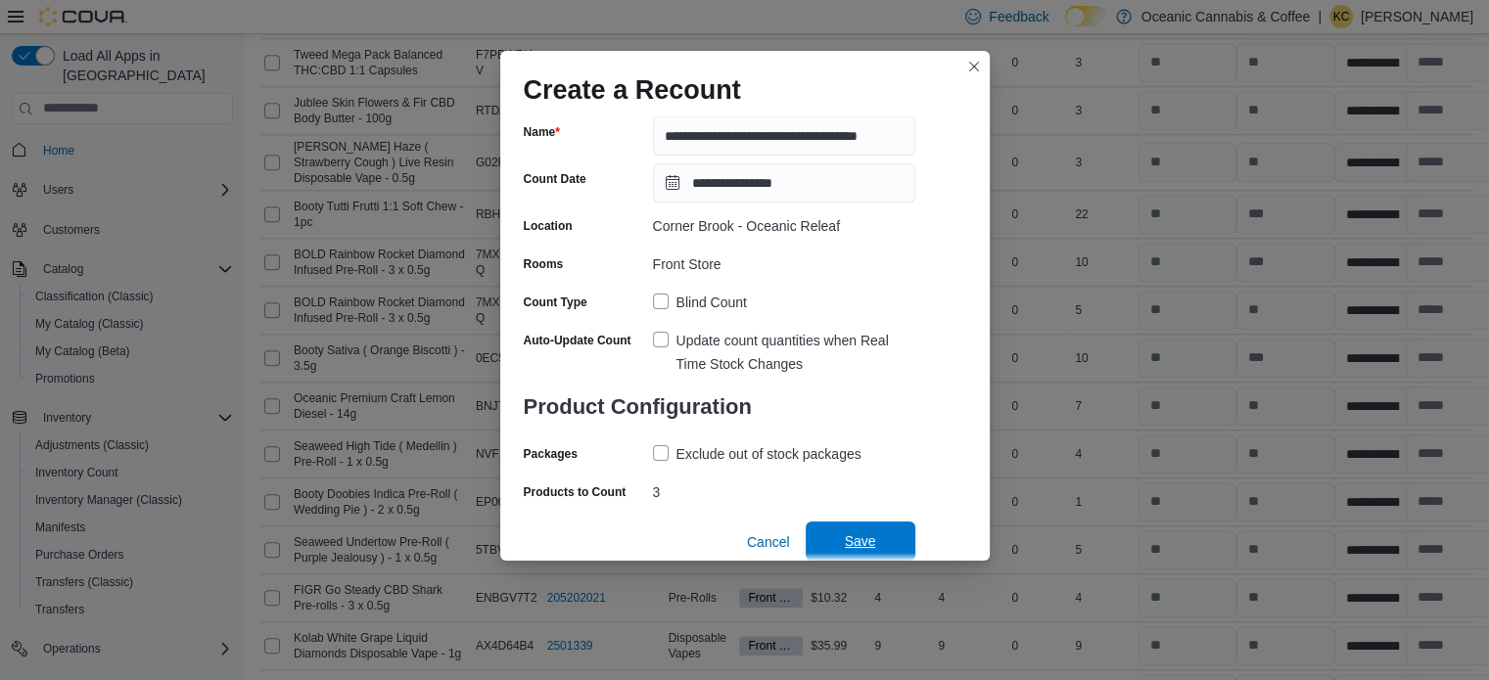
click at [822, 529] on span "Save" at bounding box center [860, 541] width 86 height 39
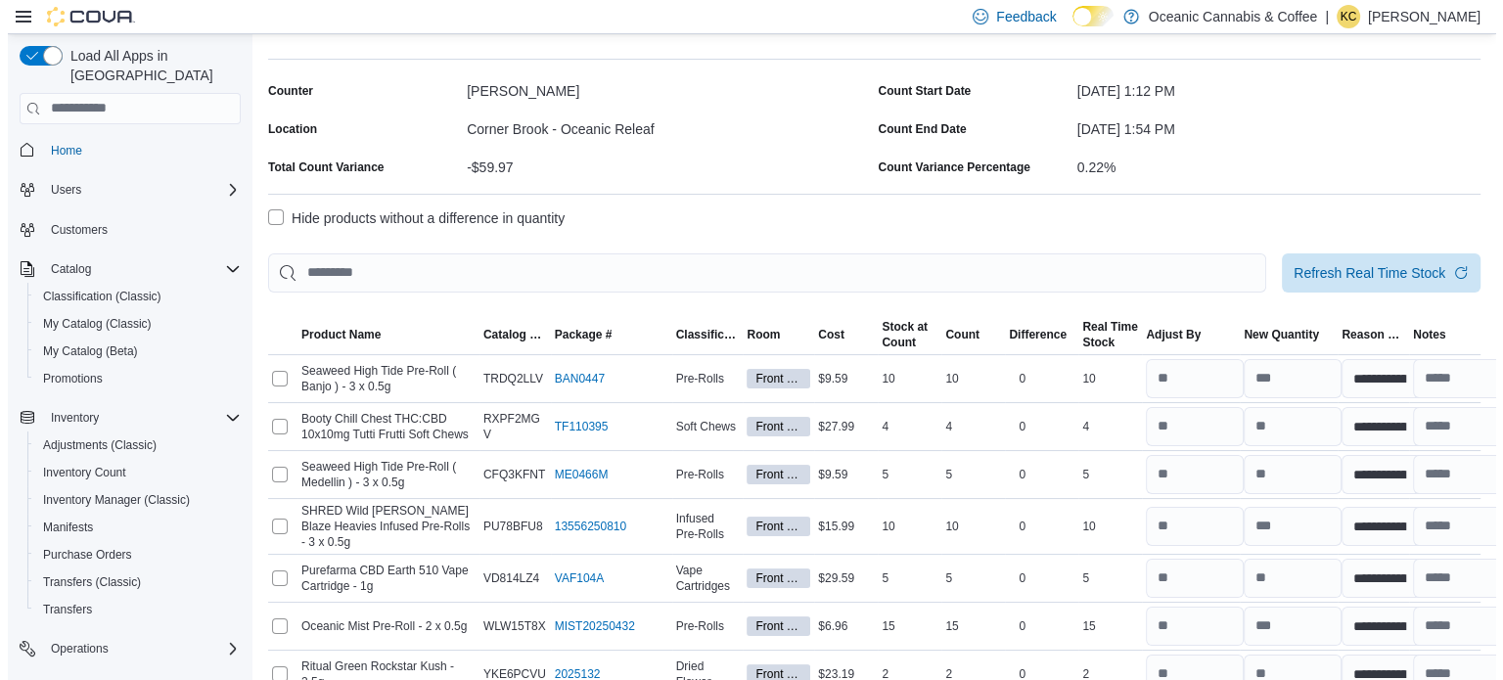
scroll to position [0, 0]
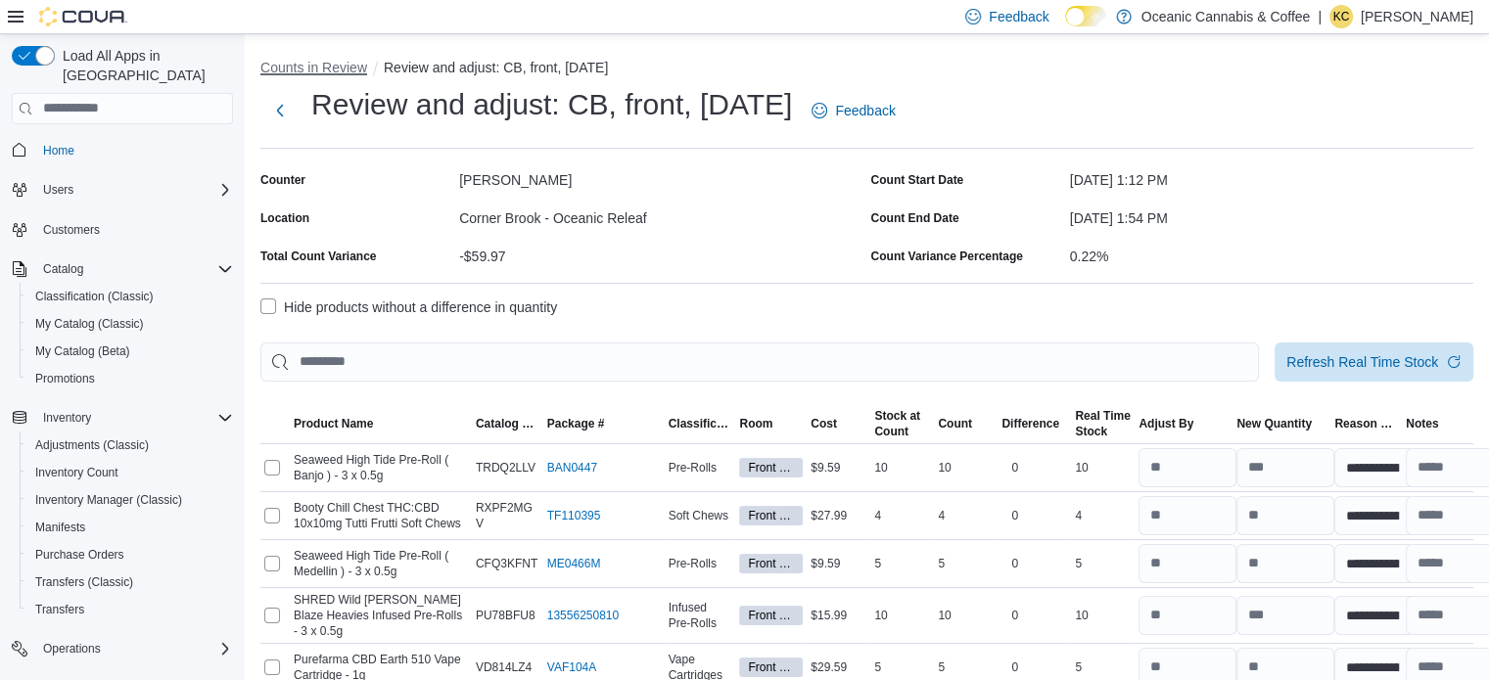
click at [286, 66] on button "Counts in Review" at bounding box center [313, 68] width 107 height 16
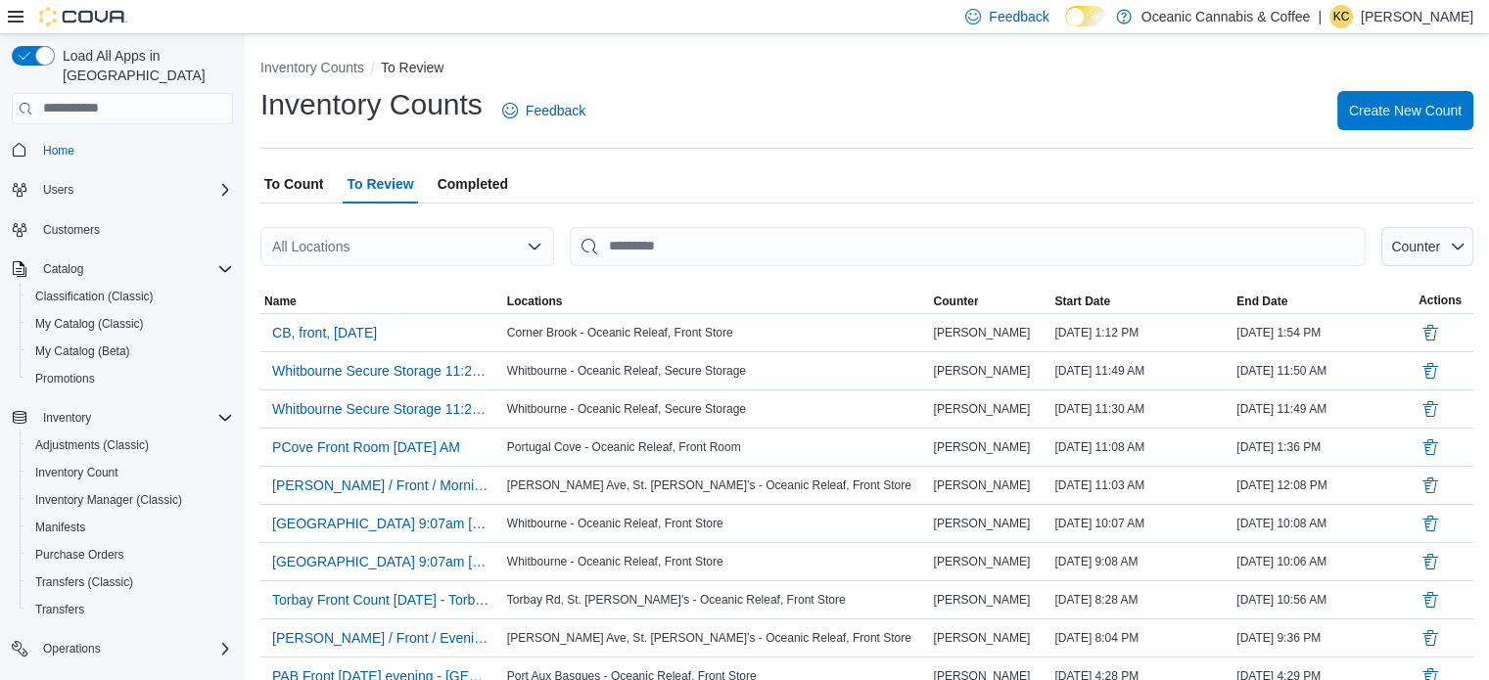
click at [299, 186] on span "To Count" at bounding box center [293, 183] width 59 height 39
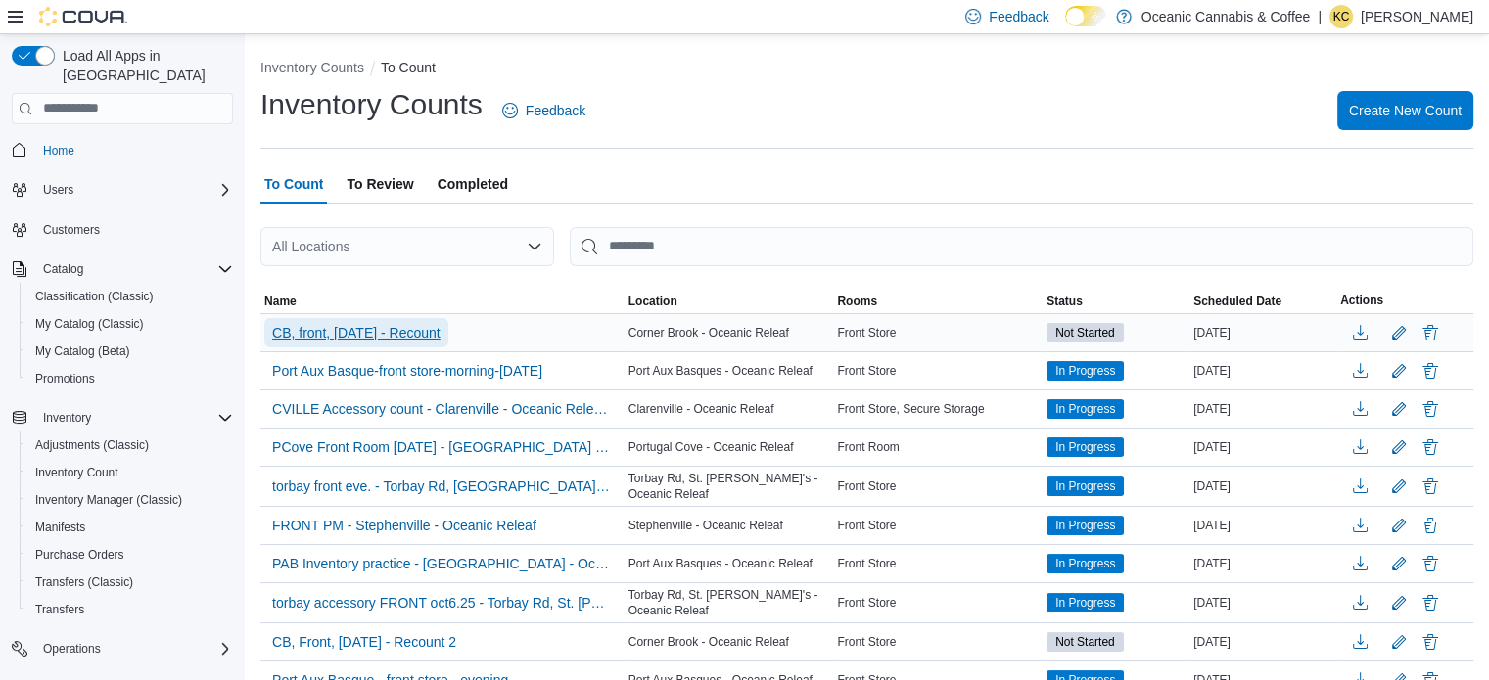
click at [362, 334] on span "CB, front, [DATE] - Recount" at bounding box center [356, 333] width 168 height 20
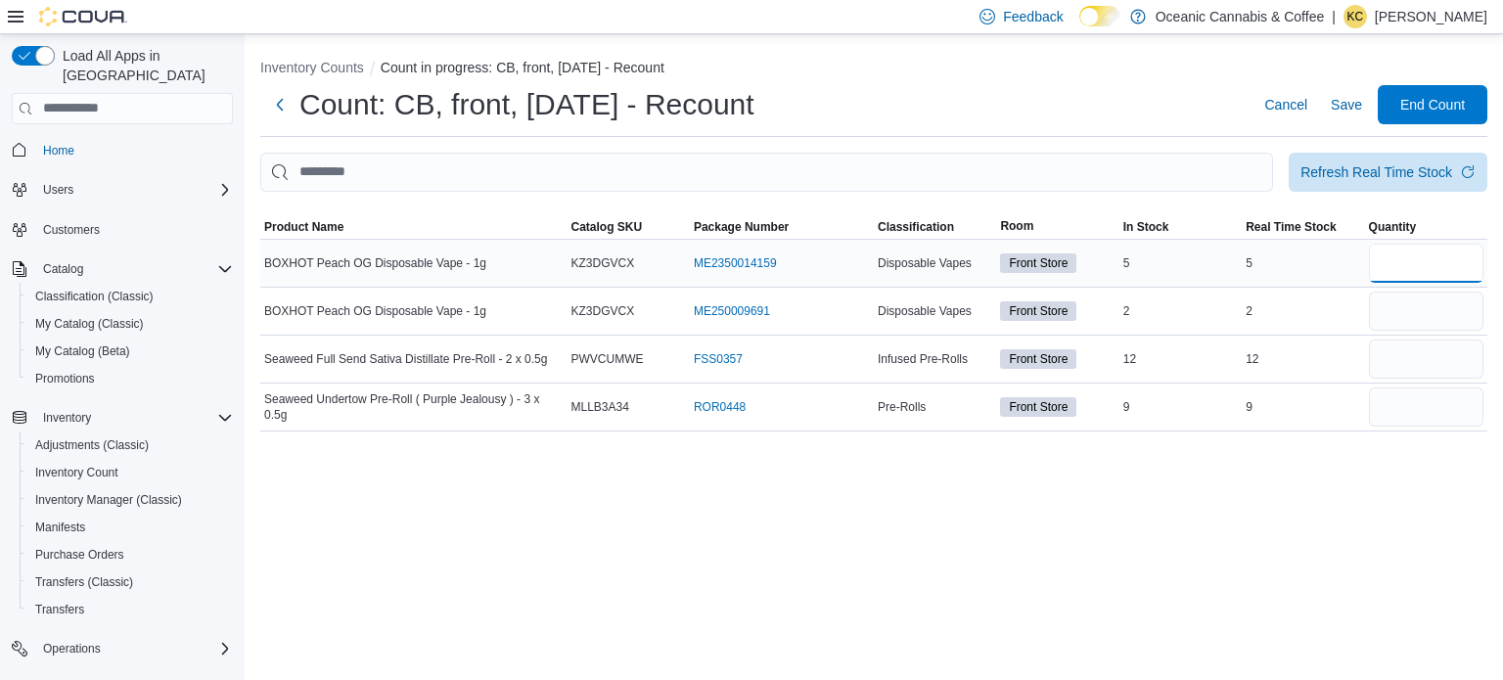
click at [1415, 271] on input "*" at bounding box center [1426, 263] width 115 height 39
click at [1406, 312] on input "number" at bounding box center [1426, 311] width 115 height 39
drag, startPoint x: 1408, startPoint y: 362, endPoint x: 1177, endPoint y: 726, distance: 431.2
click at [1177, 679] on html "Feedback Dark Mode Oceanic Cannabis & Coffee | KC [PERSON_NAME] Load All Apps i…" at bounding box center [751, 340] width 1503 height 680
click at [1451, 398] on input "number" at bounding box center [1426, 407] width 115 height 39
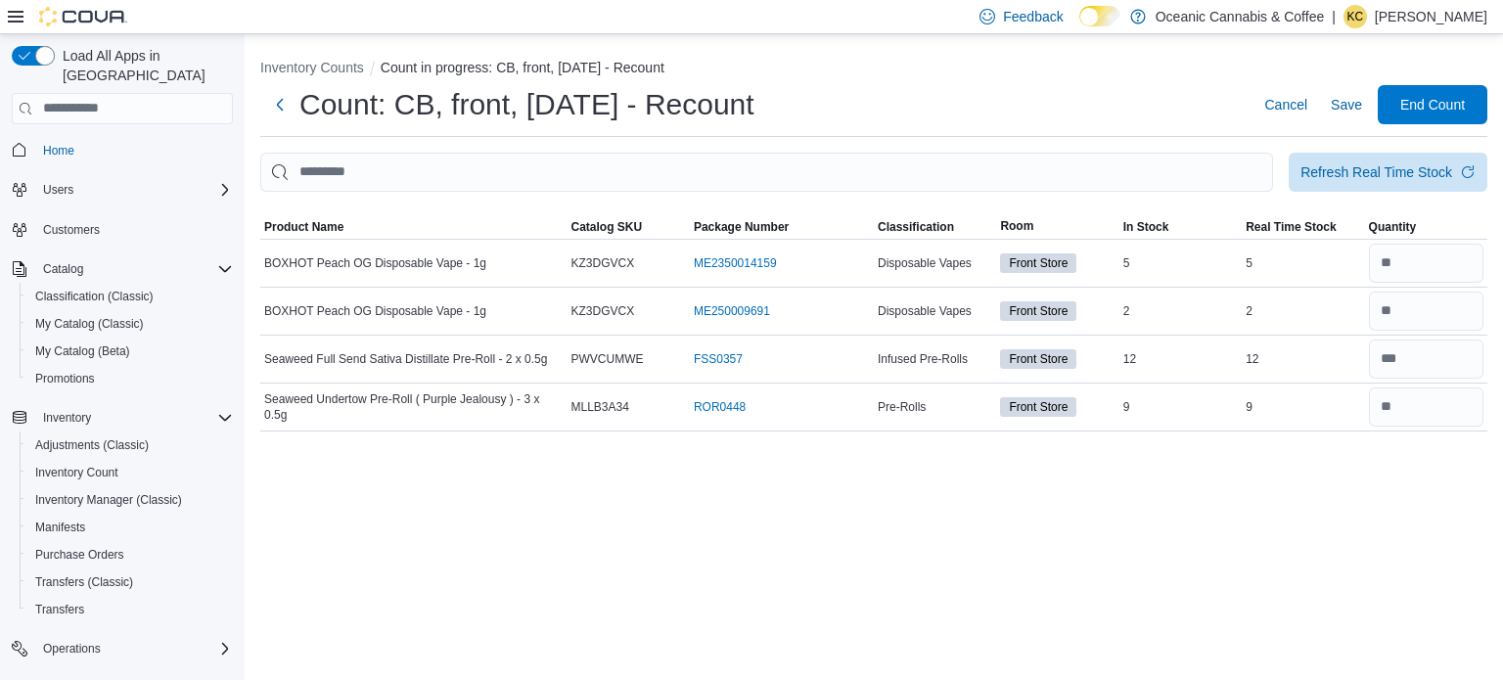
click at [1319, 492] on div "Inventory Counts Count in progress: CB, front, [DATE] - Recount Count: CB, fron…" at bounding box center [874, 357] width 1259 height 646
click at [1283, 303] on div "2" at bounding box center [1303, 310] width 122 height 23
click at [1420, 319] on input "number" at bounding box center [1426, 311] width 115 height 39
click at [1292, 679] on html "Feedback Dark Mode Oceanic Cannabis & Coffee | KC [PERSON_NAME] Load All Apps i…" at bounding box center [751, 340] width 1503 height 680
click at [1420, 337] on div at bounding box center [1426, 359] width 122 height 47
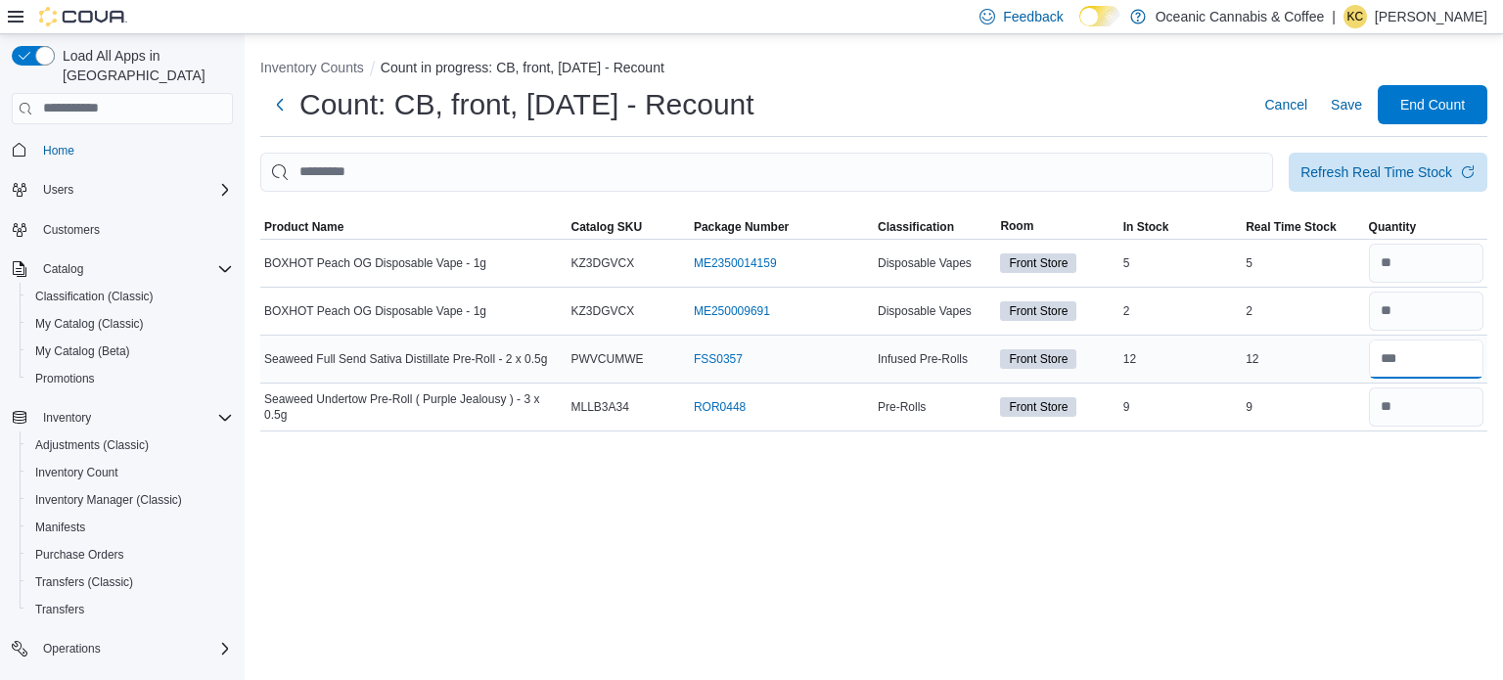
click at [1416, 357] on input "number" at bounding box center [1426, 359] width 115 height 39
click at [1106, 73] on ol "Inventory Counts Count in progress: CB, front, [DATE] - Recount" at bounding box center [873, 69] width 1227 height 23
